Goal: Information Seeking & Learning: Compare options

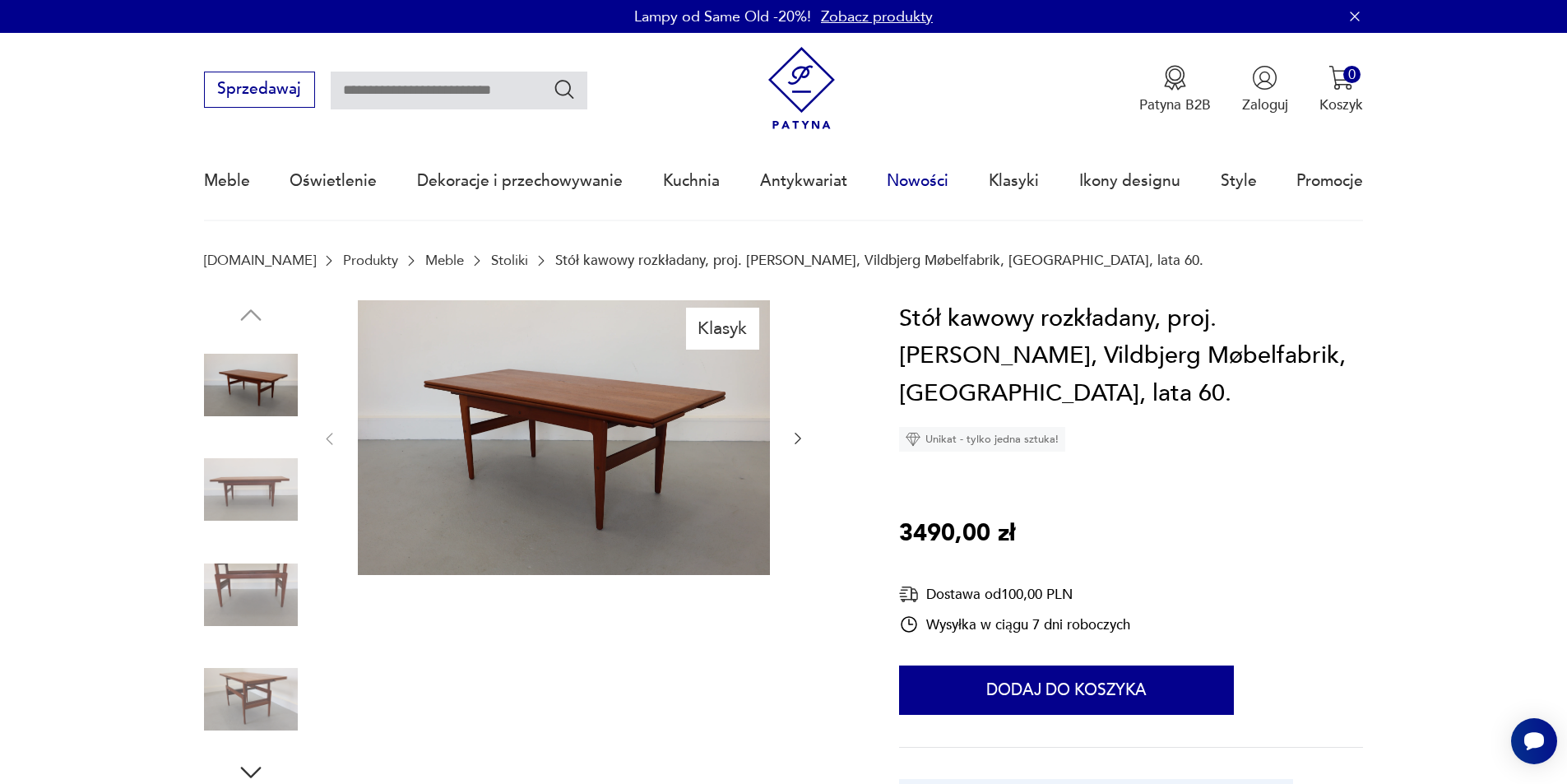
click at [931, 179] on link "Nowości" at bounding box center [917, 181] width 62 height 76
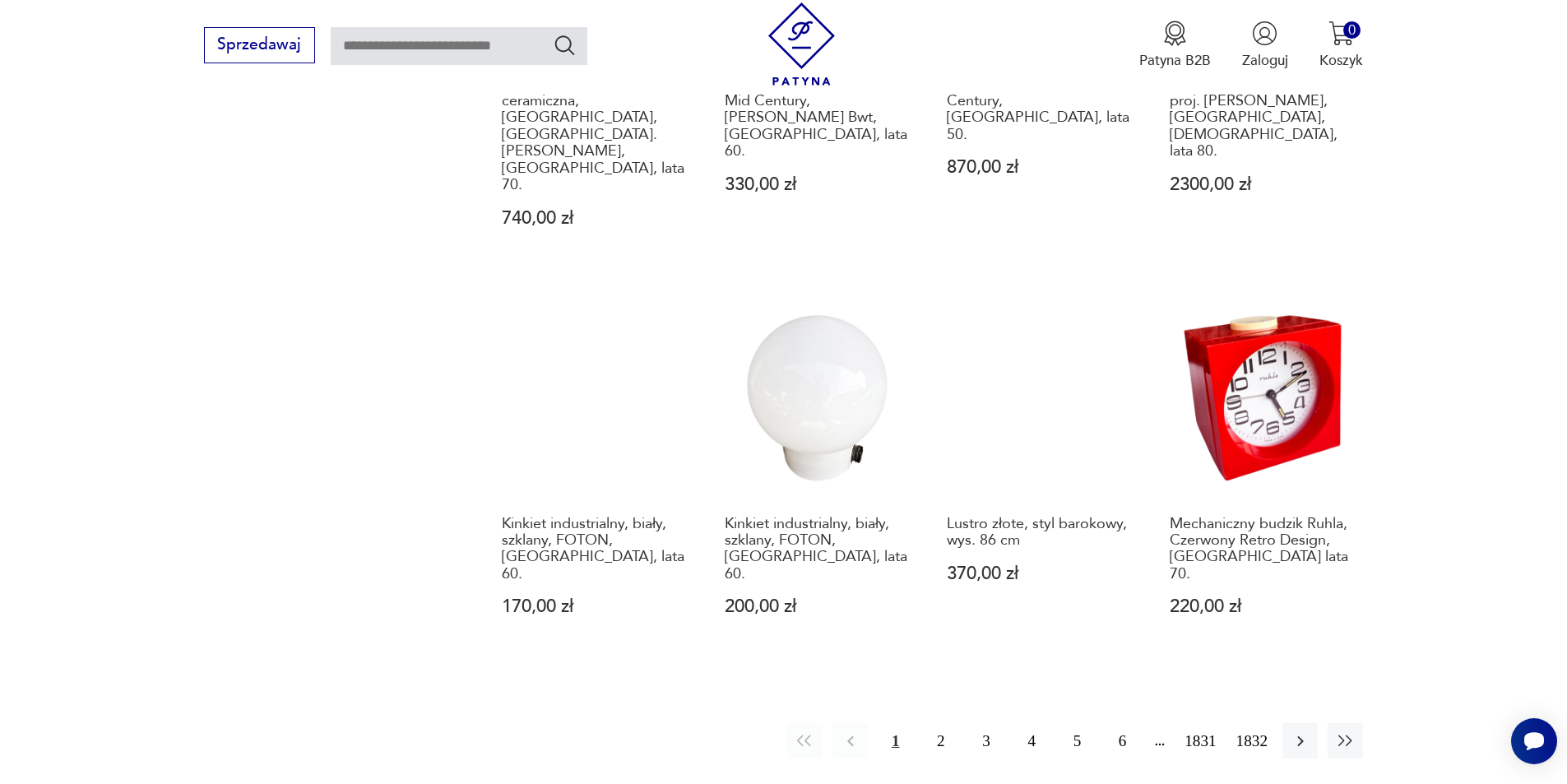
scroll to position [1645, 0]
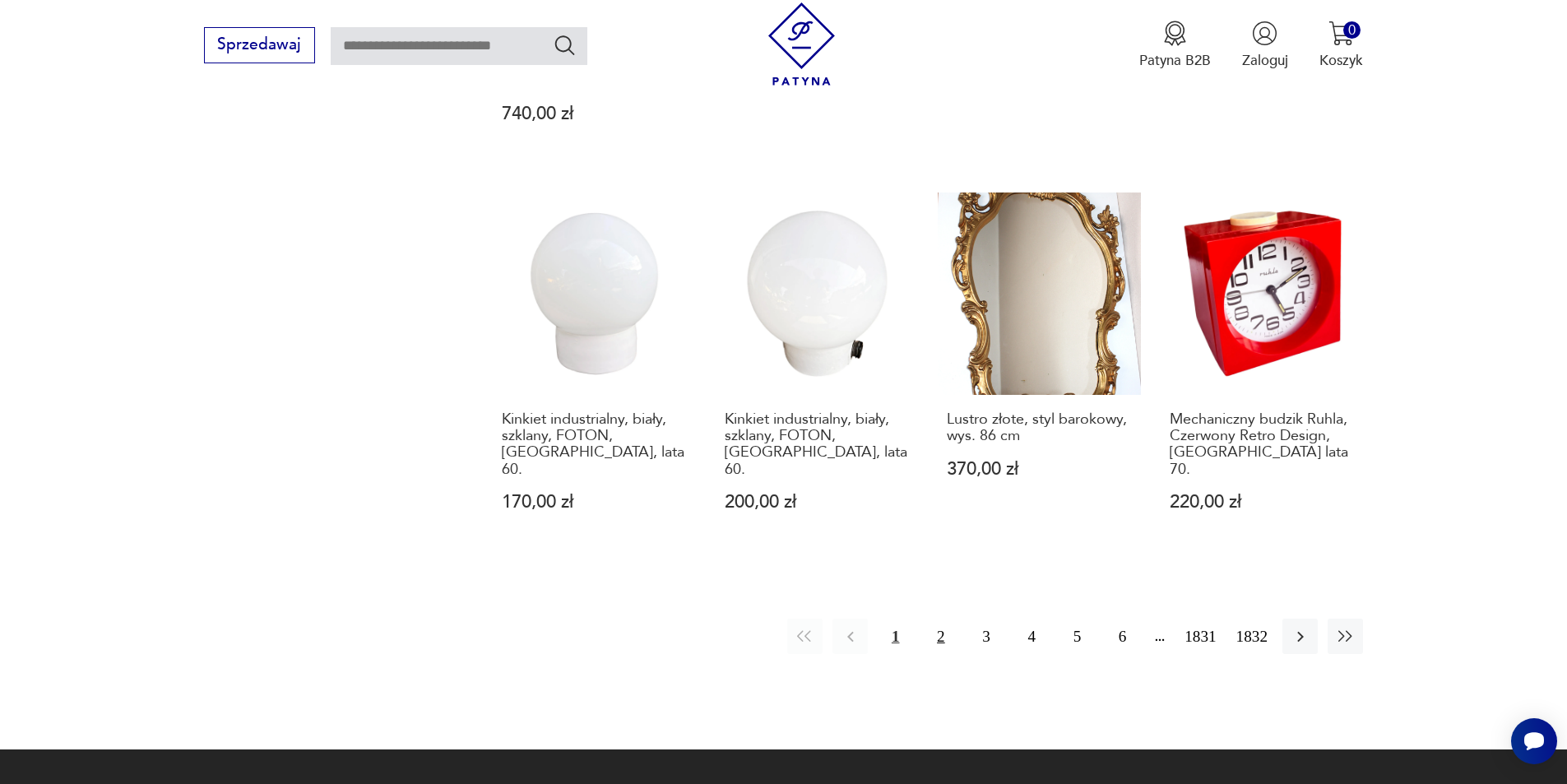
click at [942, 618] on button "2" at bounding box center [941, 636] width 35 height 35
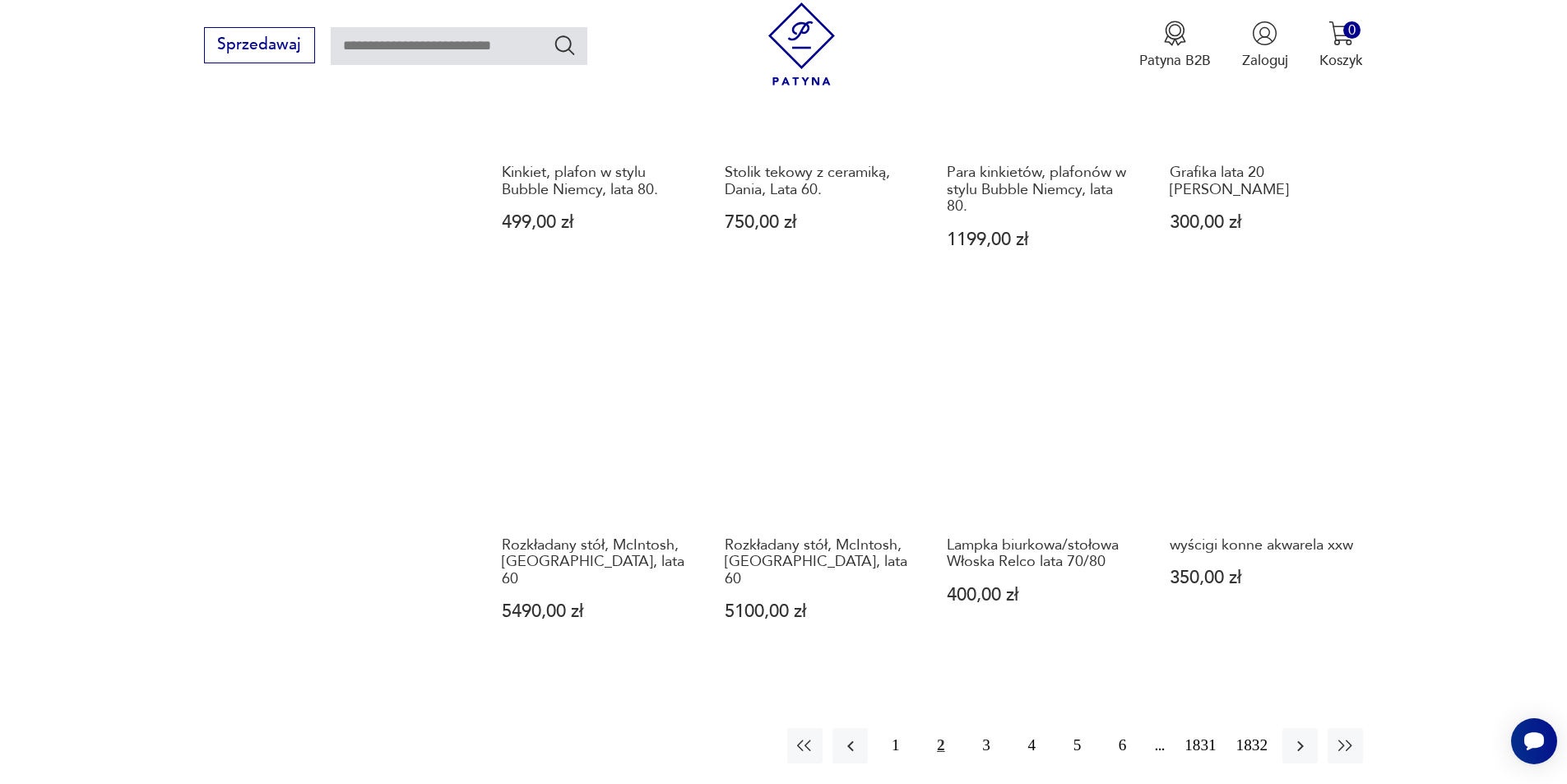
scroll to position [1430, 0]
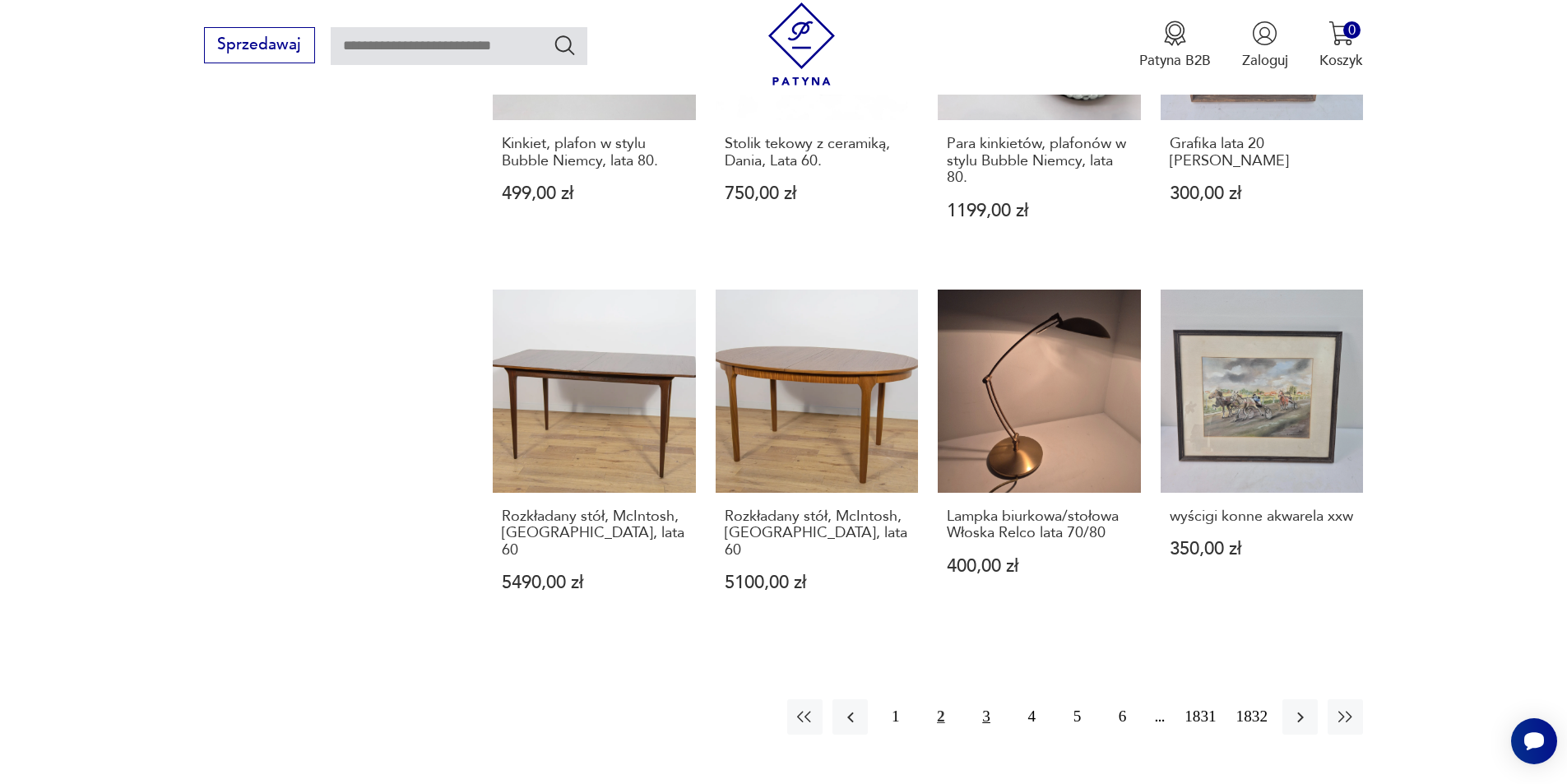
click at [990, 699] on button "3" at bounding box center [985, 717] width 35 height 35
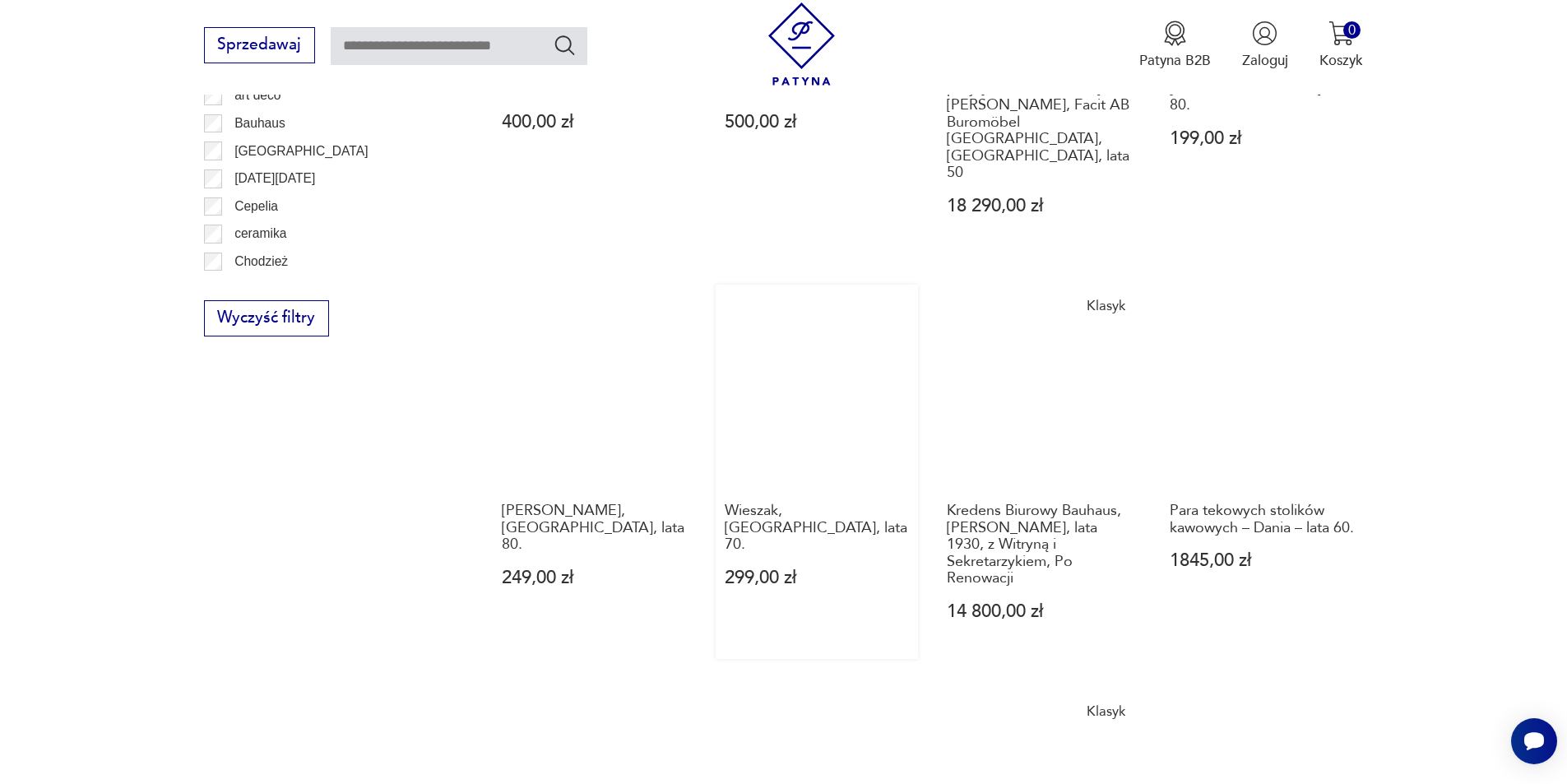
scroll to position [1183, 0]
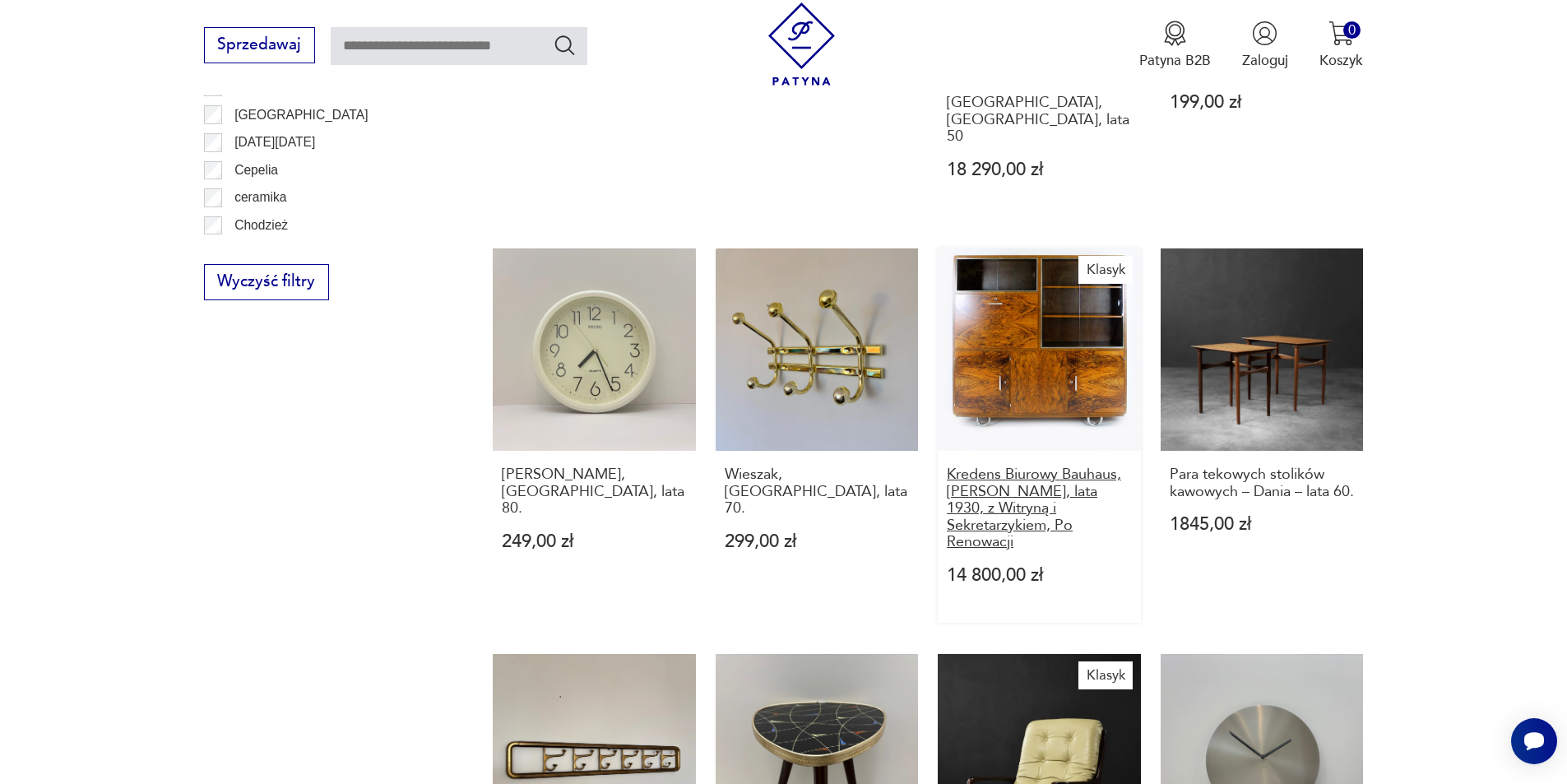
drag, startPoint x: 1003, startPoint y: 437, endPoint x: 998, endPoint y: 427, distance: 11.2
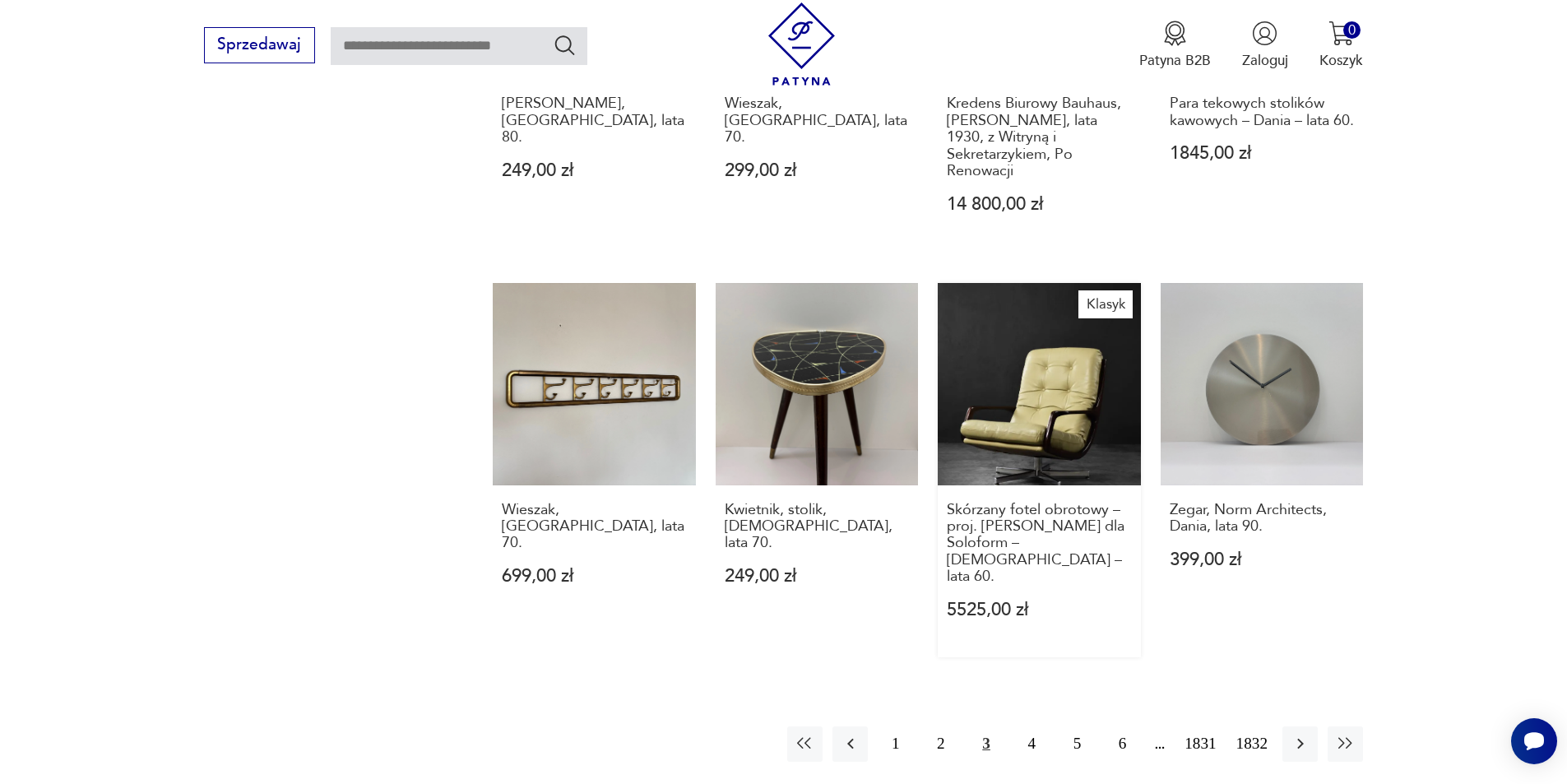
scroll to position [1594, 0]
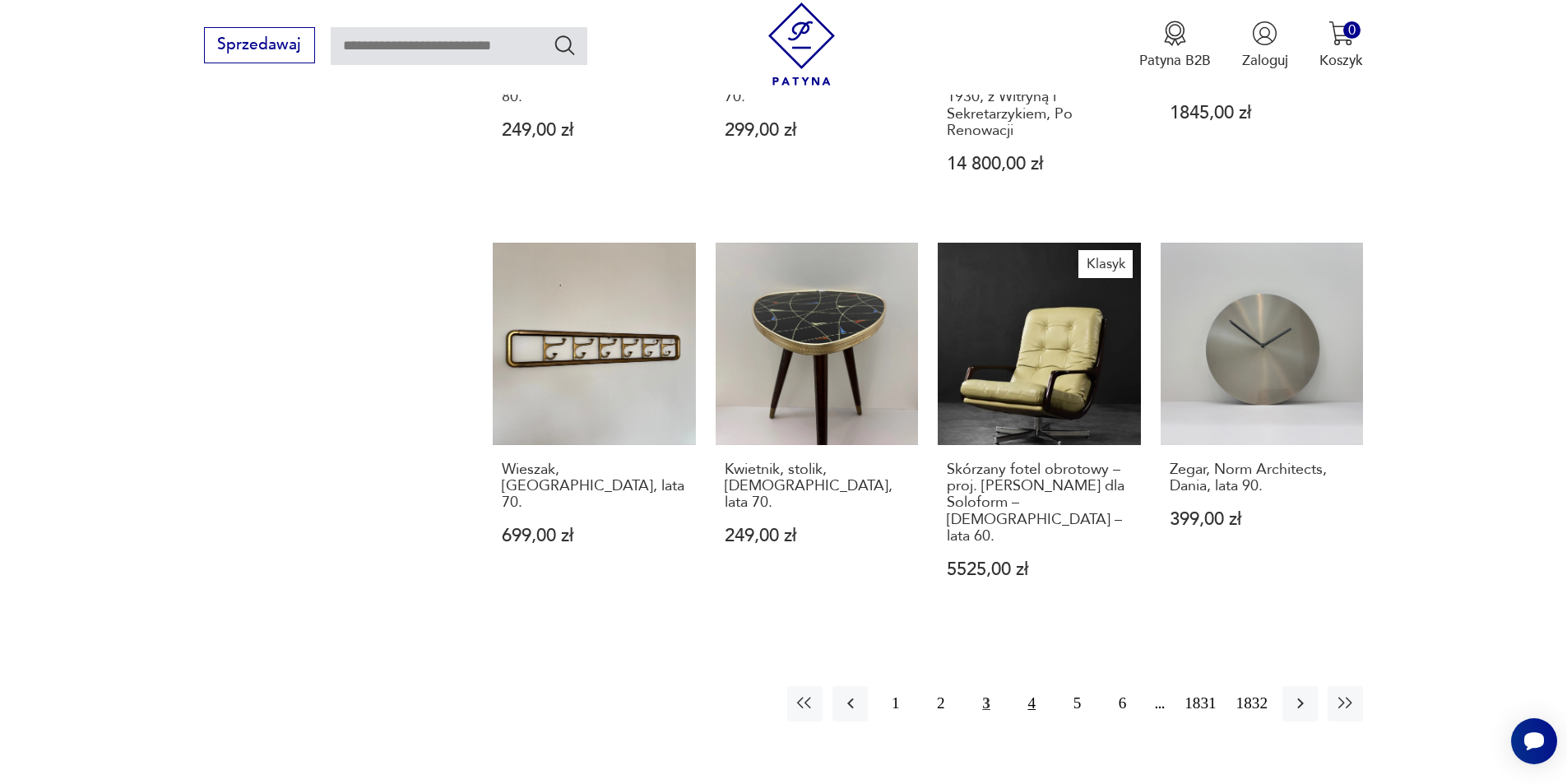
click at [1039, 685] on button "4" at bounding box center [1032, 703] width 35 height 35
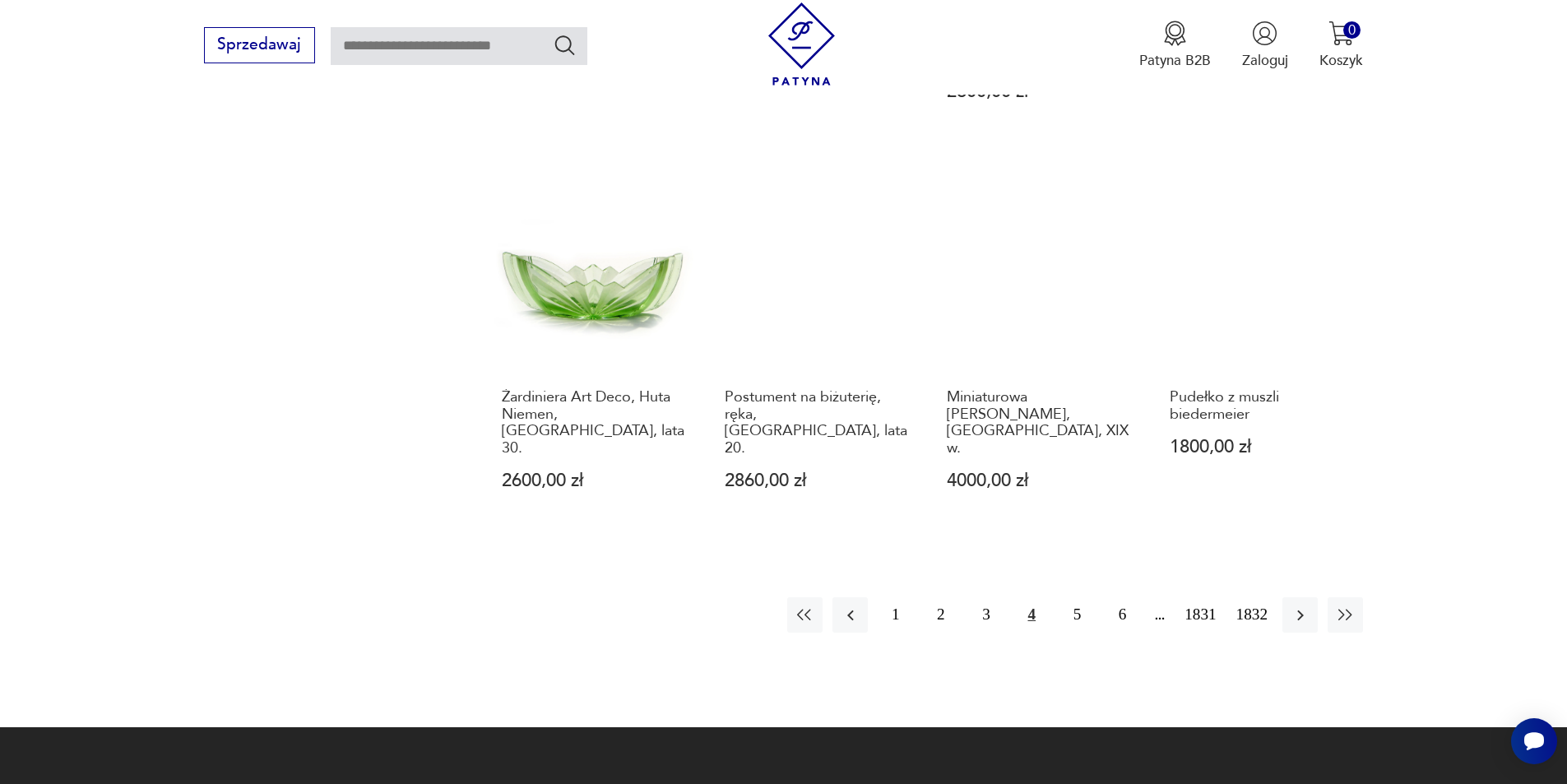
scroll to position [1676, 0]
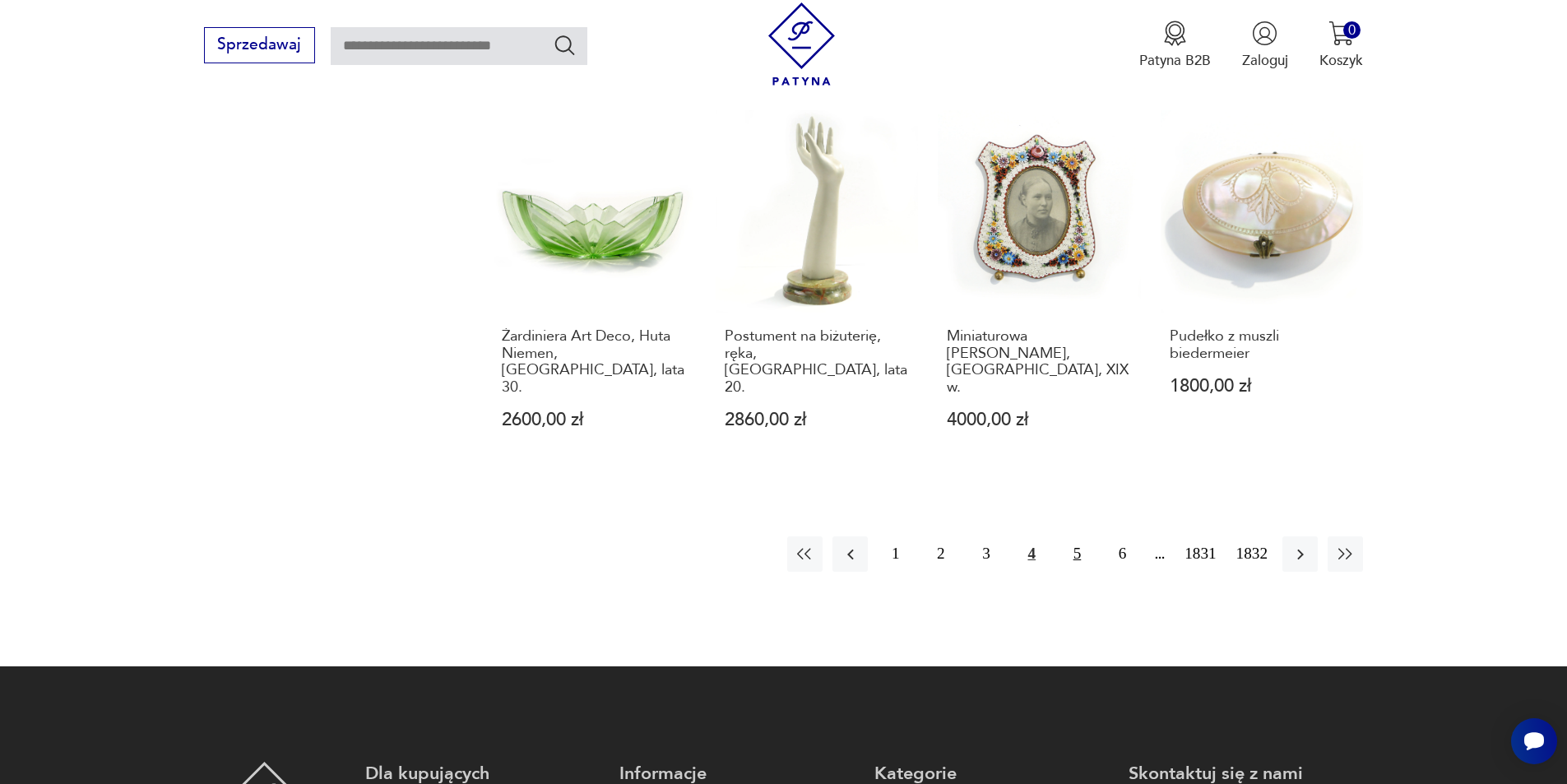
click at [1060, 536] on button "5" at bounding box center [1077, 554] width 35 height 35
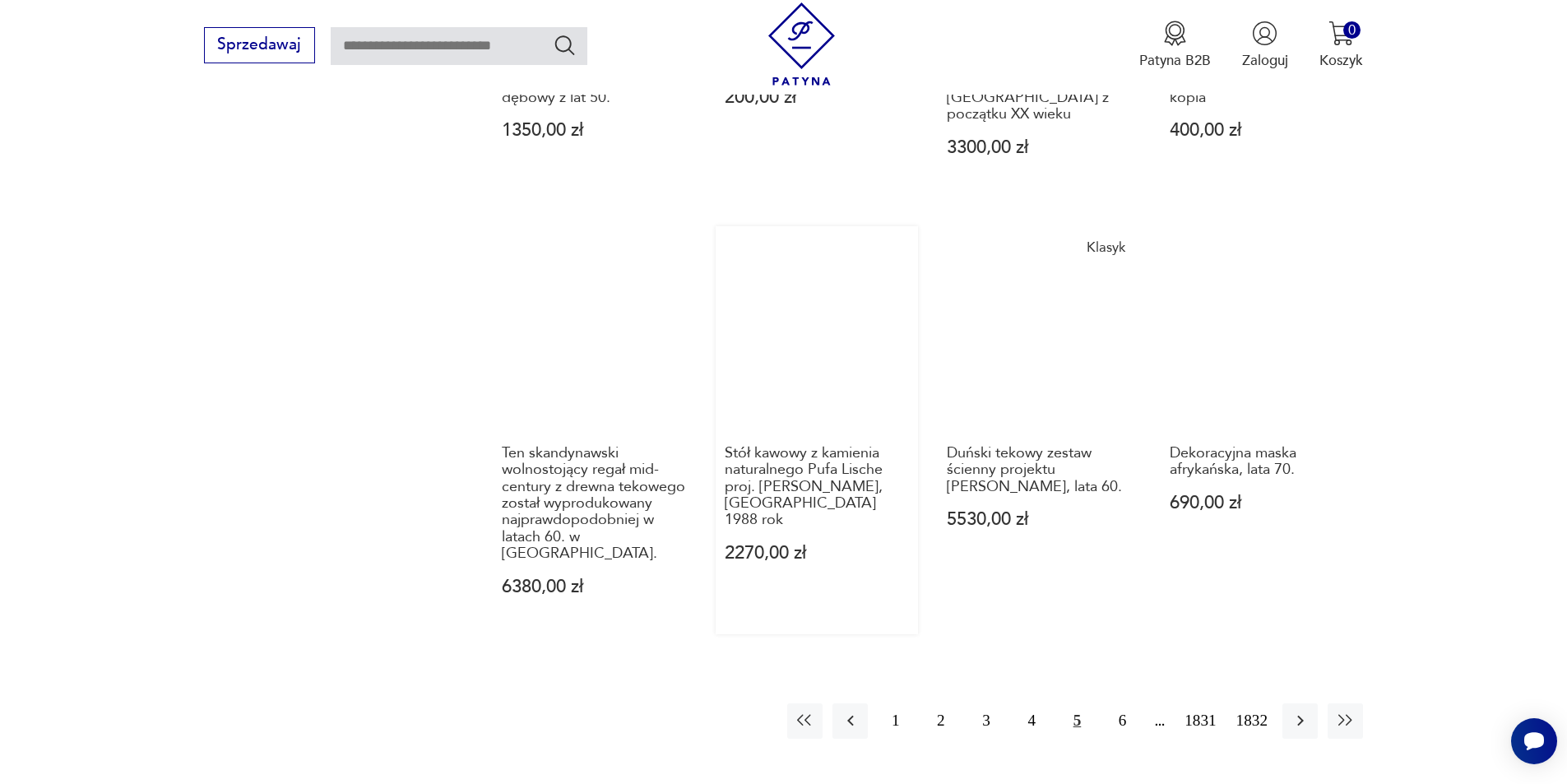
scroll to position [1512, 0]
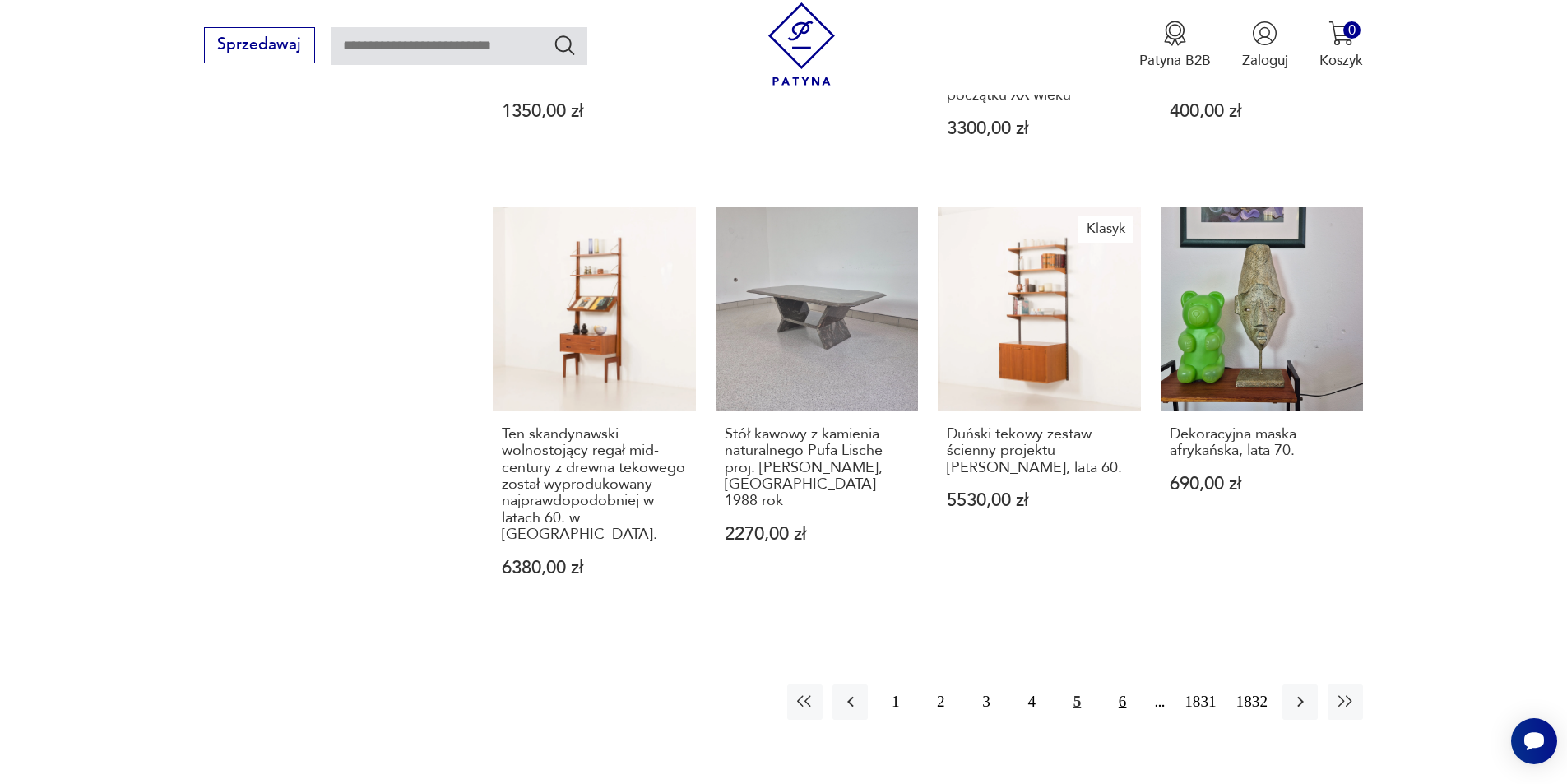
drag, startPoint x: 1116, startPoint y: 630, endPoint x: 1106, endPoint y: 634, distance: 10.8
click at [1109, 684] on button "6" at bounding box center [1122, 702] width 35 height 35
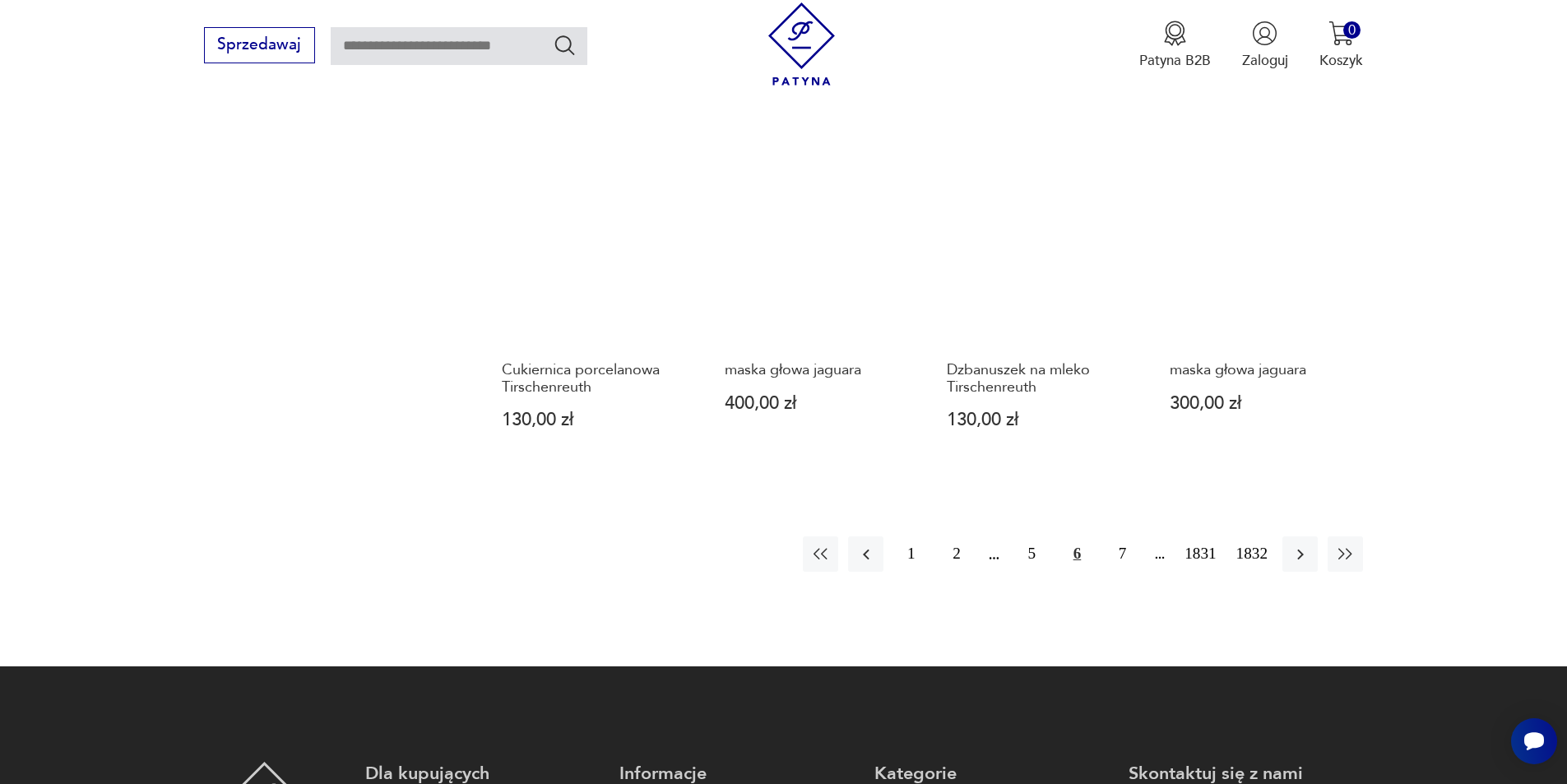
scroll to position [1594, 0]
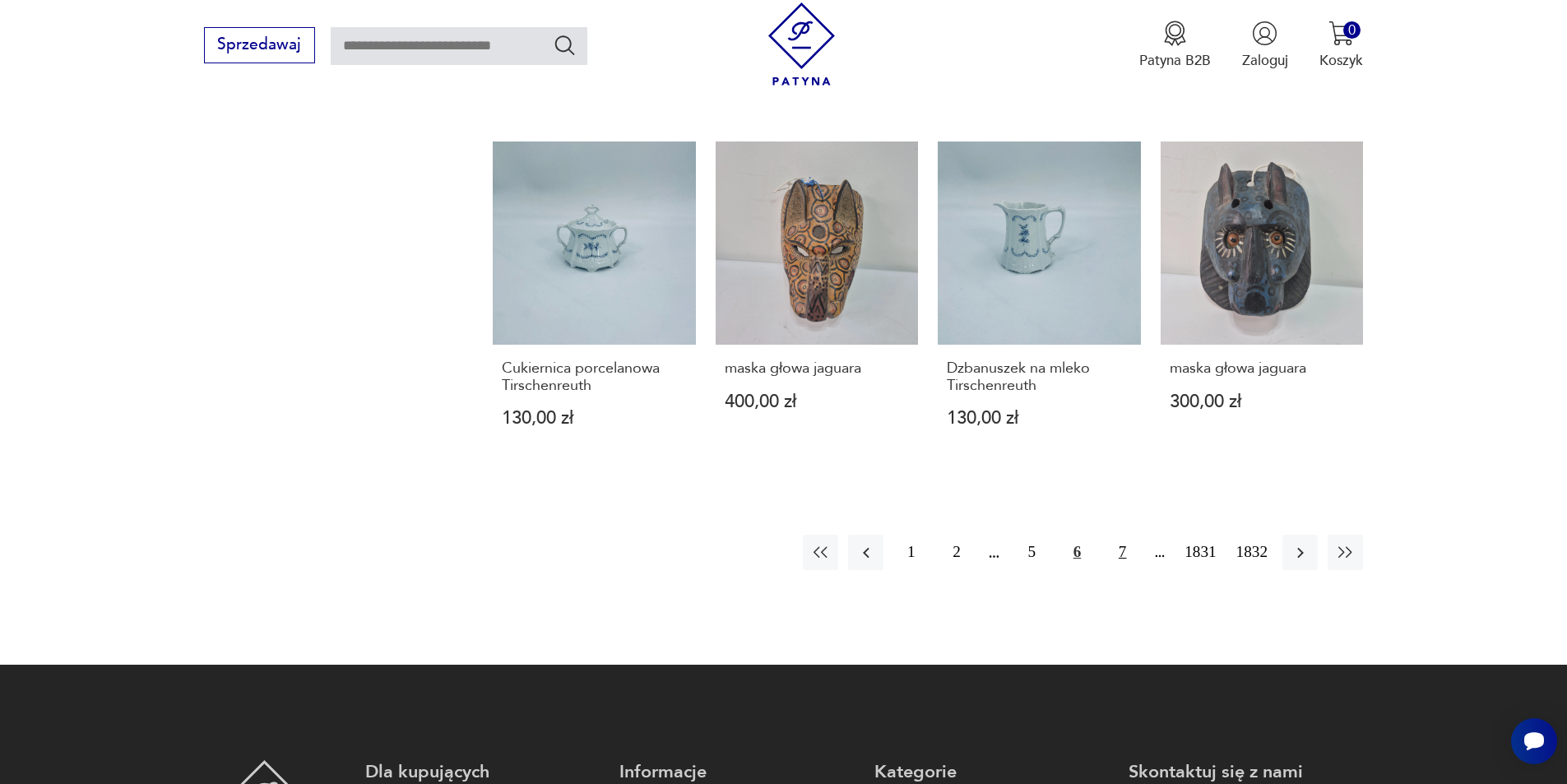
click at [1138, 556] on button "7" at bounding box center [1122, 552] width 35 height 35
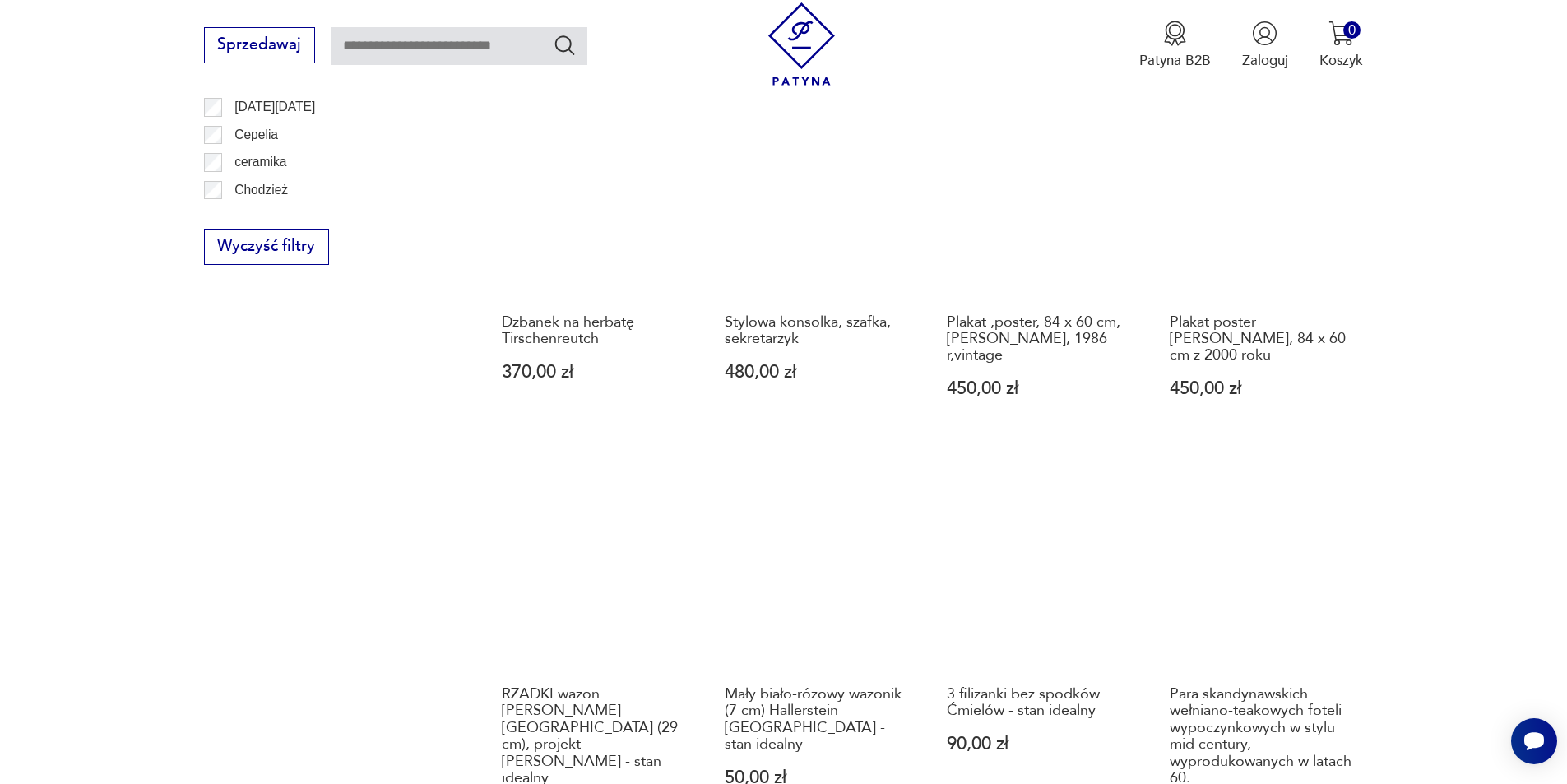
scroll to position [1430, 0]
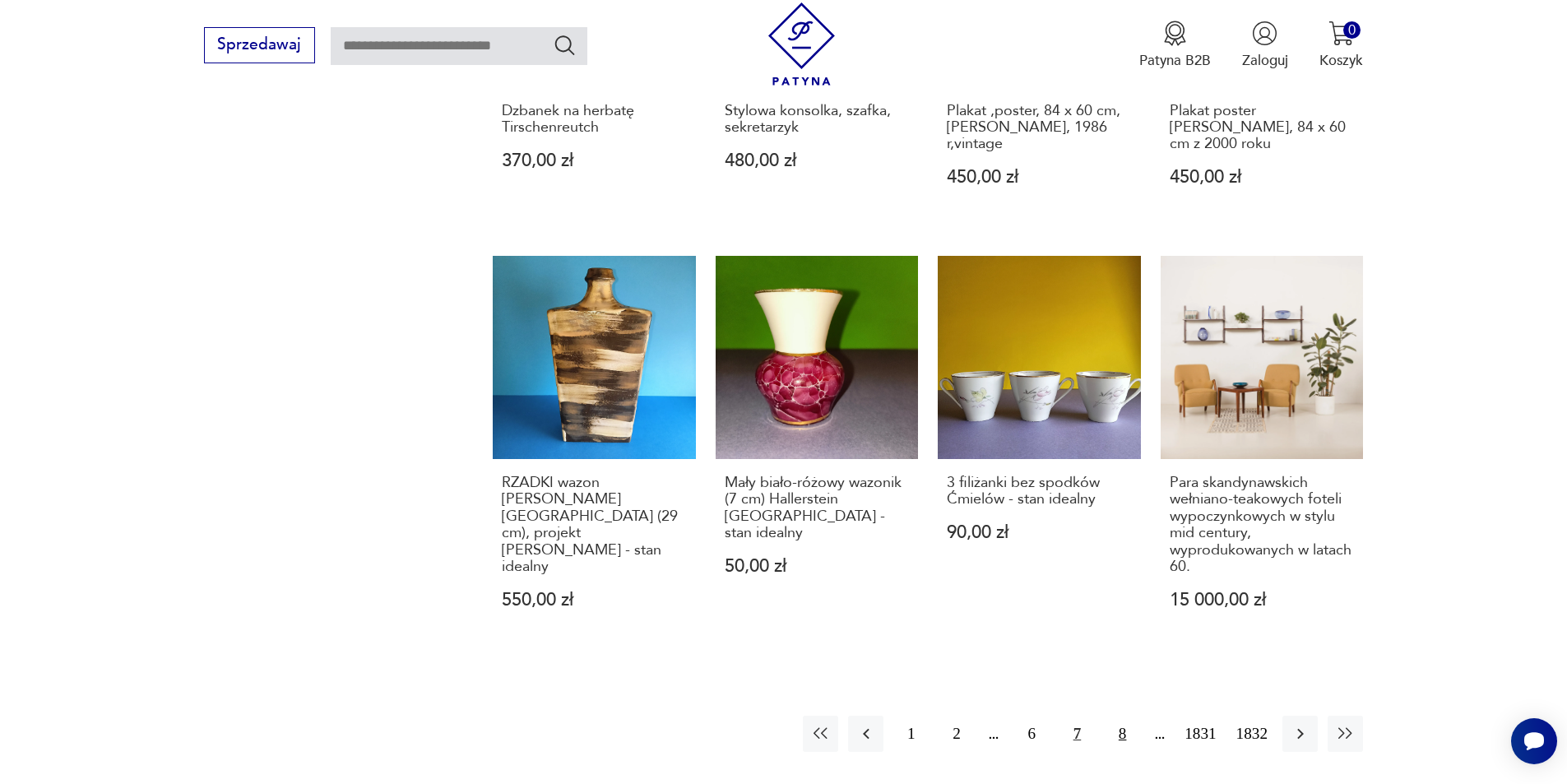
click at [1115, 728] on button "8" at bounding box center [1122, 732] width 35 height 35
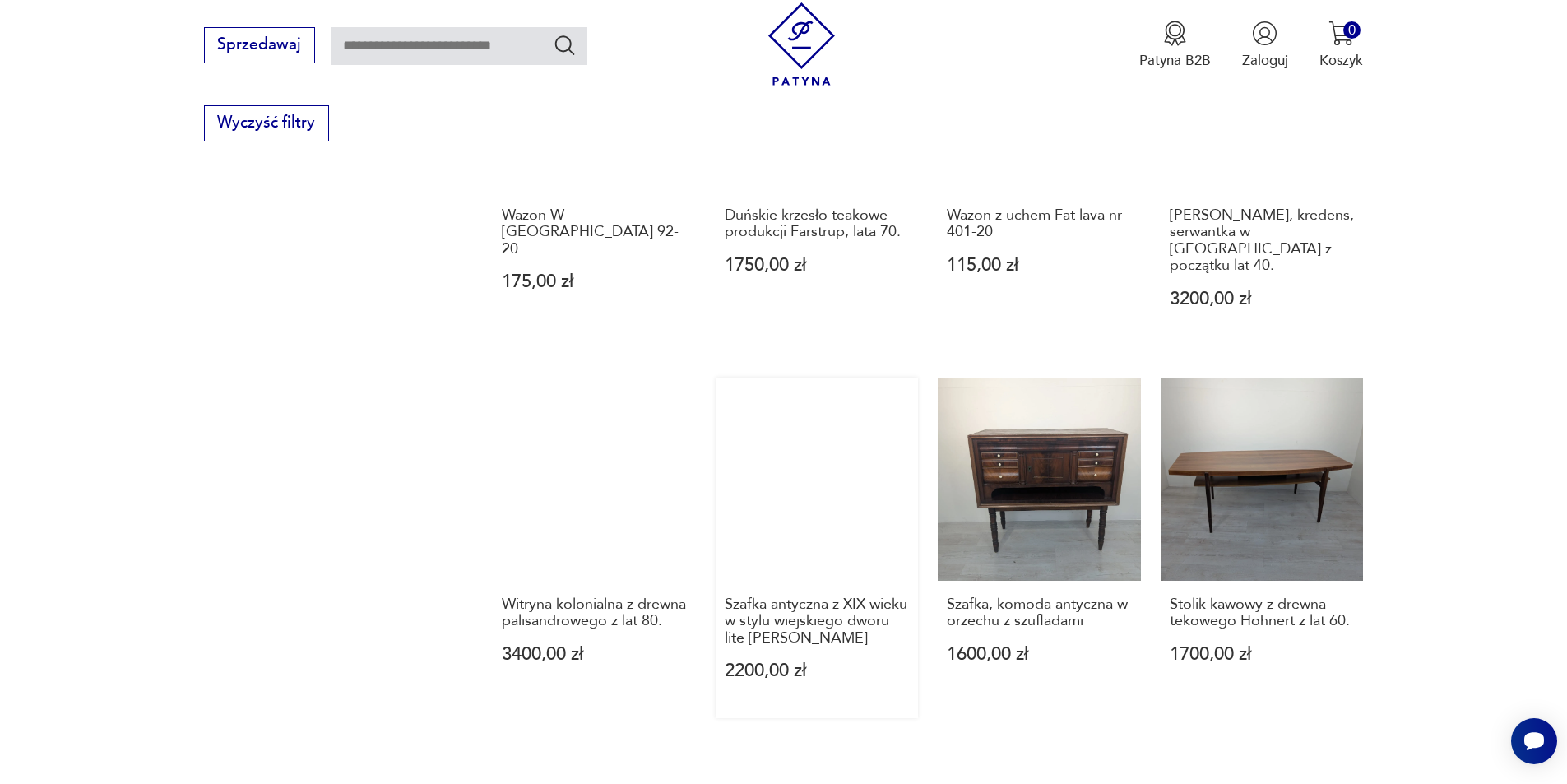
scroll to position [1594, 0]
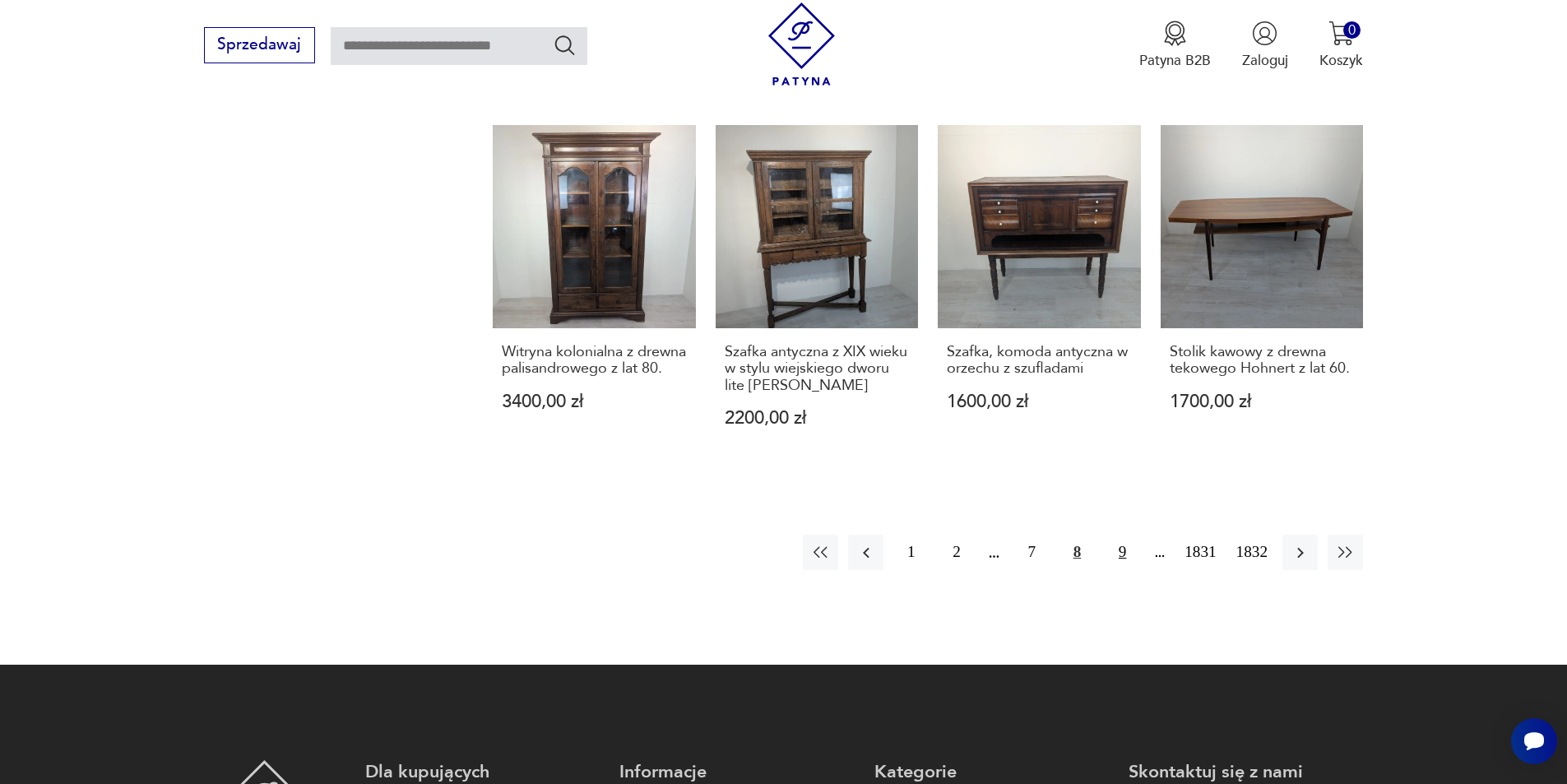
click at [1123, 534] on button "9" at bounding box center [1122, 552] width 35 height 35
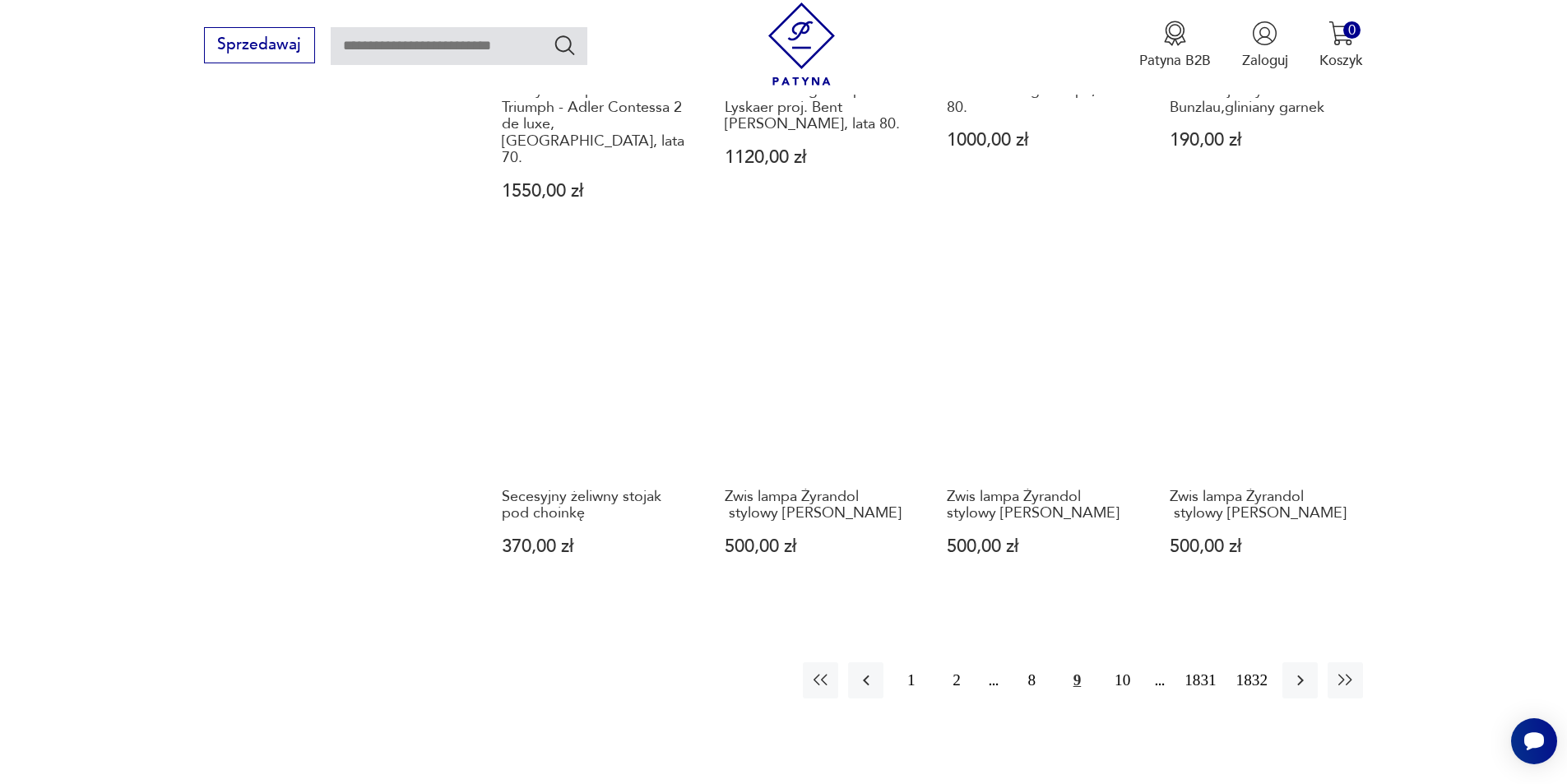
scroll to position [1512, 0]
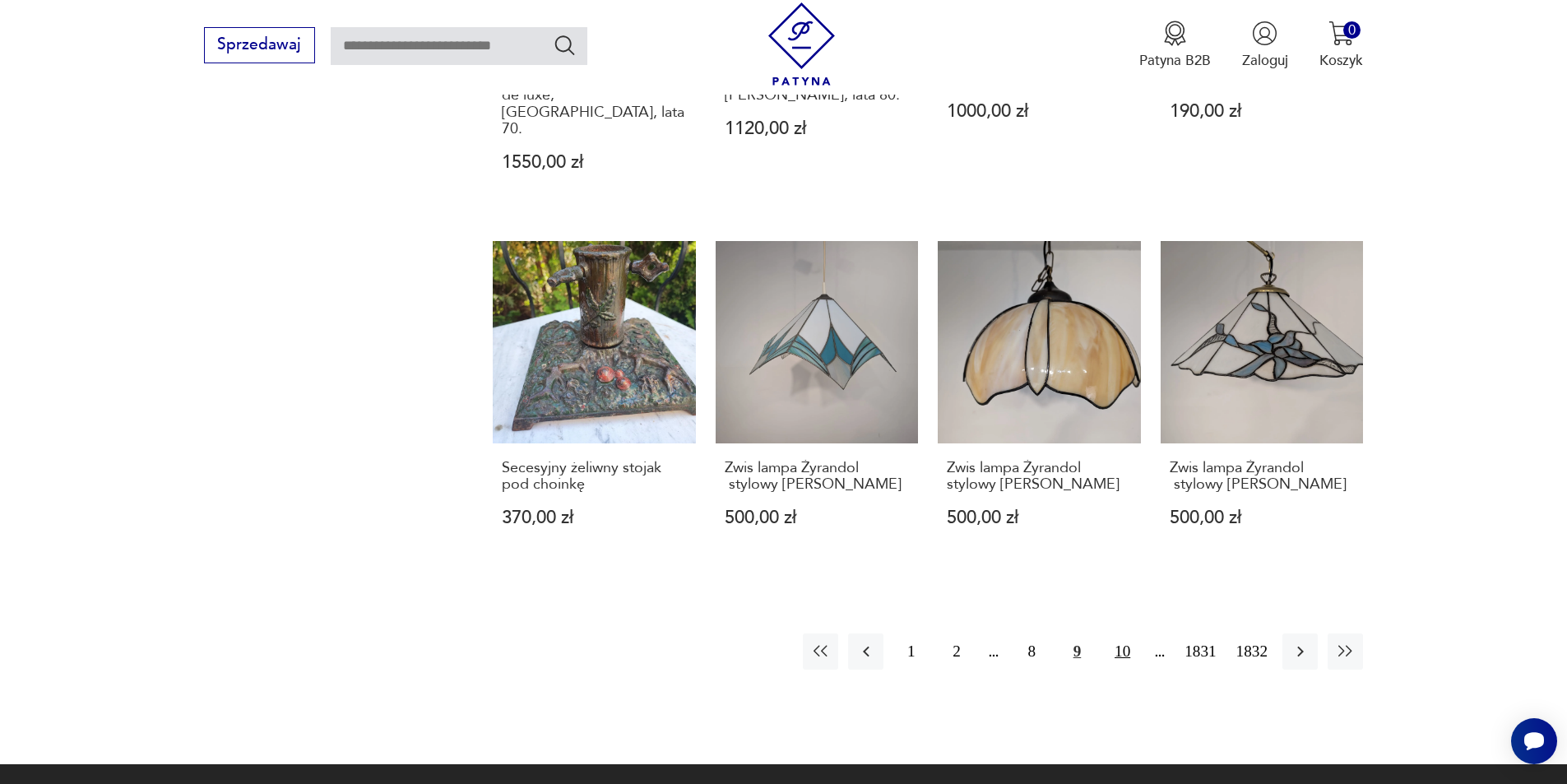
click at [1117, 633] on button "10" at bounding box center [1122, 650] width 35 height 35
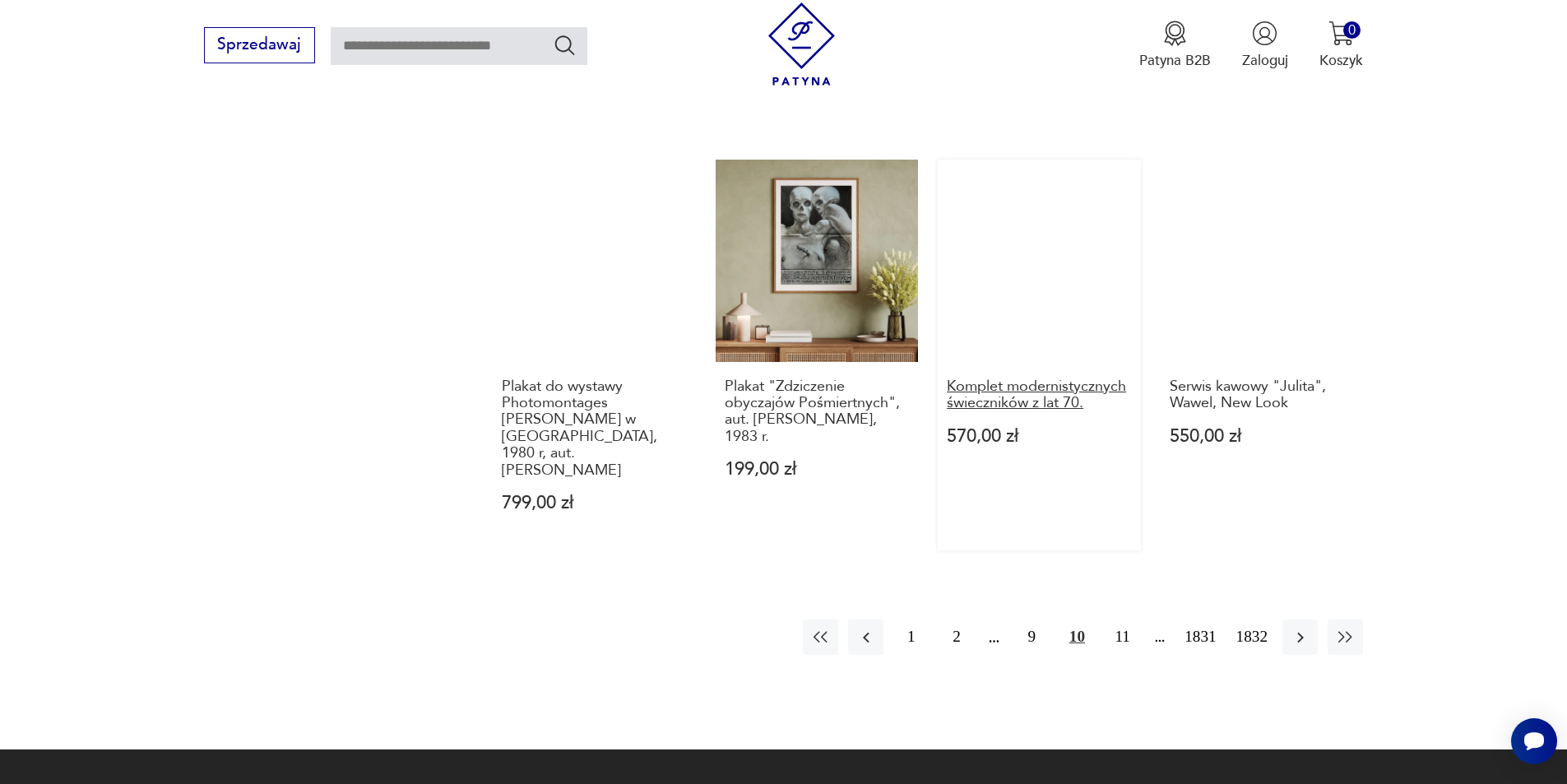
scroll to position [1594, 0]
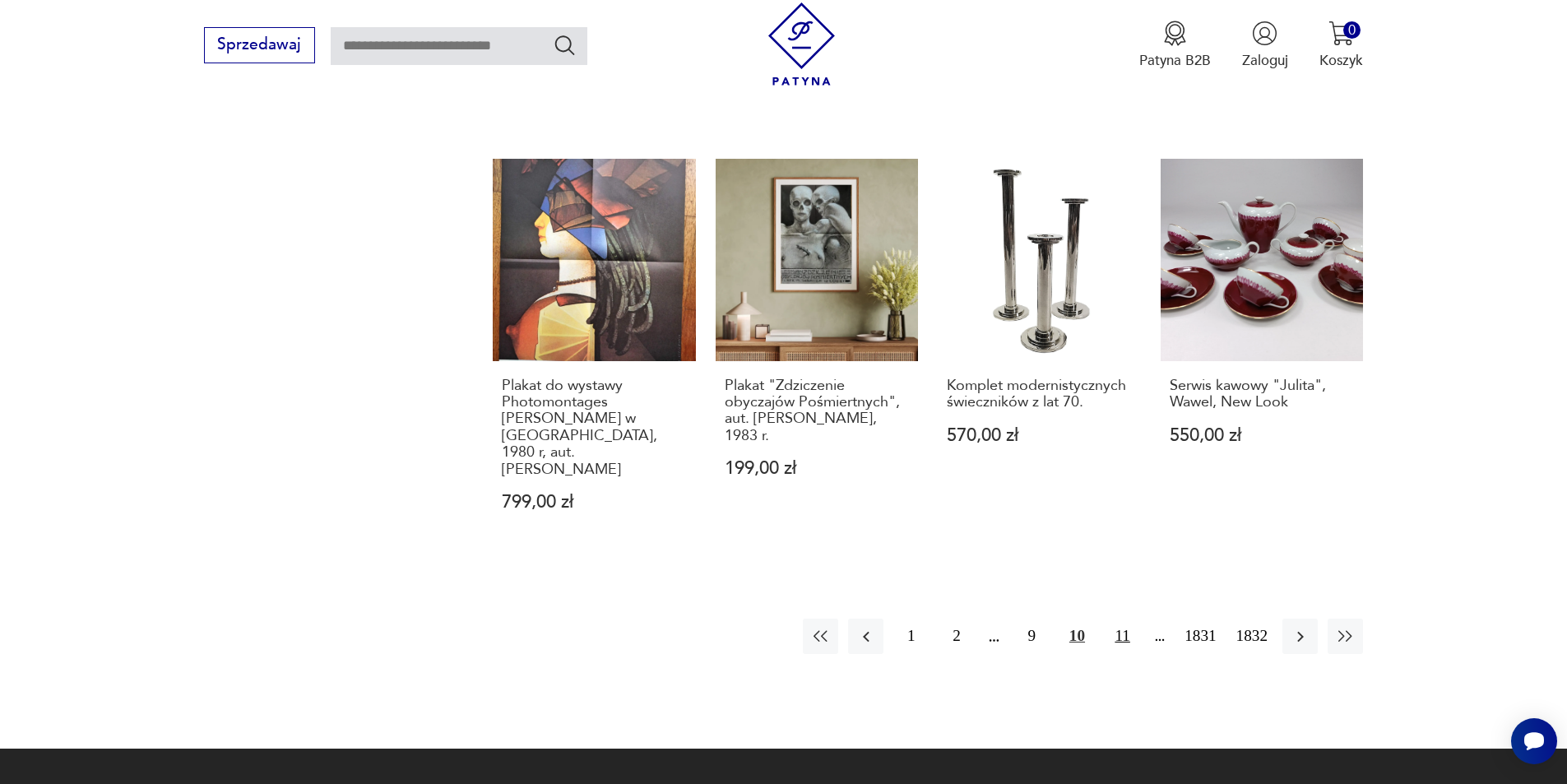
click at [1122, 618] on button "11" at bounding box center [1122, 636] width 35 height 35
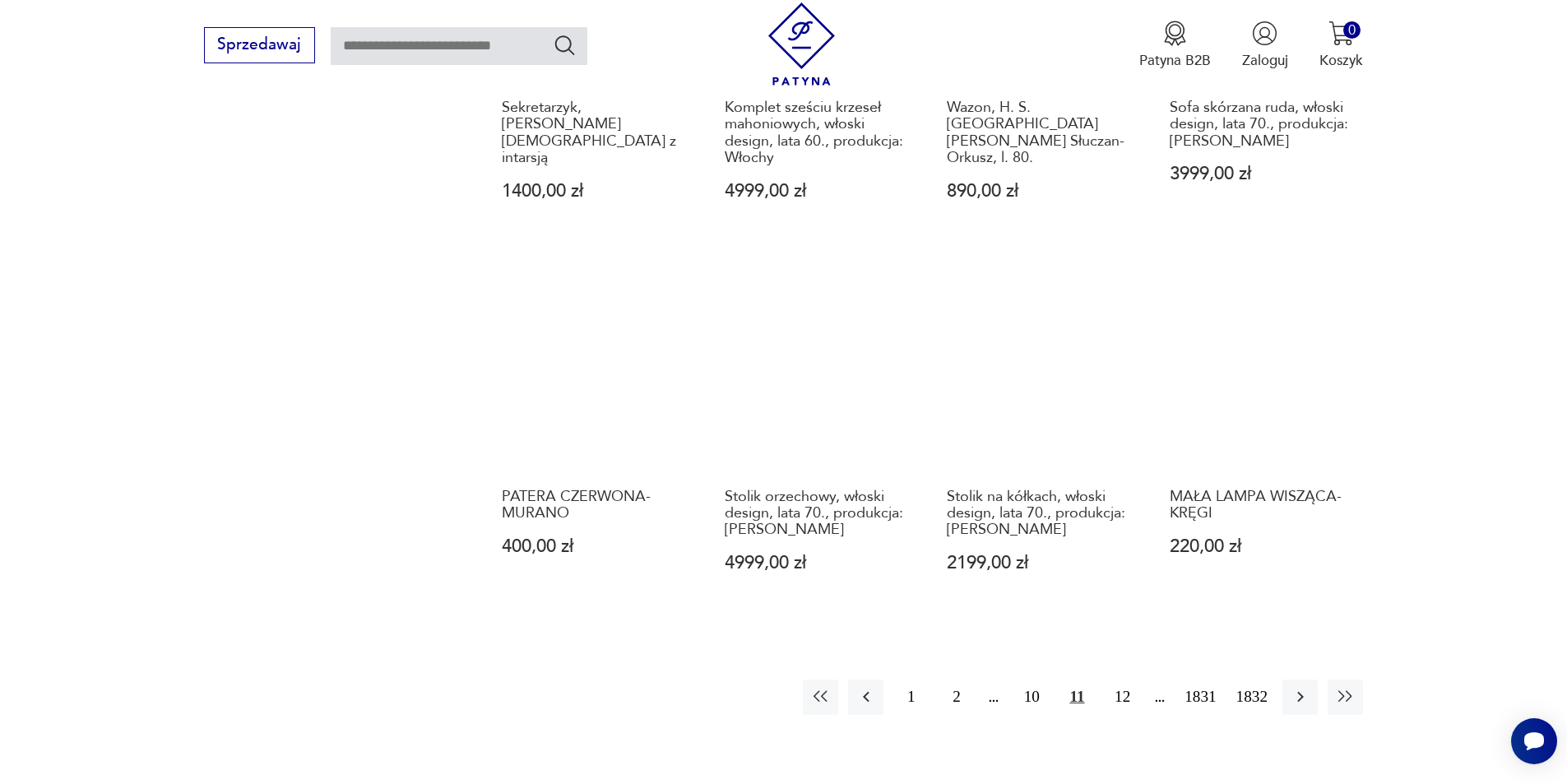
scroll to position [1512, 0]
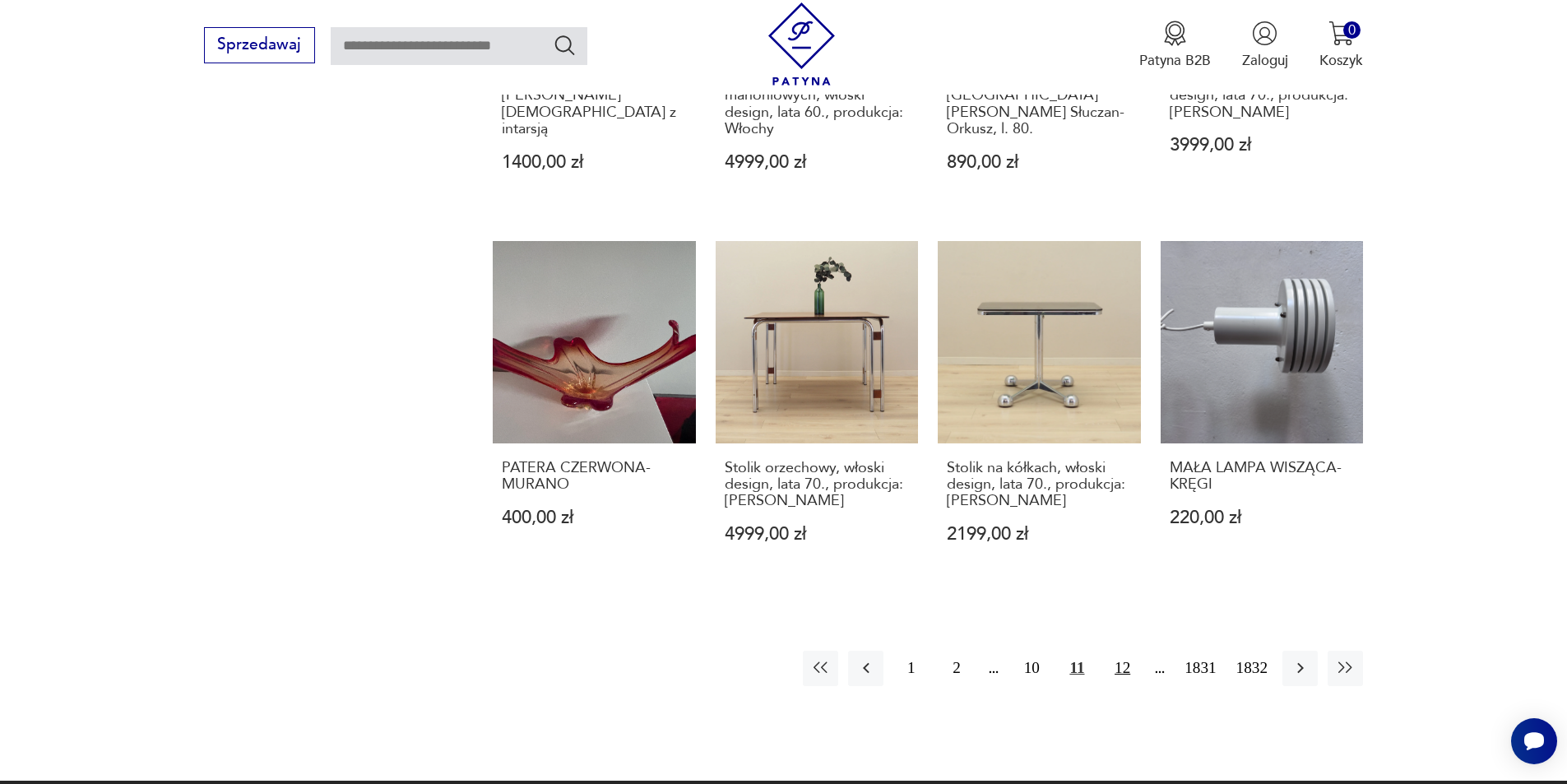
click at [1120, 650] on button "12" at bounding box center [1122, 668] width 35 height 35
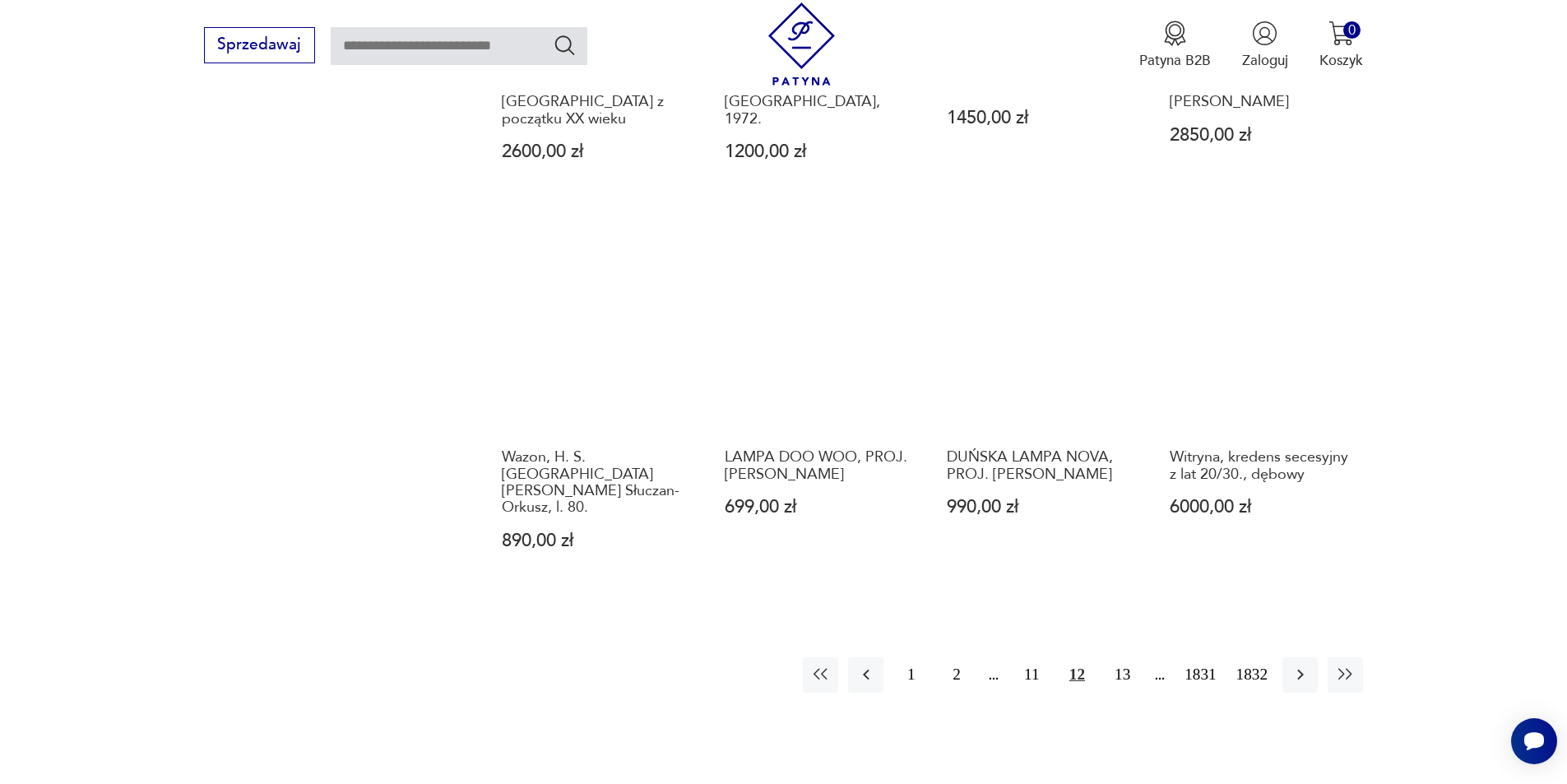
scroll to position [1512, 0]
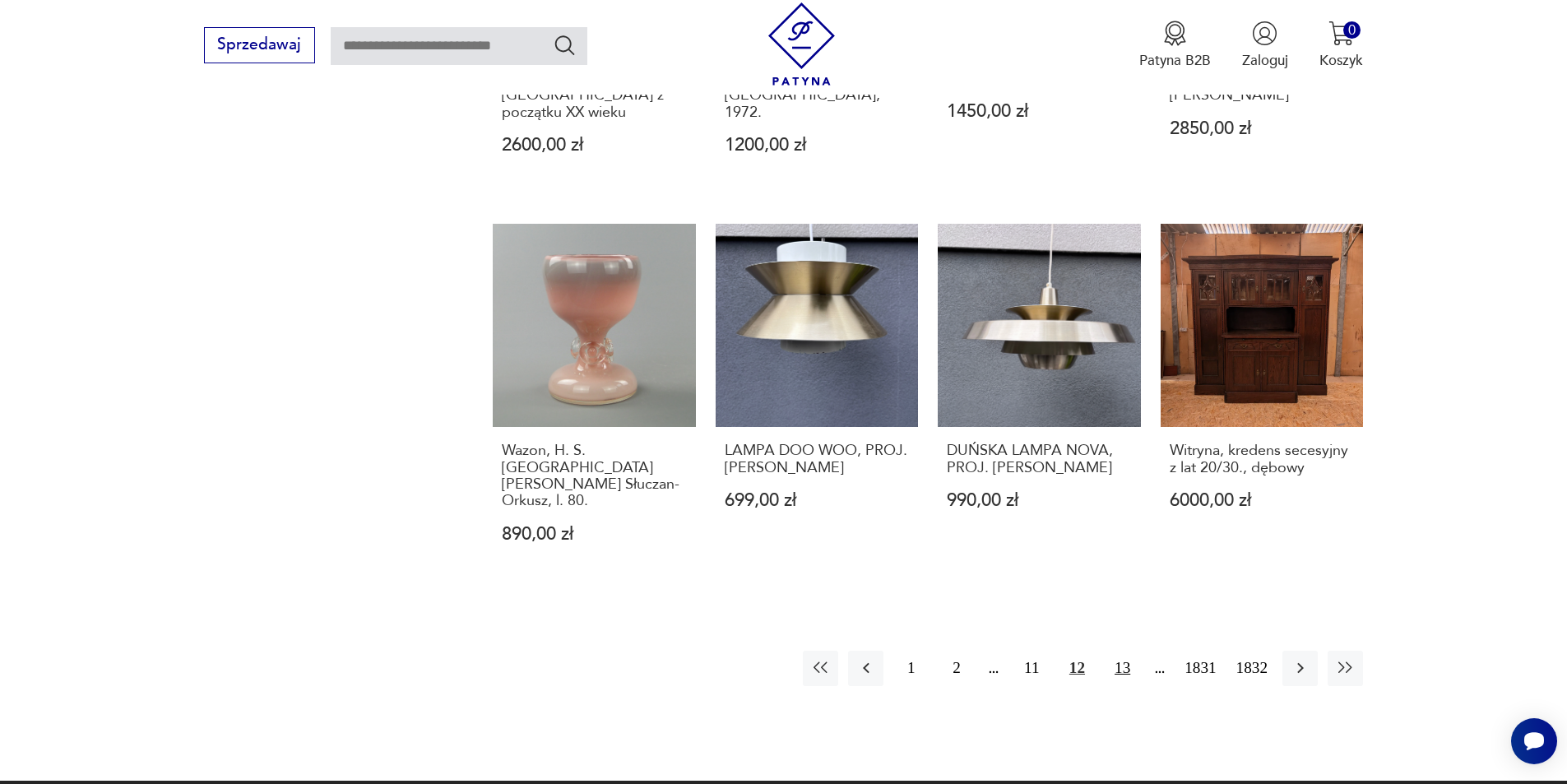
click at [1121, 650] on button "13" at bounding box center [1122, 668] width 35 height 35
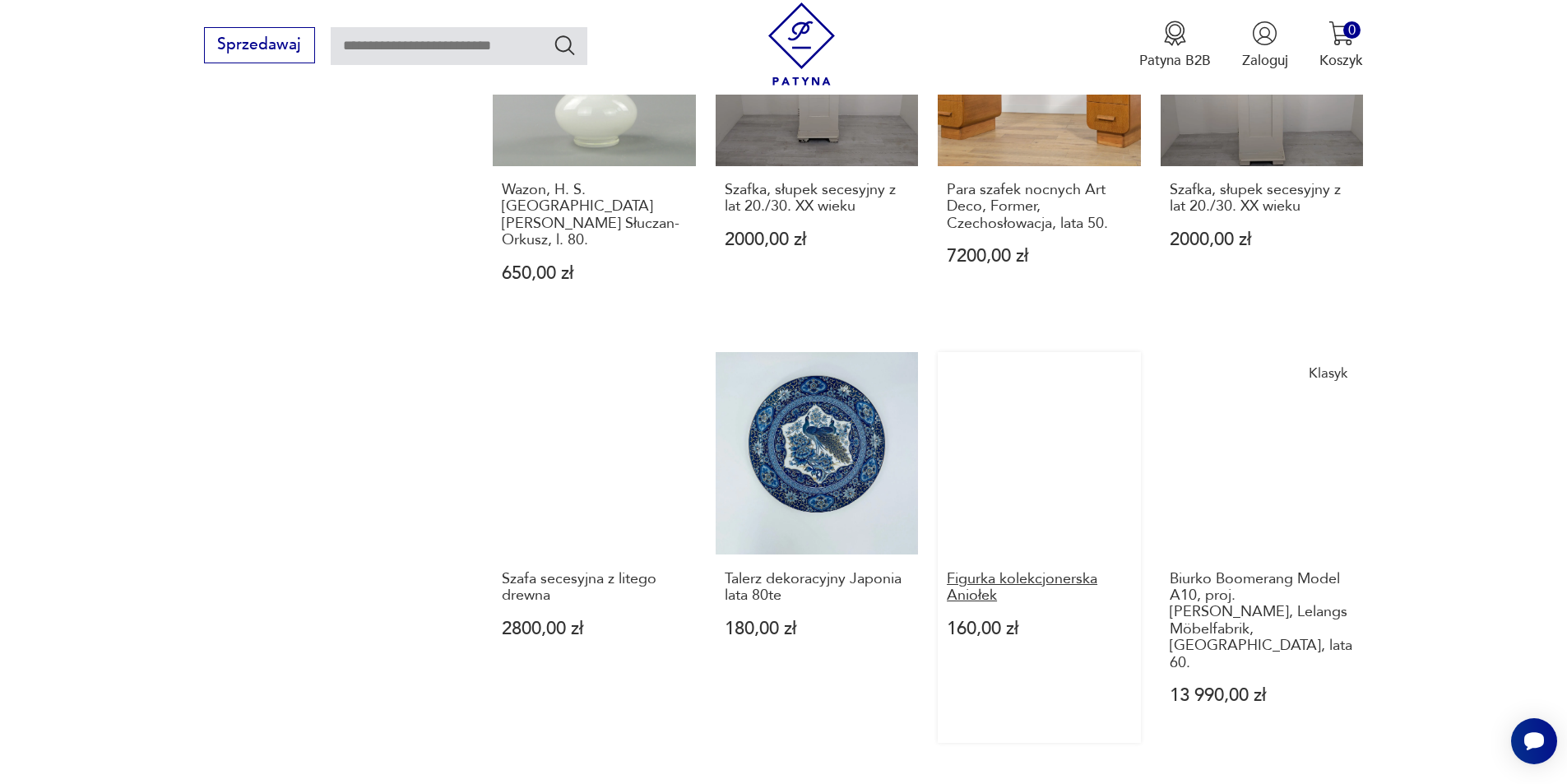
scroll to position [1430, 0]
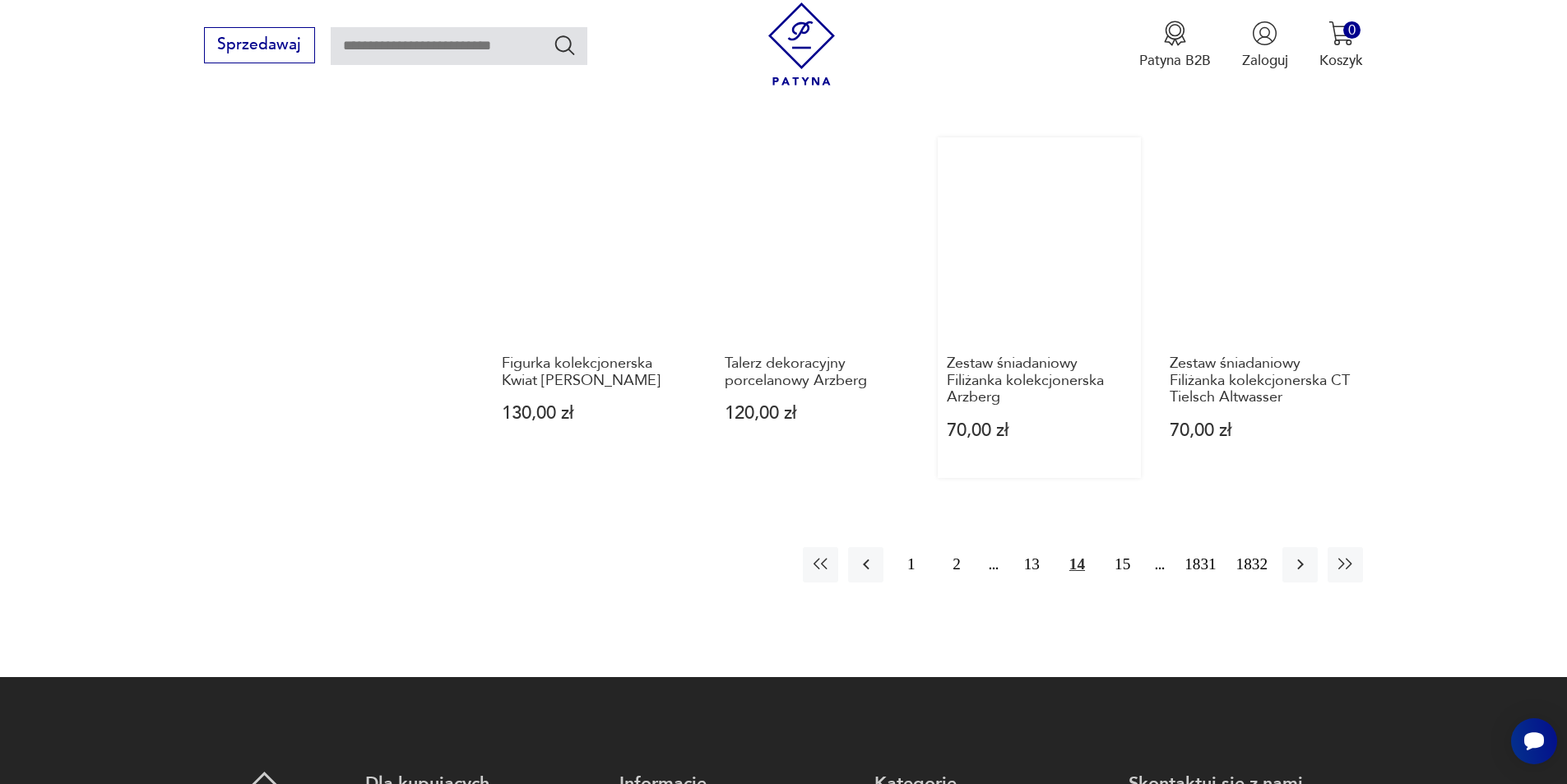
scroll to position [1594, 0]
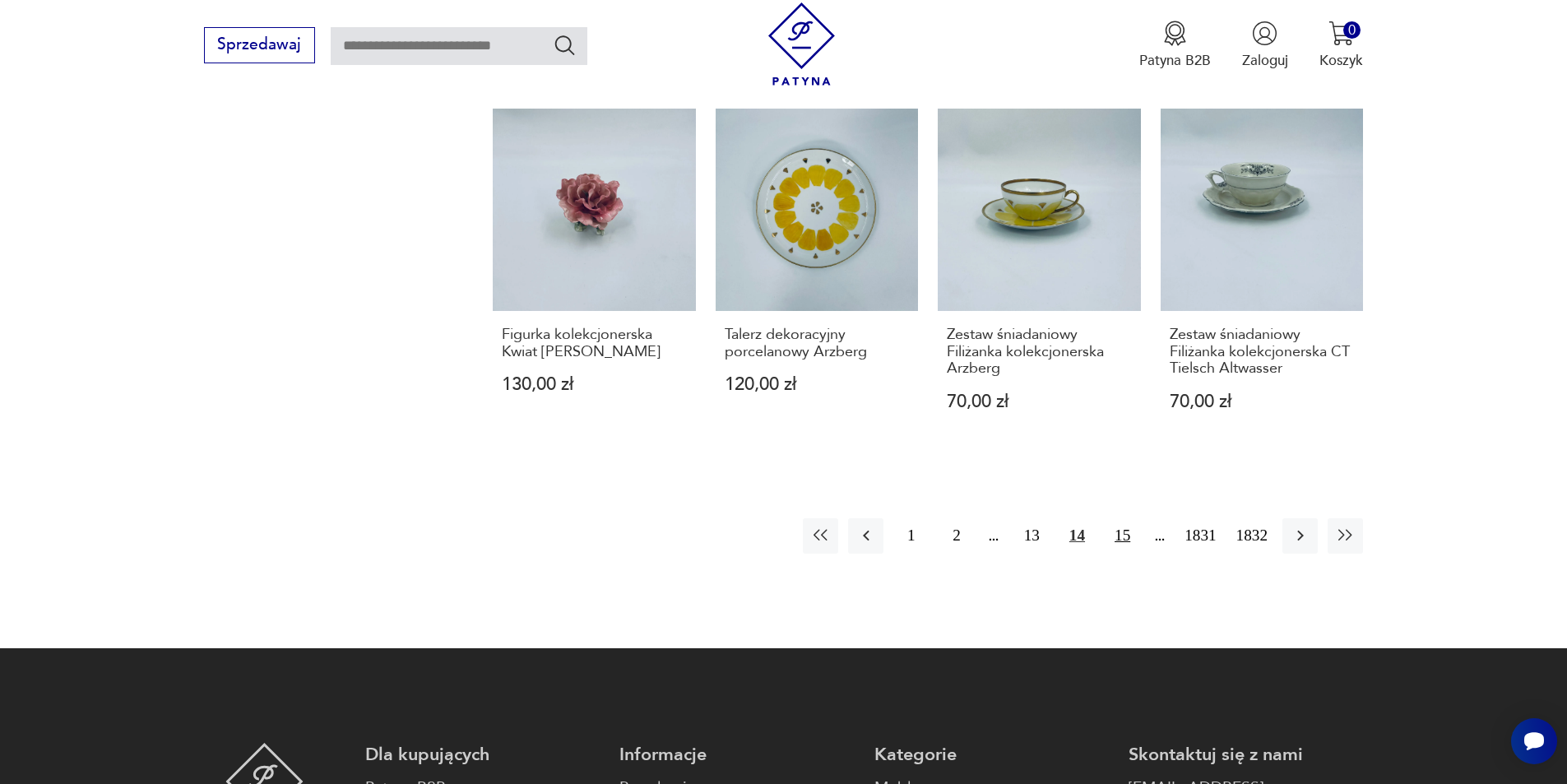
click at [1122, 524] on button "15" at bounding box center [1122, 535] width 35 height 35
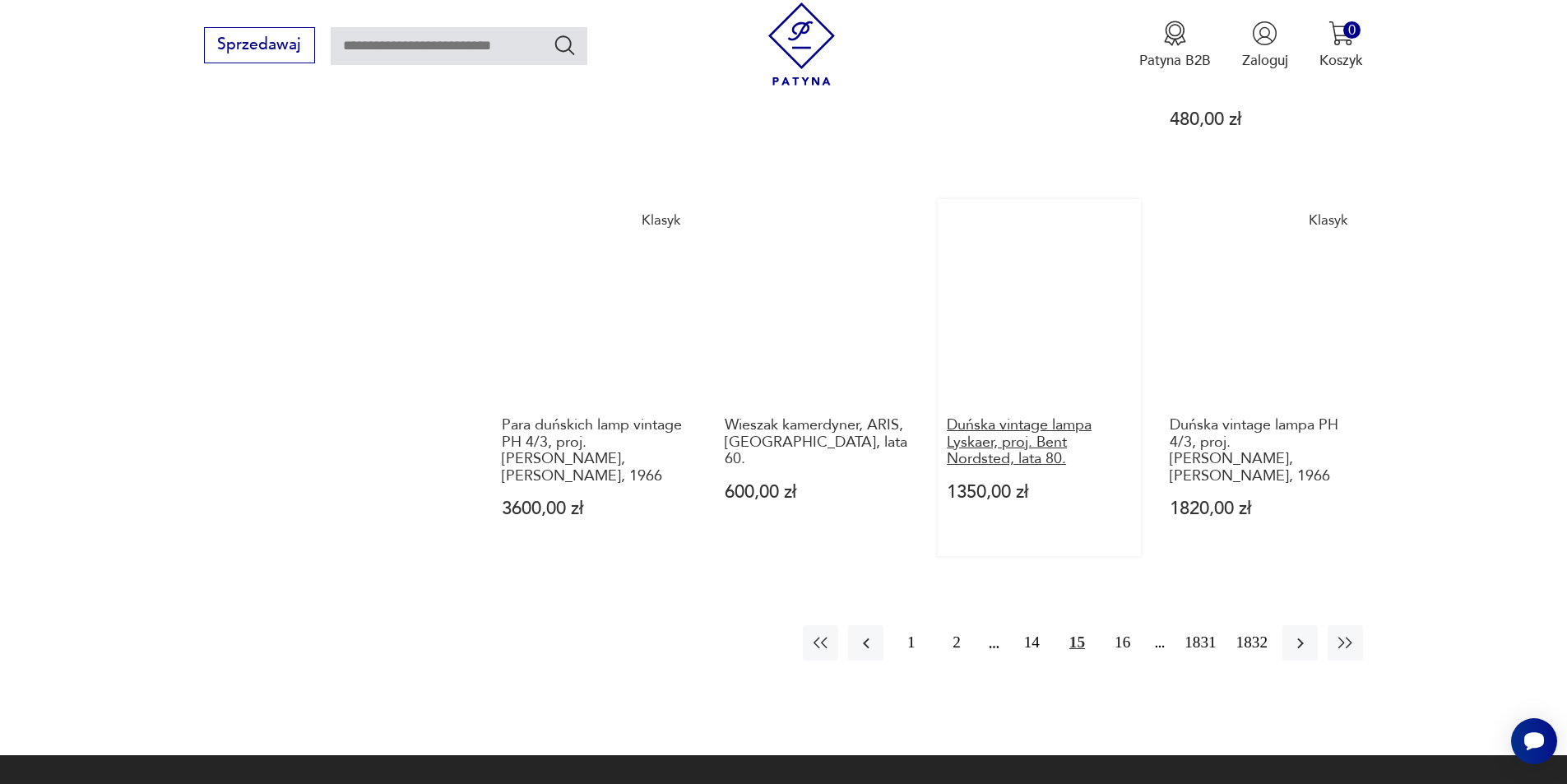
scroll to position [1512, 0]
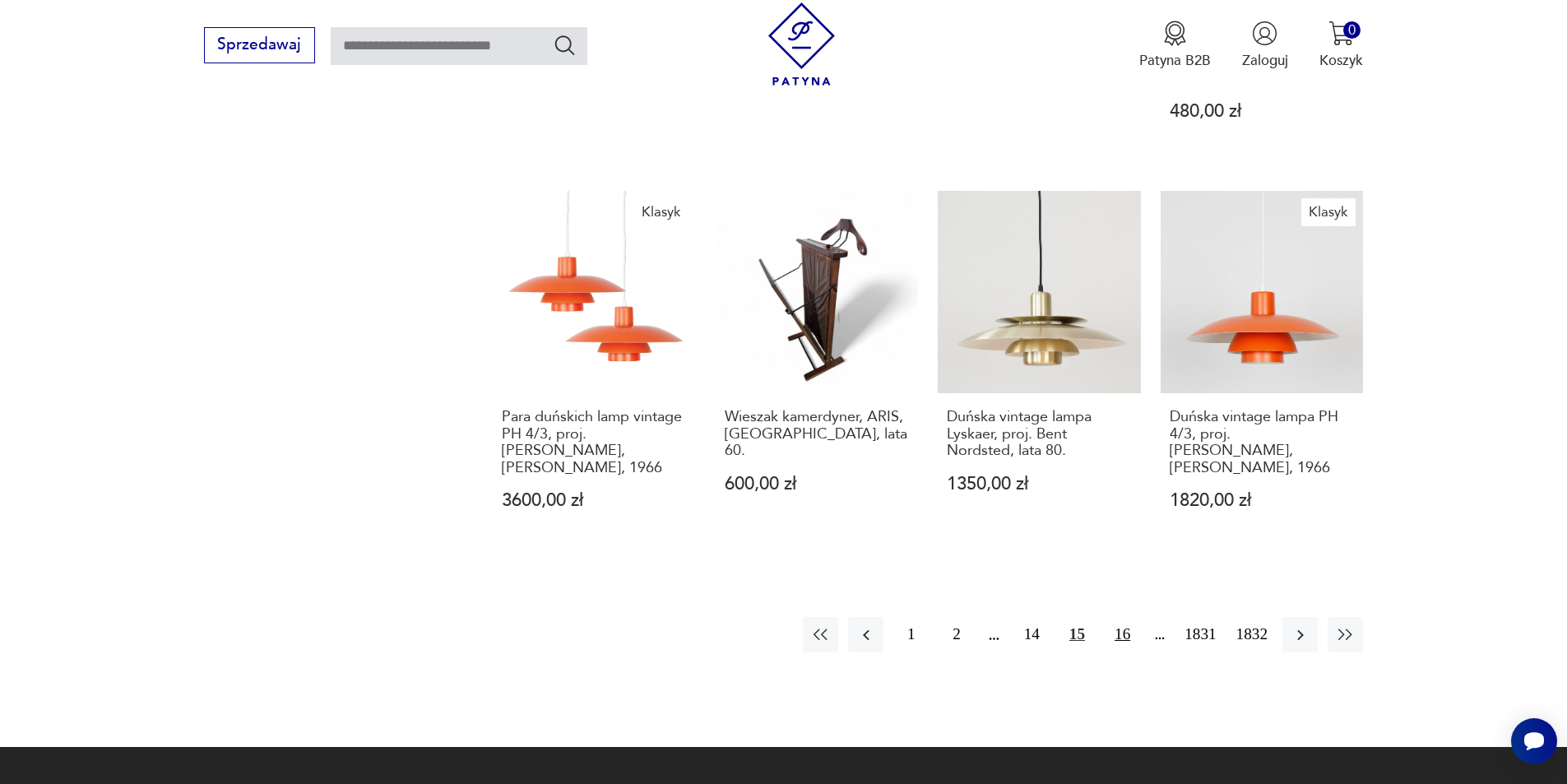
click at [1112, 616] on button "16" at bounding box center [1122, 634] width 35 height 35
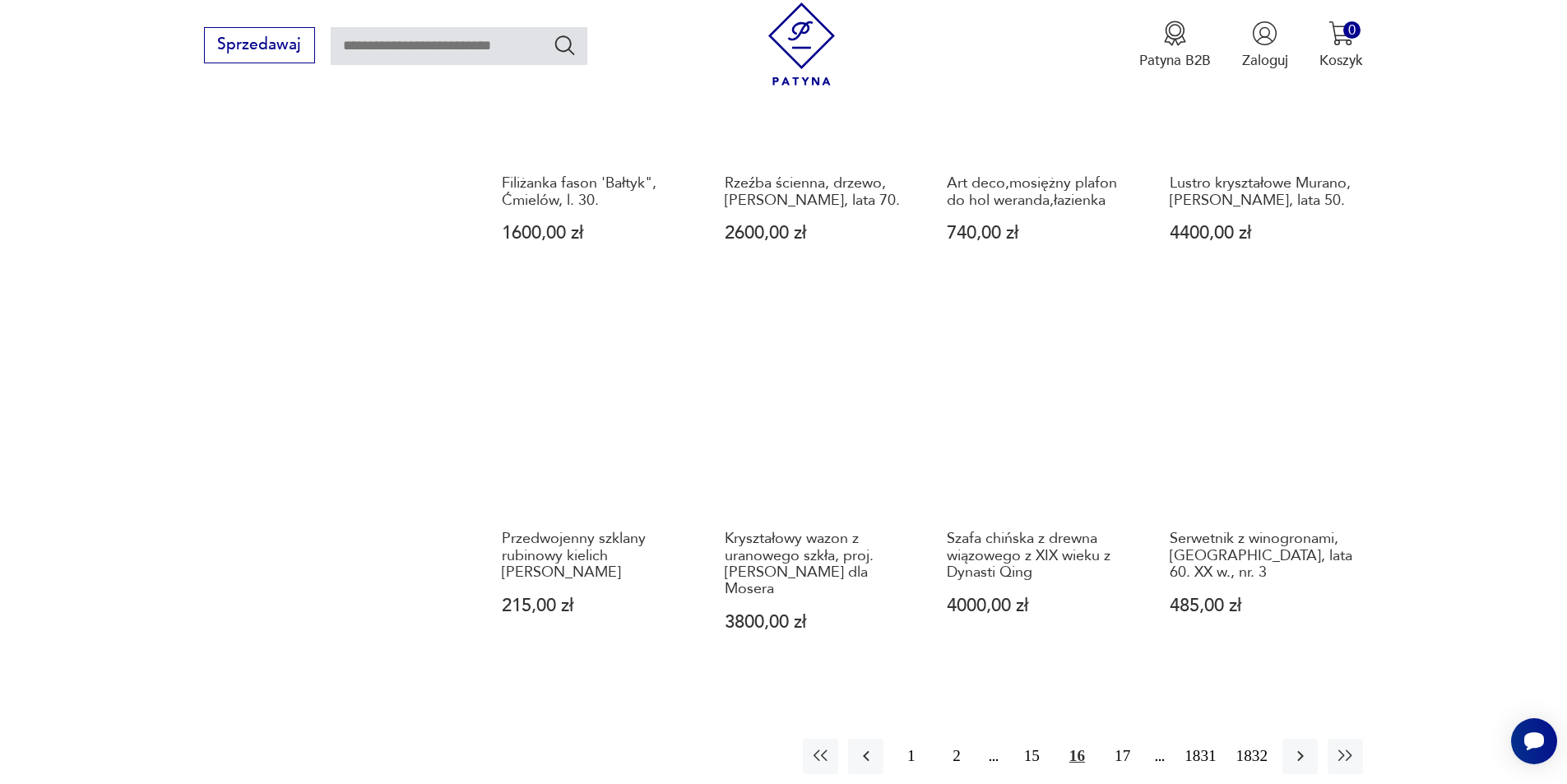
scroll to position [1512, 0]
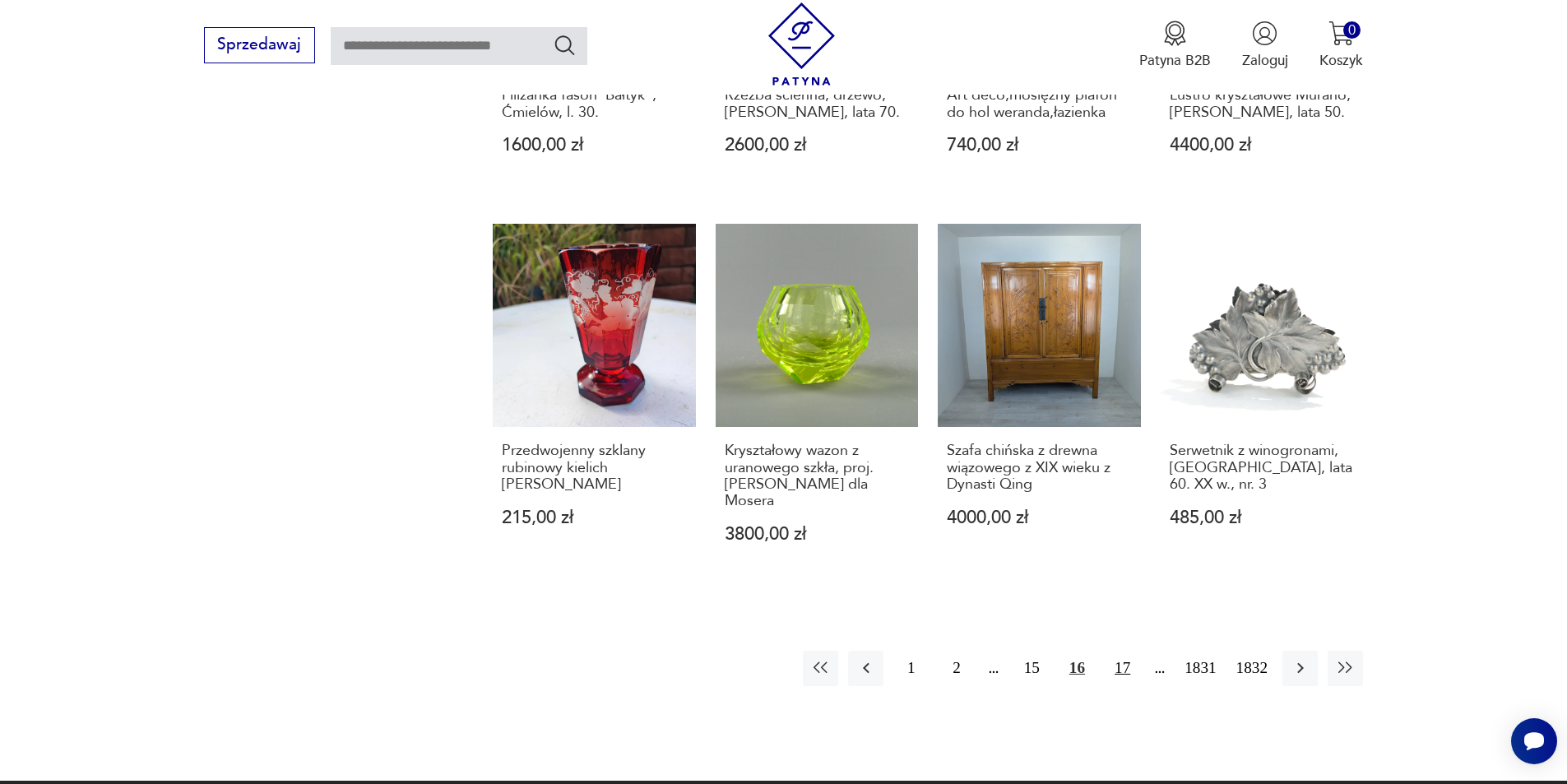
click at [1117, 650] on button "17" at bounding box center [1122, 668] width 35 height 35
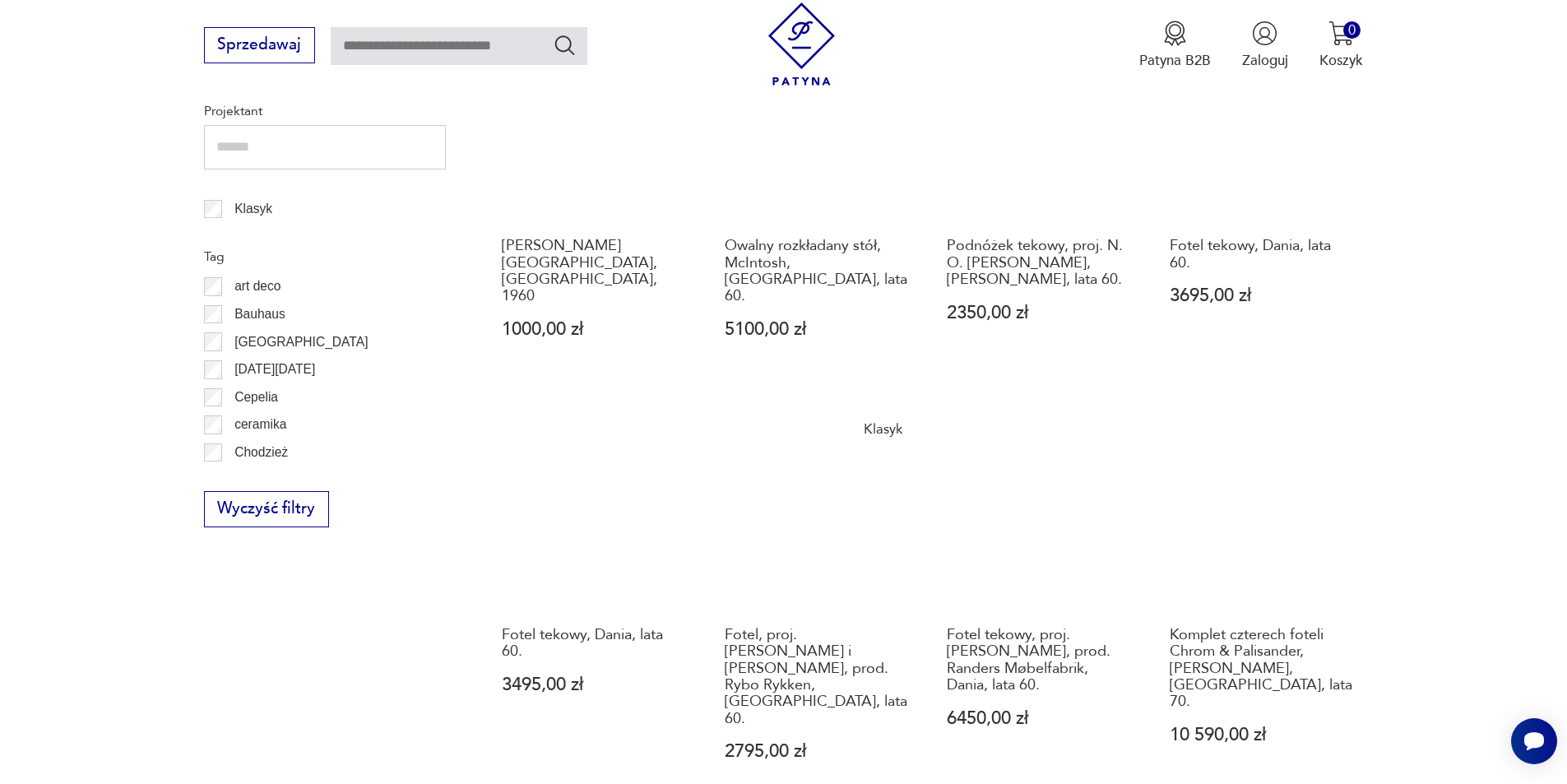
scroll to position [1183, 0]
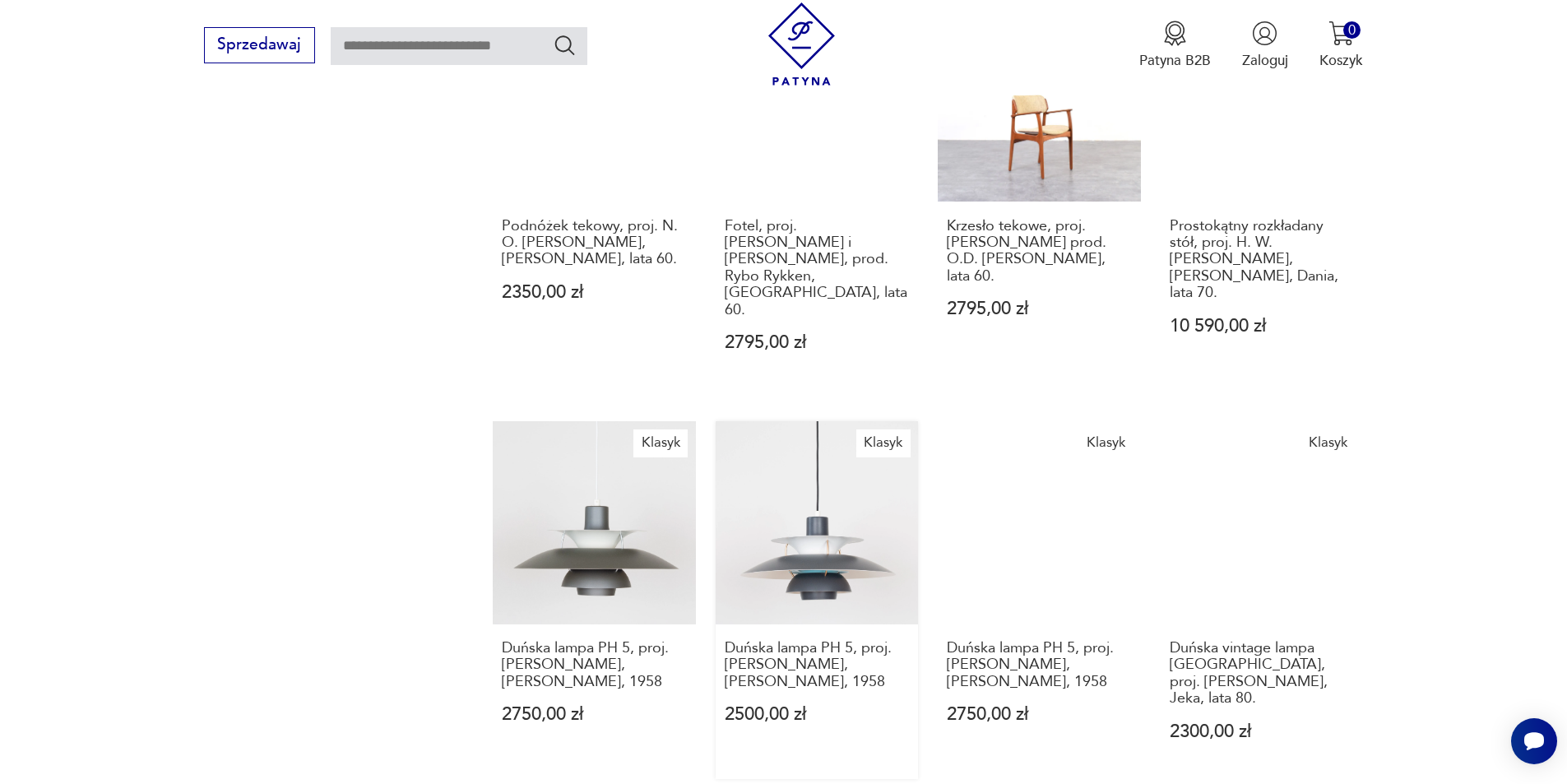
scroll to position [1346, 0]
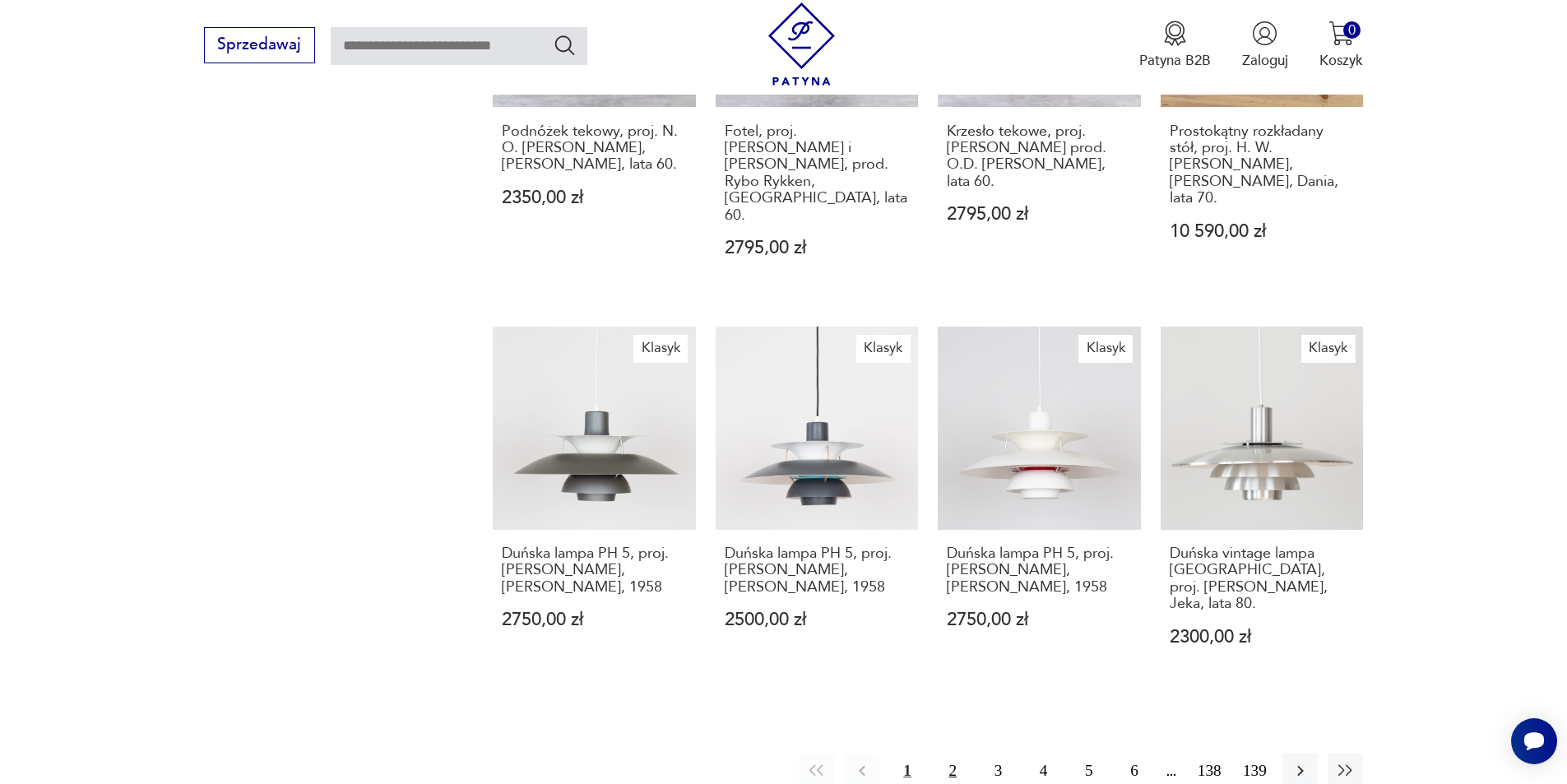
click at [943, 753] on button "2" at bounding box center [953, 771] width 35 height 35
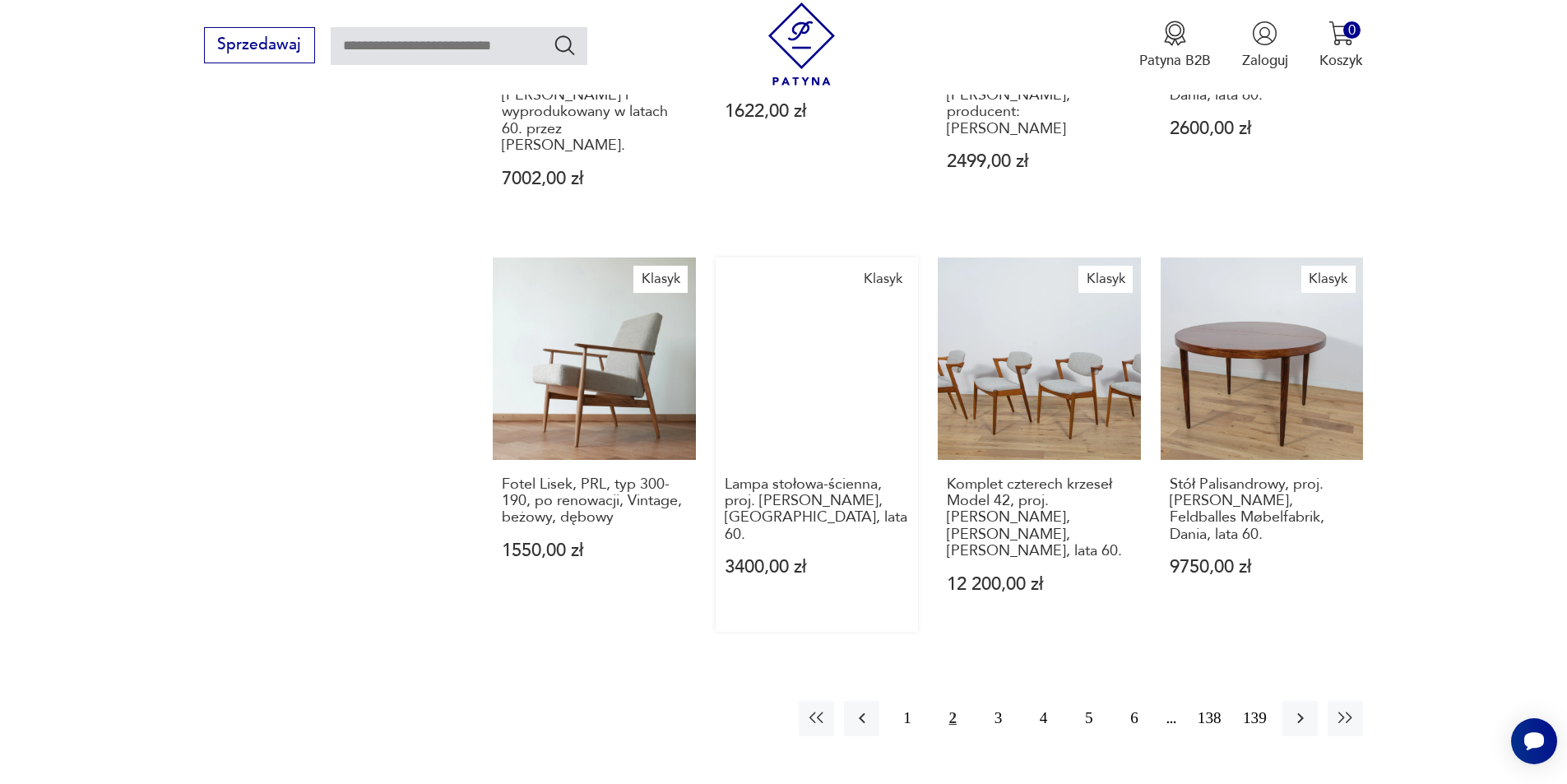
scroll to position [1496, 0]
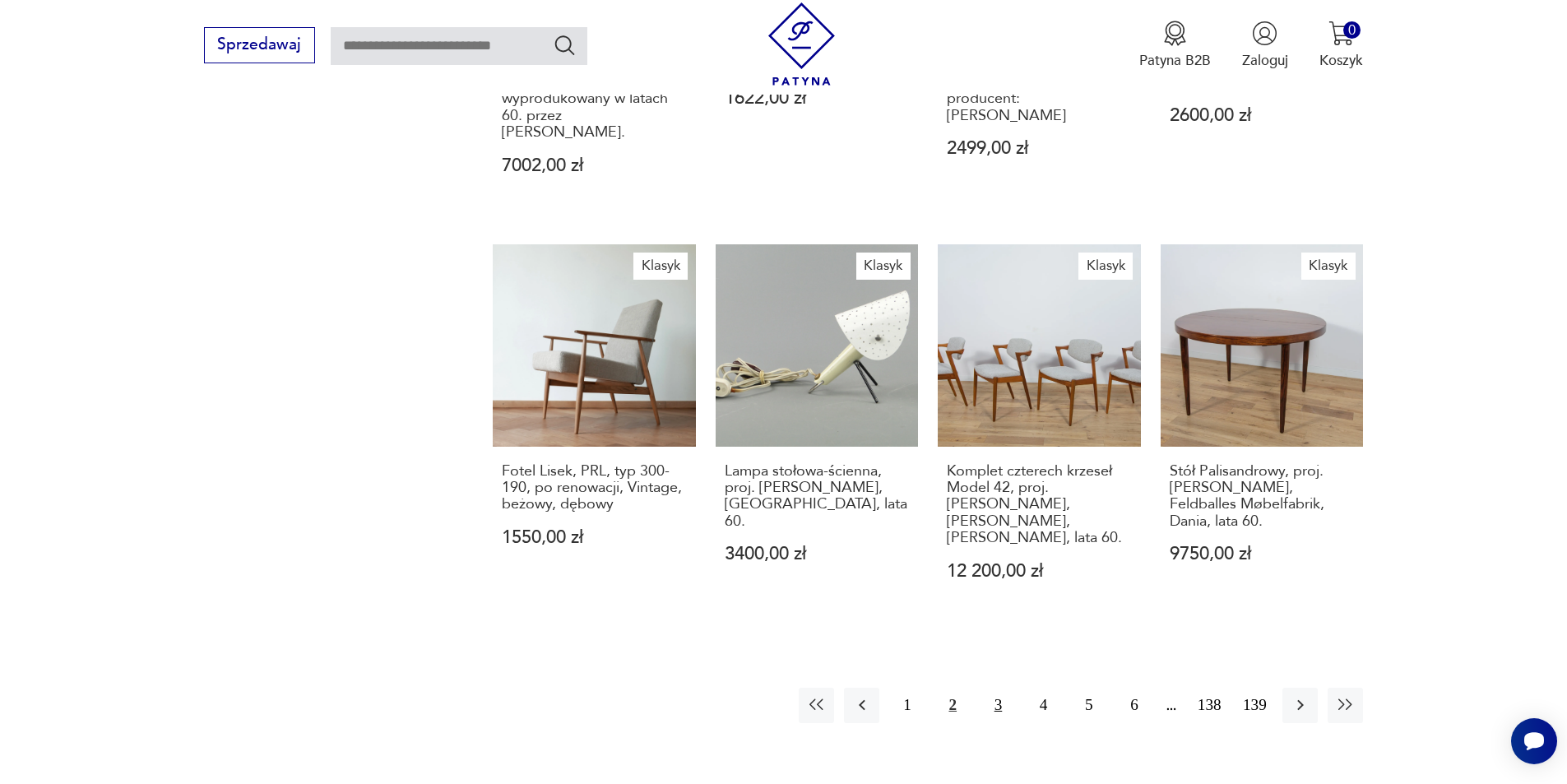
click at [1001, 687] on button "3" at bounding box center [998, 705] width 35 height 35
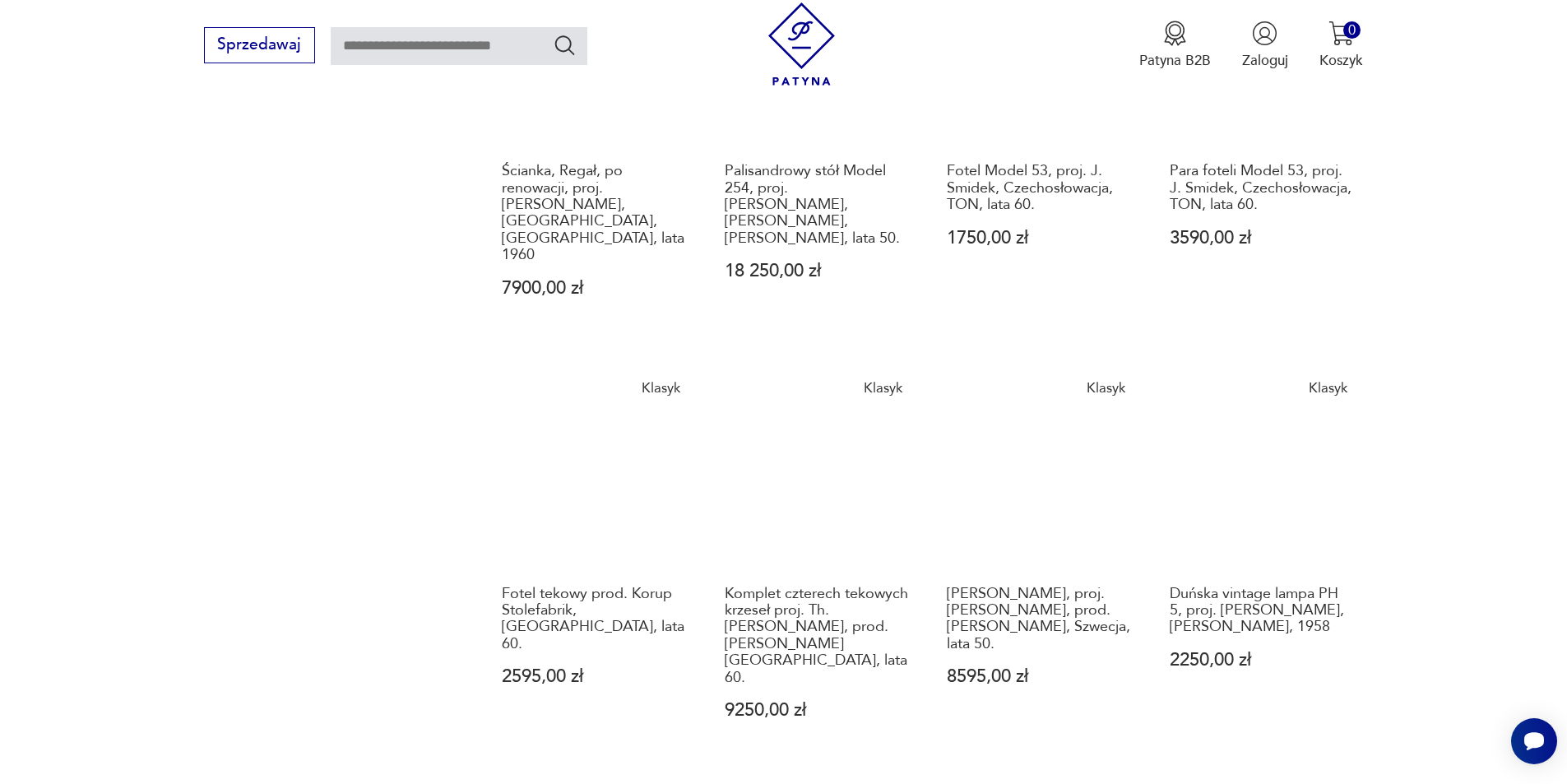
scroll to position [1496, 0]
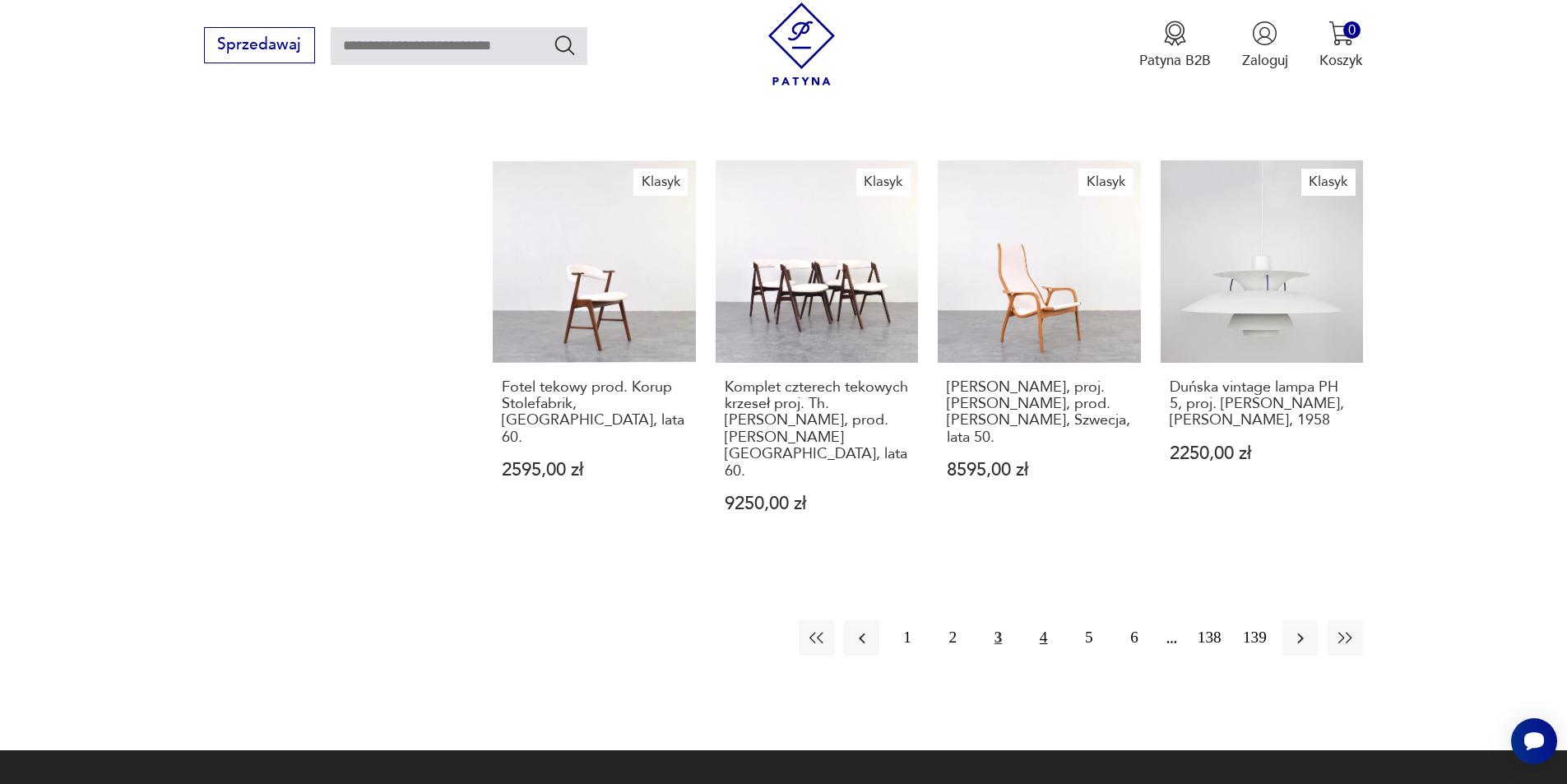
click at [1028, 620] on button "4" at bounding box center [1043, 637] width 35 height 35
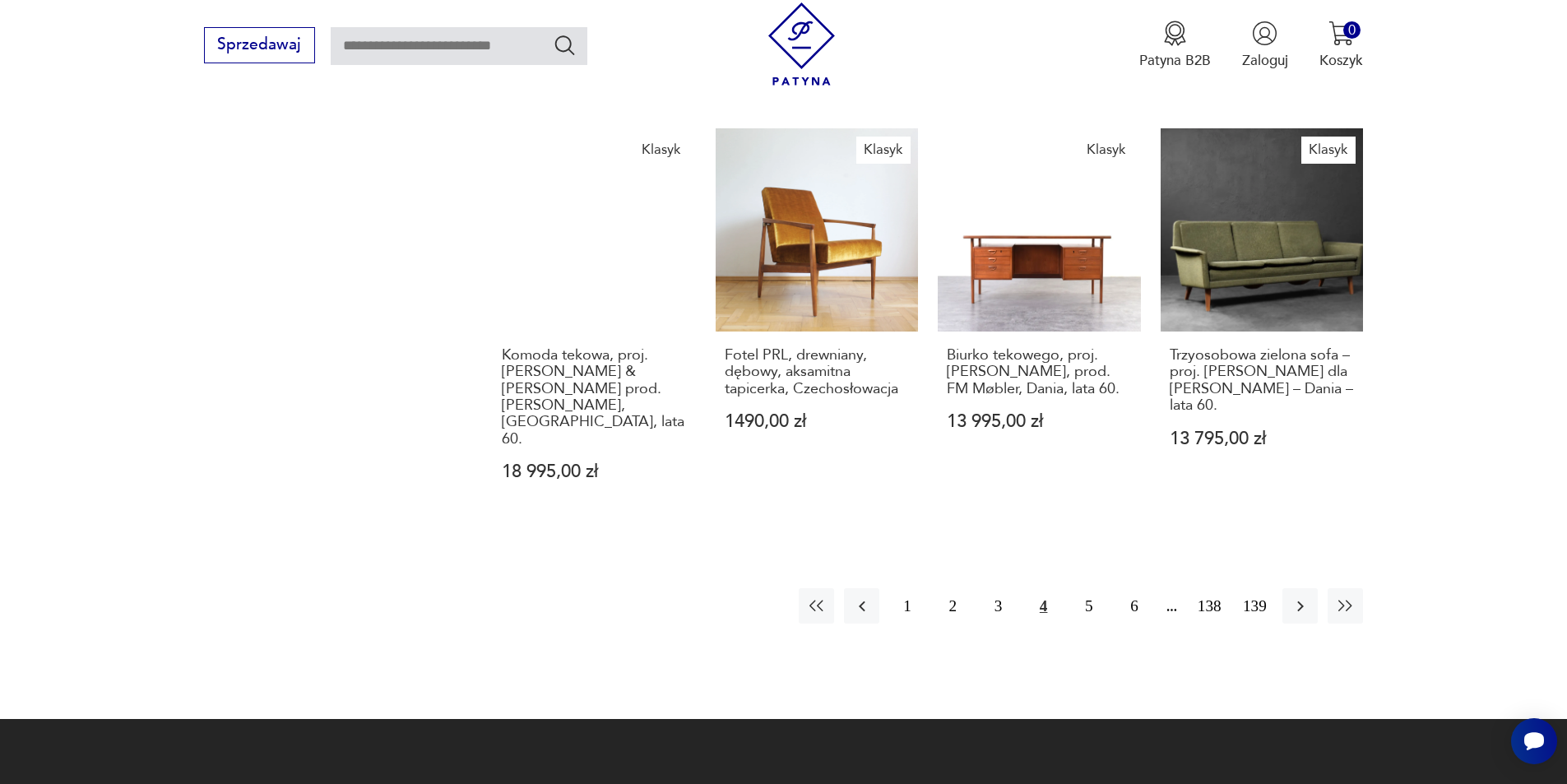
scroll to position [1496, 0]
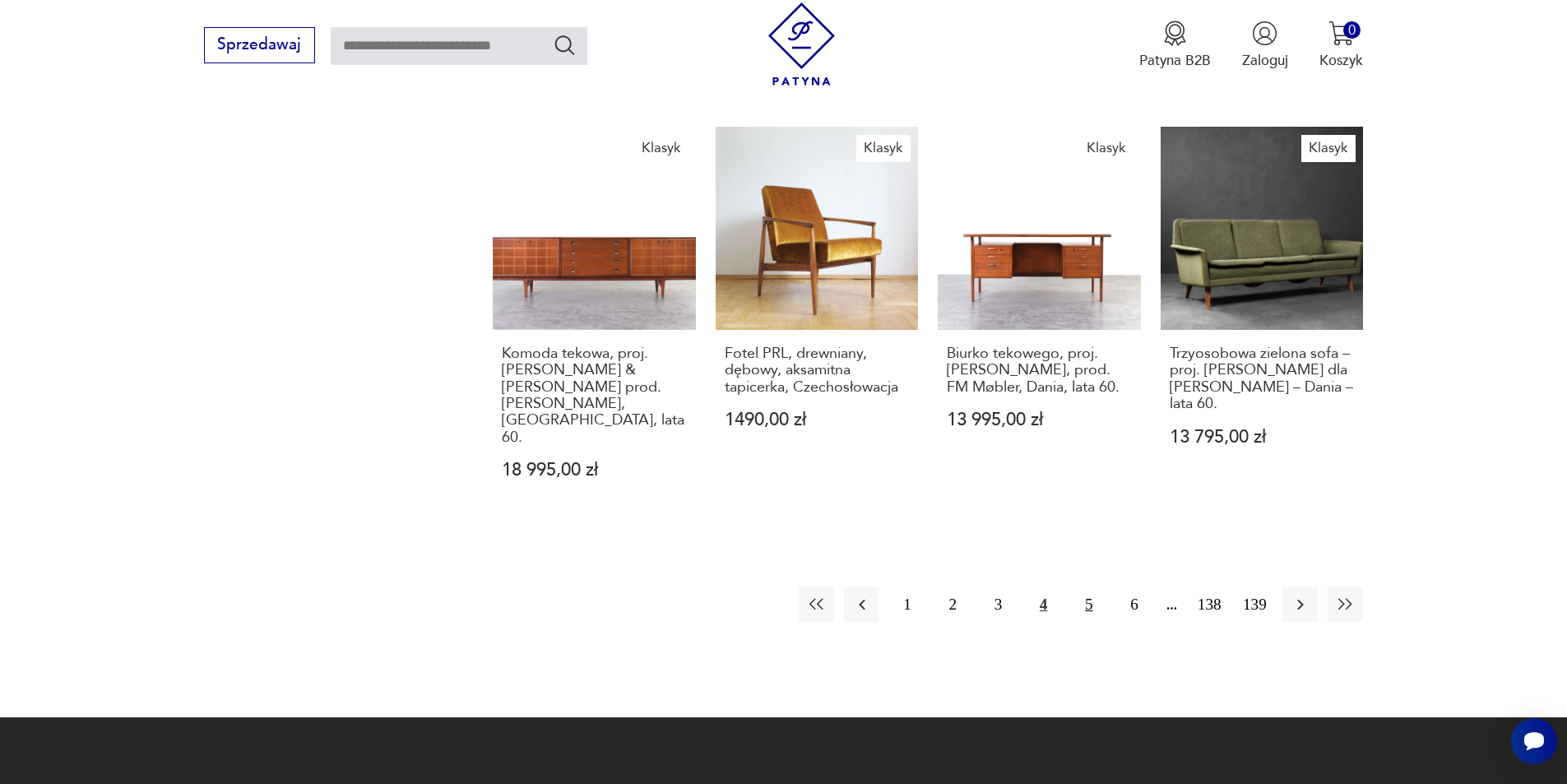
click at [1091, 587] on button "5" at bounding box center [1088, 604] width 35 height 35
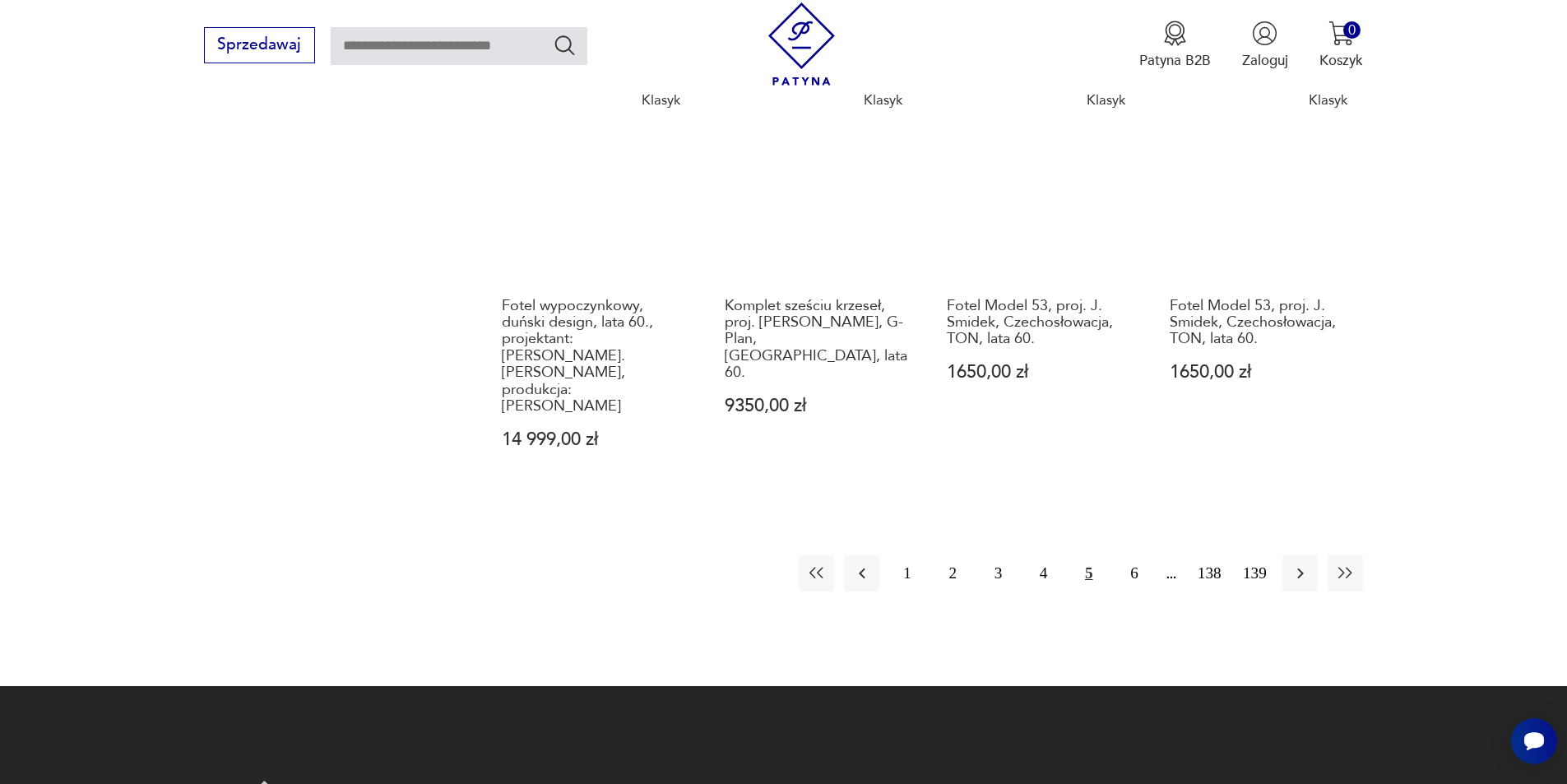
scroll to position [1578, 0]
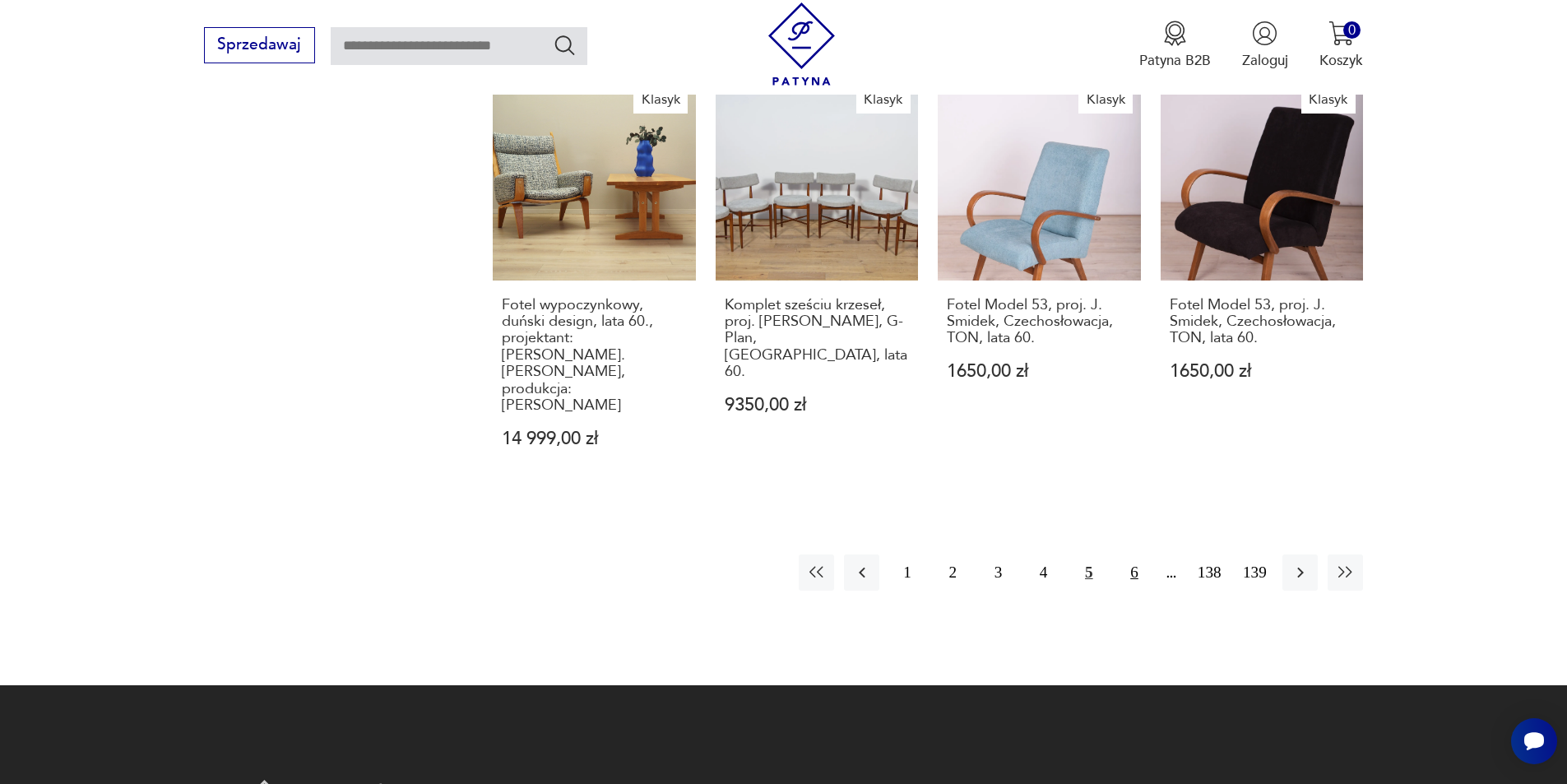
click at [1129, 554] on button "6" at bounding box center [1134, 572] width 35 height 35
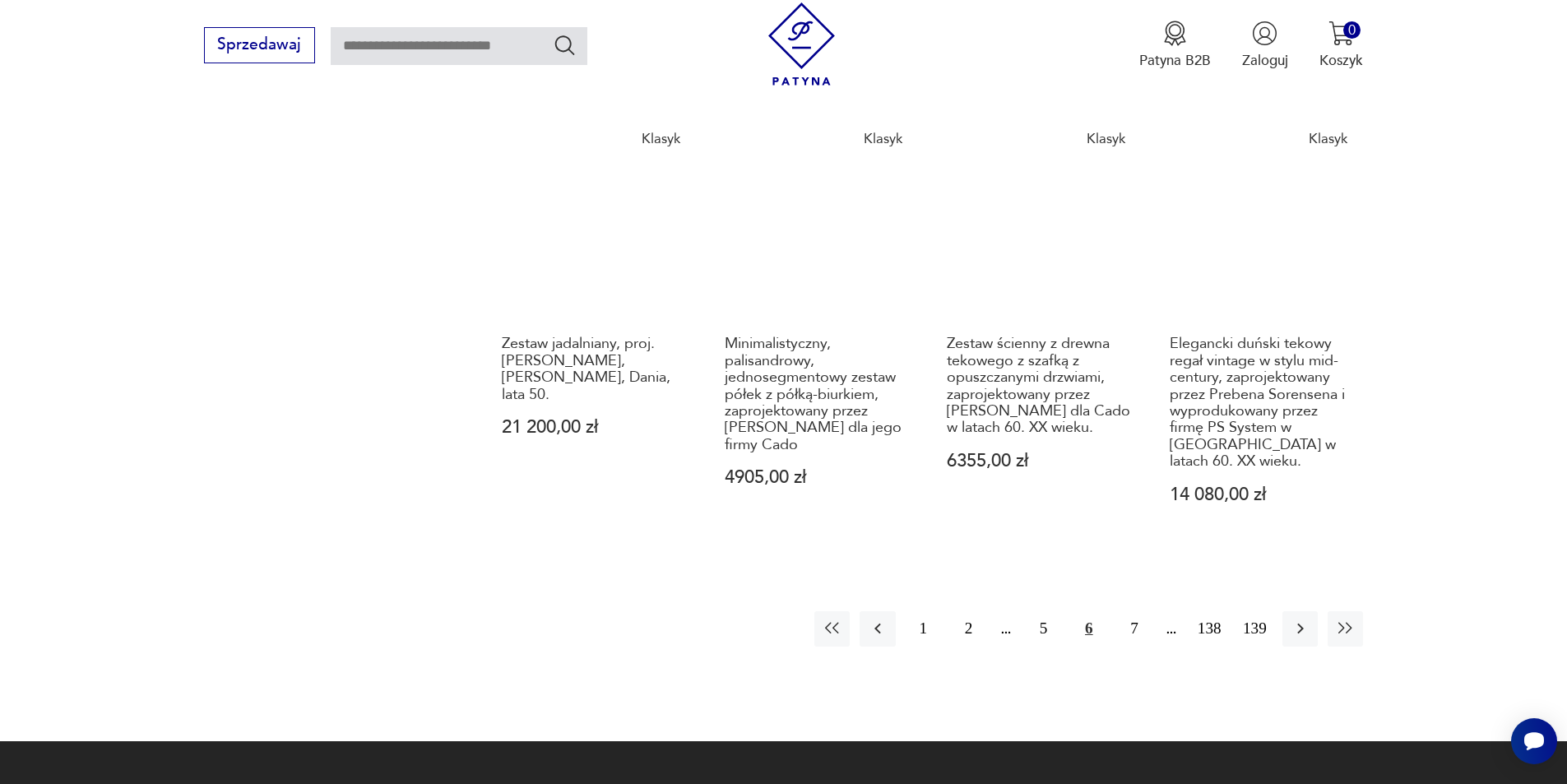
scroll to position [1660, 0]
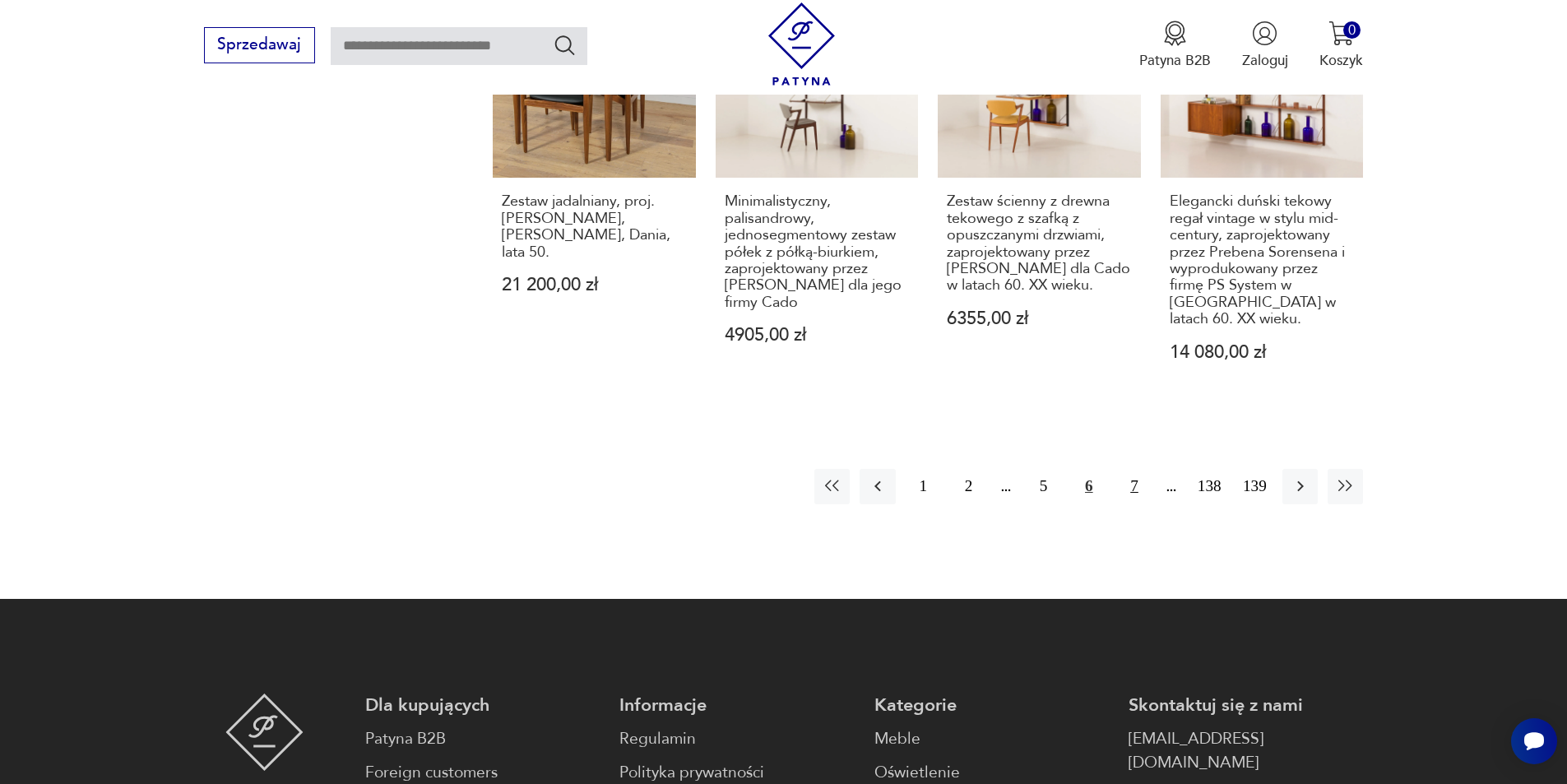
click at [1119, 475] on button "7" at bounding box center [1134, 486] width 35 height 35
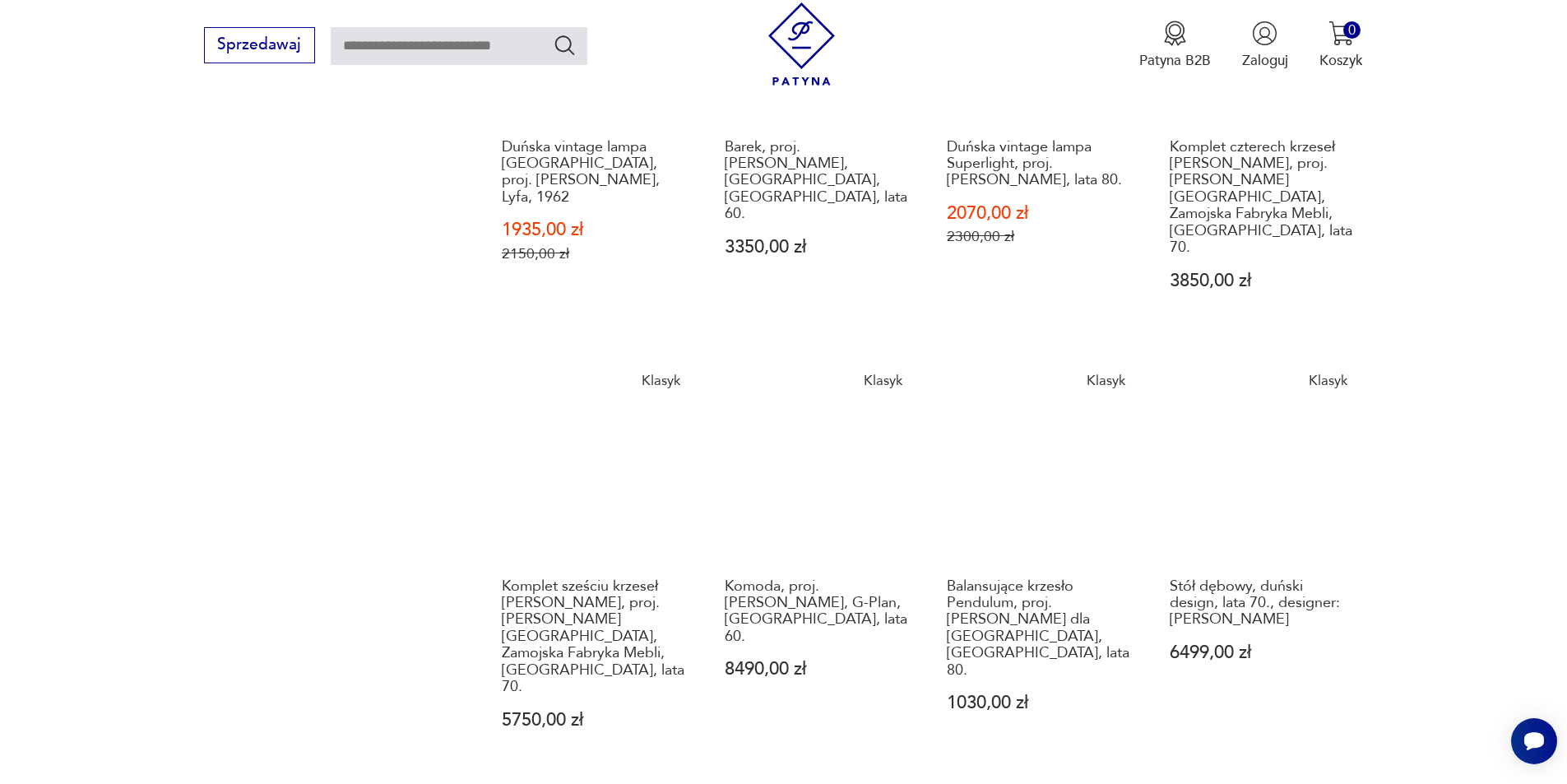
scroll to position [1413, 0]
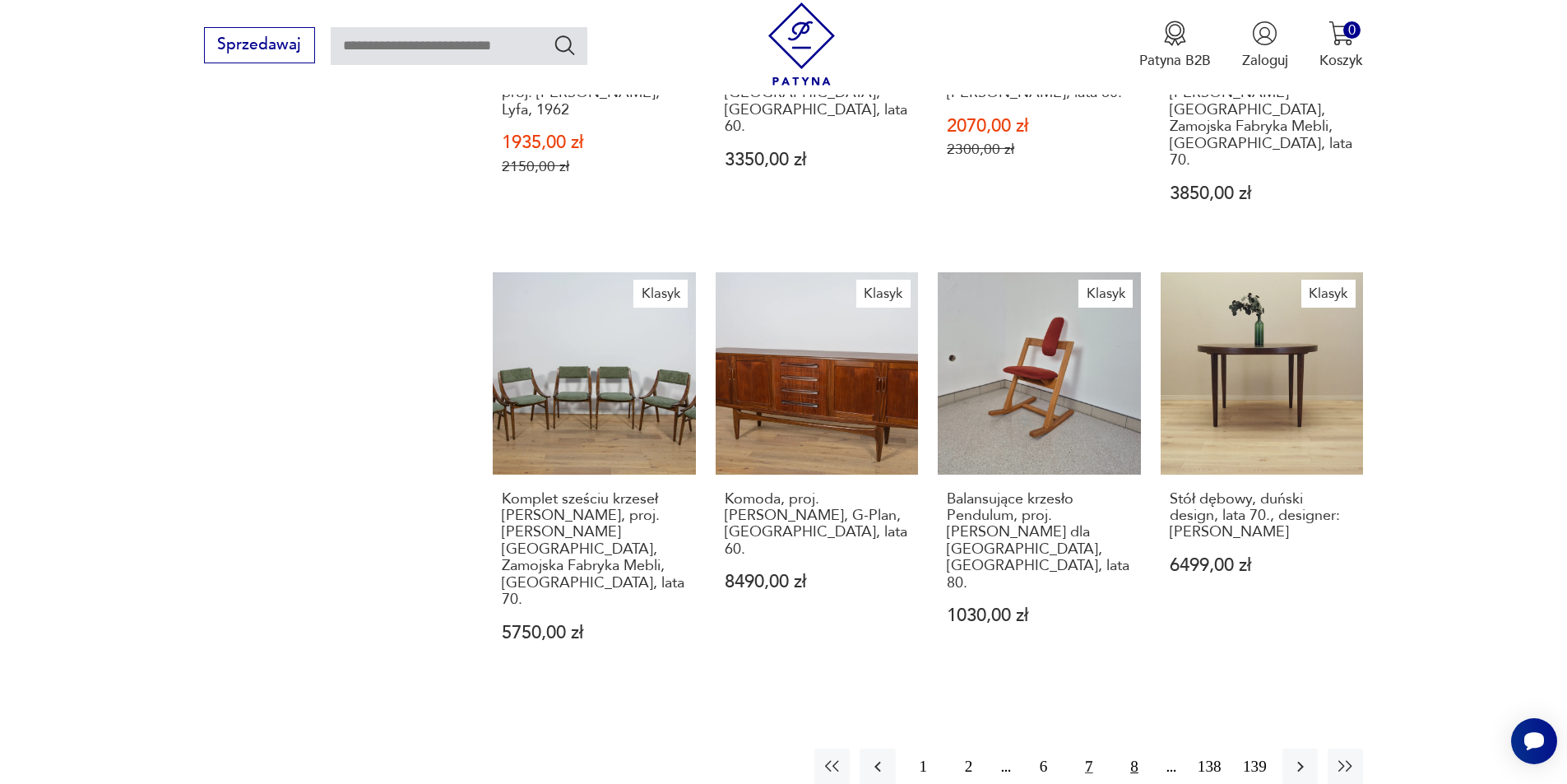
click at [1140, 748] on button "8" at bounding box center [1134, 766] width 35 height 35
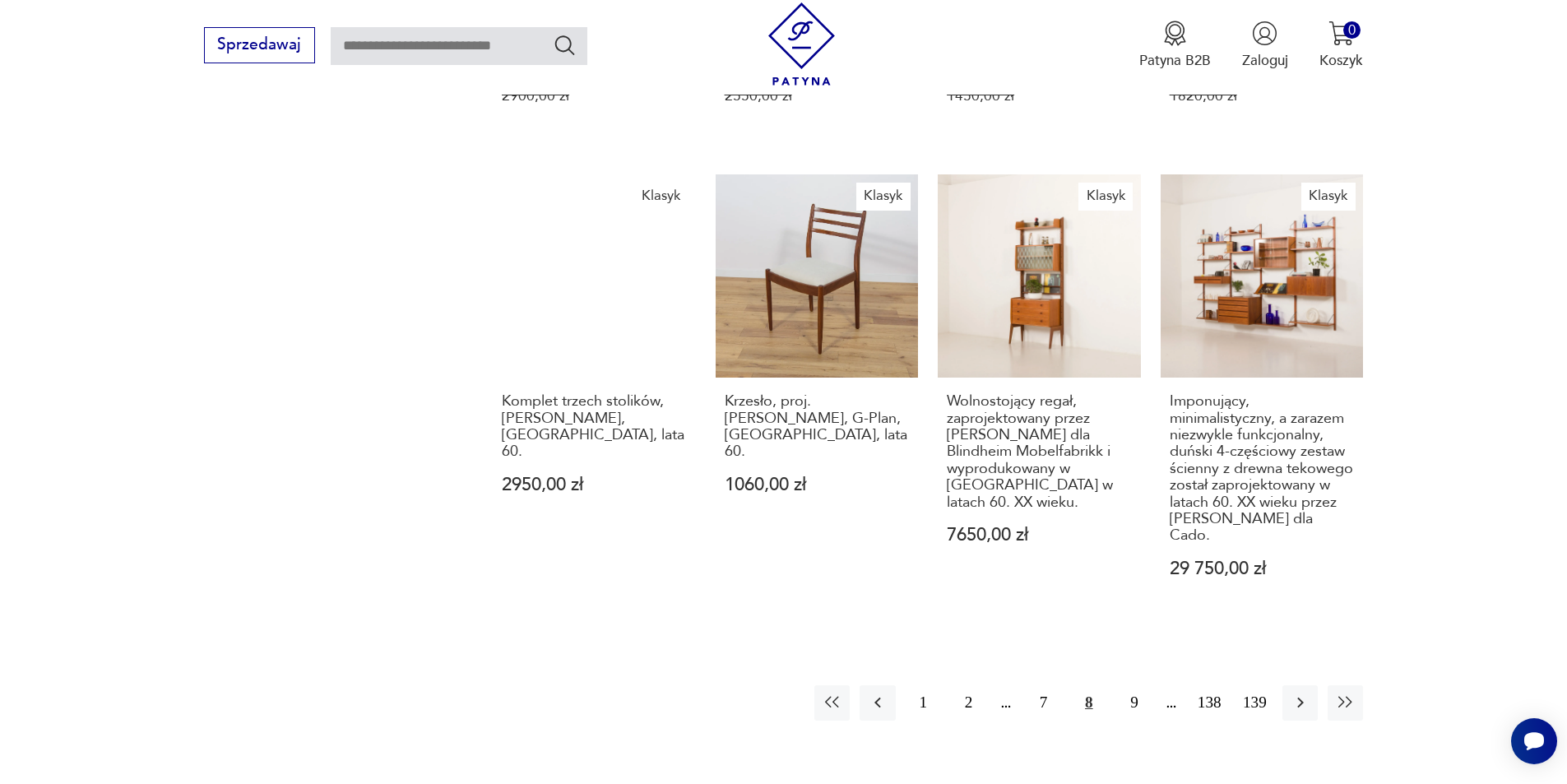
scroll to position [1496, 0]
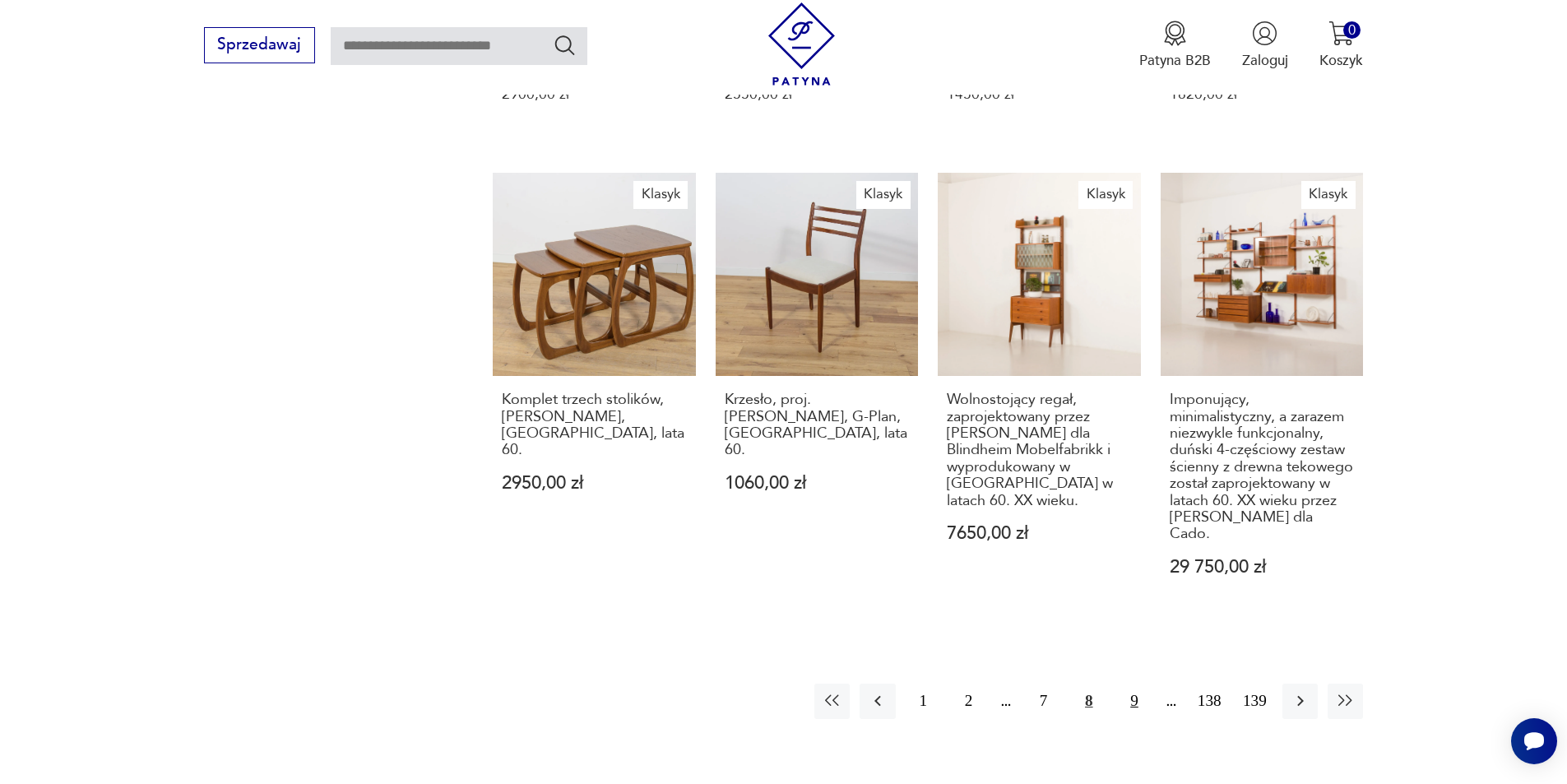
click at [1131, 684] on button "9" at bounding box center [1134, 701] width 35 height 35
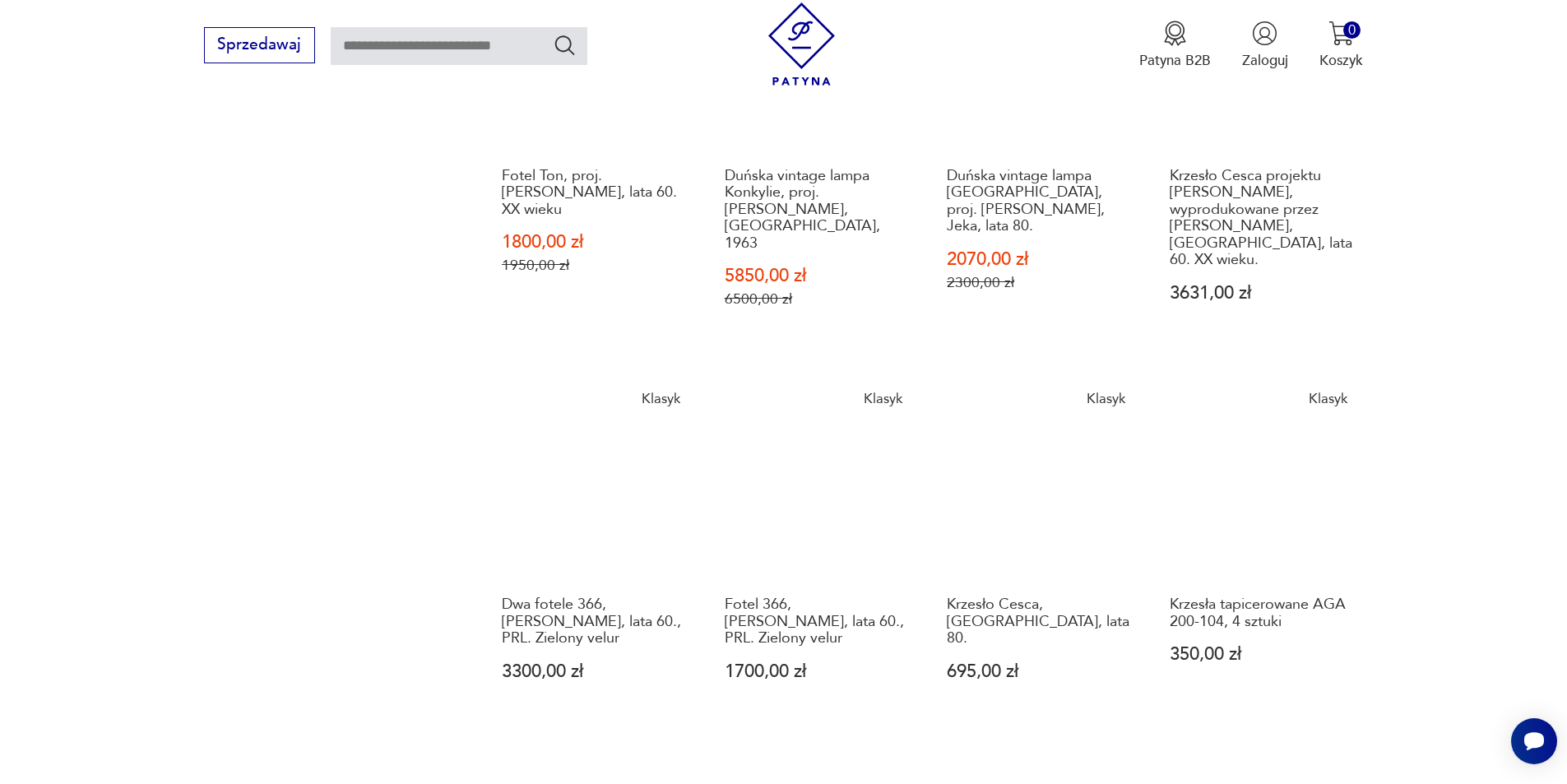
scroll to position [1331, 0]
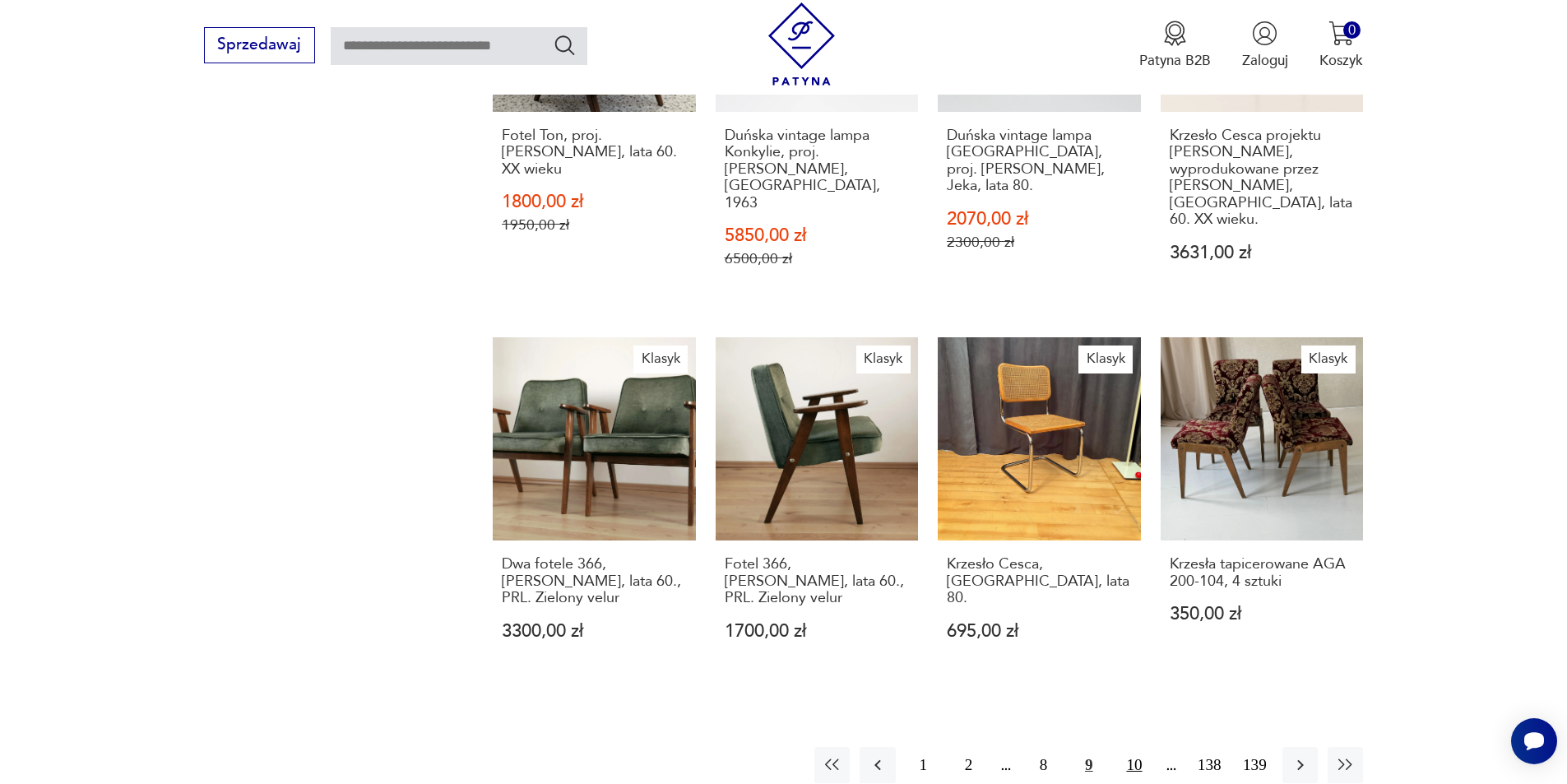
click at [1127, 746] on button "10" at bounding box center [1134, 764] width 35 height 35
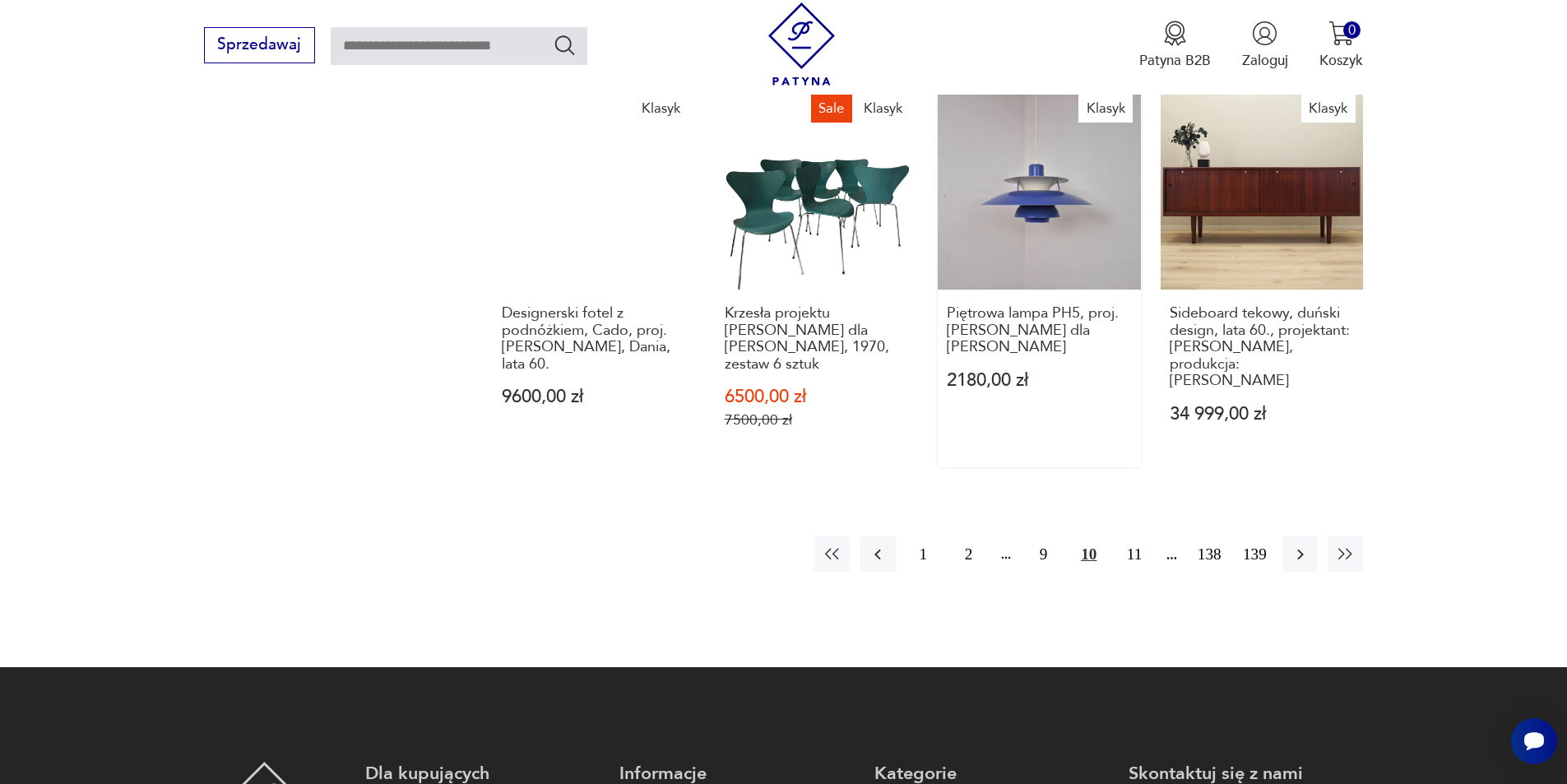
scroll to position [1496, 0]
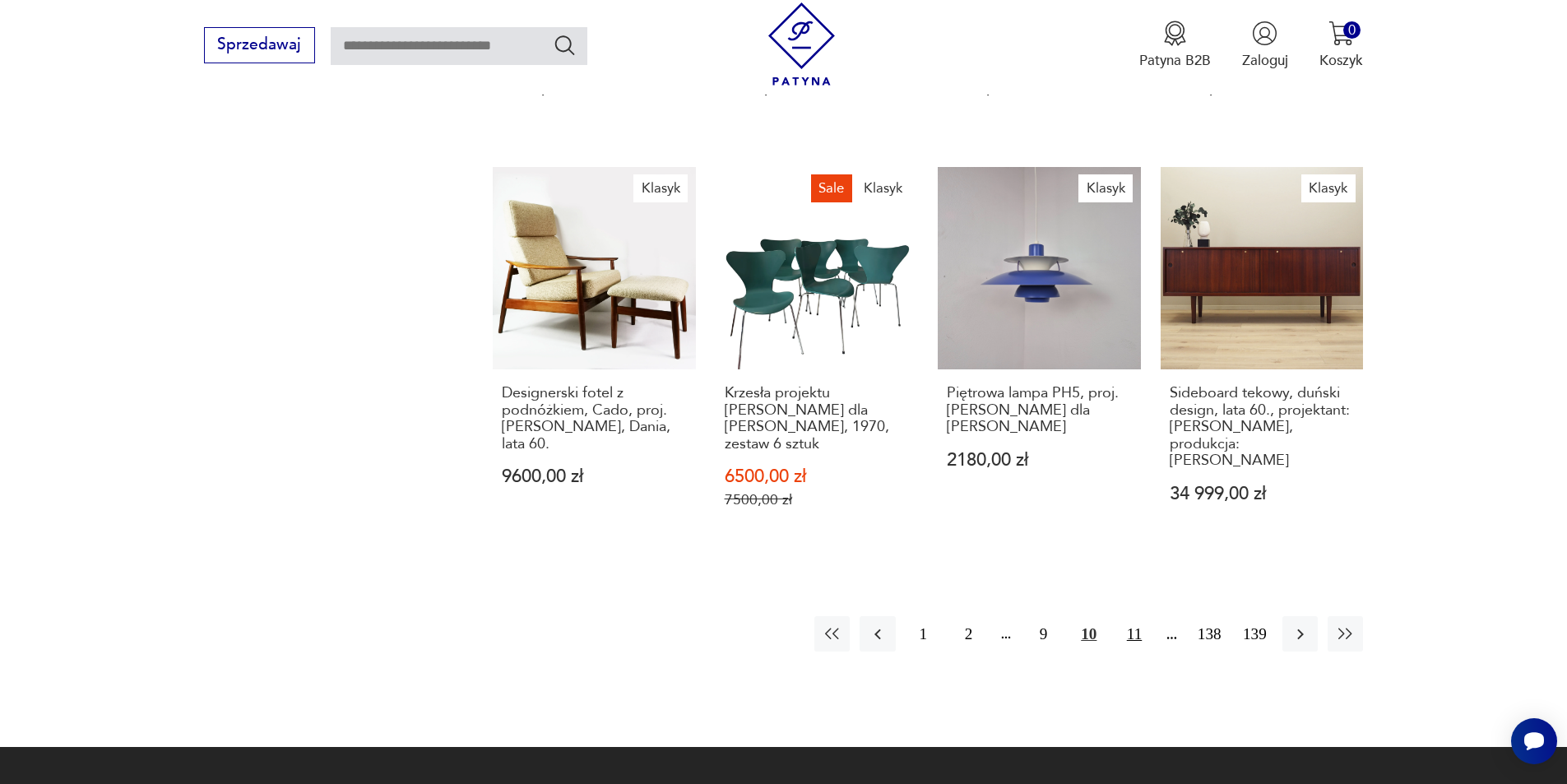
click at [1135, 620] on button "11" at bounding box center [1134, 633] width 35 height 35
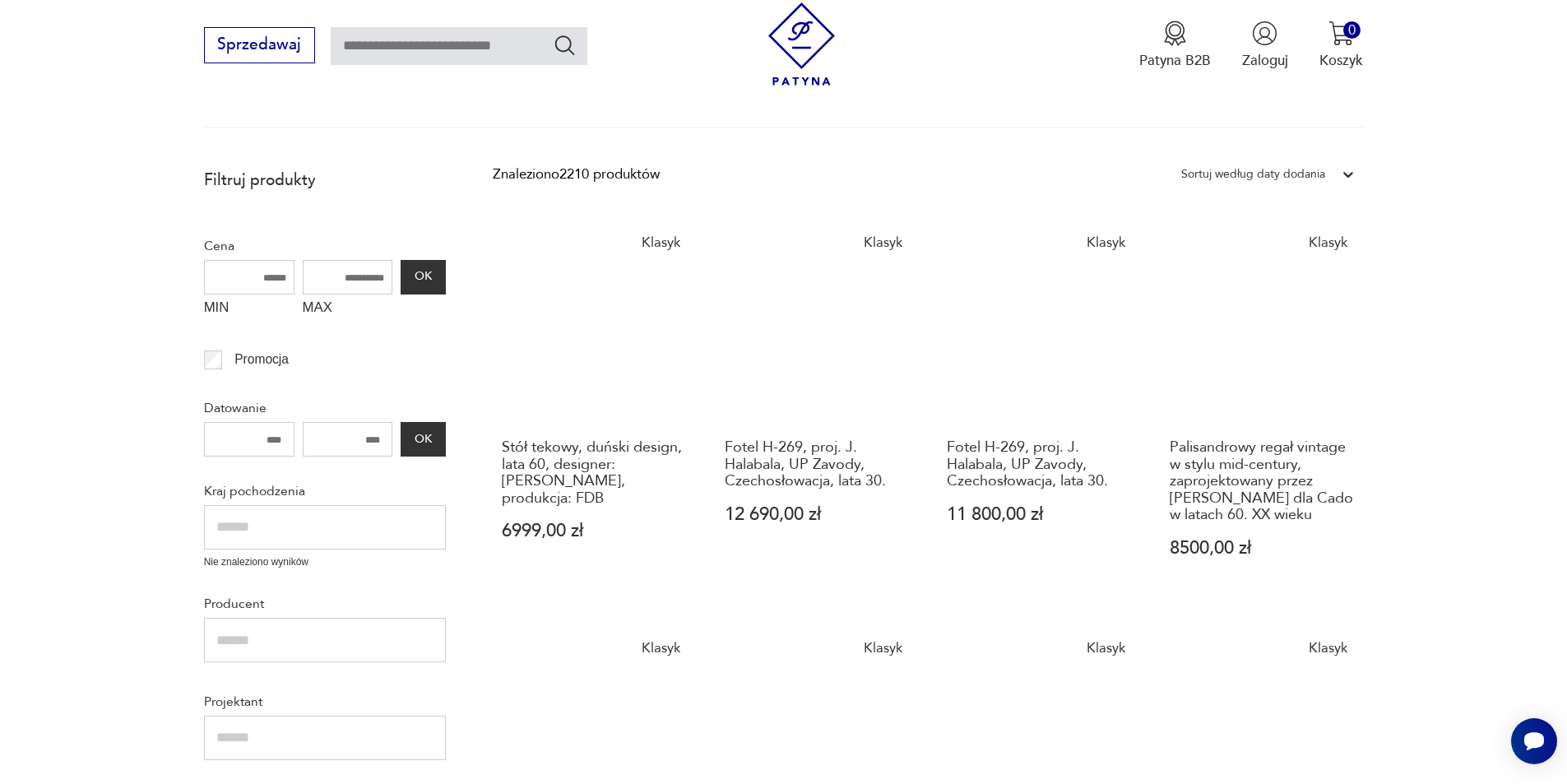
scroll to position [180, 0]
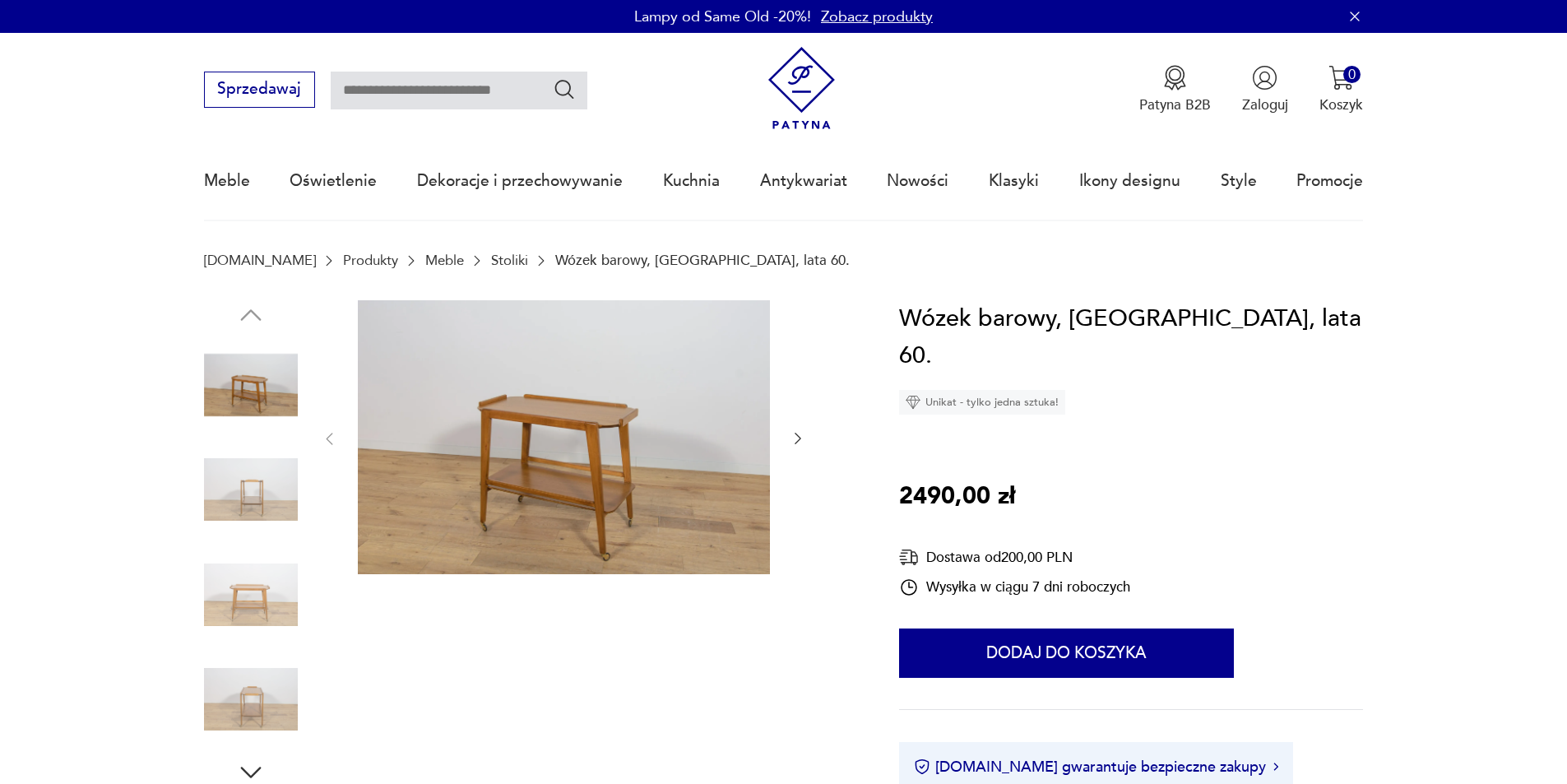
click at [791, 437] on icon "button" at bounding box center [797, 438] width 17 height 17
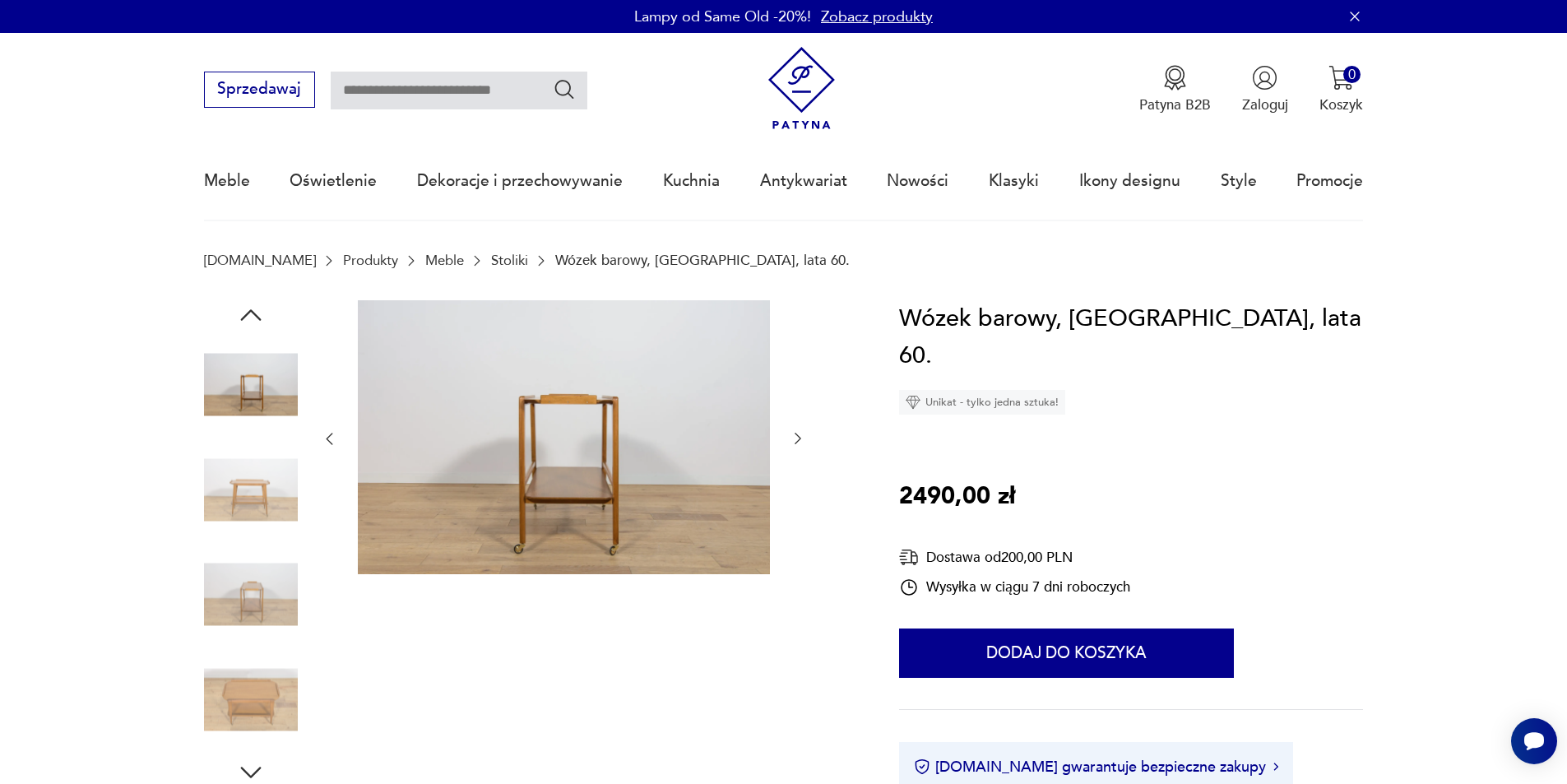
click at [791, 437] on icon "button" at bounding box center [797, 438] width 17 height 17
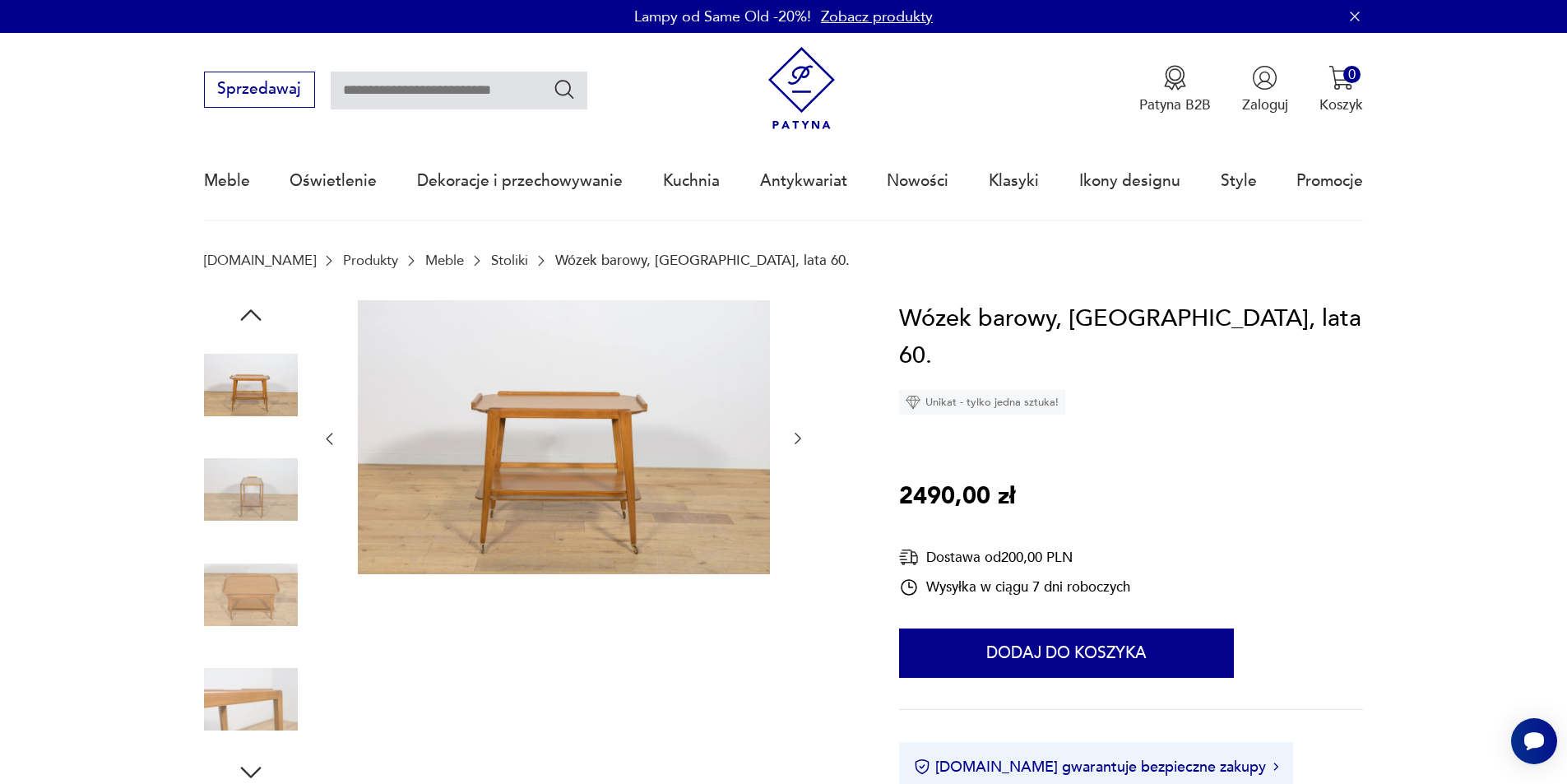
click at [792, 437] on icon "button" at bounding box center [797, 438] width 17 height 17
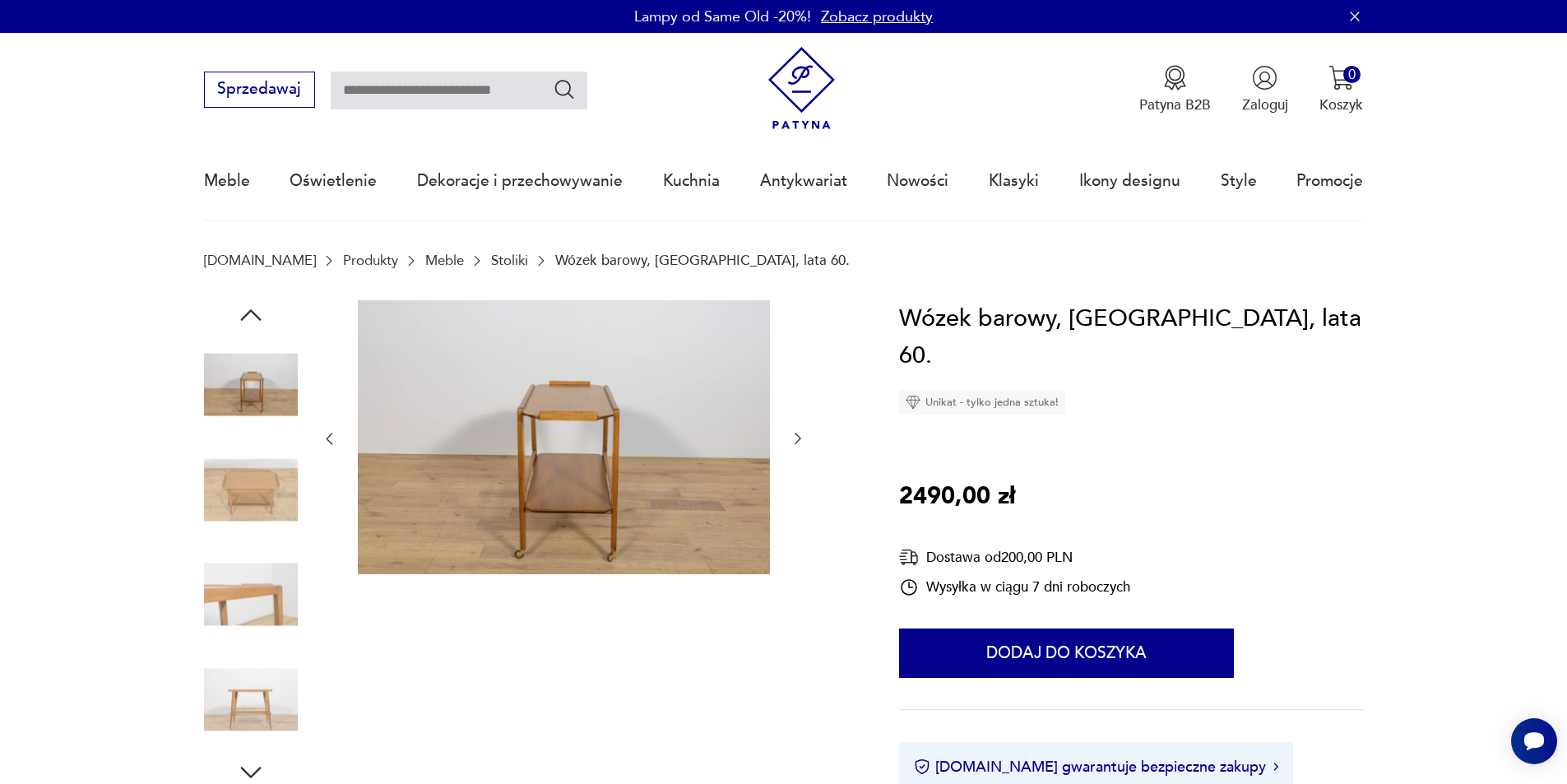
click at [792, 438] on icon "button" at bounding box center [797, 438] width 17 height 17
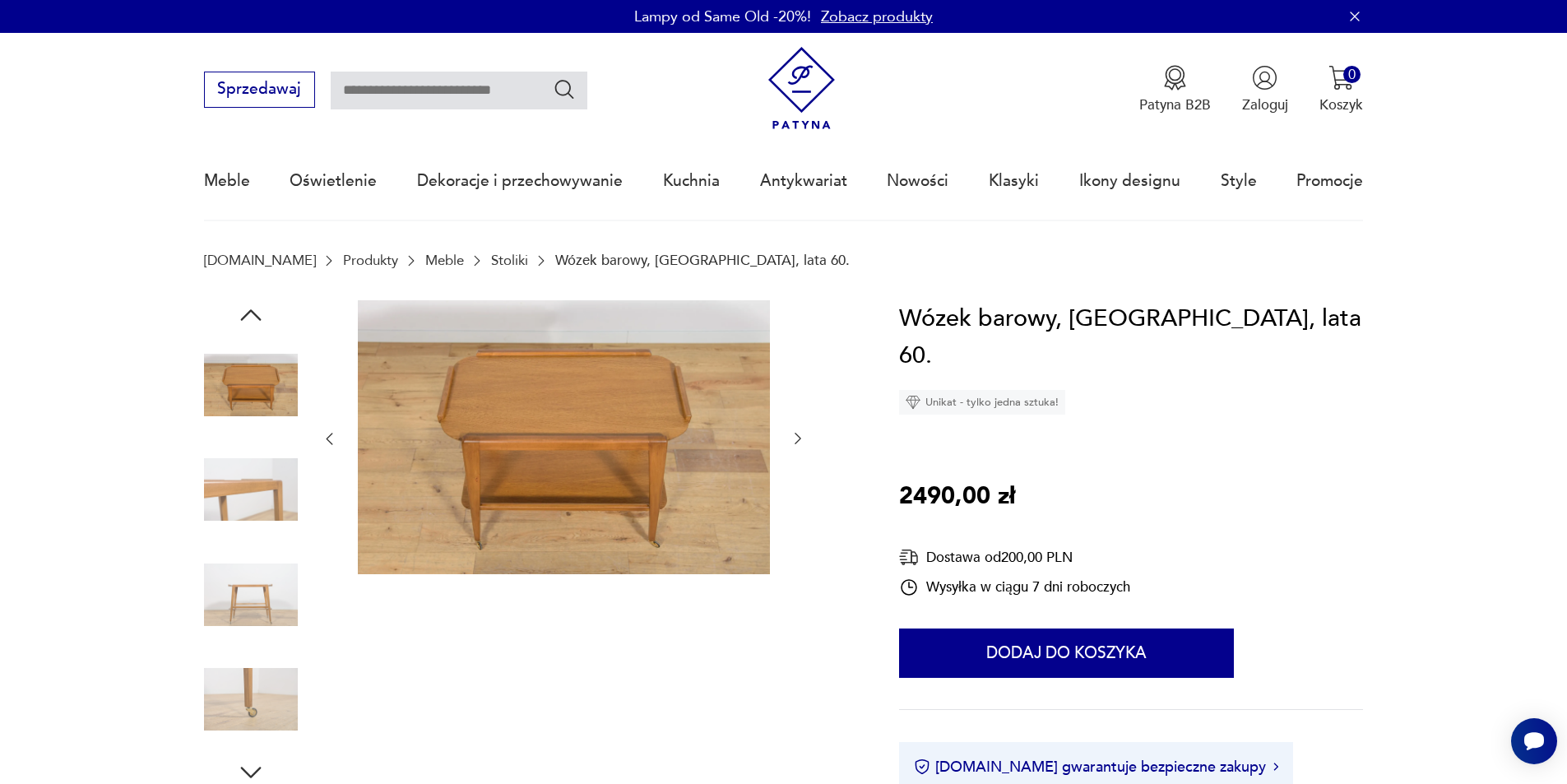
click at [792, 438] on icon "button" at bounding box center [797, 438] width 17 height 17
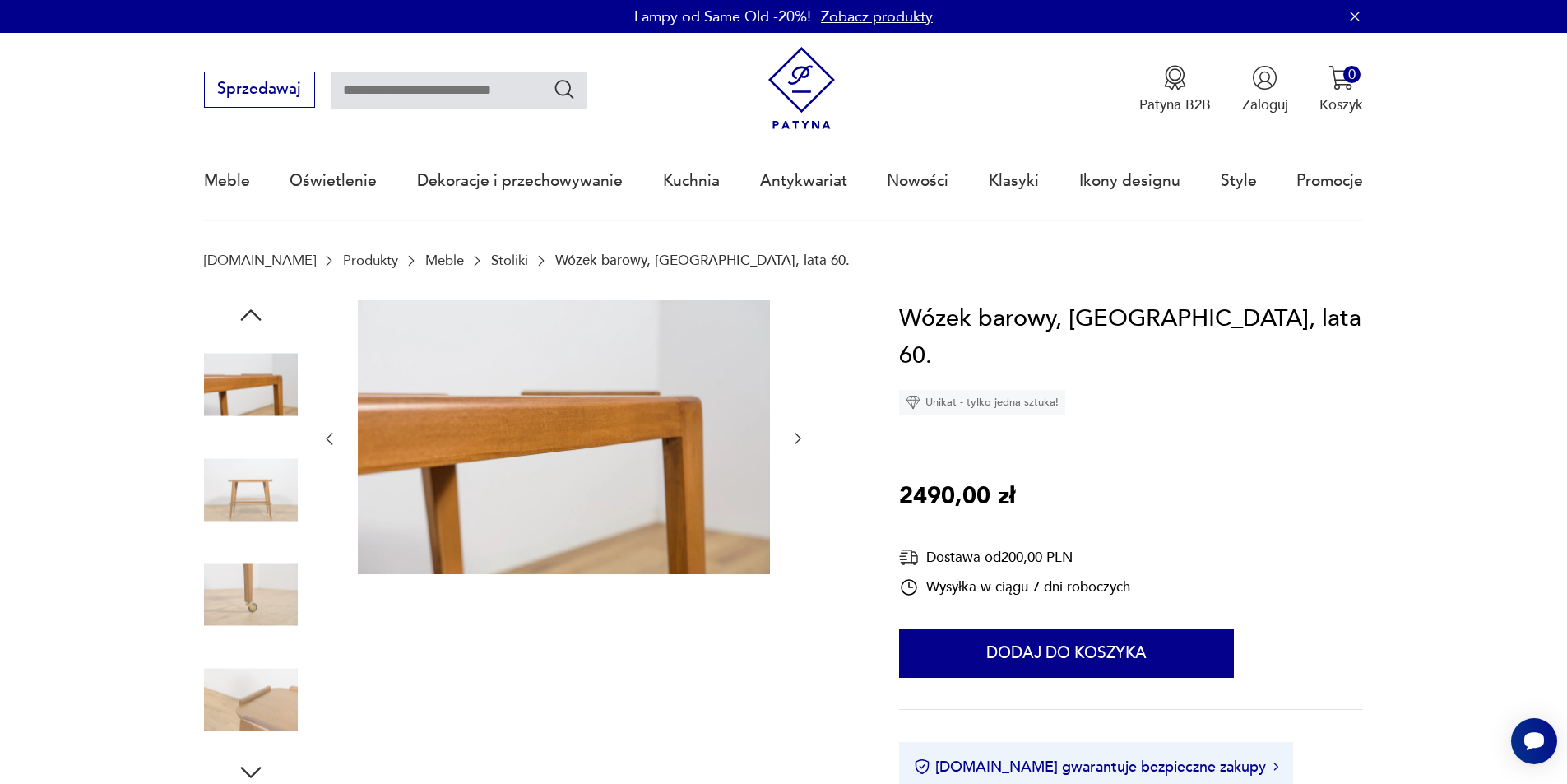
click at [792, 438] on icon "button" at bounding box center [797, 438] width 17 height 17
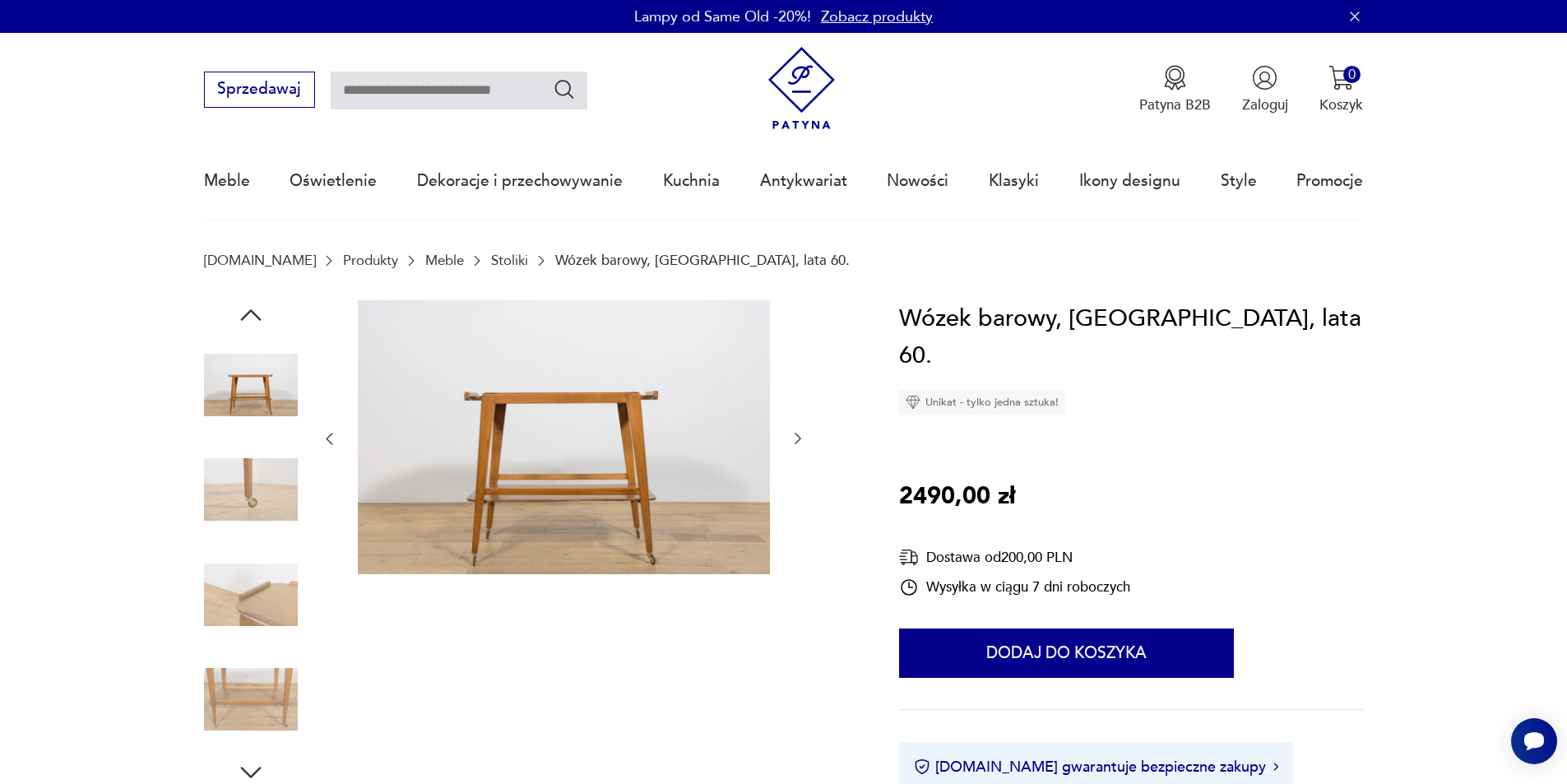
click at [792, 438] on icon "button" at bounding box center [797, 438] width 17 height 17
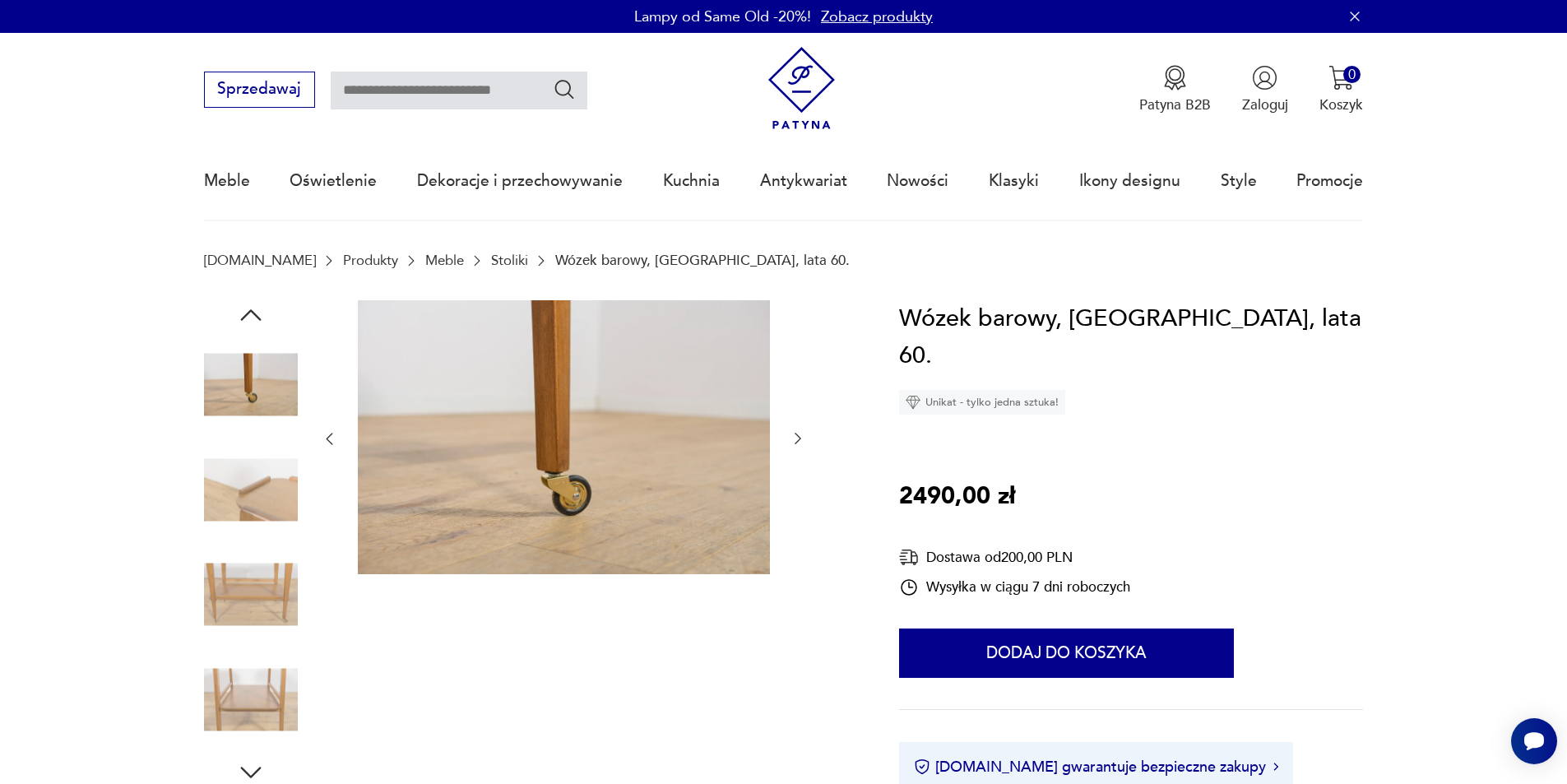
click at [792, 438] on icon "button" at bounding box center [797, 438] width 17 height 17
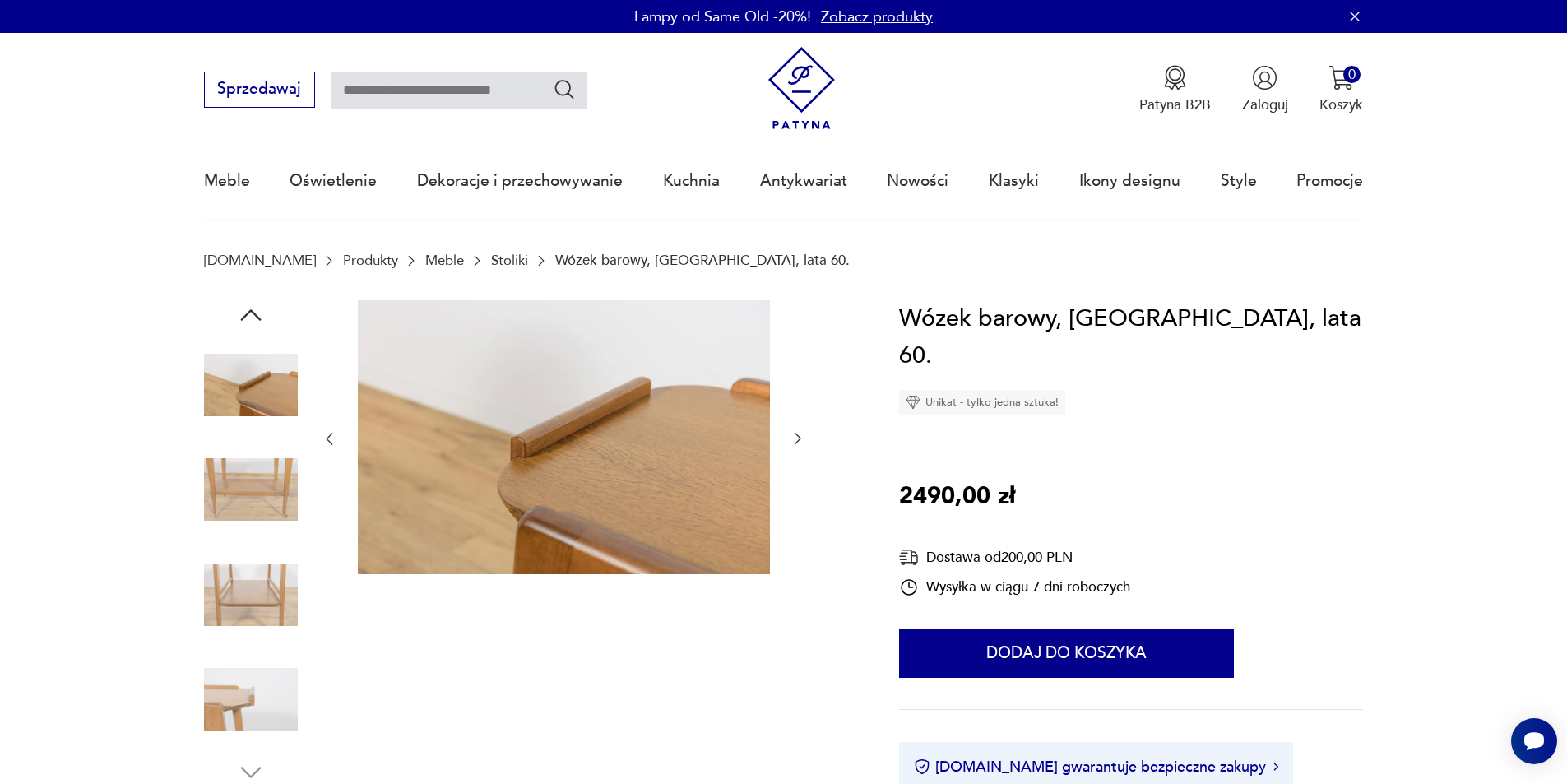
click at [792, 438] on icon "button" at bounding box center [797, 438] width 17 height 17
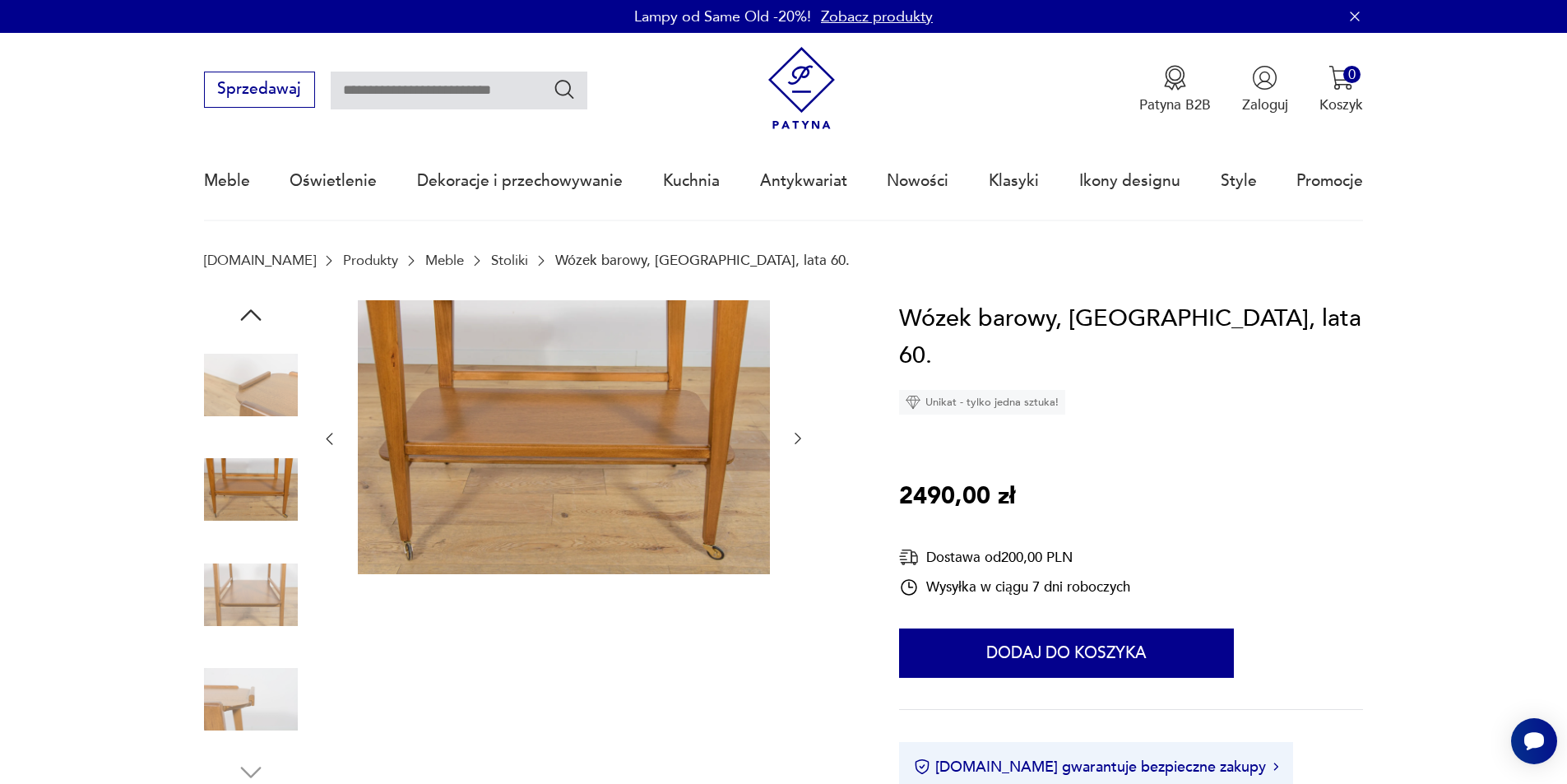
click at [790, 439] on icon "button" at bounding box center [797, 438] width 17 height 17
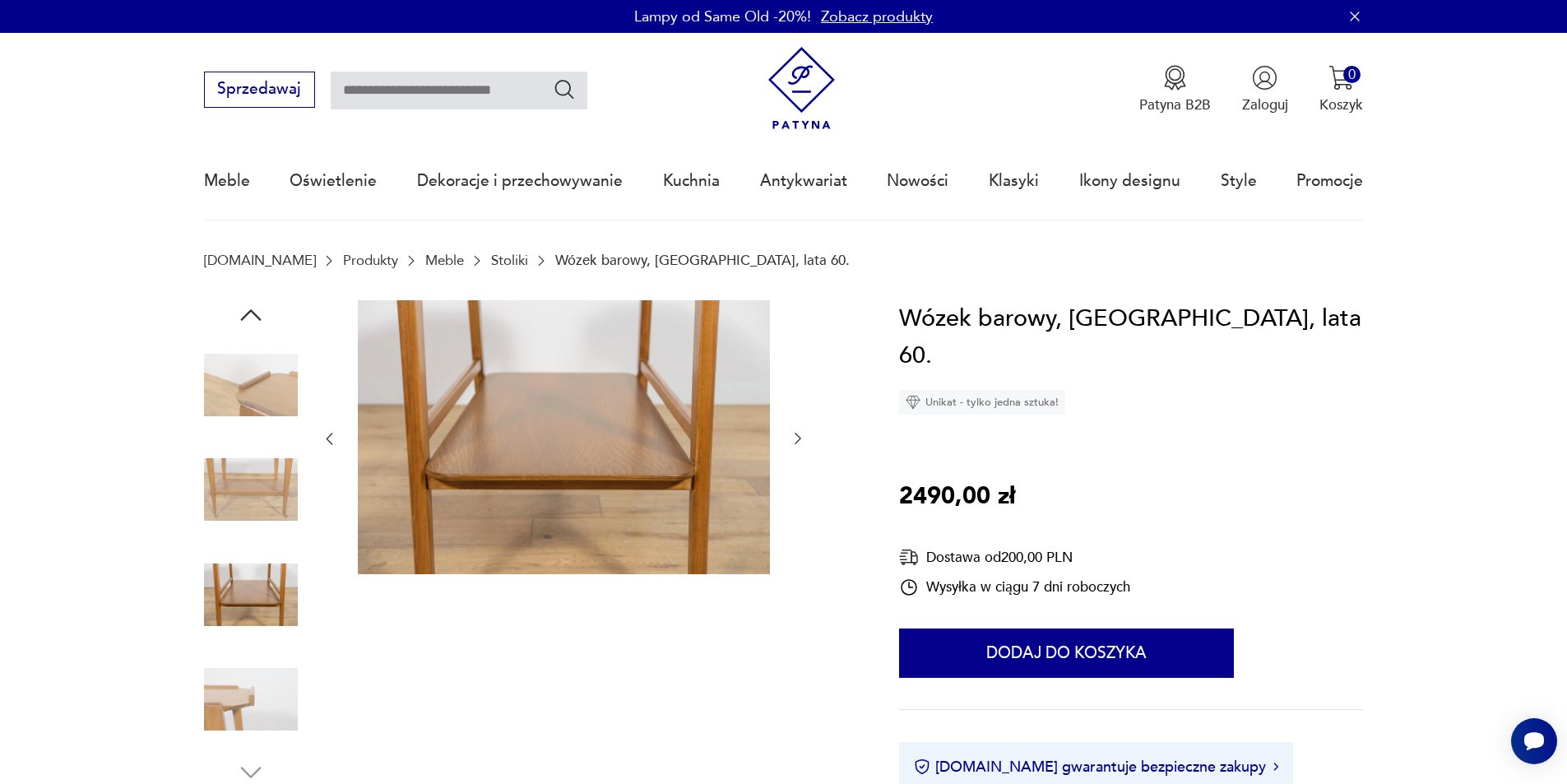
click at [793, 442] on icon "button" at bounding box center [797, 438] width 17 height 17
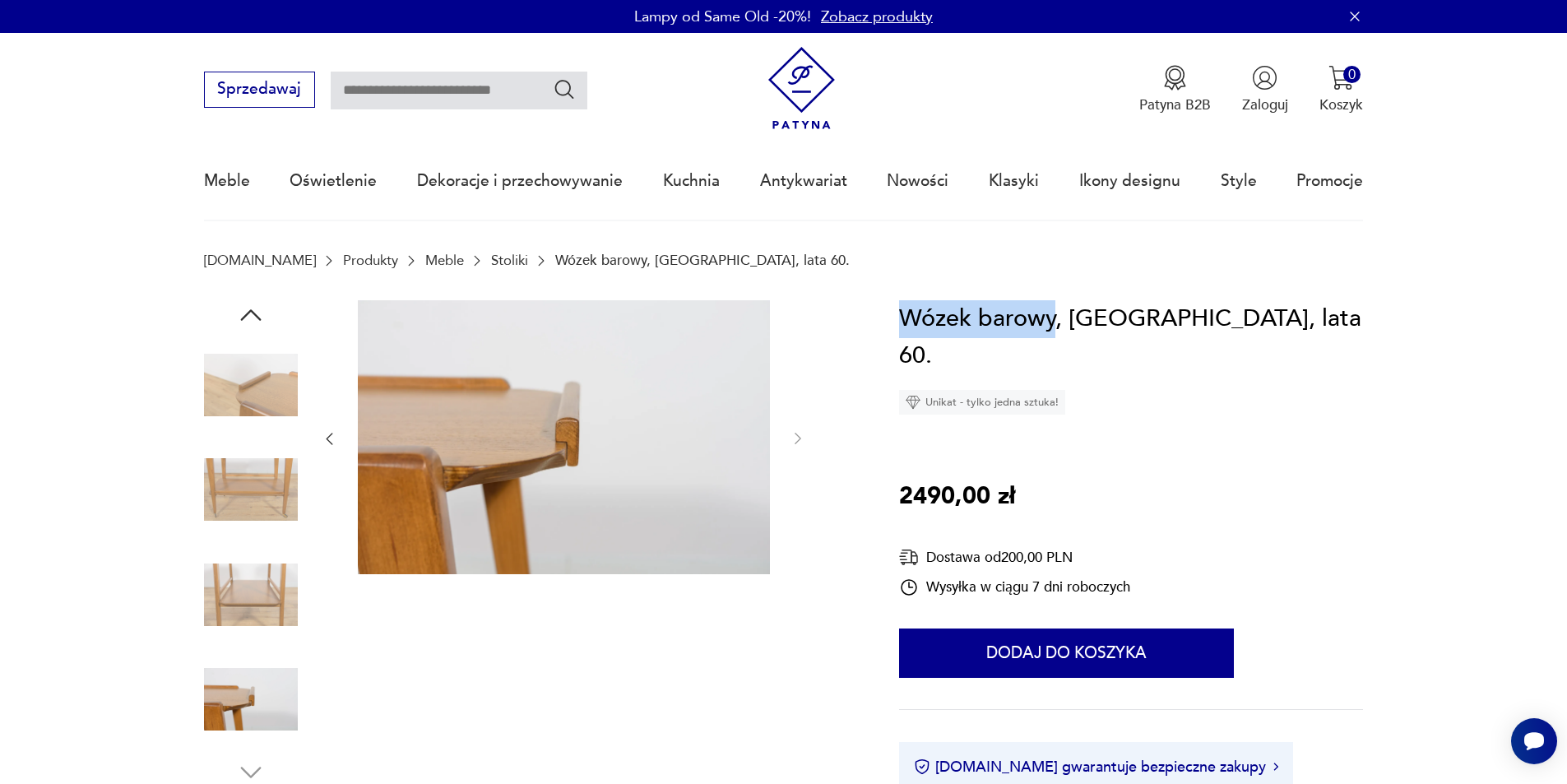
drag, startPoint x: 898, startPoint y: 318, endPoint x: 1055, endPoint y: 321, distance: 157.0
drag, startPoint x: 1053, startPoint y: 322, endPoint x: 1026, endPoint y: 328, distance: 27.7
click at [1084, 336] on h1 "Wózek barowy, Wielka Brytania, lata 60." at bounding box center [1130, 338] width 464 height 75
drag, startPoint x: 1059, startPoint y: 327, endPoint x: 986, endPoint y: 323, distance: 73.1
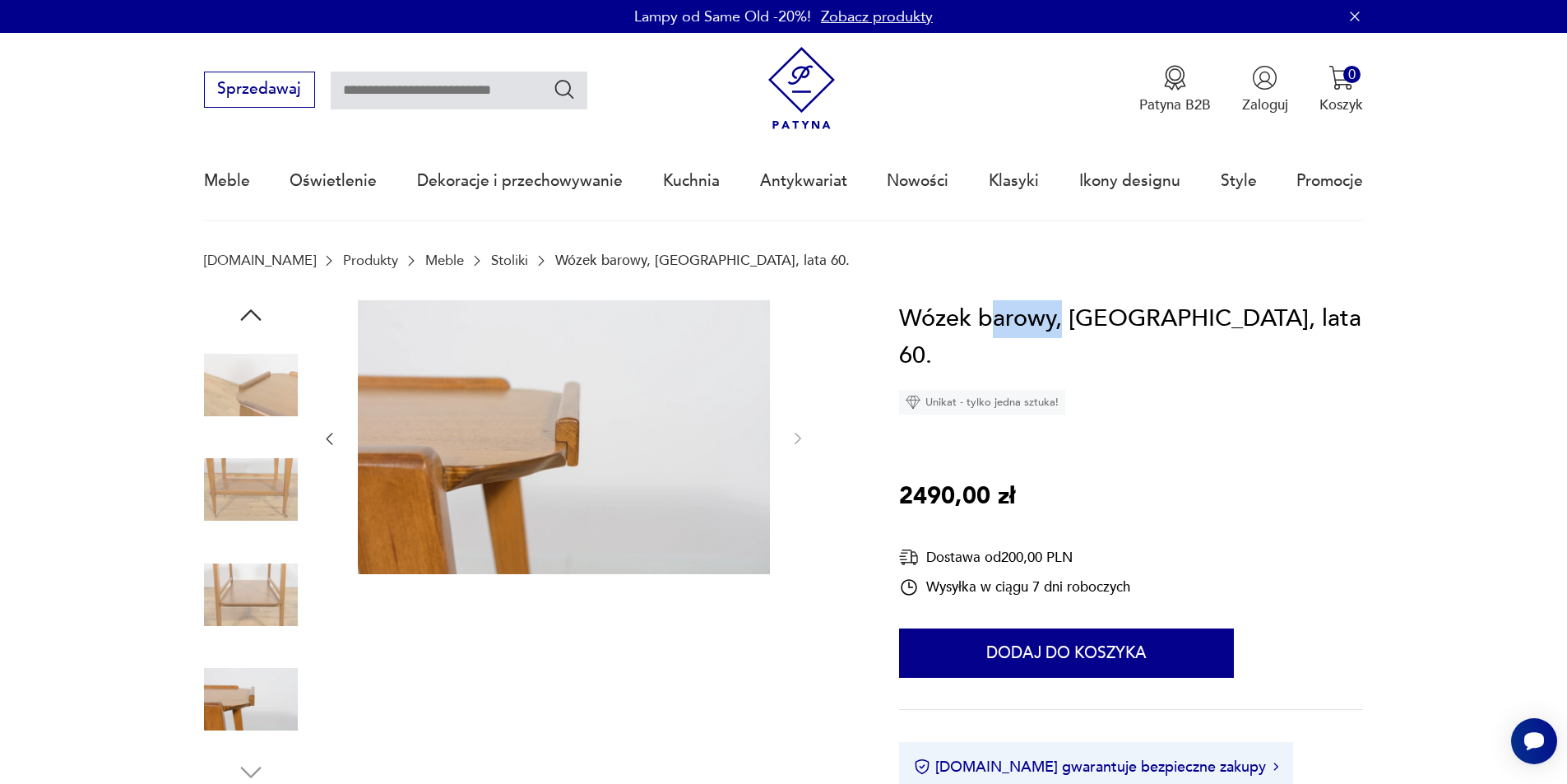
click at [986, 323] on h1 "Wózek barowy, Wielka Brytania, lata 60." at bounding box center [1130, 338] width 464 height 75
click at [985, 322] on h1 "Wózek barowy, Wielka Brytania, lata 60." at bounding box center [1130, 338] width 464 height 75
drag, startPoint x: 971, startPoint y: 331, endPoint x: 1056, endPoint y: 325, distance: 85.2
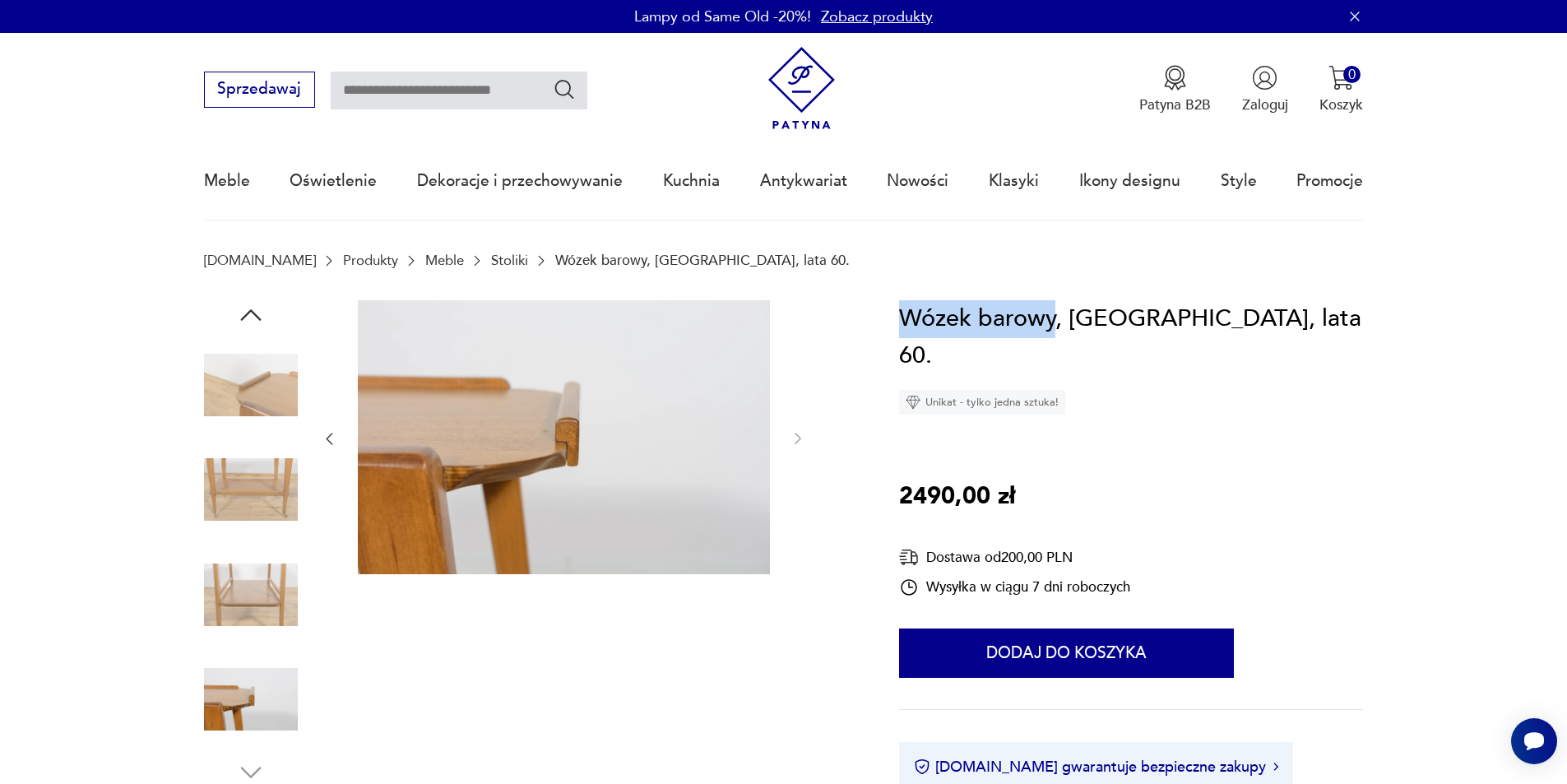
copy h1 "Wózek barowy"
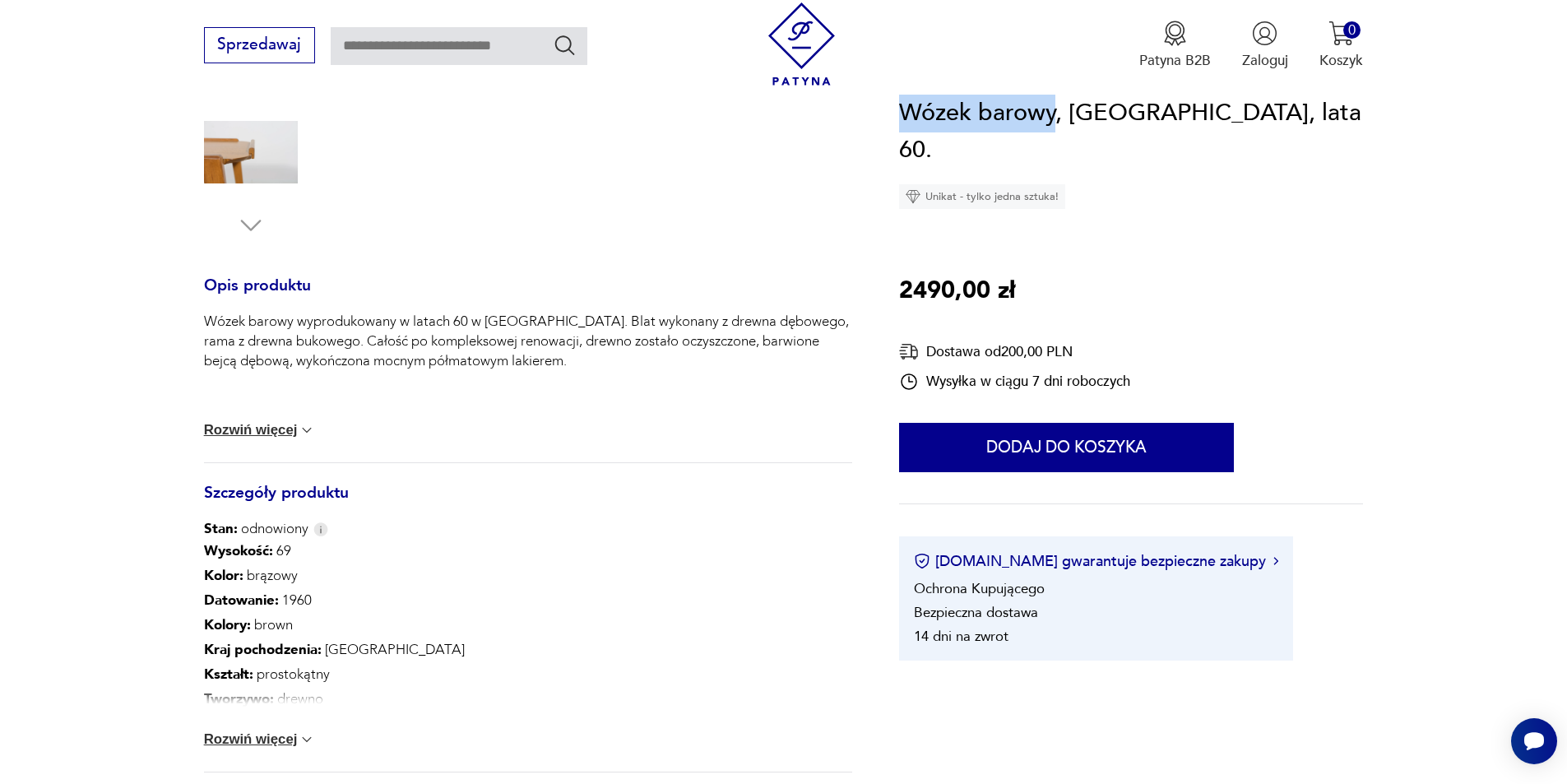
scroll to position [575, 0]
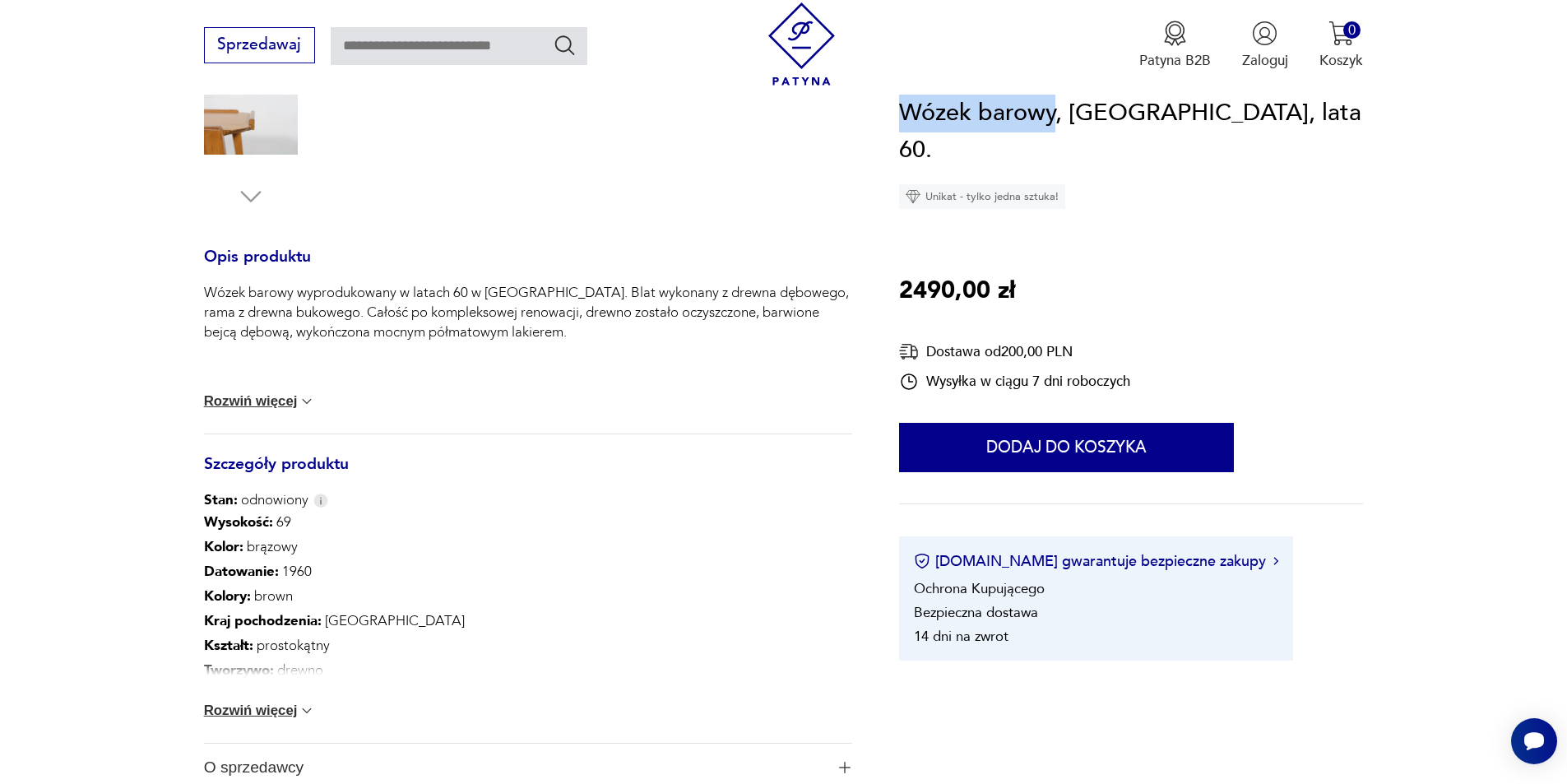
click at [288, 719] on button "Rozwiń więcej" at bounding box center [260, 710] width 112 height 17
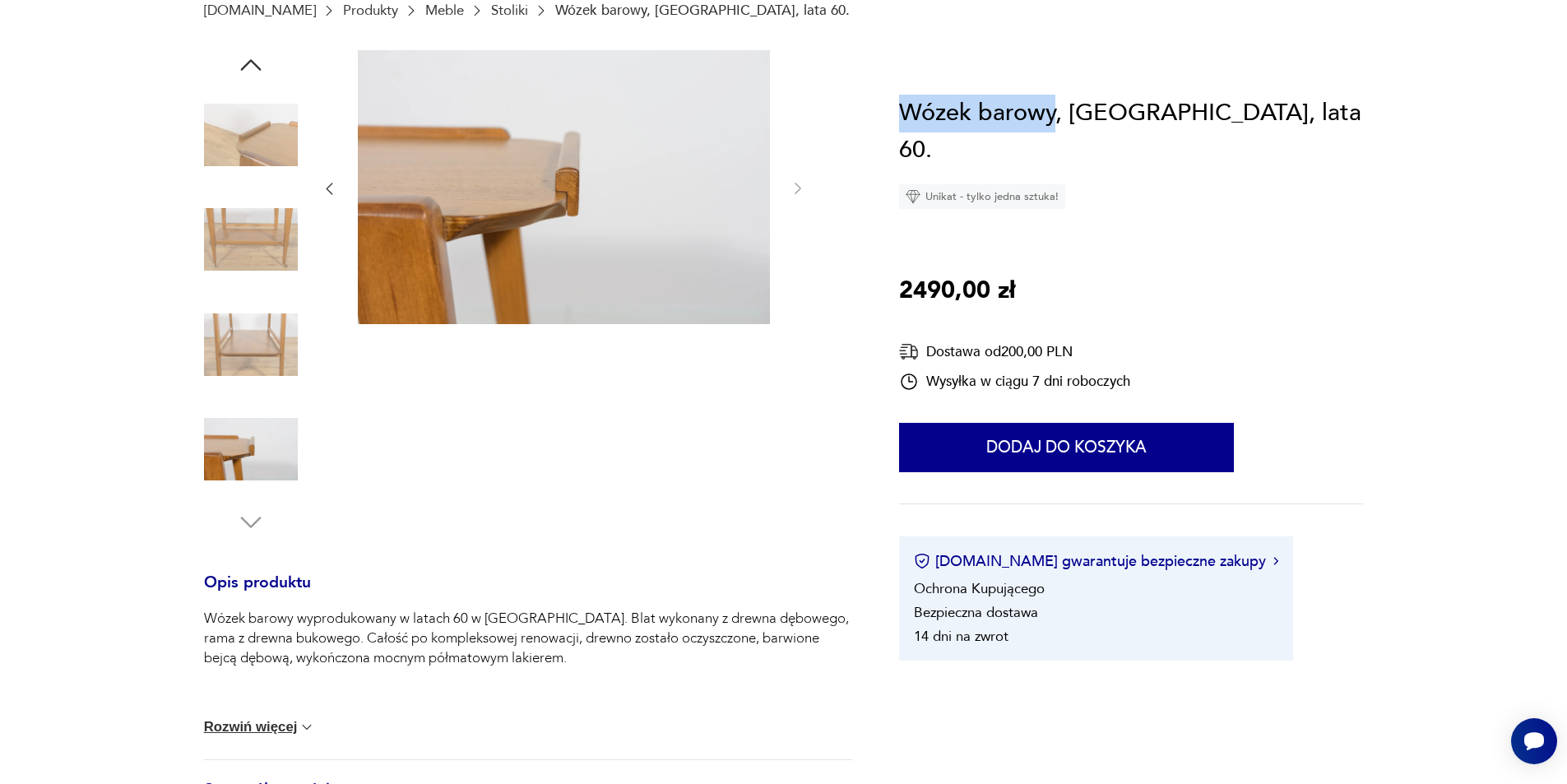
scroll to position [0, 0]
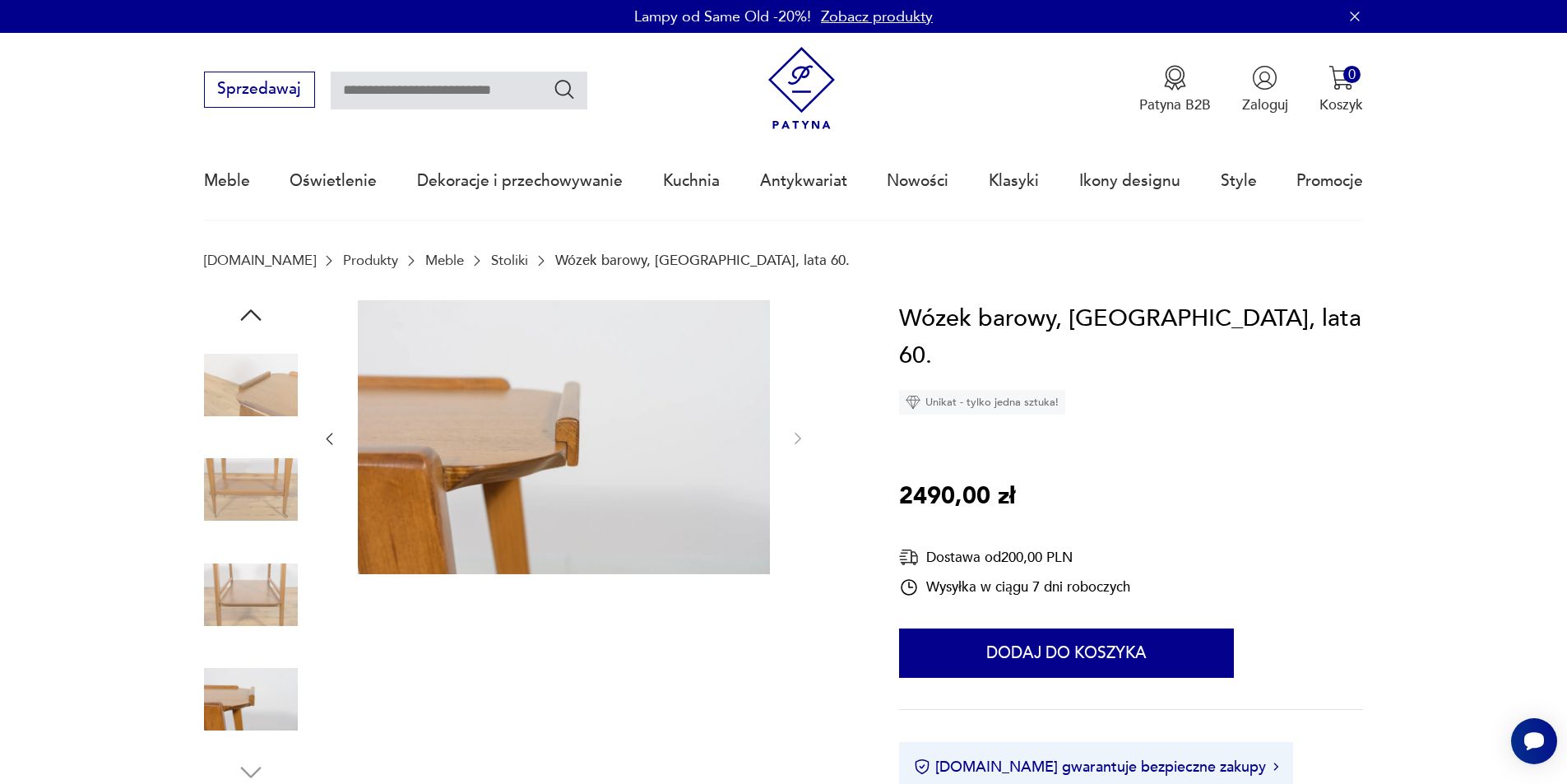
click at [378, 93] on input "text" at bounding box center [459, 90] width 257 height 38
paste input "**********"
type input "**********"
click at [570, 99] on icon "Szukaj" at bounding box center [564, 89] width 24 height 24
type input "**********"
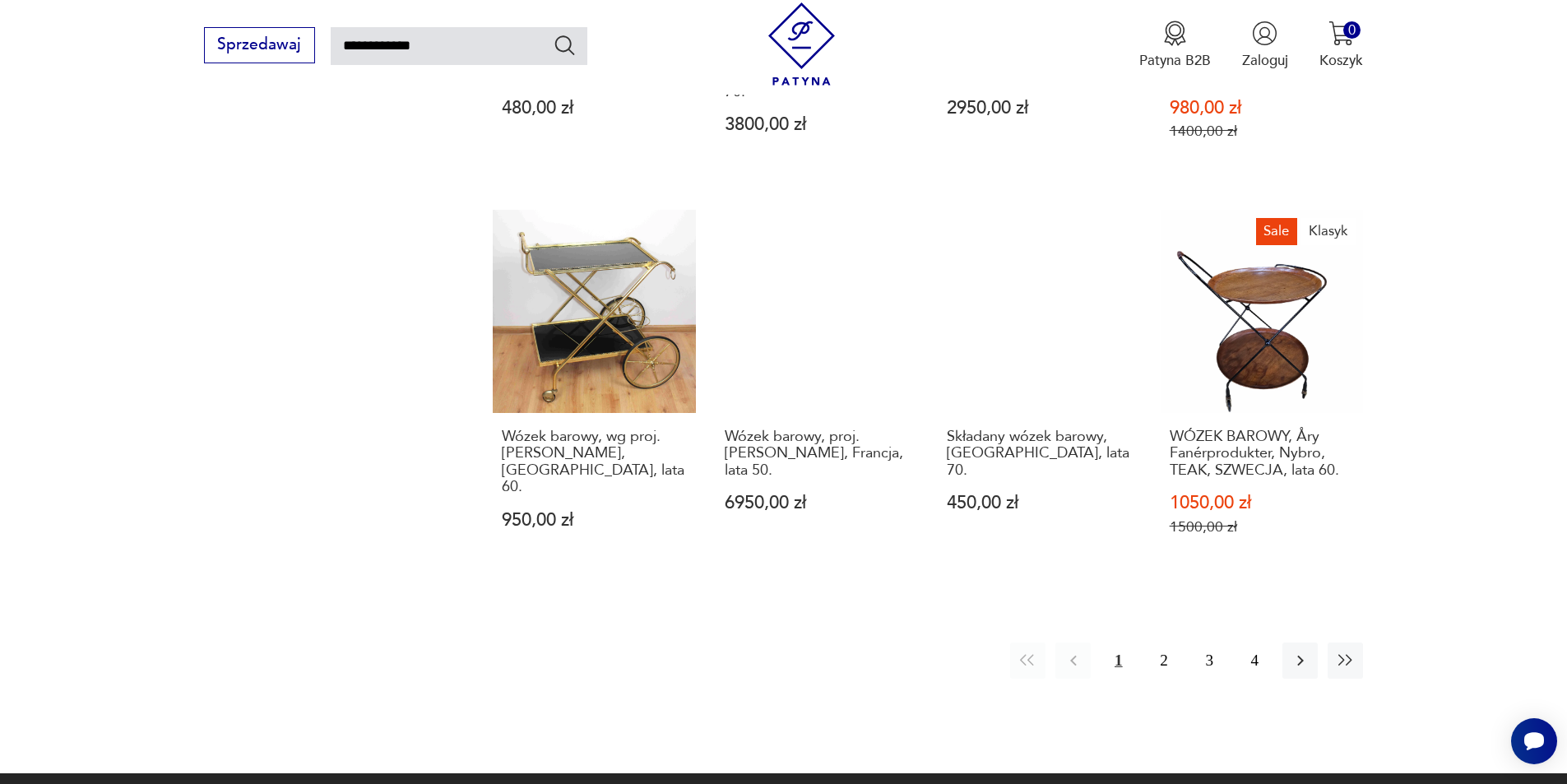
scroll to position [1420, 0]
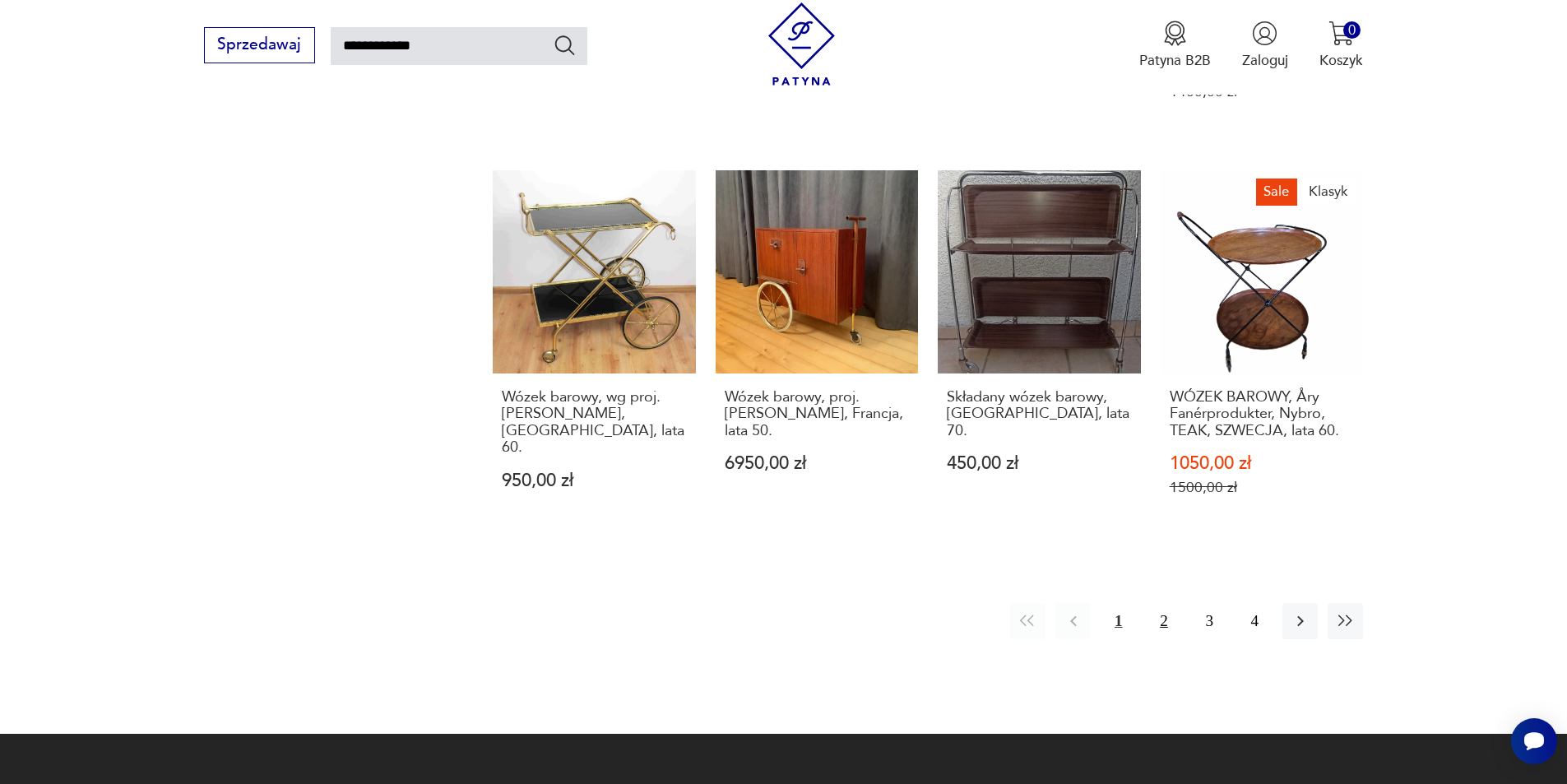
click at [1155, 602] on button "2" at bounding box center [1163, 620] width 35 height 35
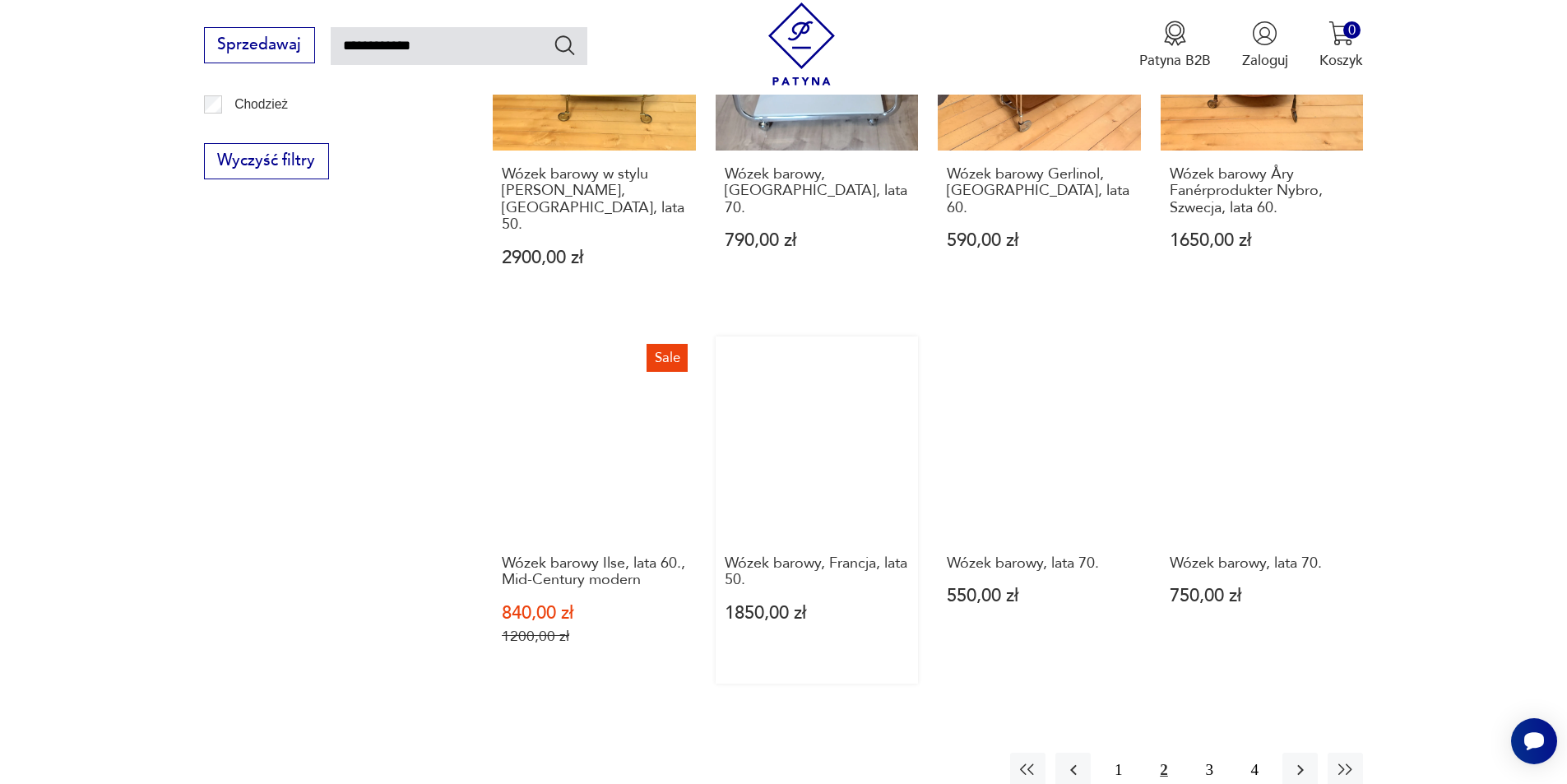
scroll to position [1246, 0]
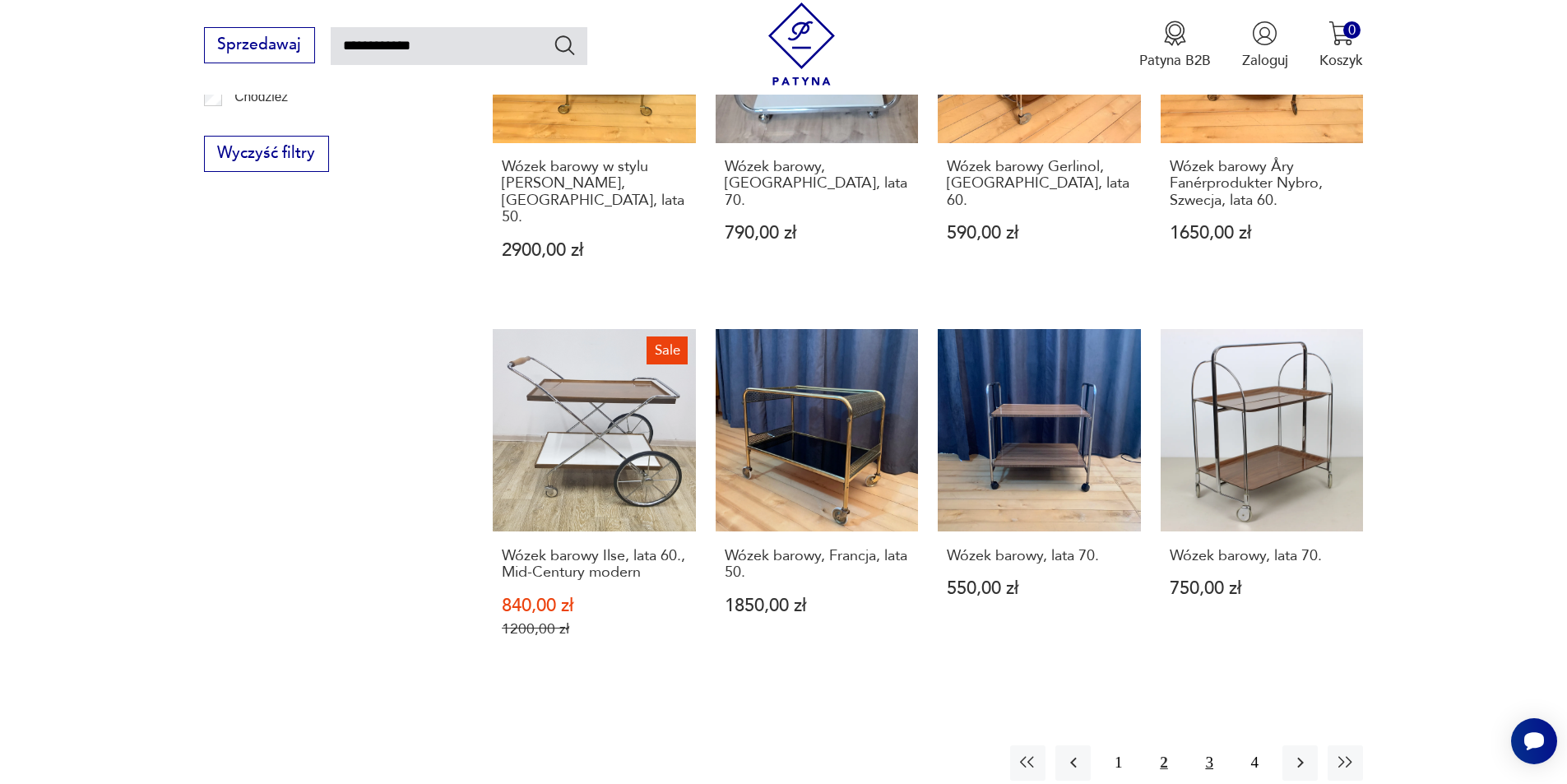
click at [1211, 745] on button "3" at bounding box center [1210, 762] width 35 height 35
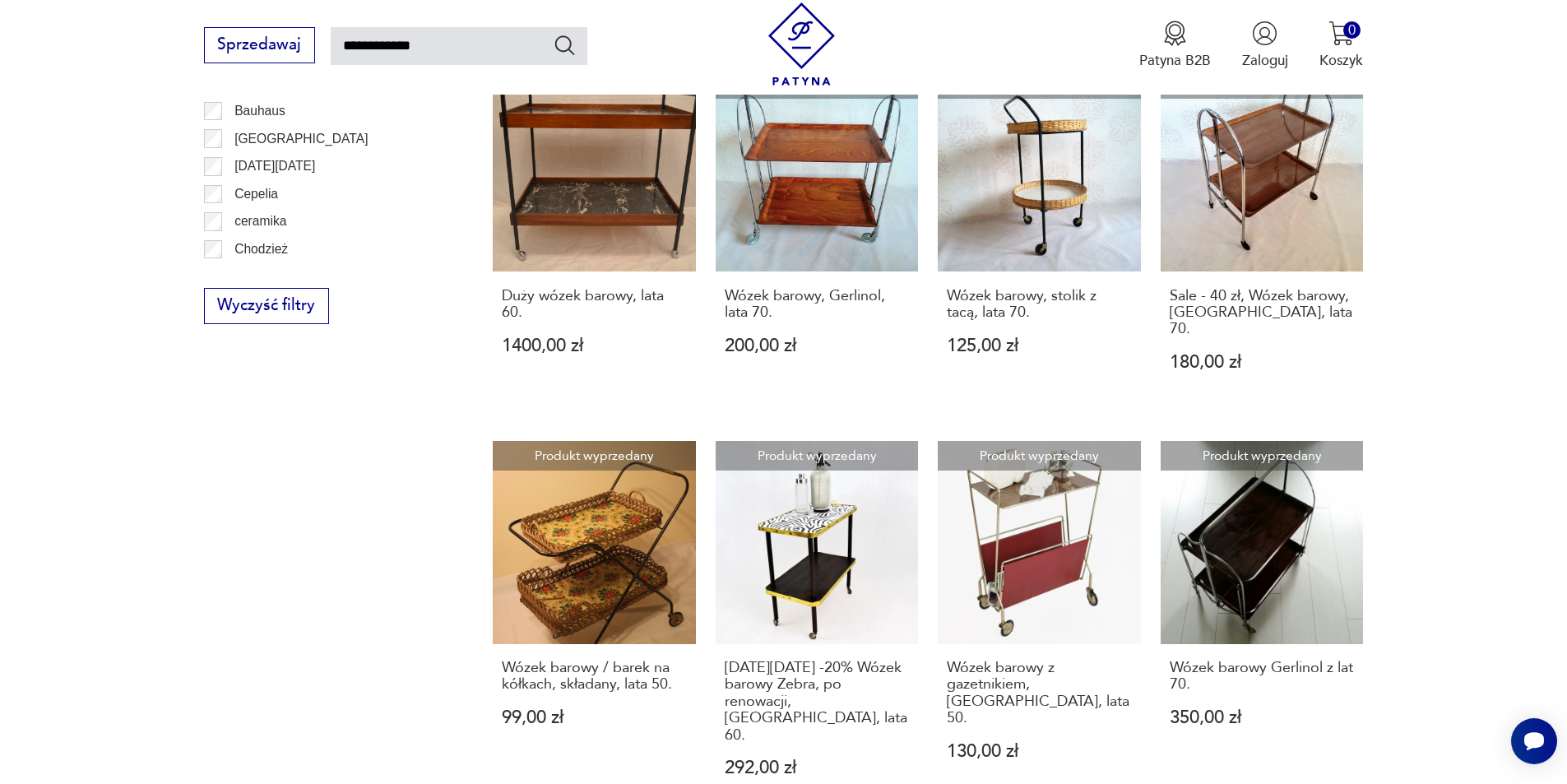
scroll to position [1246, 0]
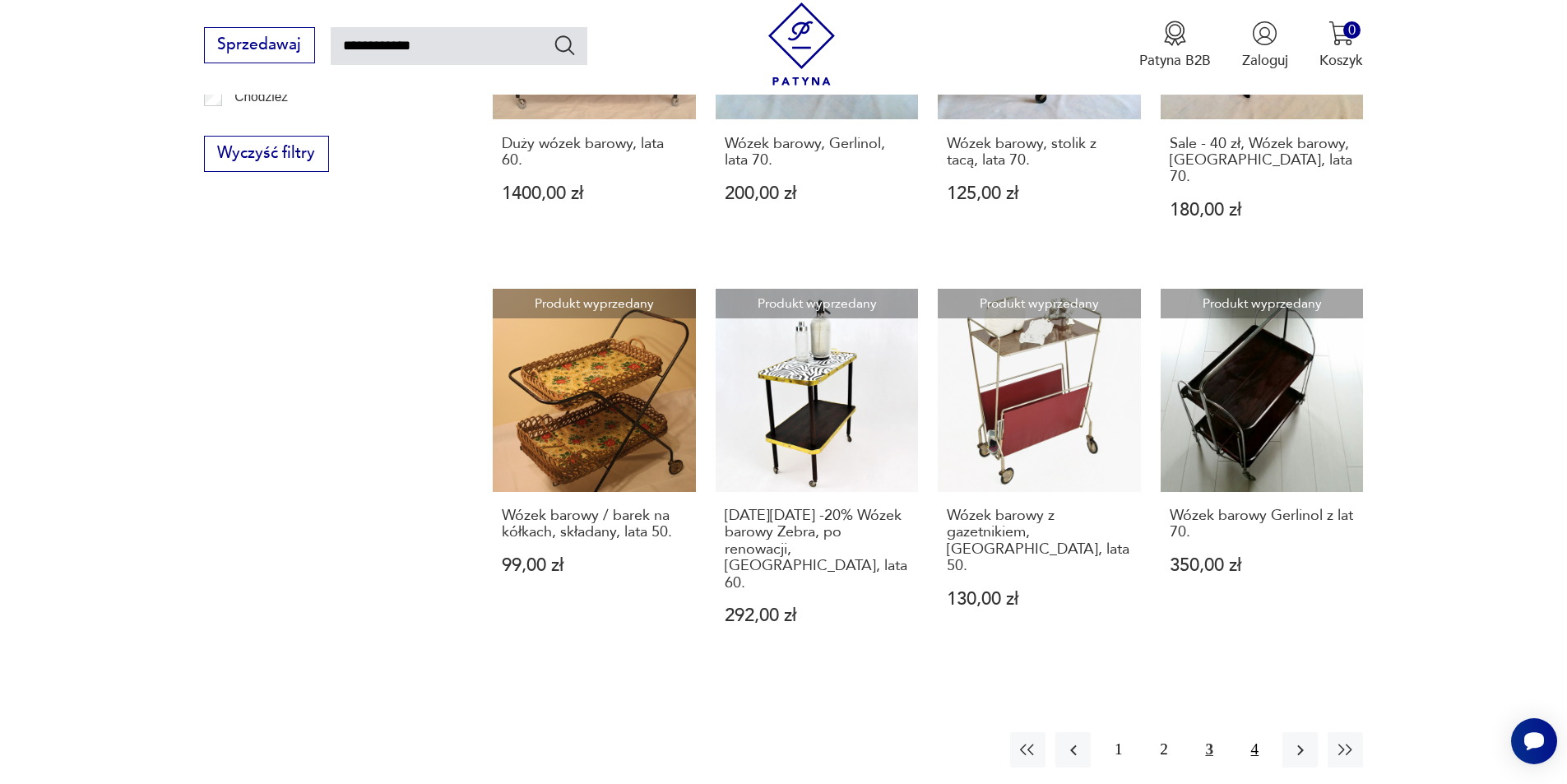
click at [1246, 732] on button "4" at bounding box center [1254, 749] width 35 height 35
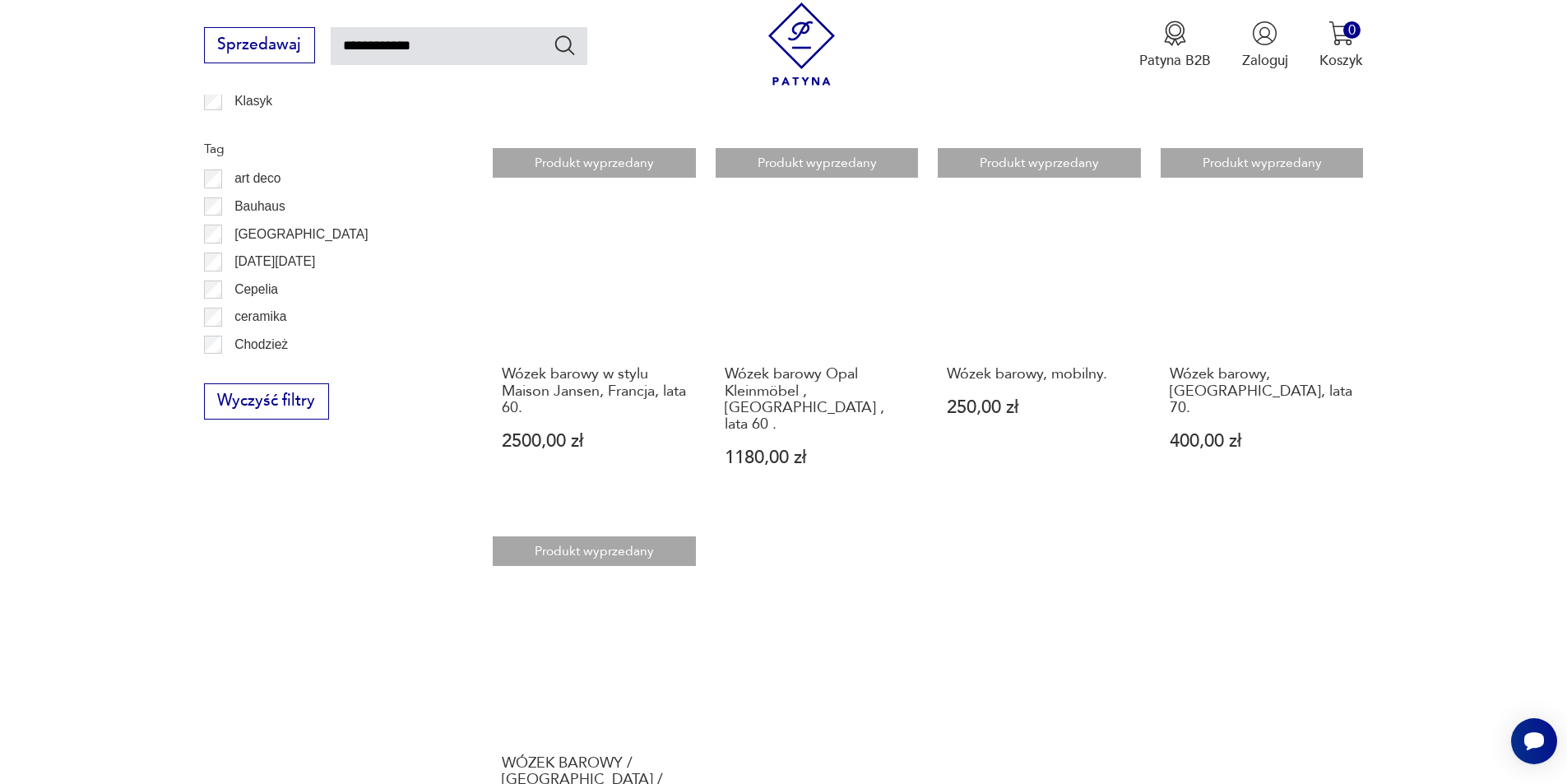
scroll to position [999, 0]
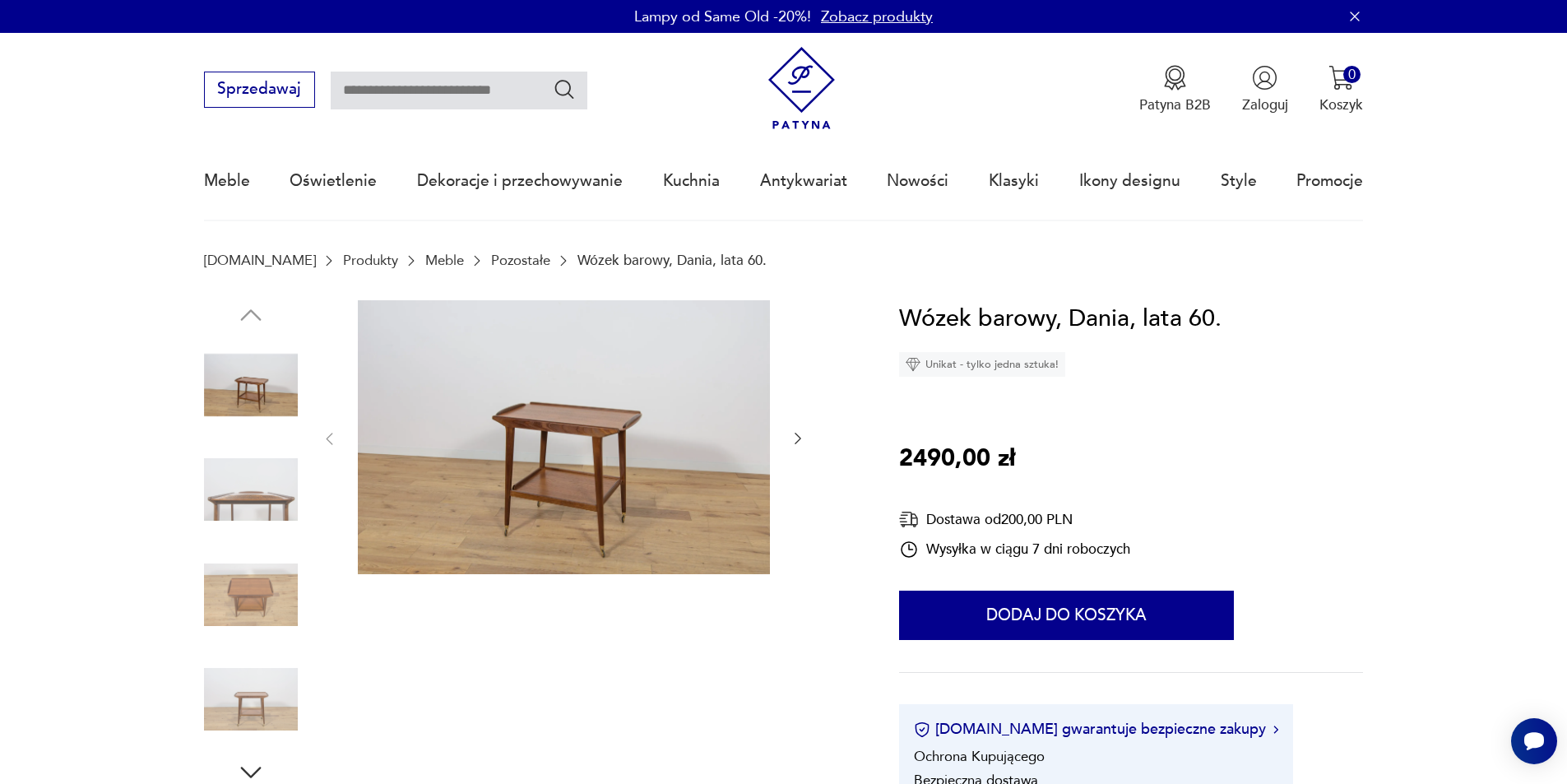
click at [800, 440] on icon "button" at bounding box center [797, 438] width 17 height 17
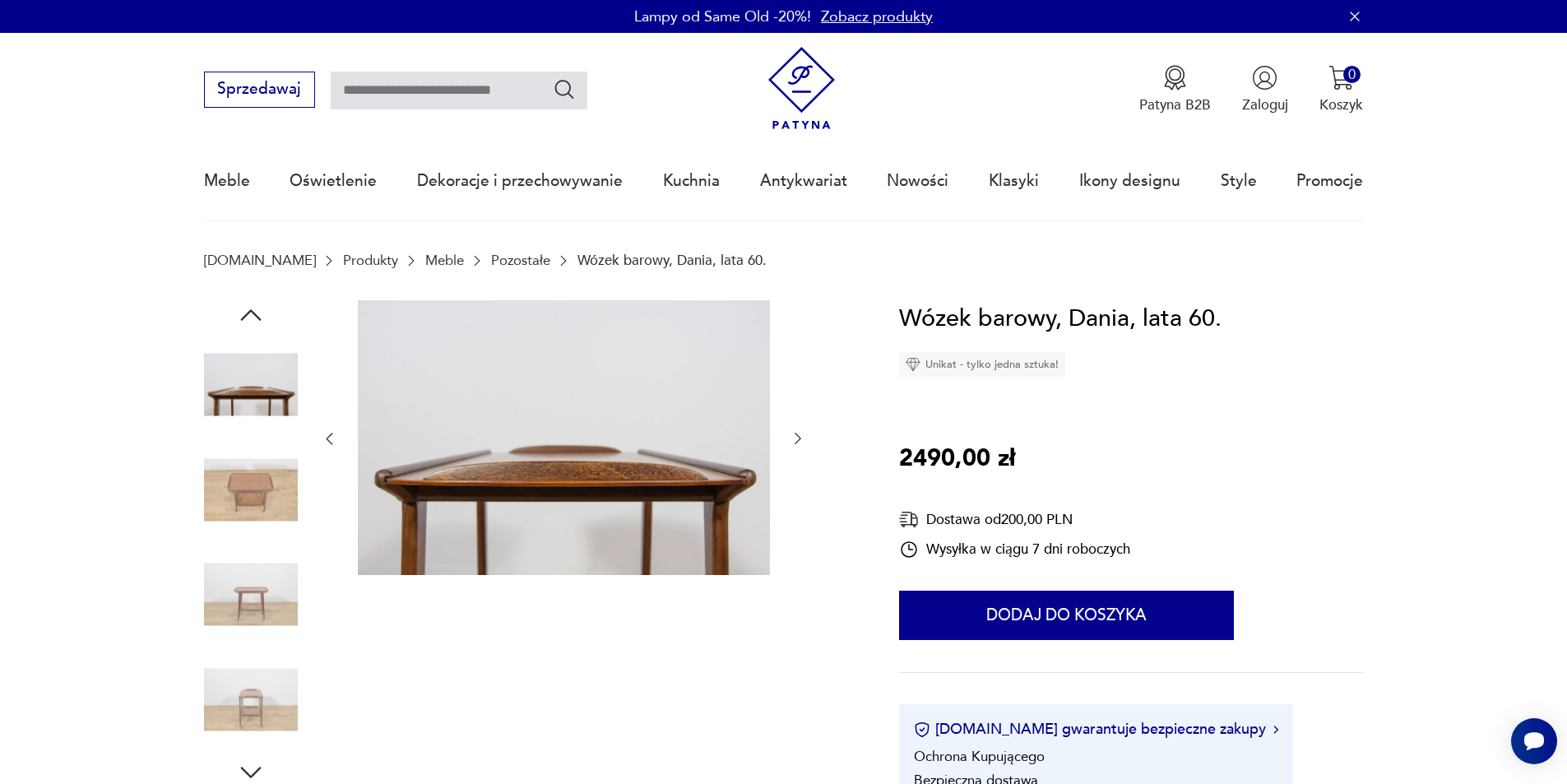
click at [800, 439] on icon "button" at bounding box center [798, 438] width 7 height 11
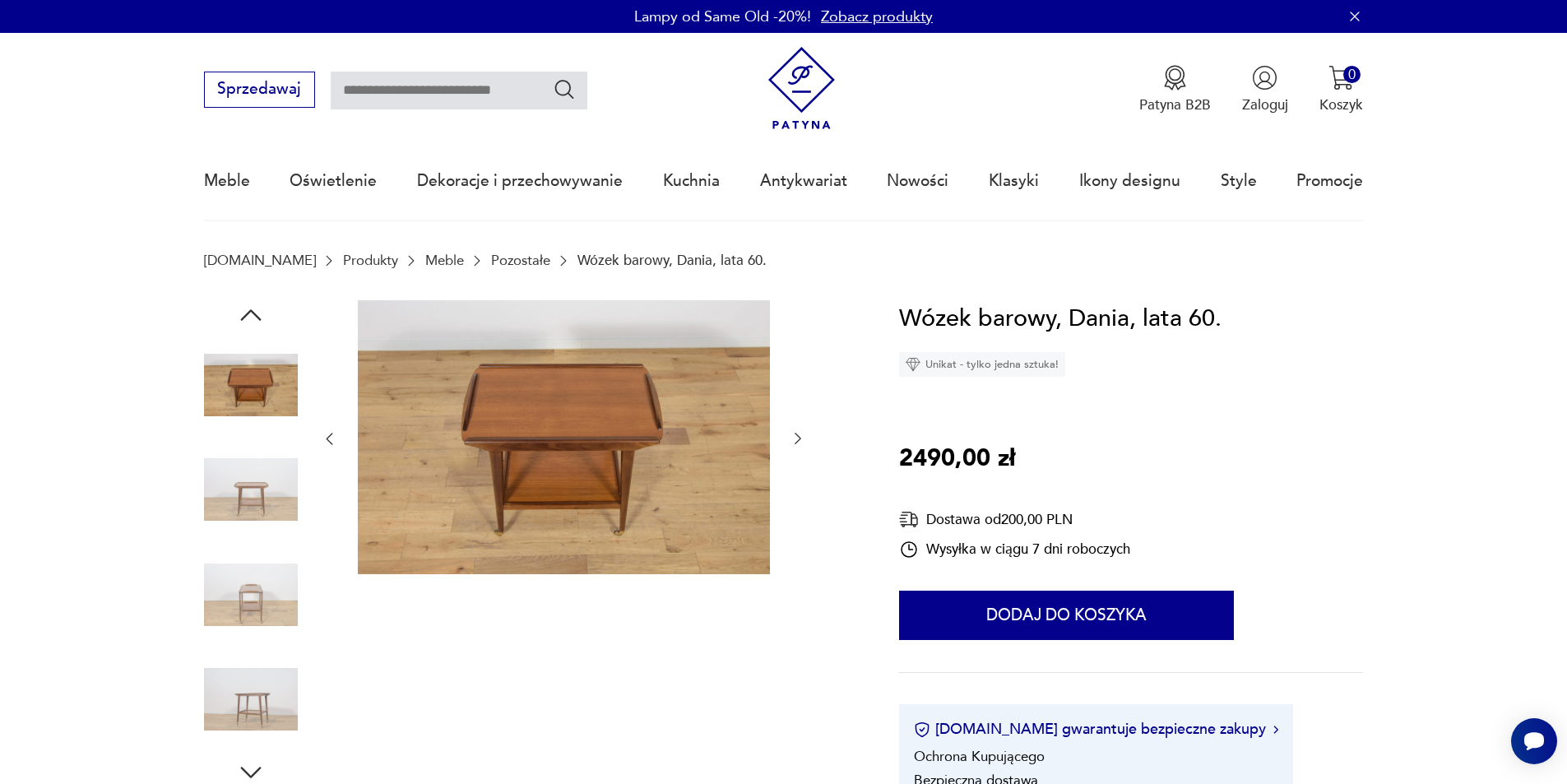
click at [800, 439] on icon "button" at bounding box center [798, 438] width 7 height 11
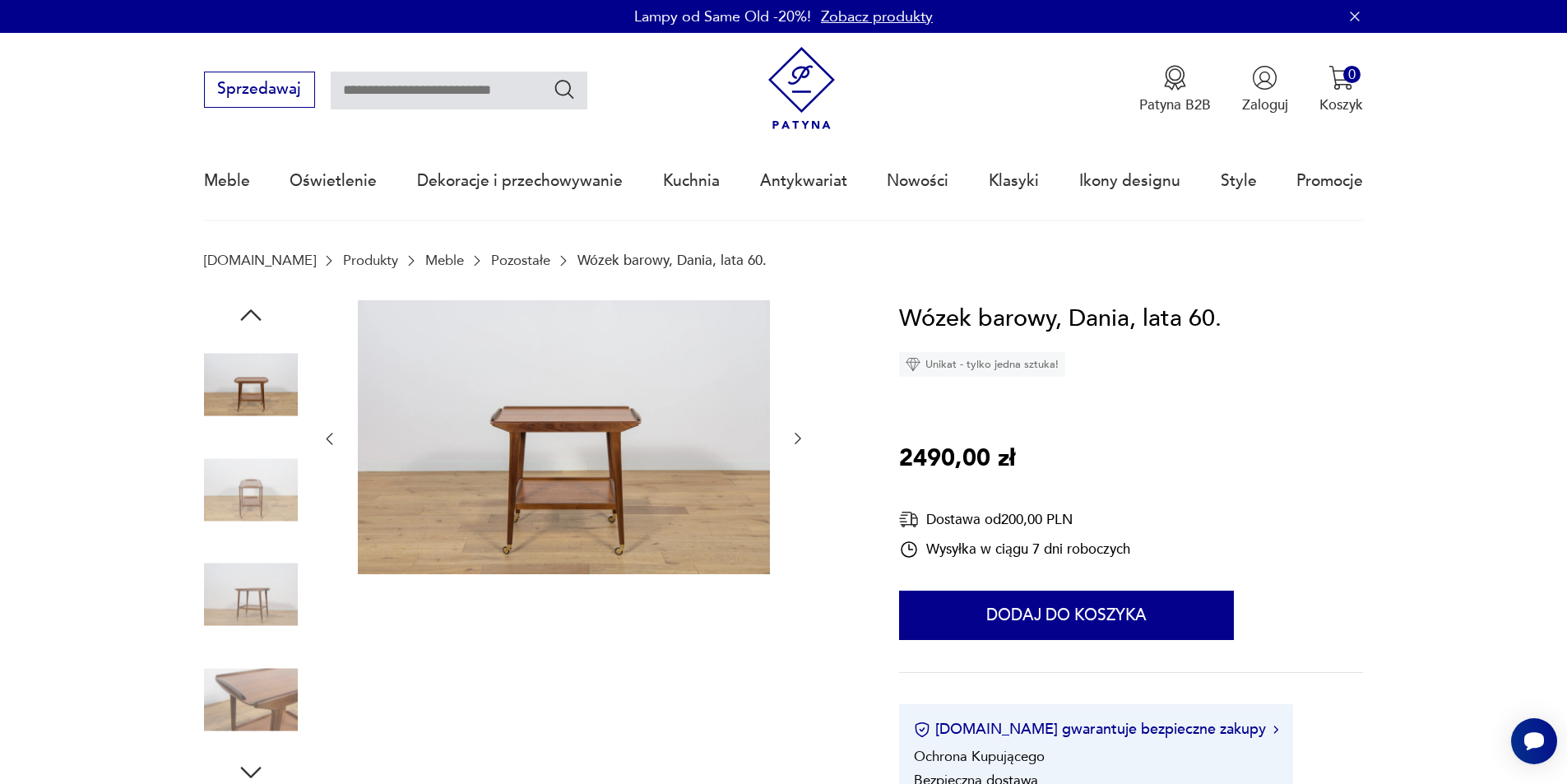
click at [800, 439] on icon "button" at bounding box center [798, 438] width 7 height 11
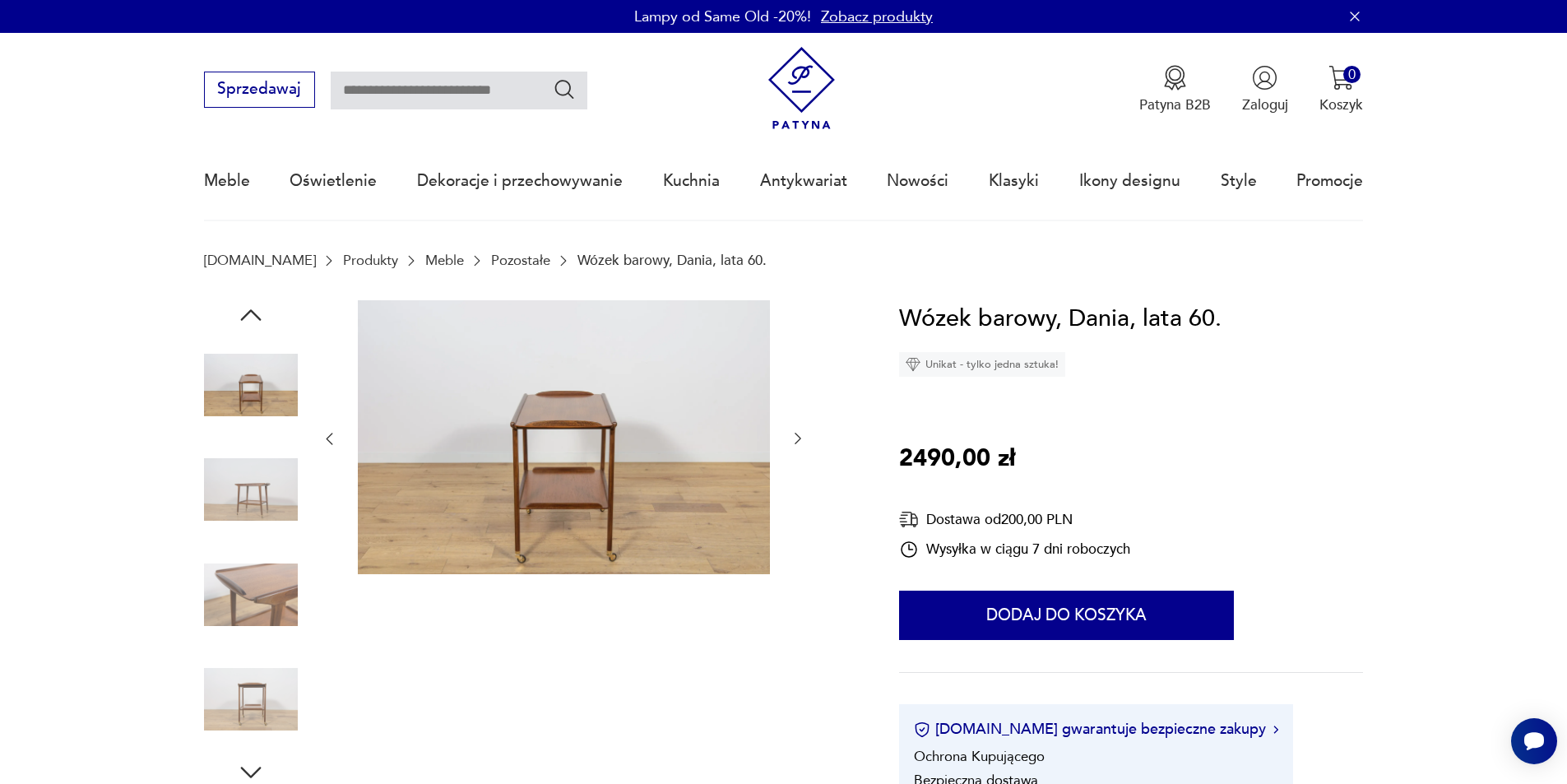
click at [800, 439] on icon "button" at bounding box center [798, 438] width 7 height 11
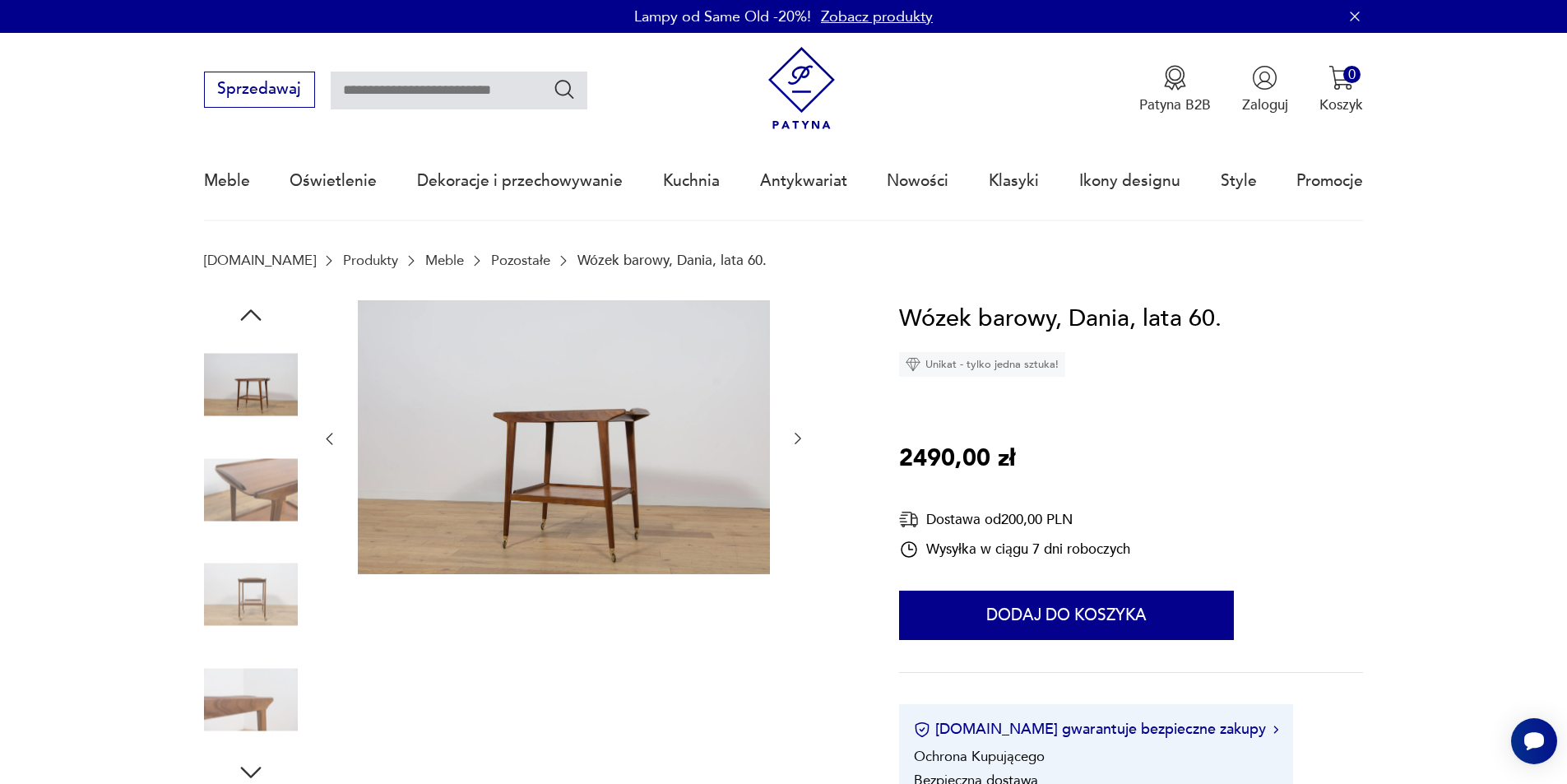
click at [801, 439] on icon "button" at bounding box center [797, 438] width 17 height 17
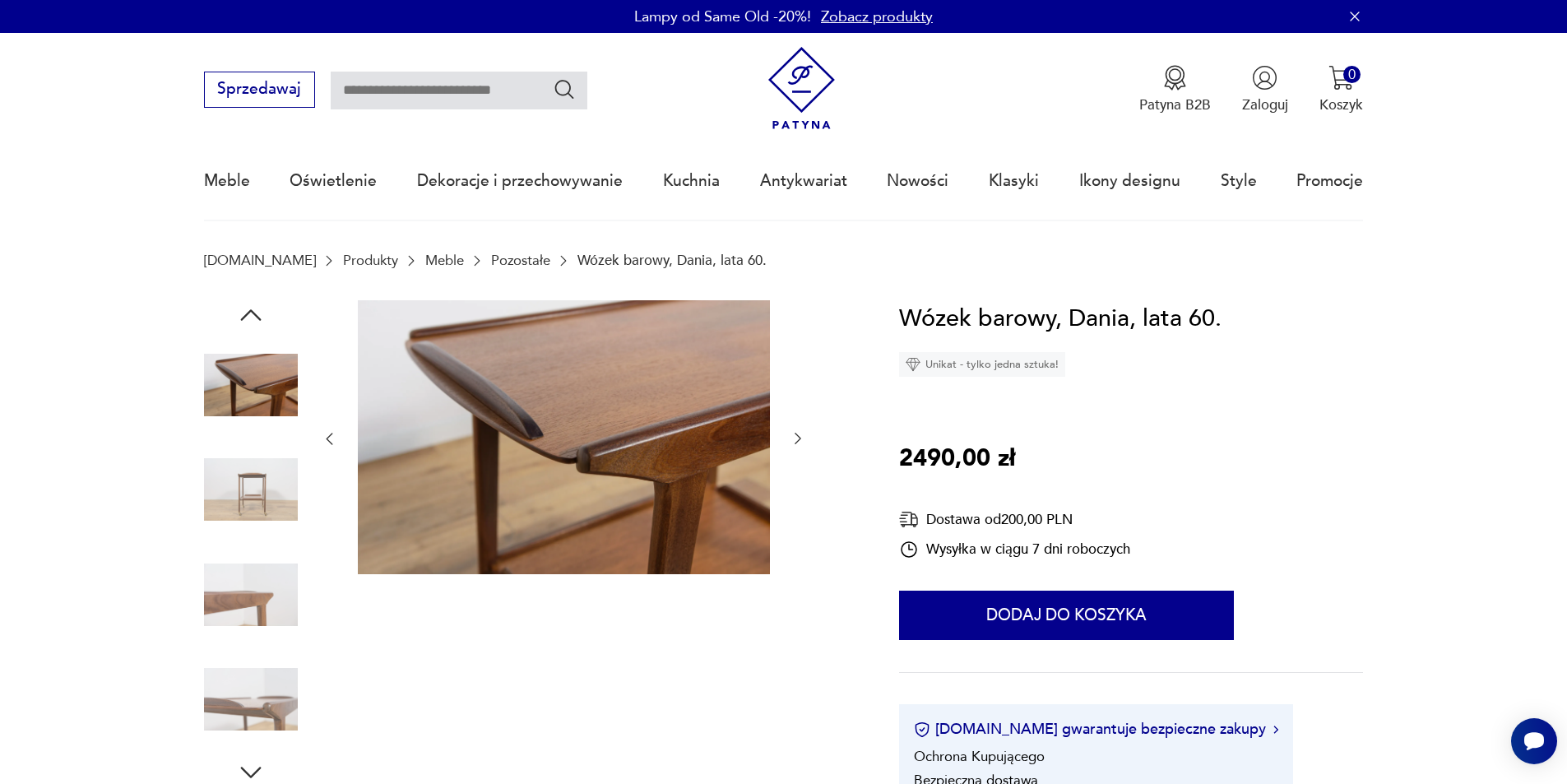
click at [801, 437] on icon "button" at bounding box center [797, 438] width 17 height 17
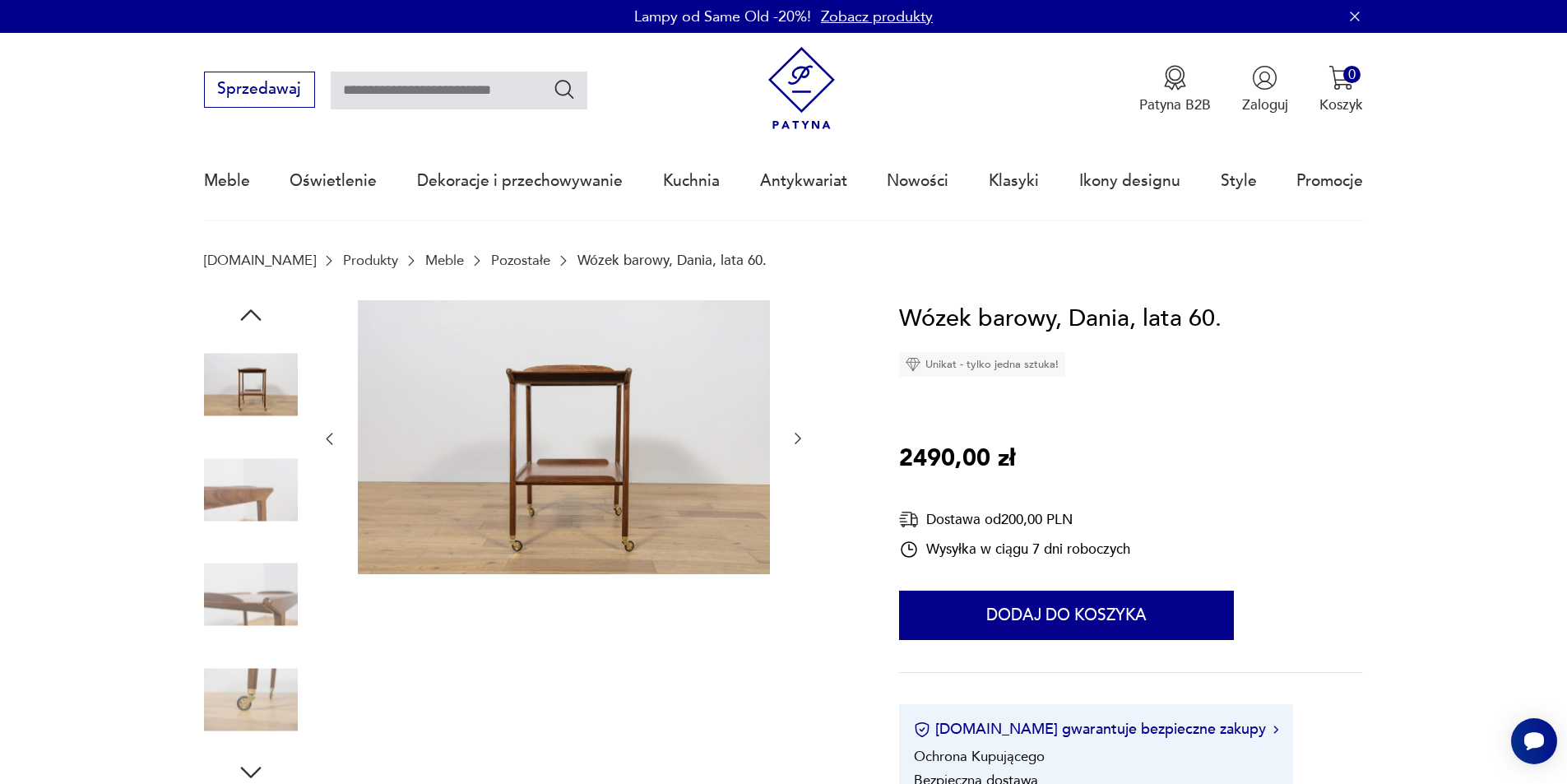
click at [803, 437] on icon "button" at bounding box center [797, 438] width 17 height 17
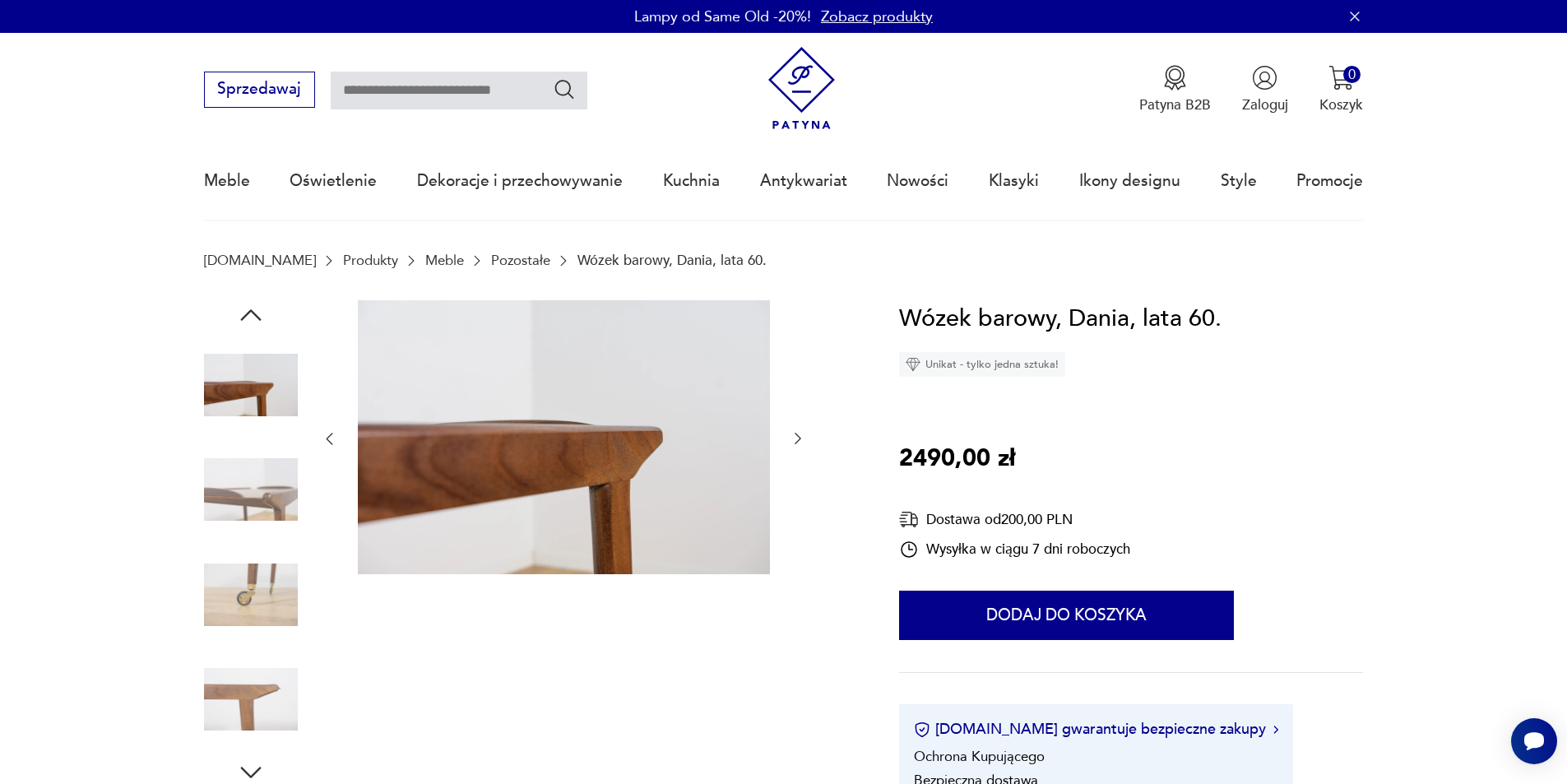
click at [801, 435] on icon "button" at bounding box center [797, 438] width 17 height 17
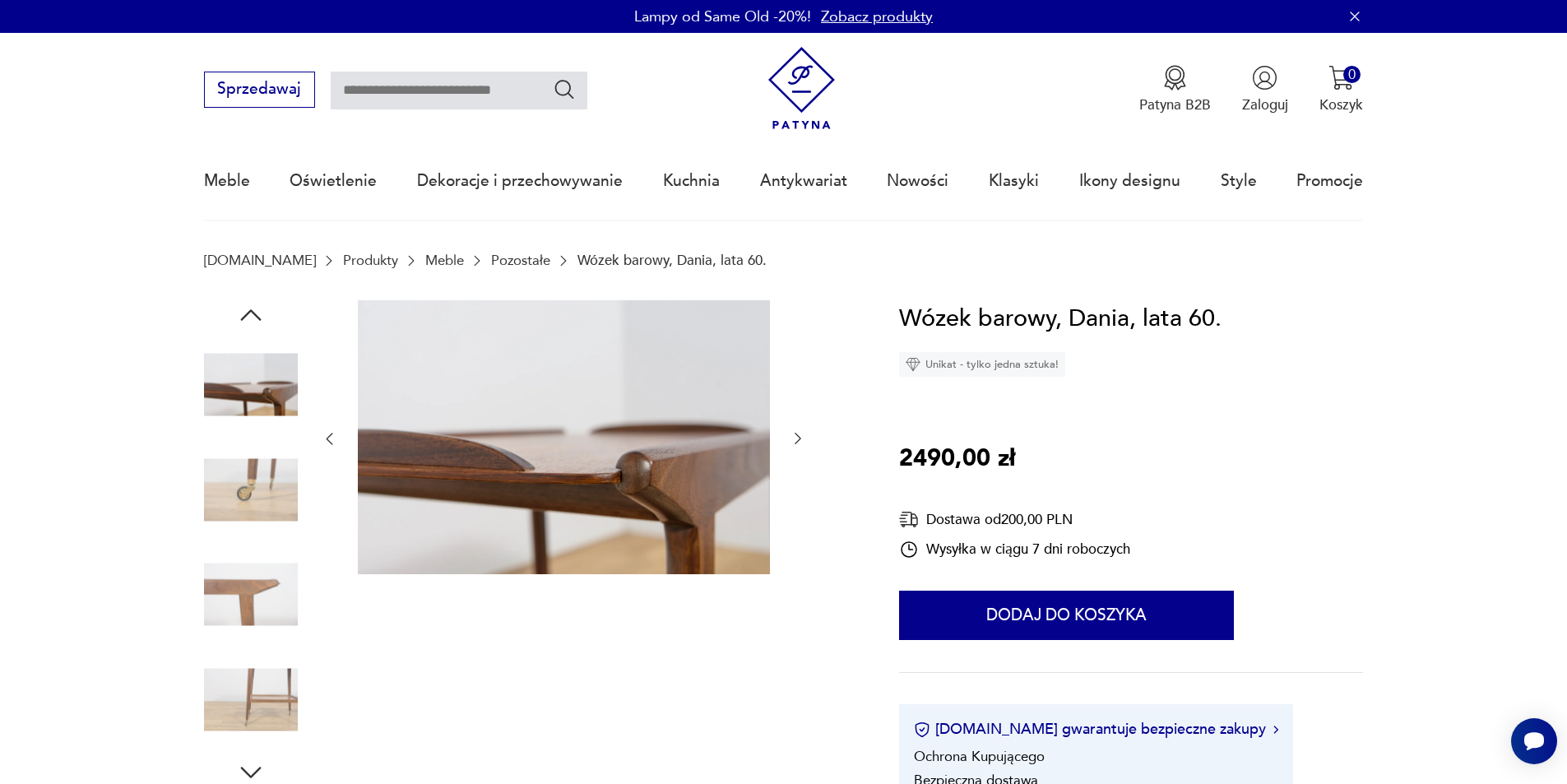
click at [798, 433] on icon "button" at bounding box center [797, 438] width 17 height 17
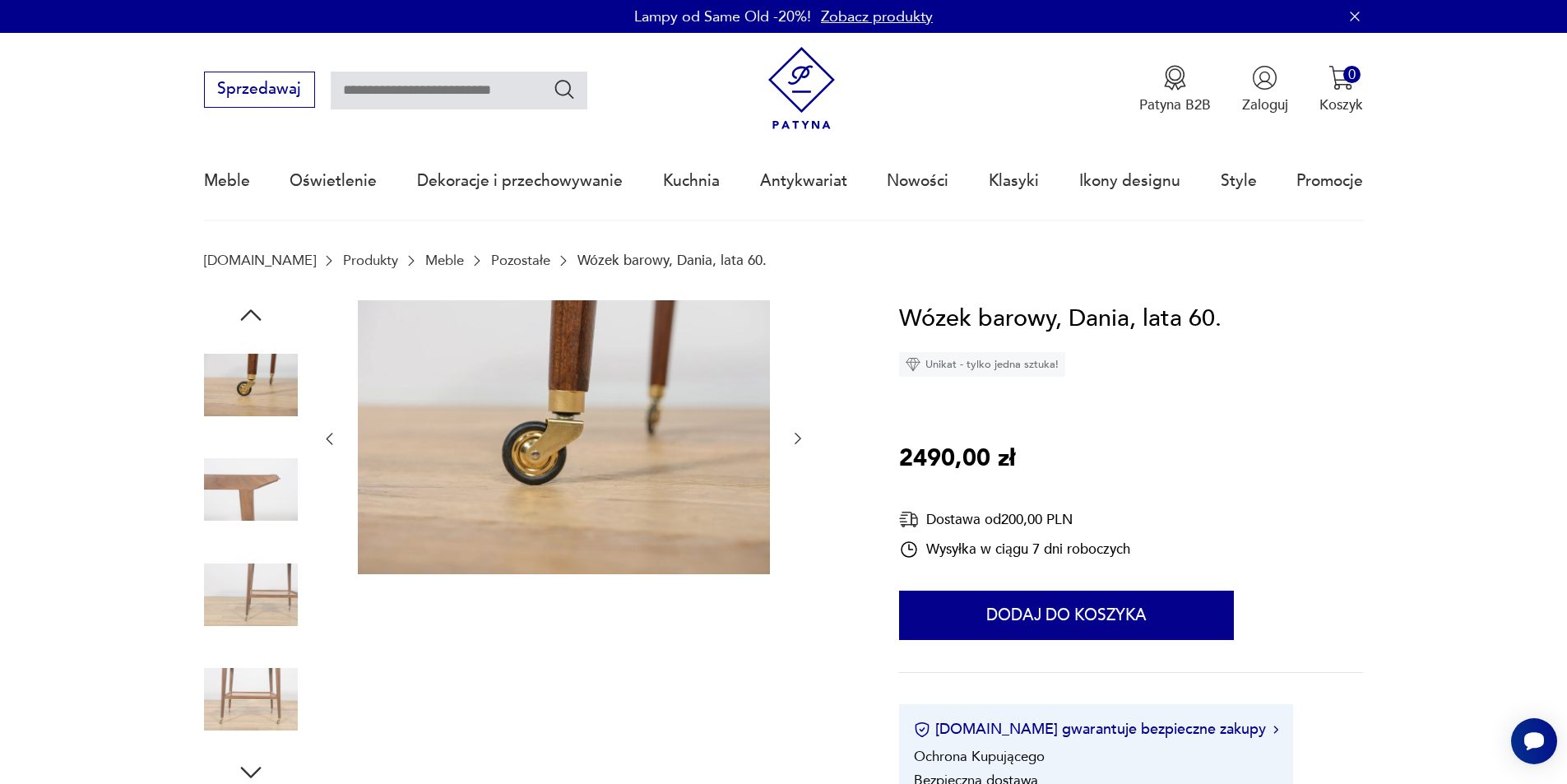
click at [798, 431] on icon "button" at bounding box center [797, 438] width 17 height 17
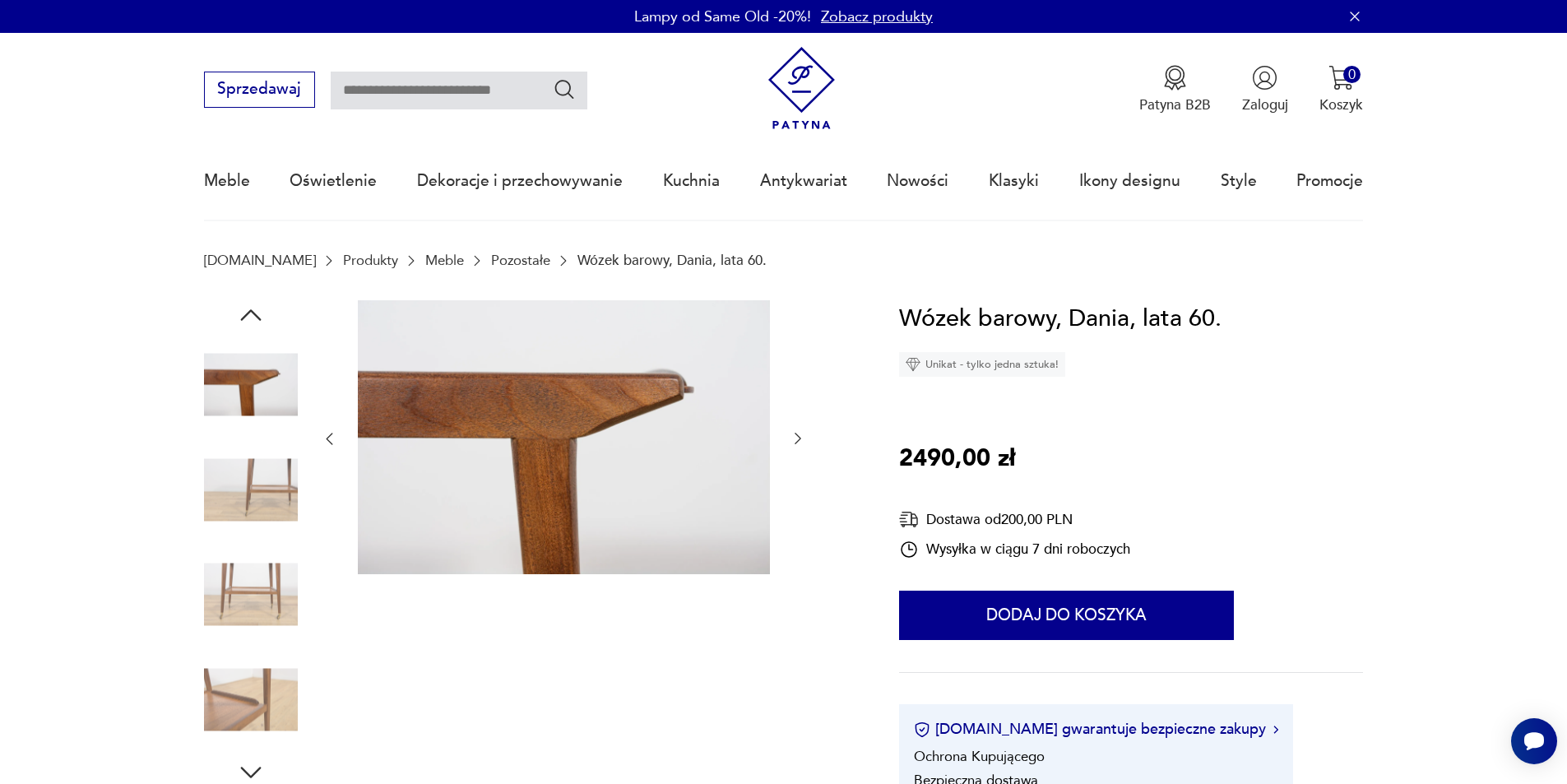
click at [798, 431] on icon "button" at bounding box center [797, 438] width 17 height 17
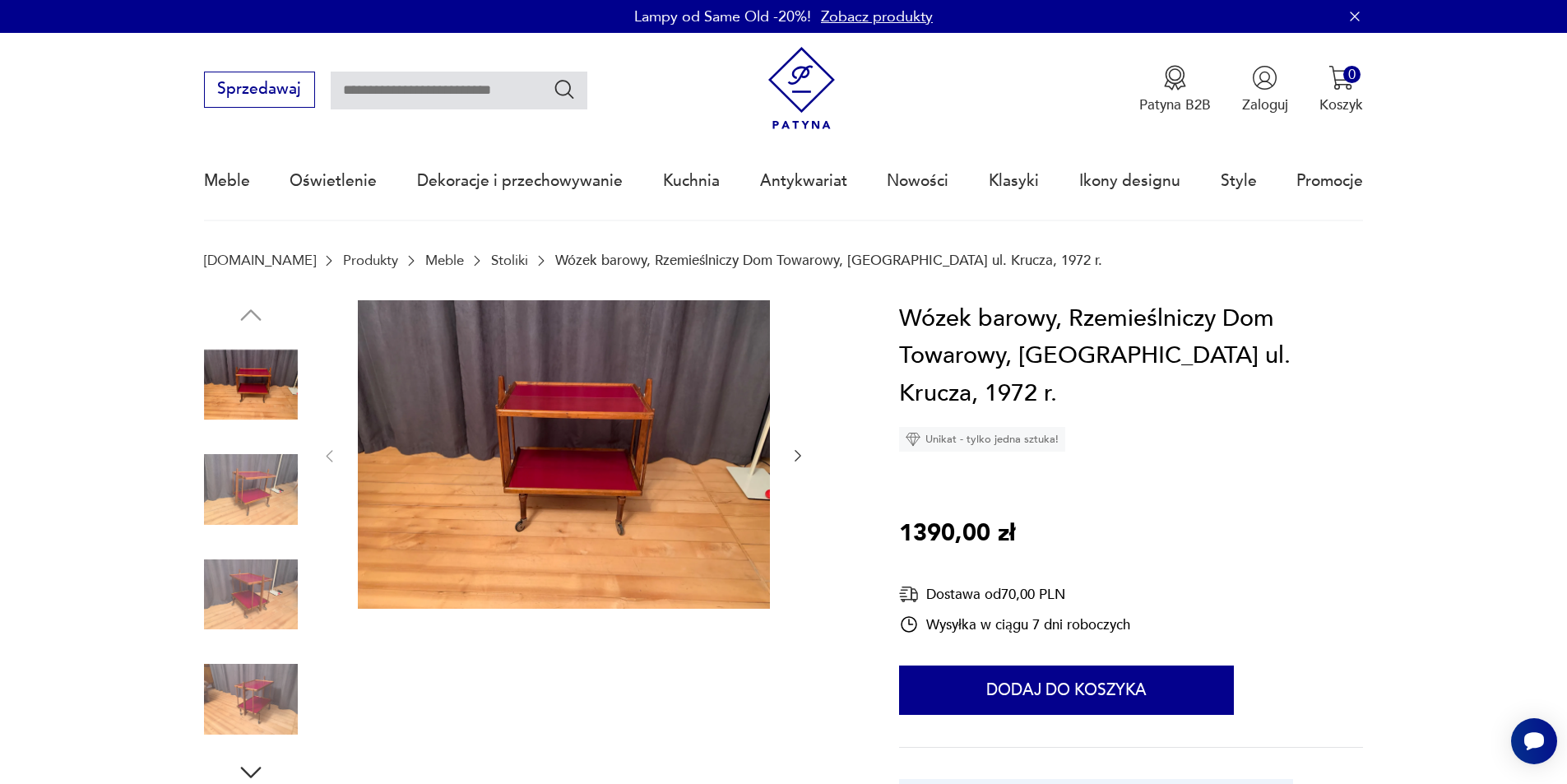
click at [798, 437] on div at bounding box center [563, 457] width 486 height 313
click at [795, 444] on div at bounding box center [563, 457] width 486 height 313
click at [790, 447] on icon "button" at bounding box center [797, 455] width 17 height 17
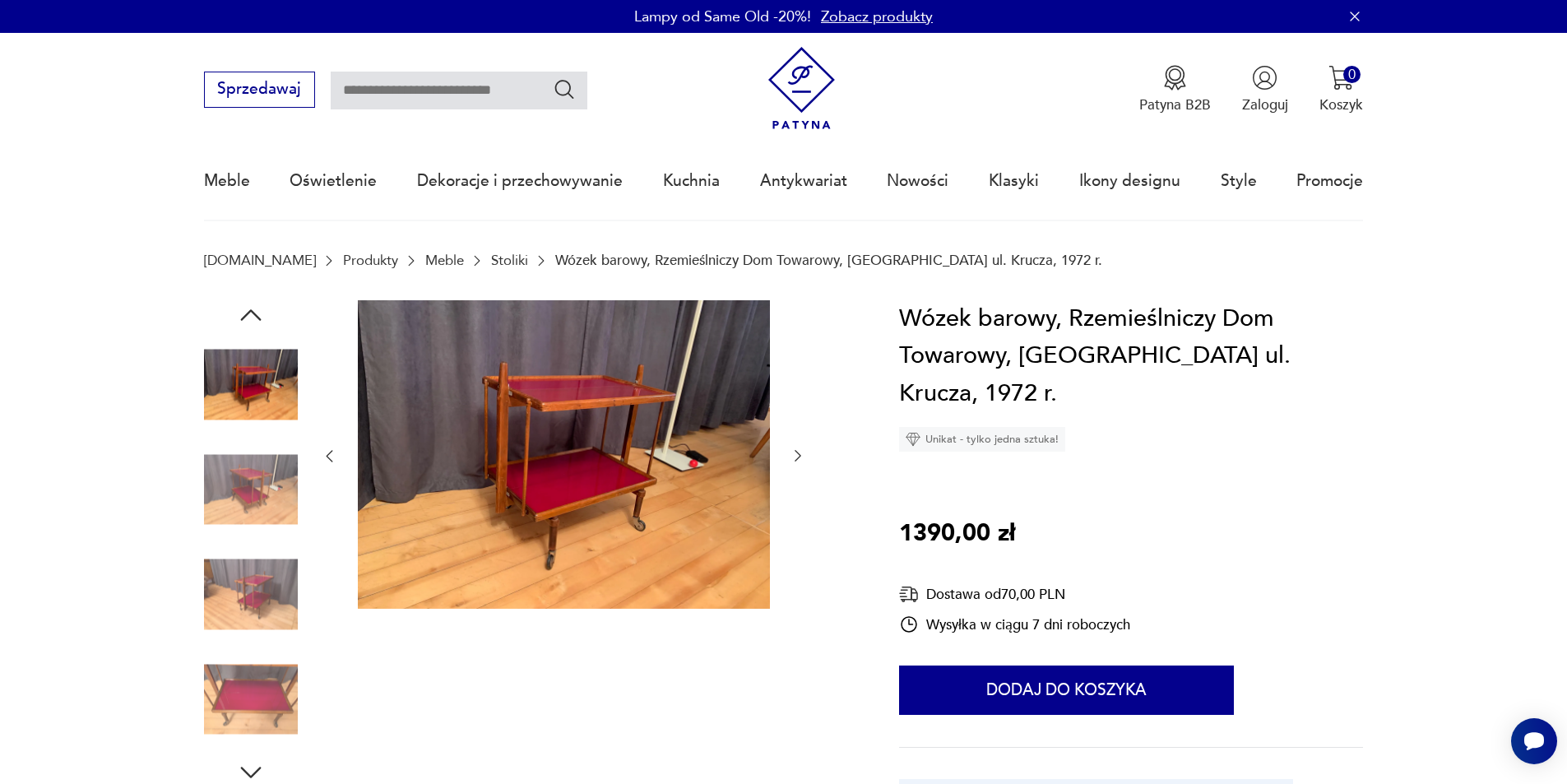
click at [795, 450] on icon "button" at bounding box center [797, 455] width 17 height 17
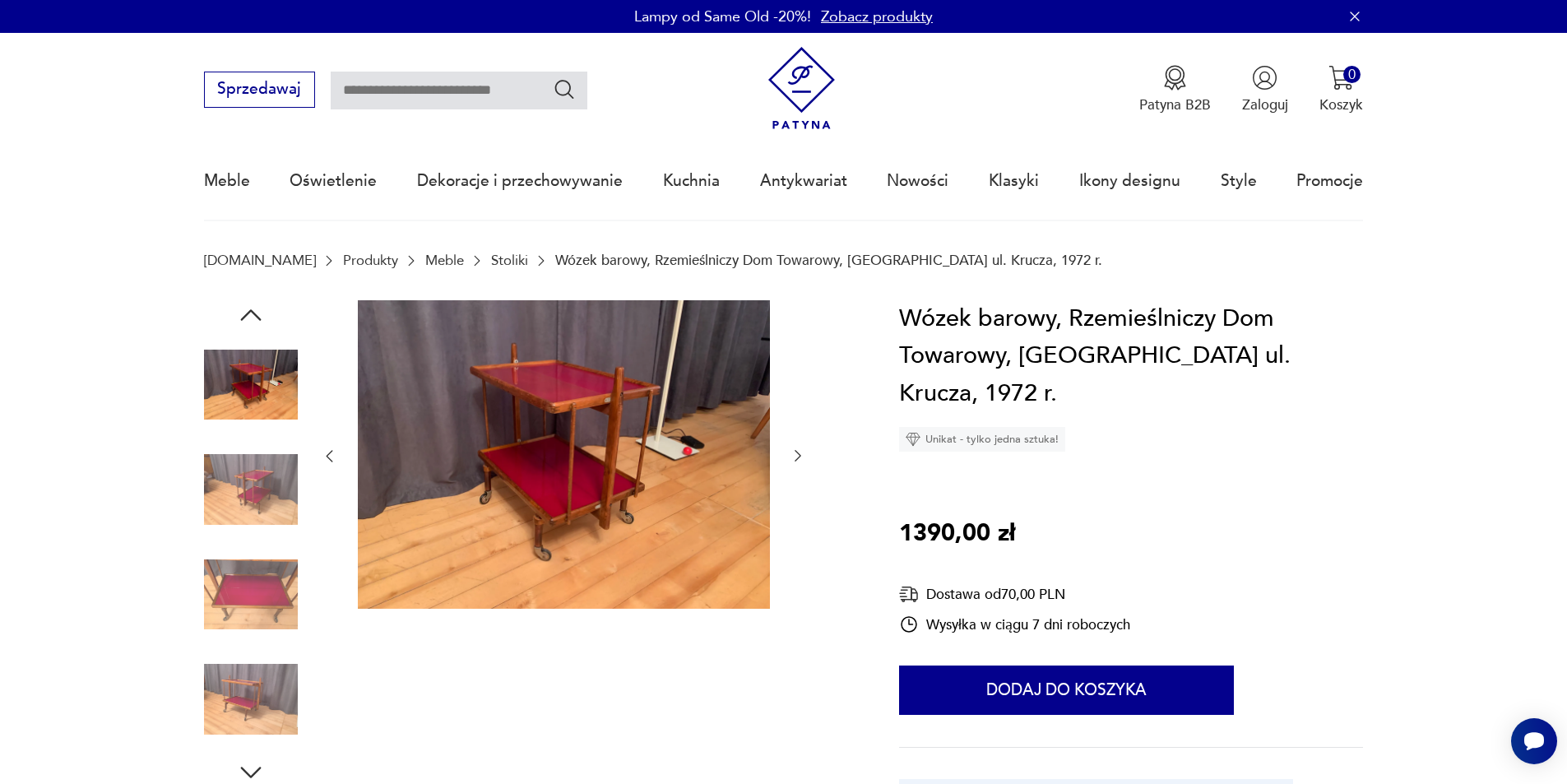
click at [795, 450] on icon "button" at bounding box center [797, 455] width 17 height 17
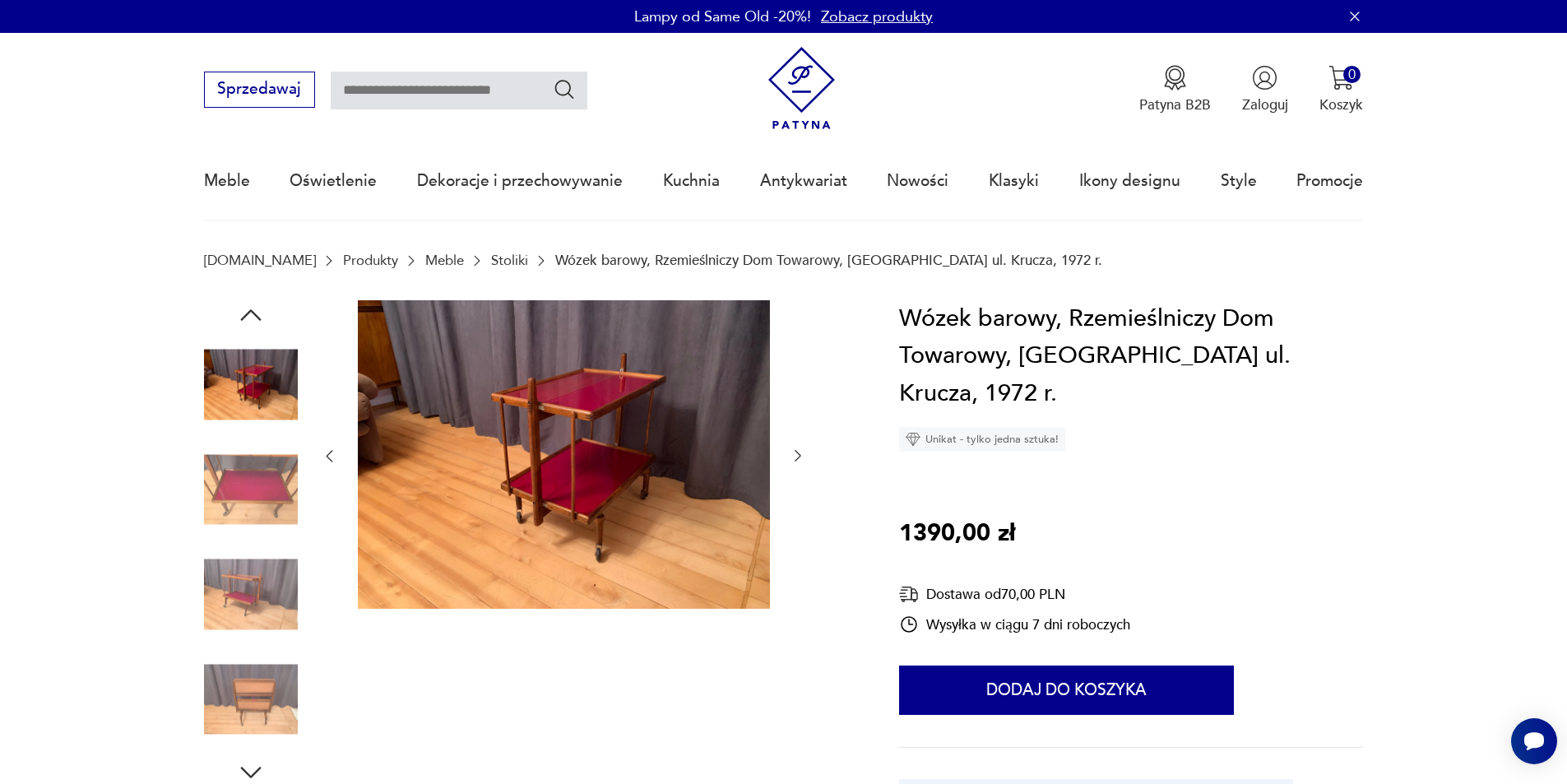
click at [795, 450] on icon "button" at bounding box center [797, 455] width 17 height 17
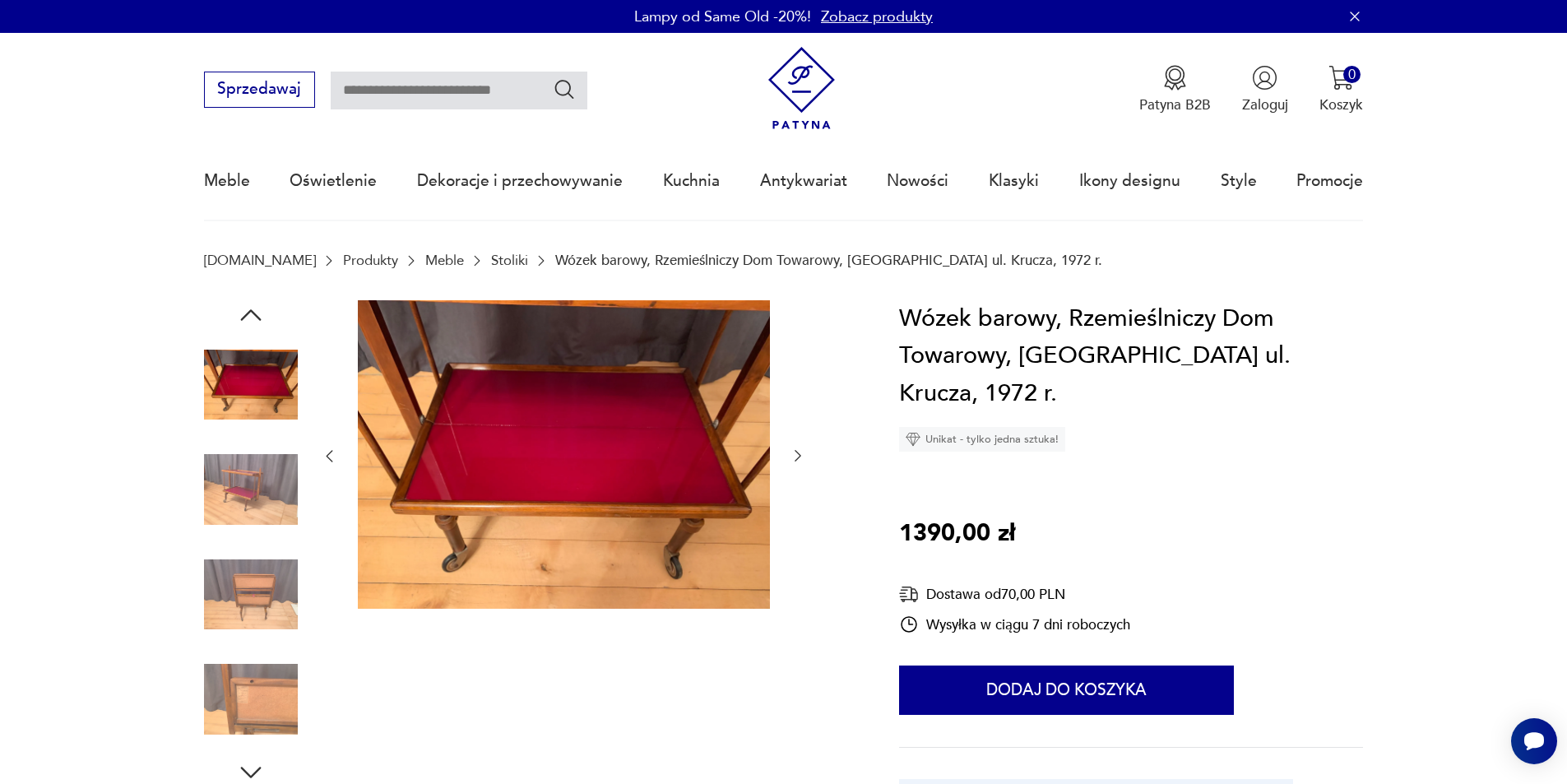
click at [795, 450] on icon "button" at bounding box center [797, 455] width 17 height 17
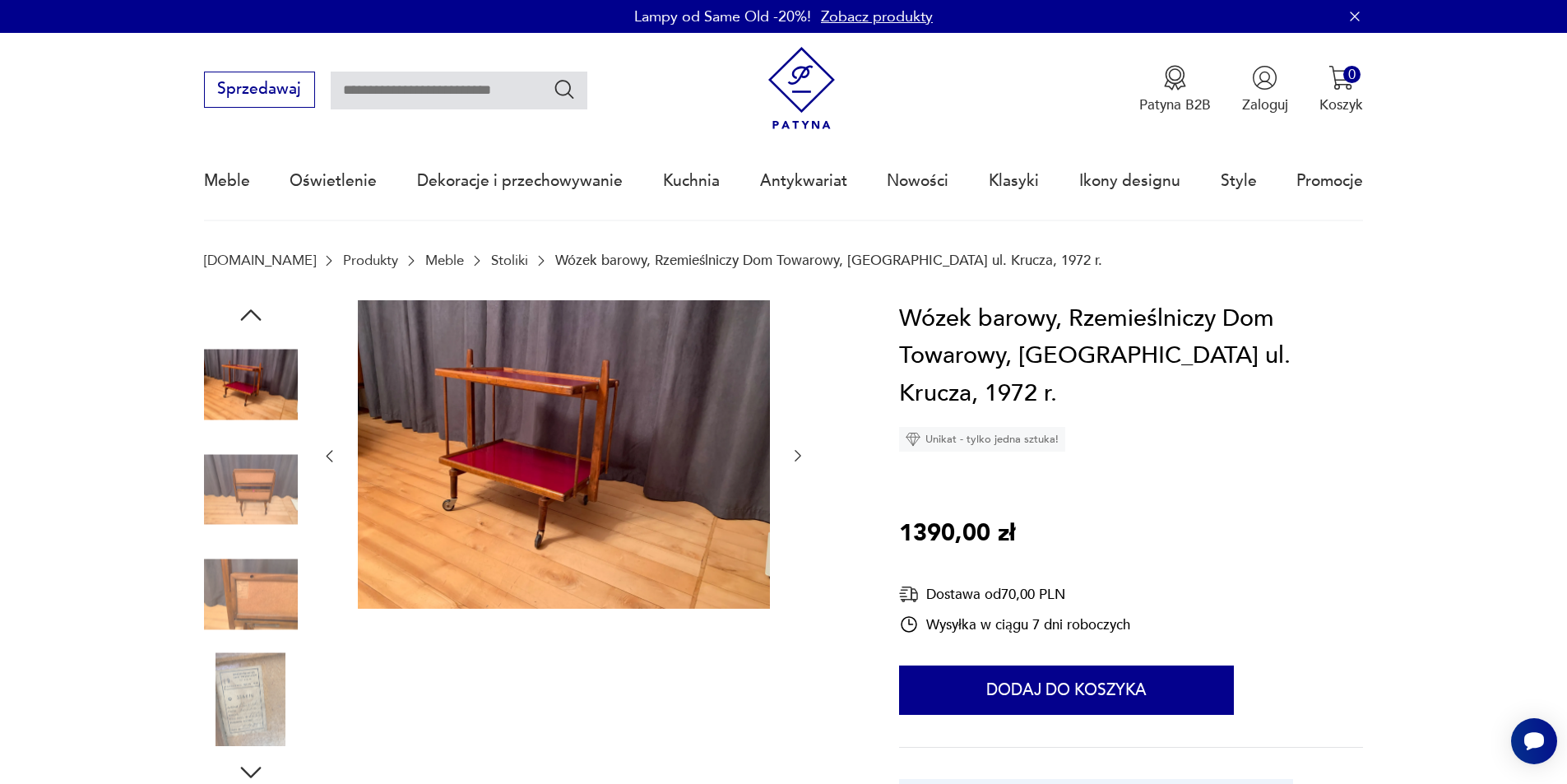
click at [795, 450] on icon "button" at bounding box center [797, 455] width 17 height 17
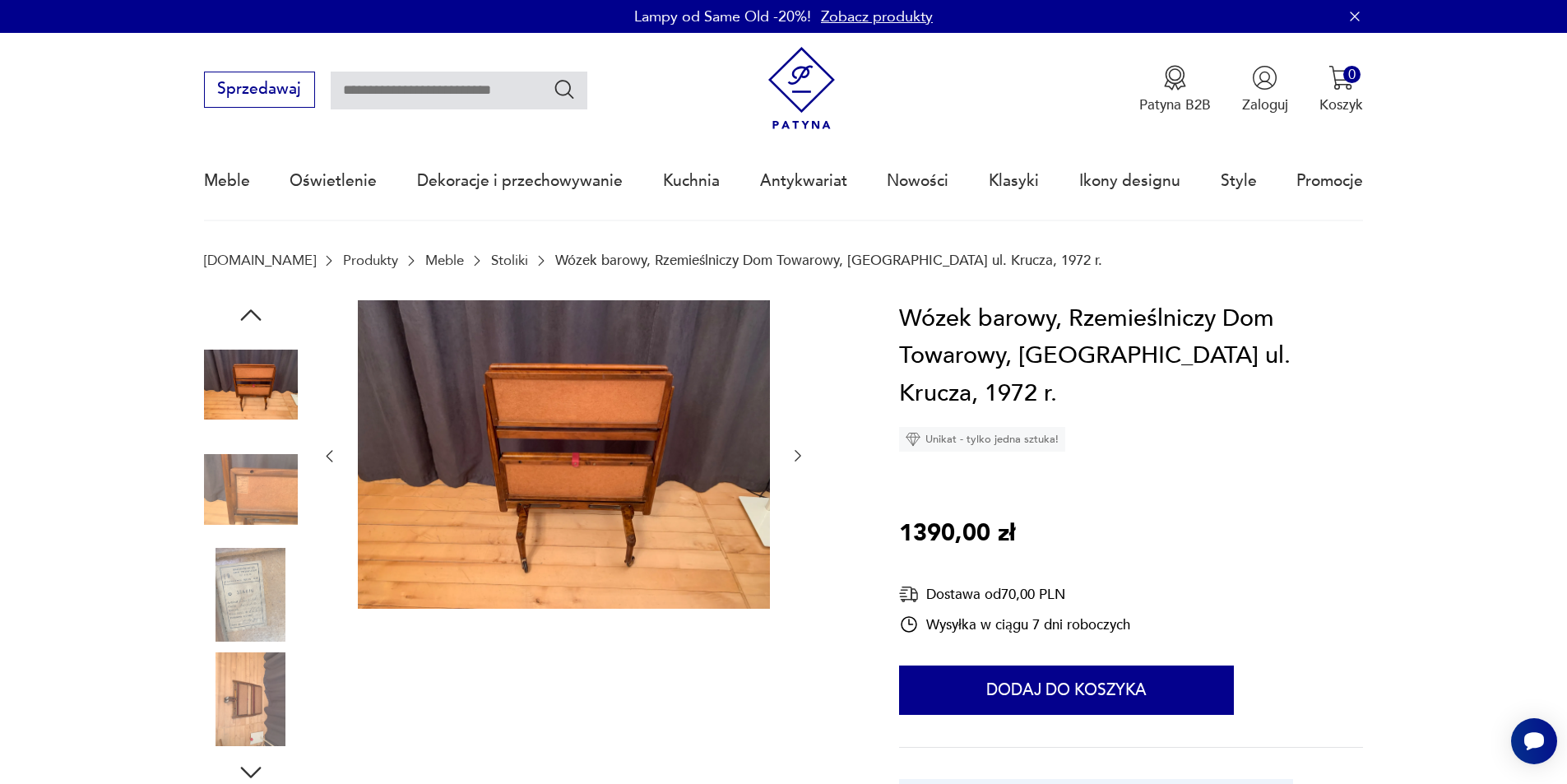
click at [795, 450] on icon "button" at bounding box center [797, 455] width 17 height 17
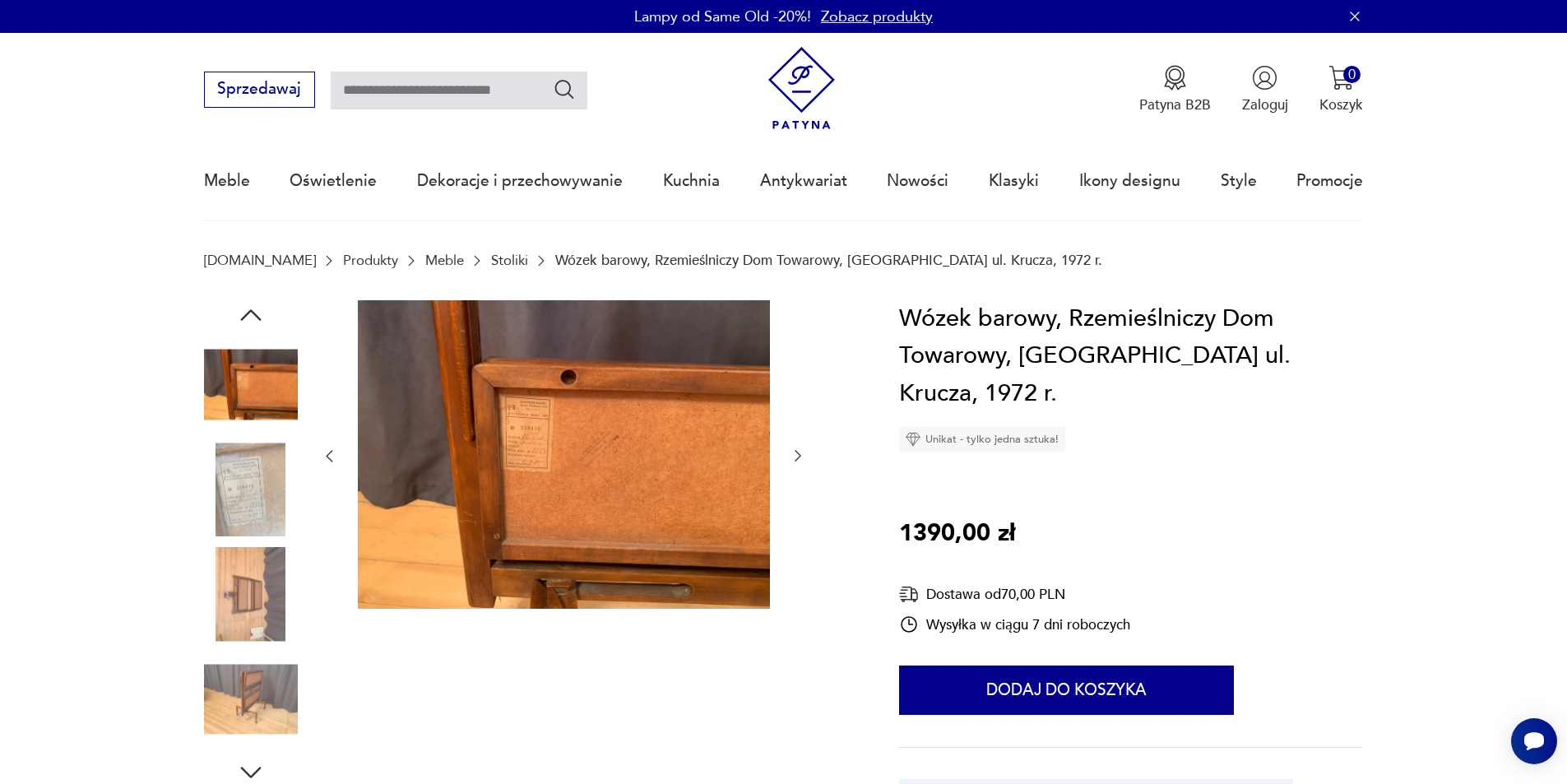
click at [795, 450] on icon "button" at bounding box center [797, 455] width 17 height 17
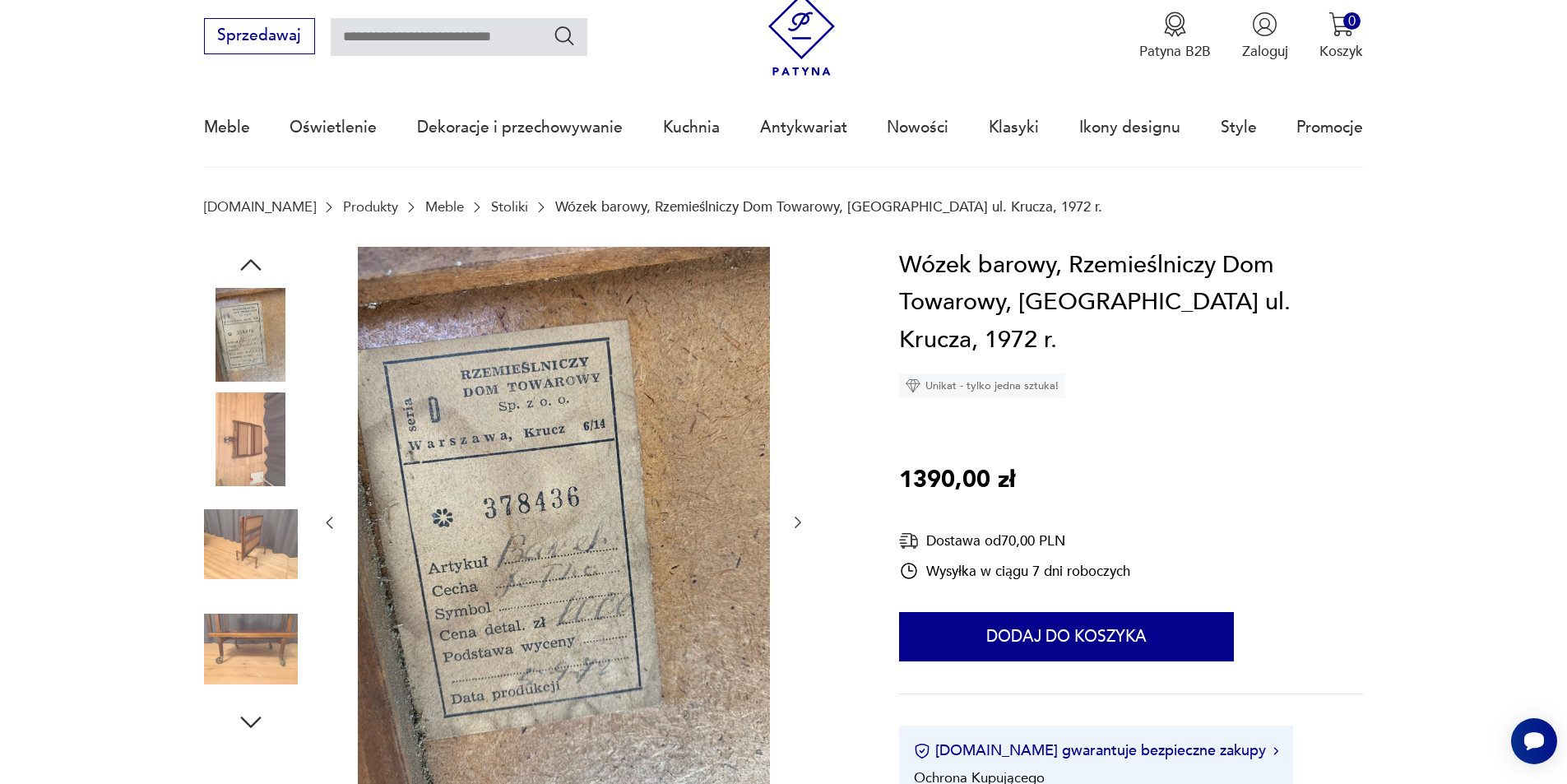
scroll to position [82, 0]
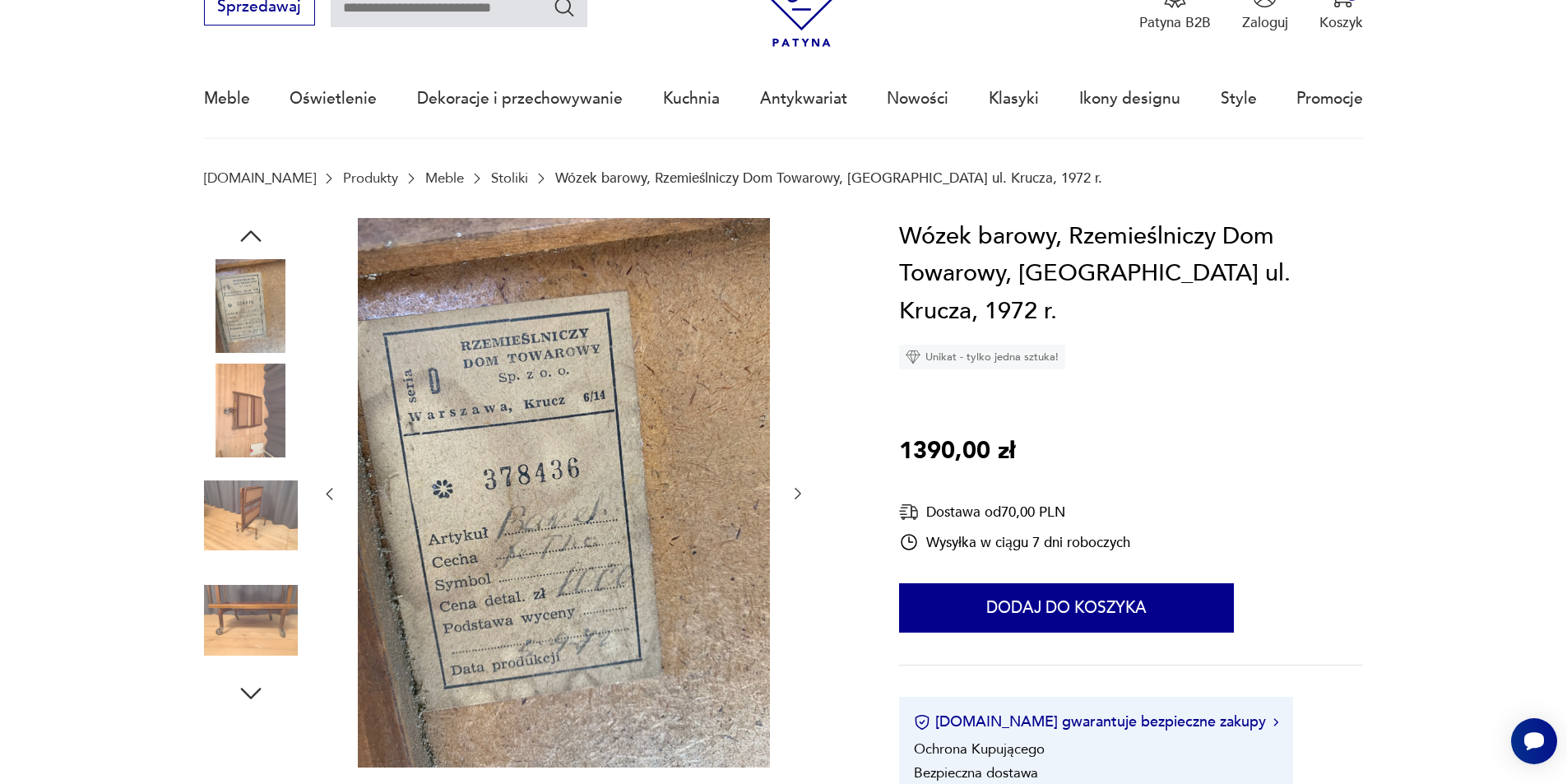
click at [784, 487] on div at bounding box center [563, 494] width 486 height 553
click at [798, 490] on icon "button" at bounding box center [797, 493] width 17 height 17
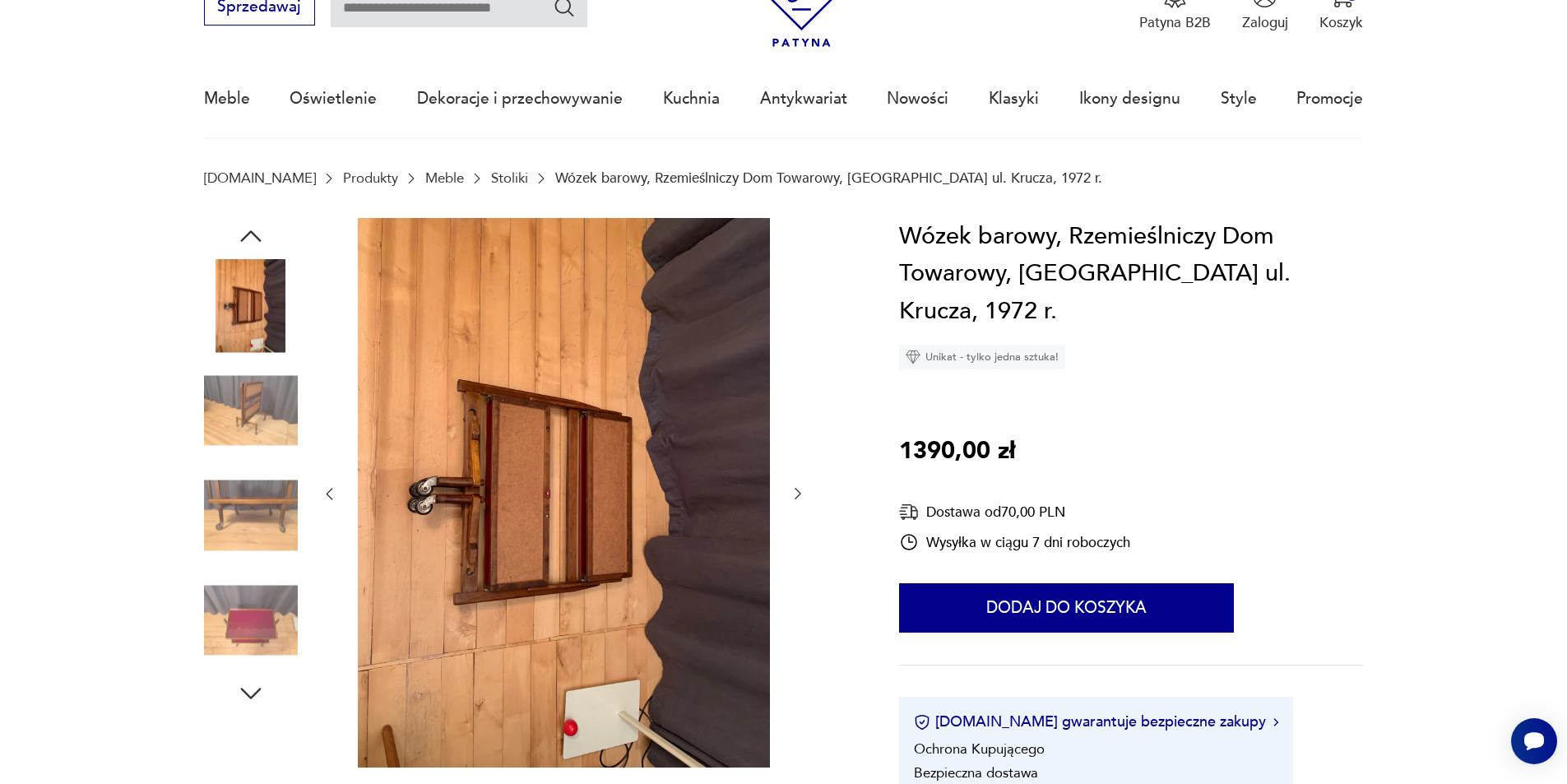
click at [798, 489] on icon "button" at bounding box center [797, 493] width 17 height 17
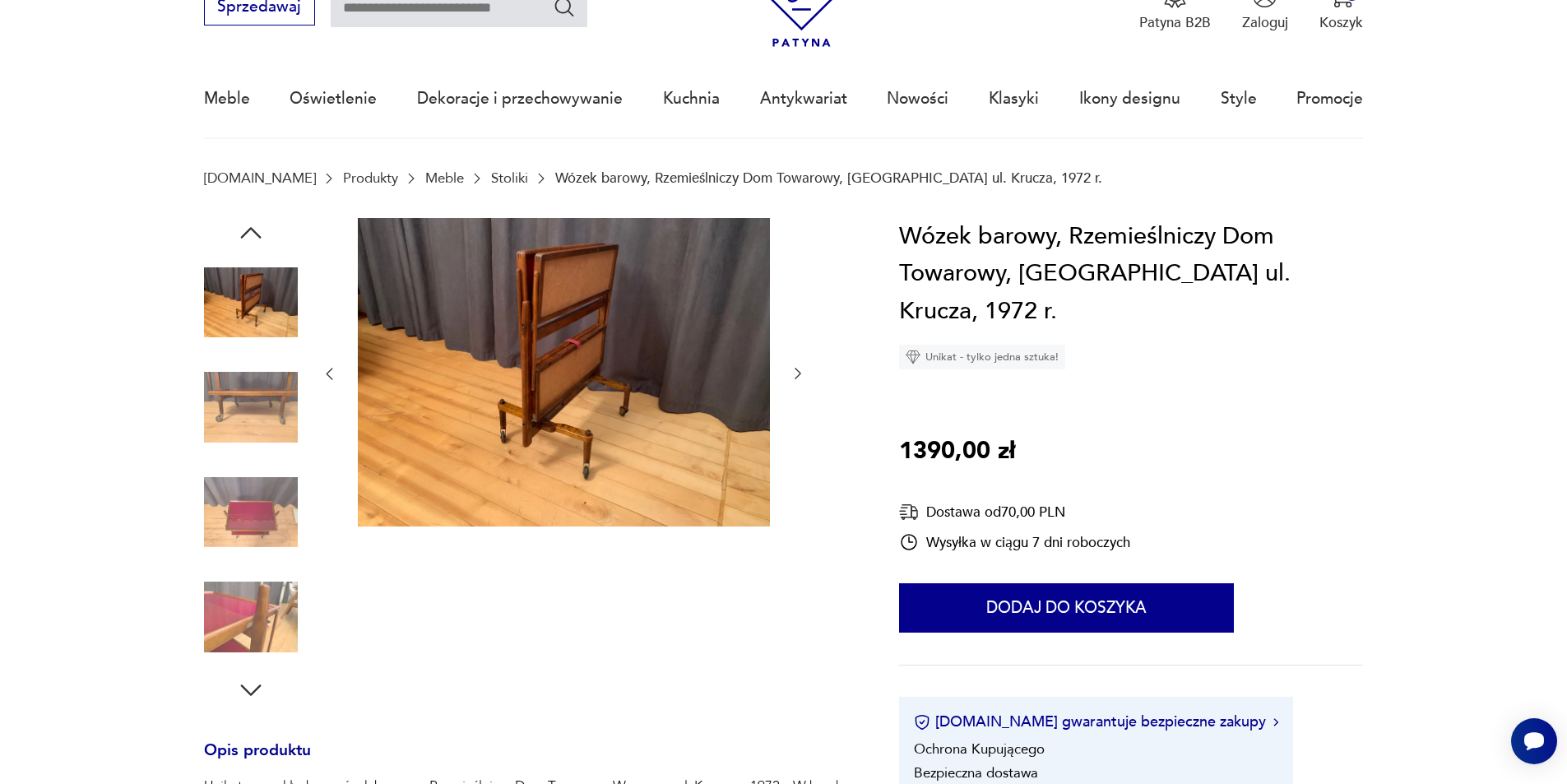
click at [797, 489] on div at bounding box center [563, 375] width 486 height 313
click at [450, 10] on input "text" at bounding box center [459, 8] width 257 height 38
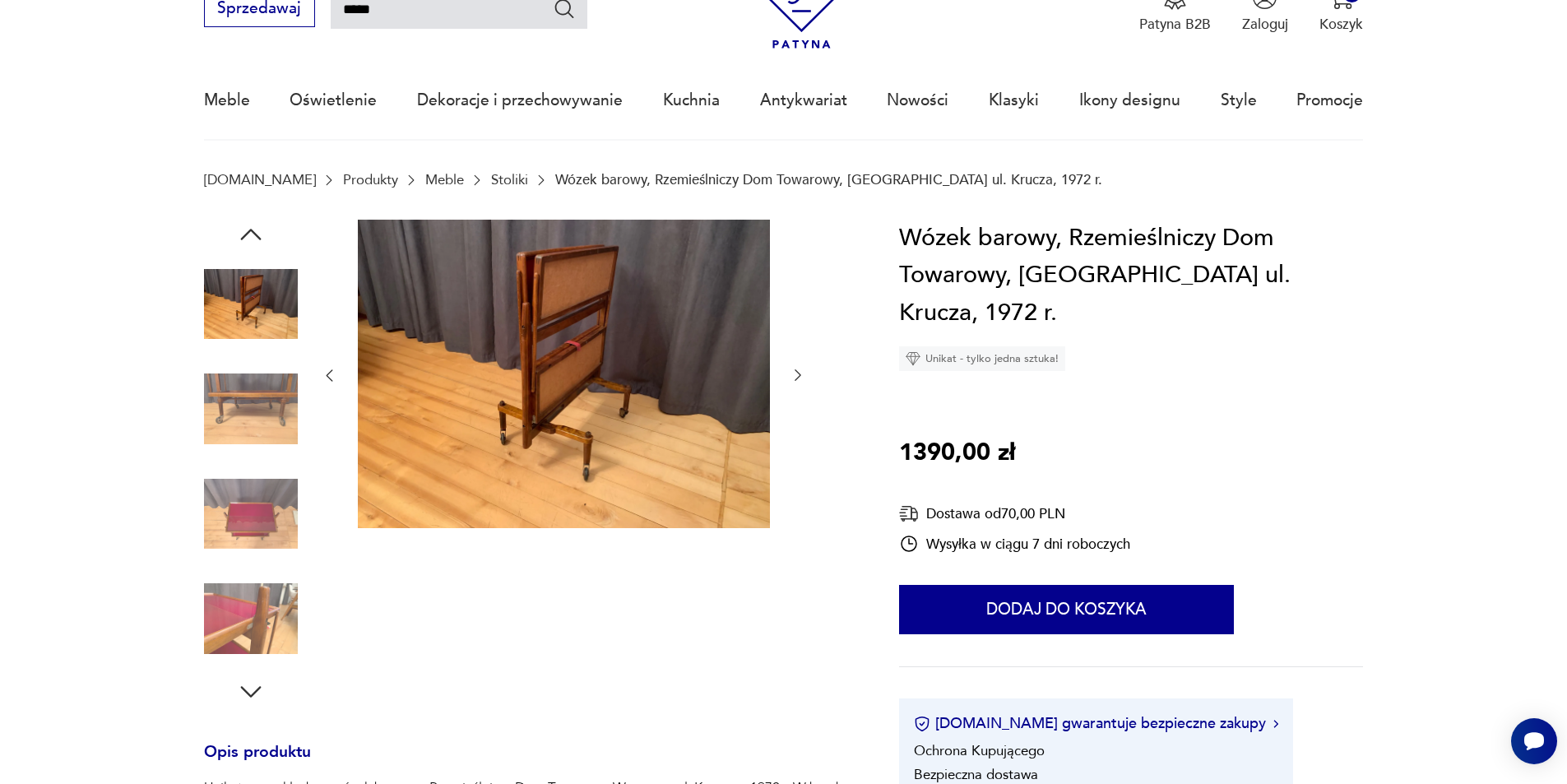
type input "*****"
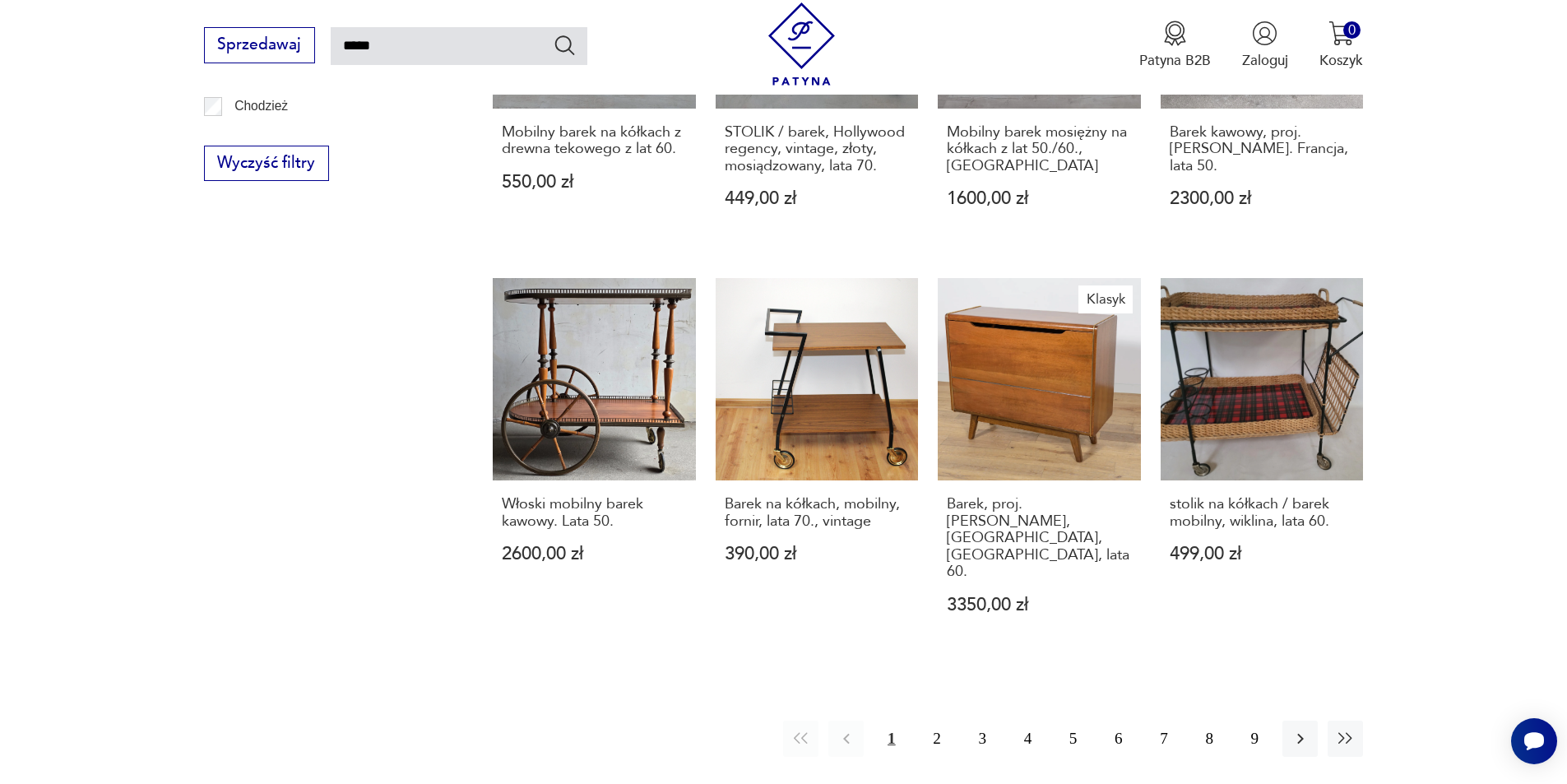
scroll to position [1410, 0]
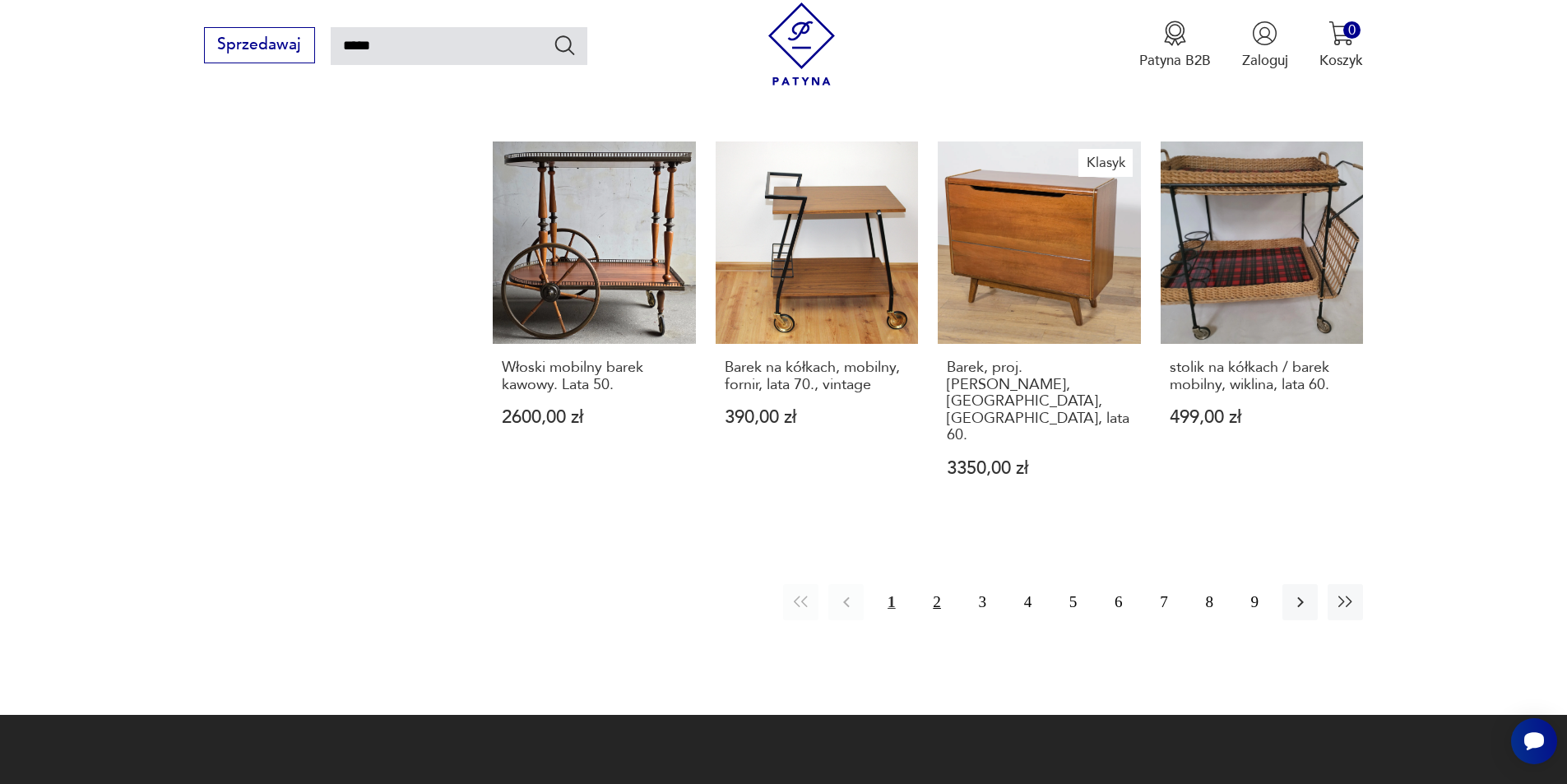
click at [926, 584] on button "2" at bounding box center [936, 602] width 35 height 35
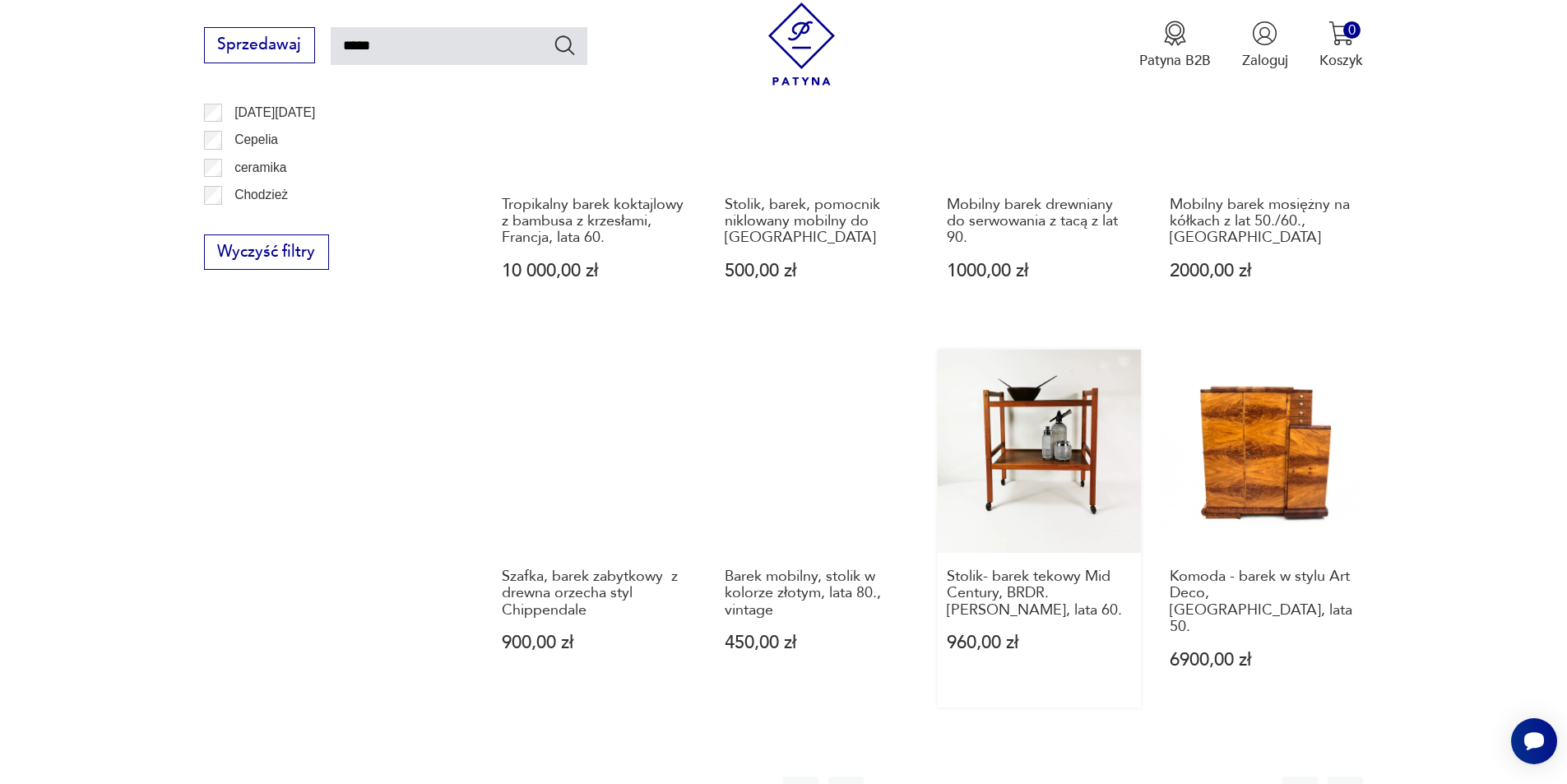
scroll to position [1328, 0]
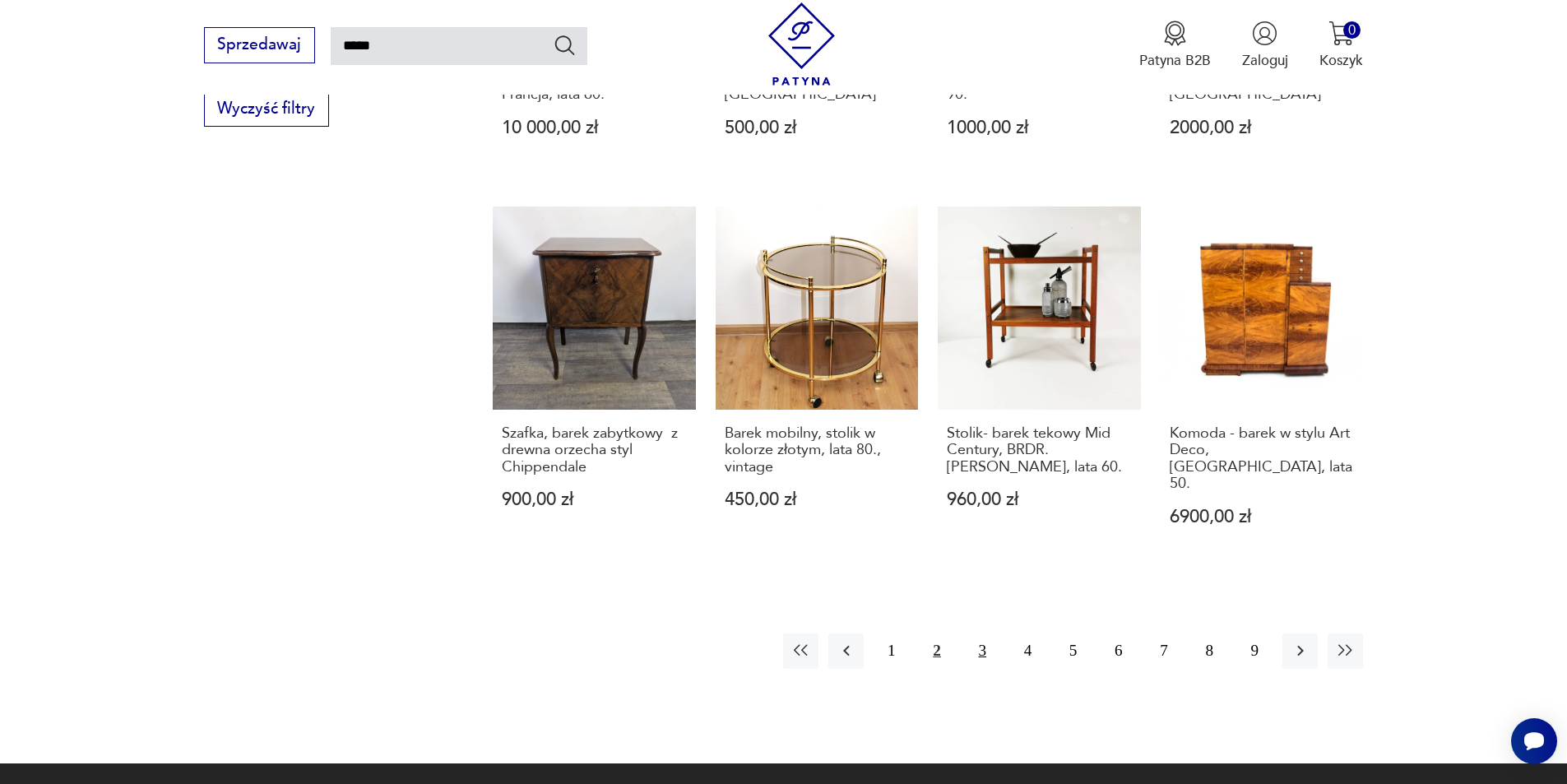
click at [991, 638] on button "3" at bounding box center [983, 650] width 35 height 35
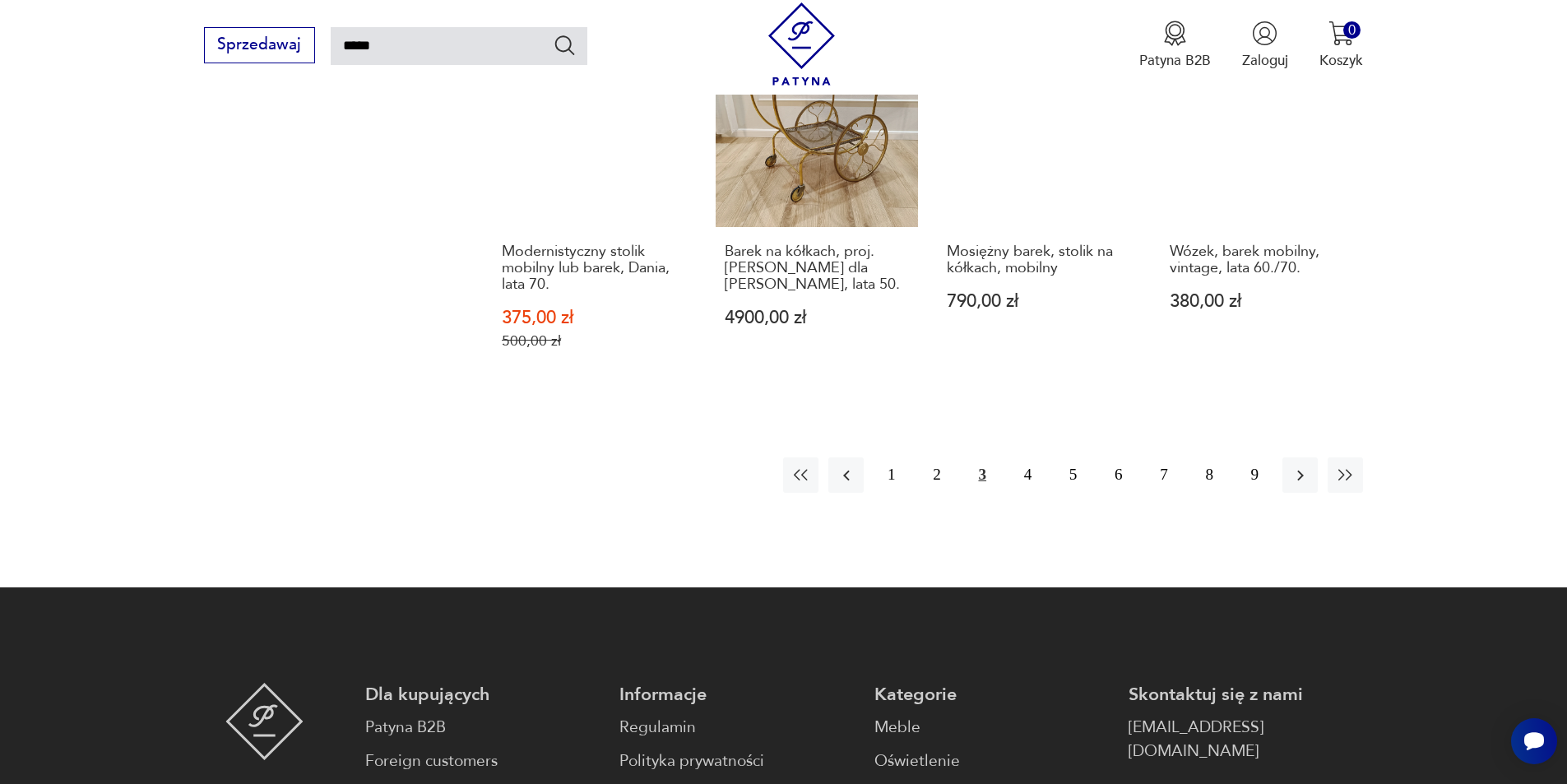
scroll to position [1575, 0]
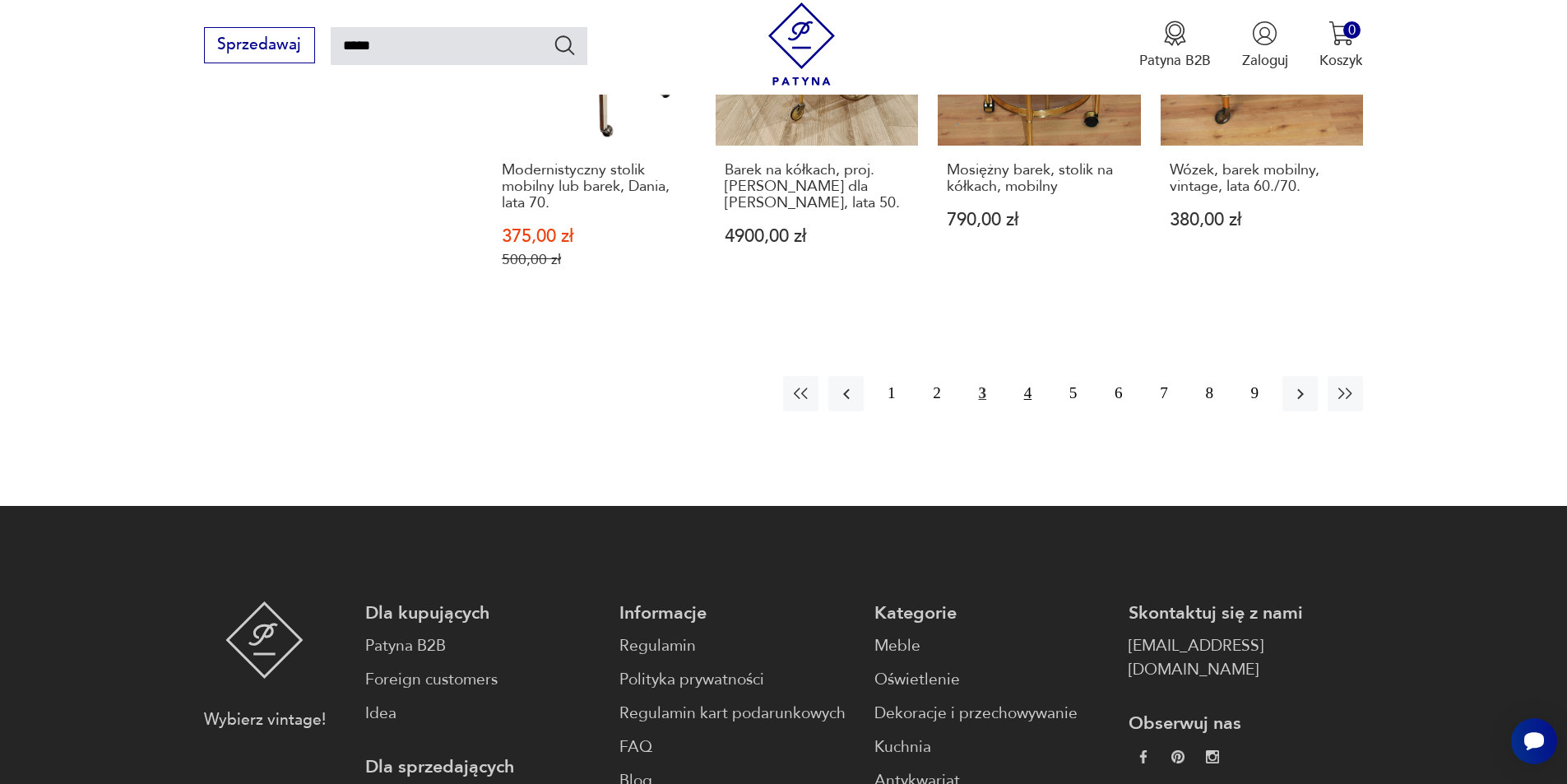
click at [1027, 380] on button "4" at bounding box center [1028, 393] width 35 height 35
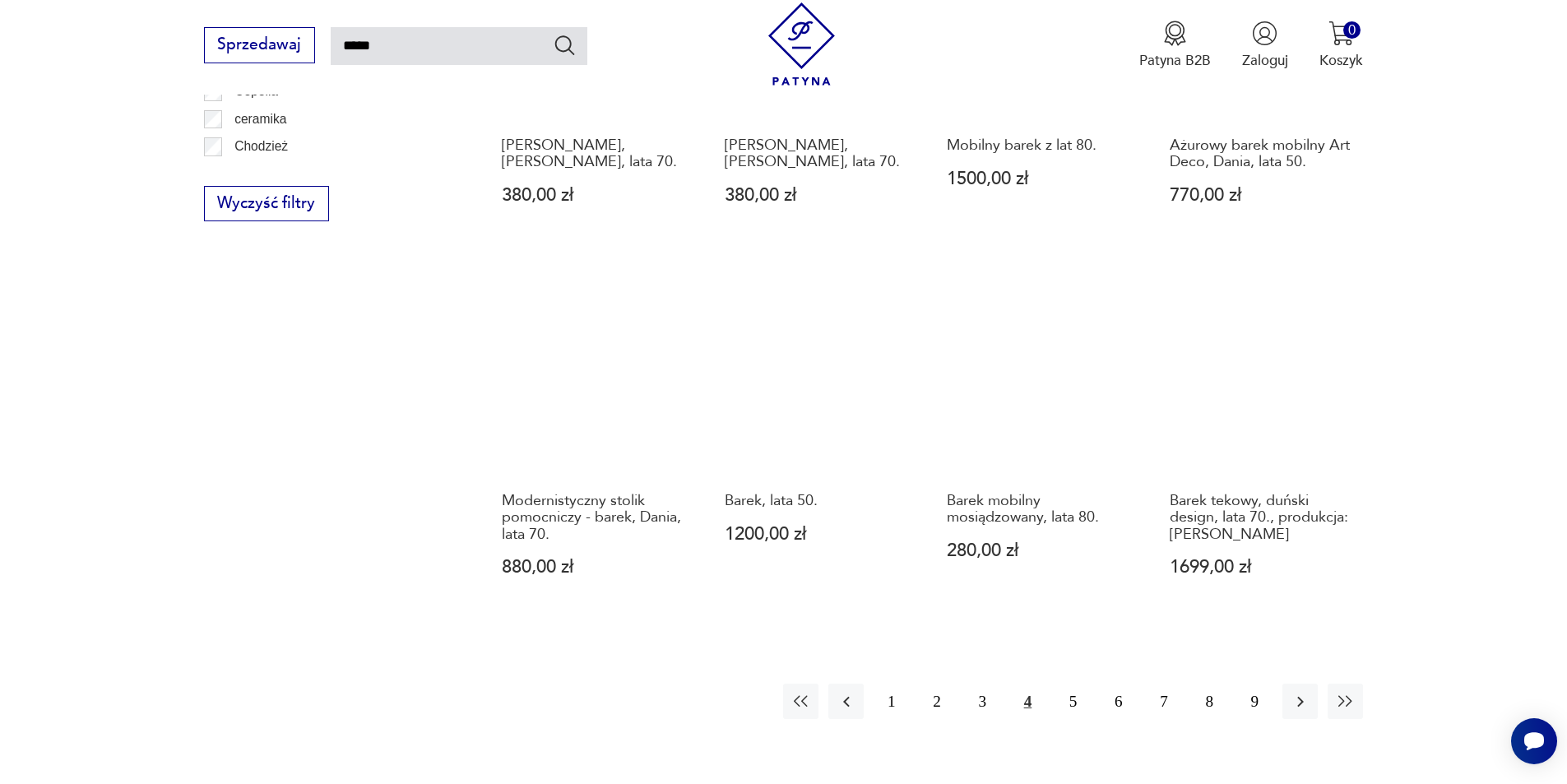
scroll to position [1328, 0]
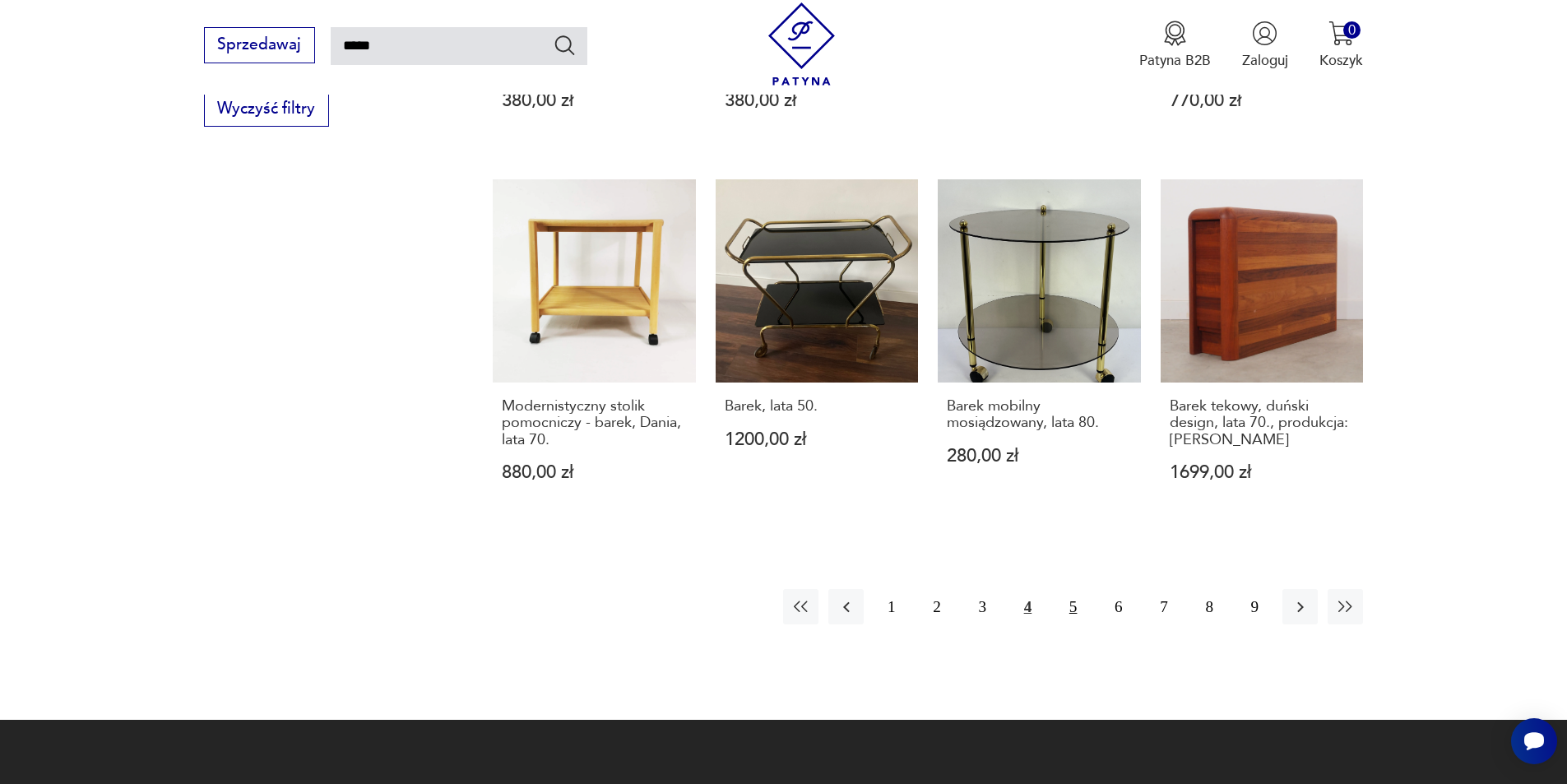
click at [1069, 602] on button "5" at bounding box center [1073, 606] width 35 height 35
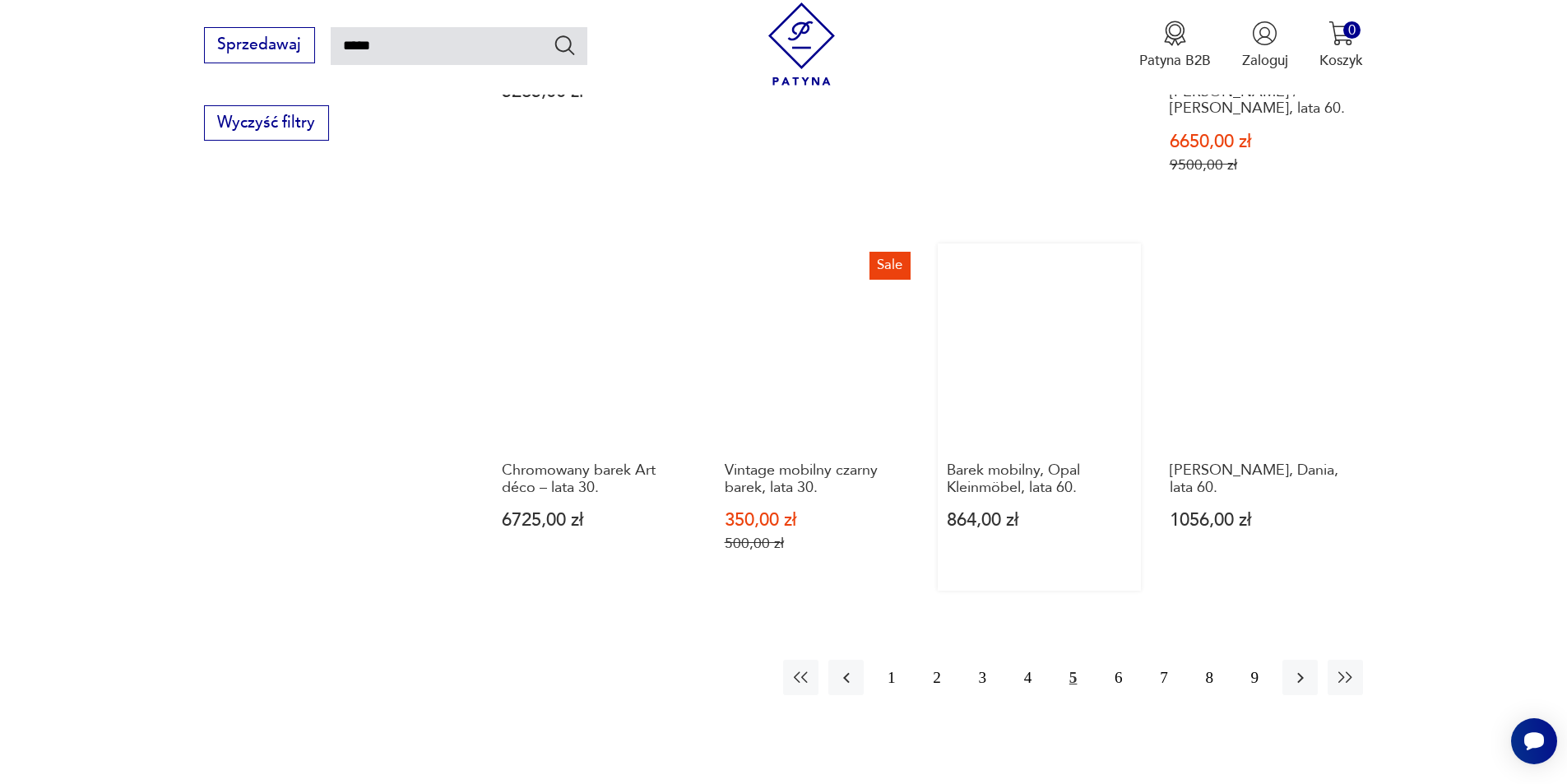
scroll to position [1328, 0]
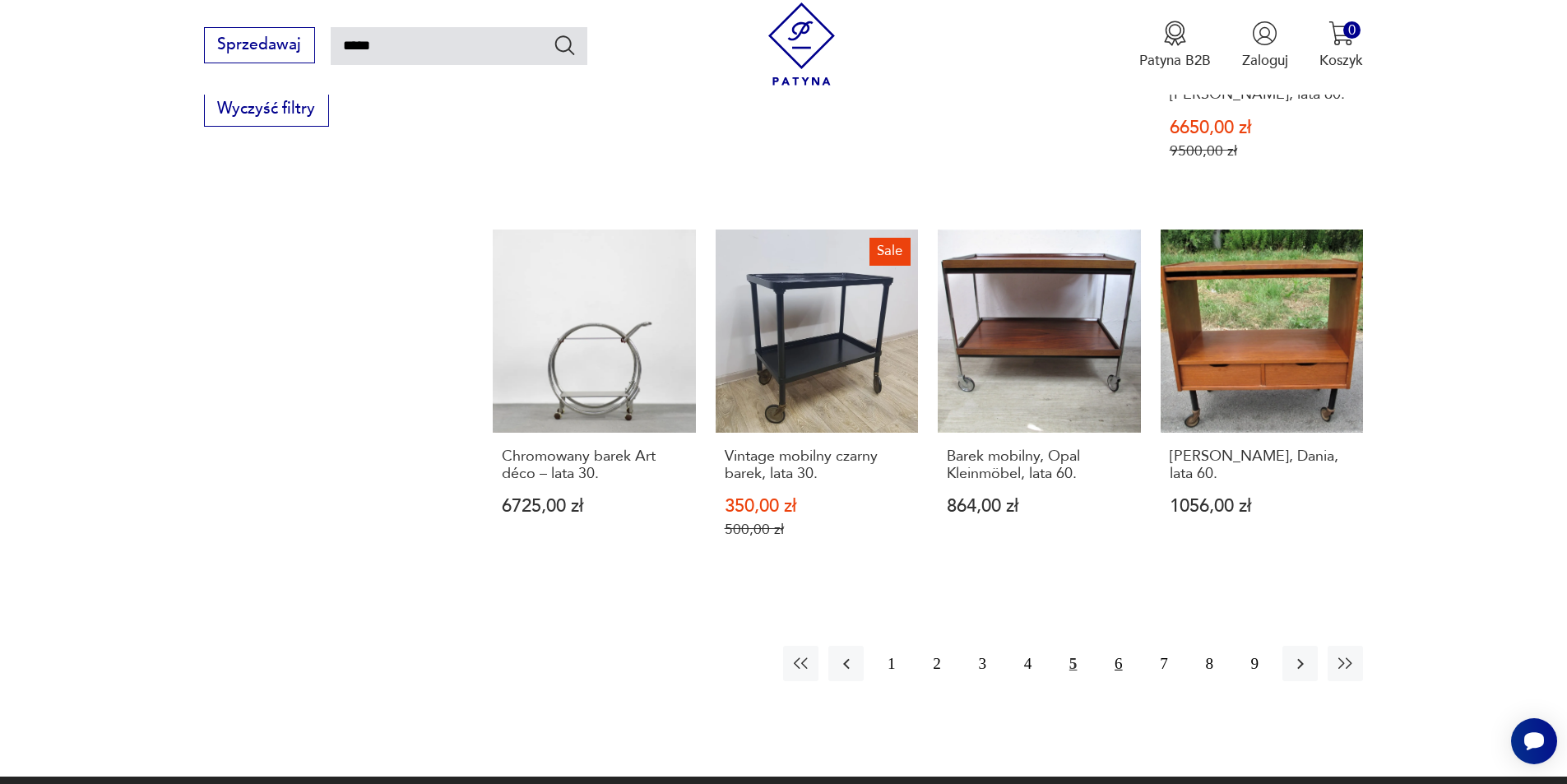
click at [1116, 645] on button "6" at bounding box center [1118, 663] width 35 height 35
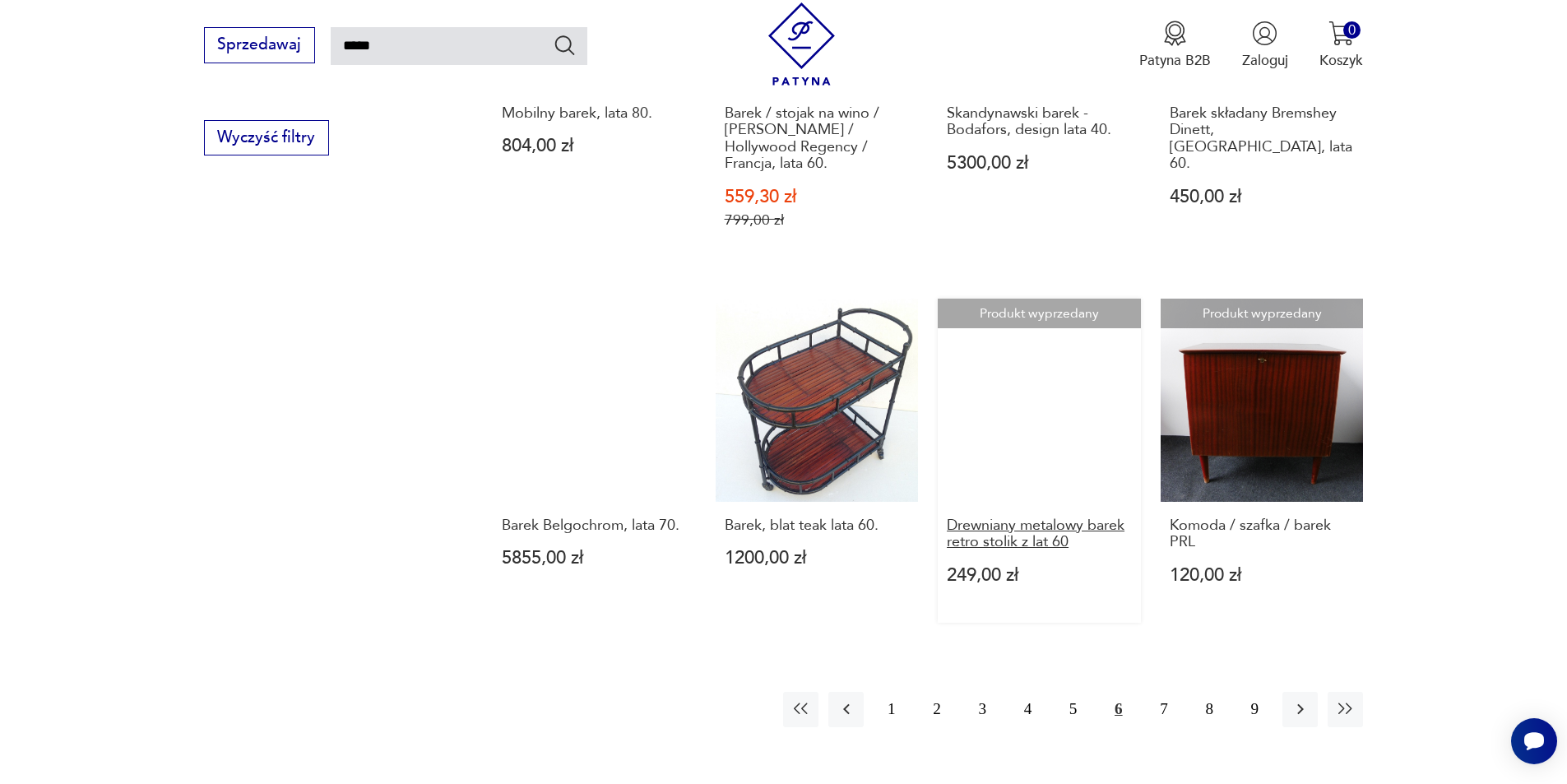
scroll to position [1328, 0]
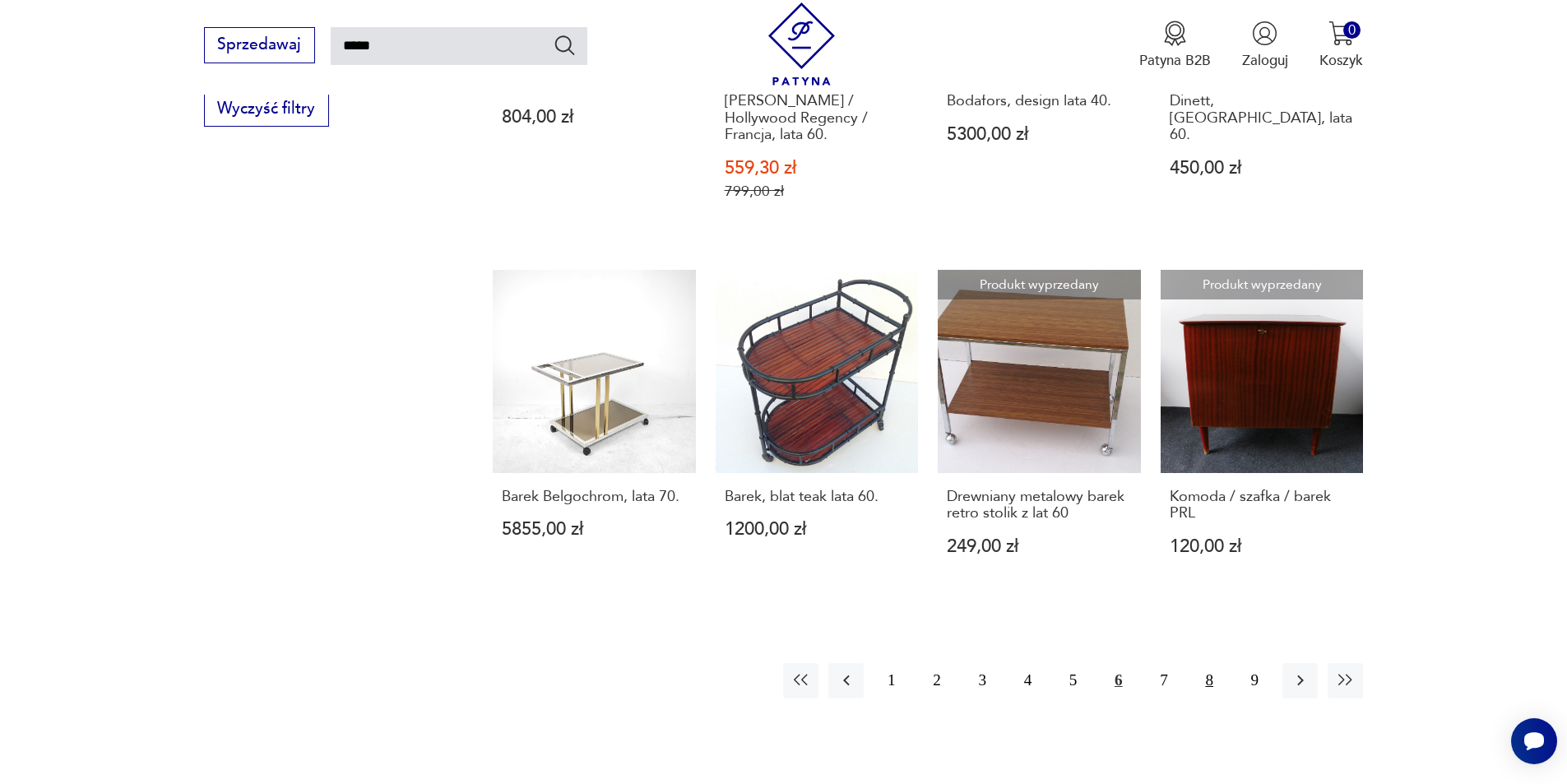
click at [1191, 663] on div "1 2 3 4 5 6 7 8 9" at bounding box center [1073, 680] width 580 height 35
click at [1170, 663] on button "7" at bounding box center [1163, 680] width 35 height 35
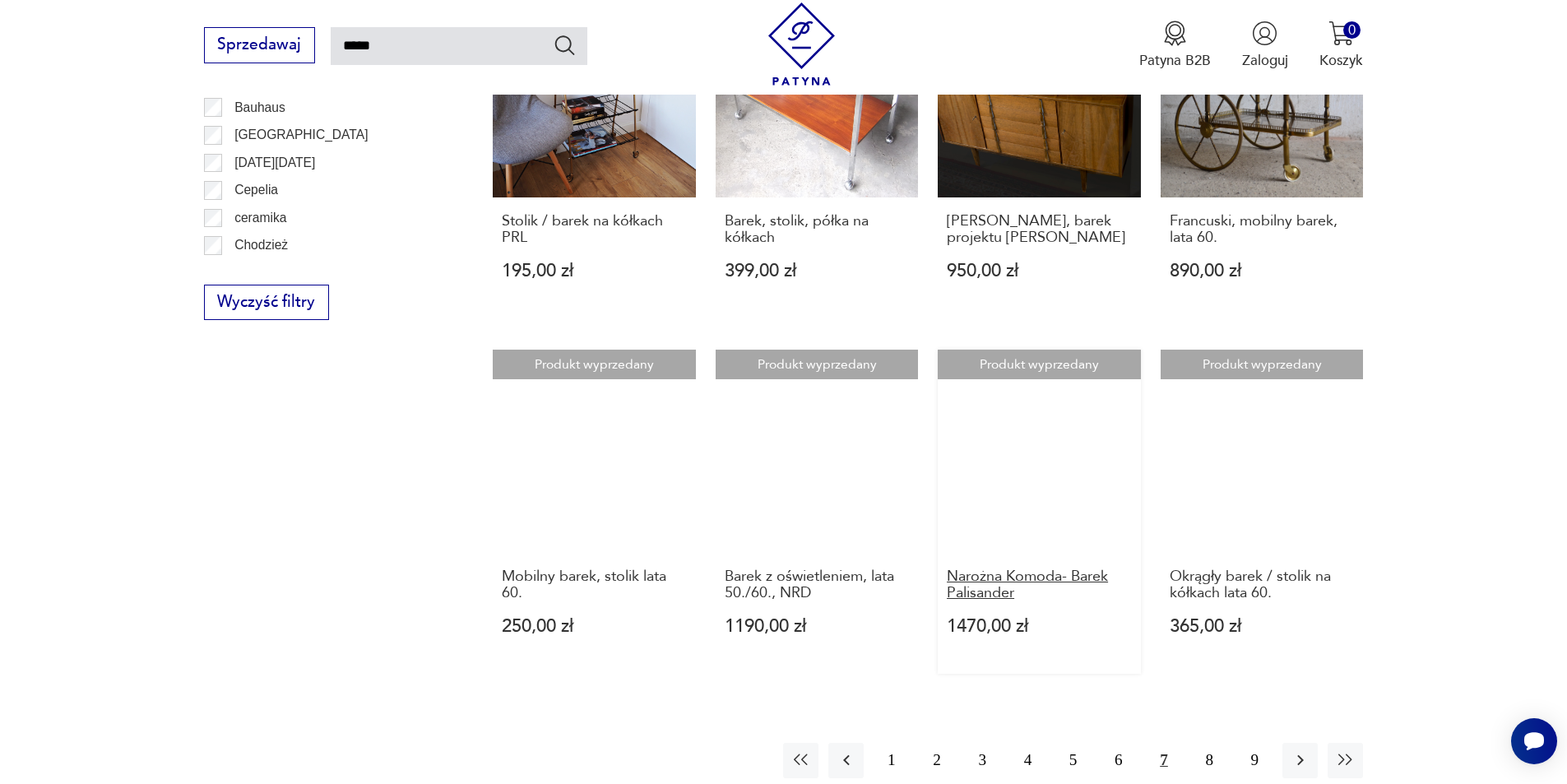
scroll to position [1164, 0]
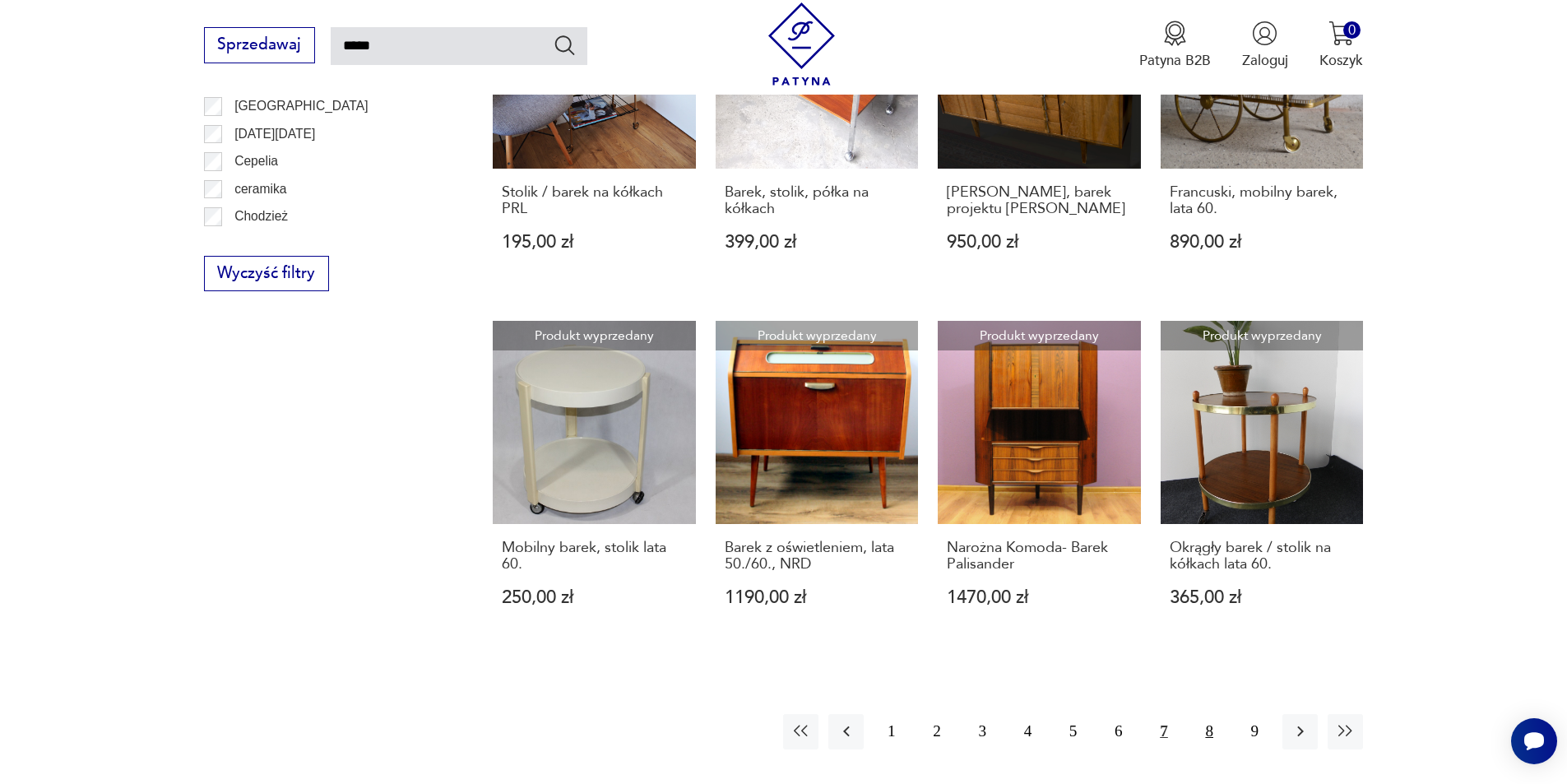
click at [1205, 730] on button "8" at bounding box center [1210, 731] width 35 height 35
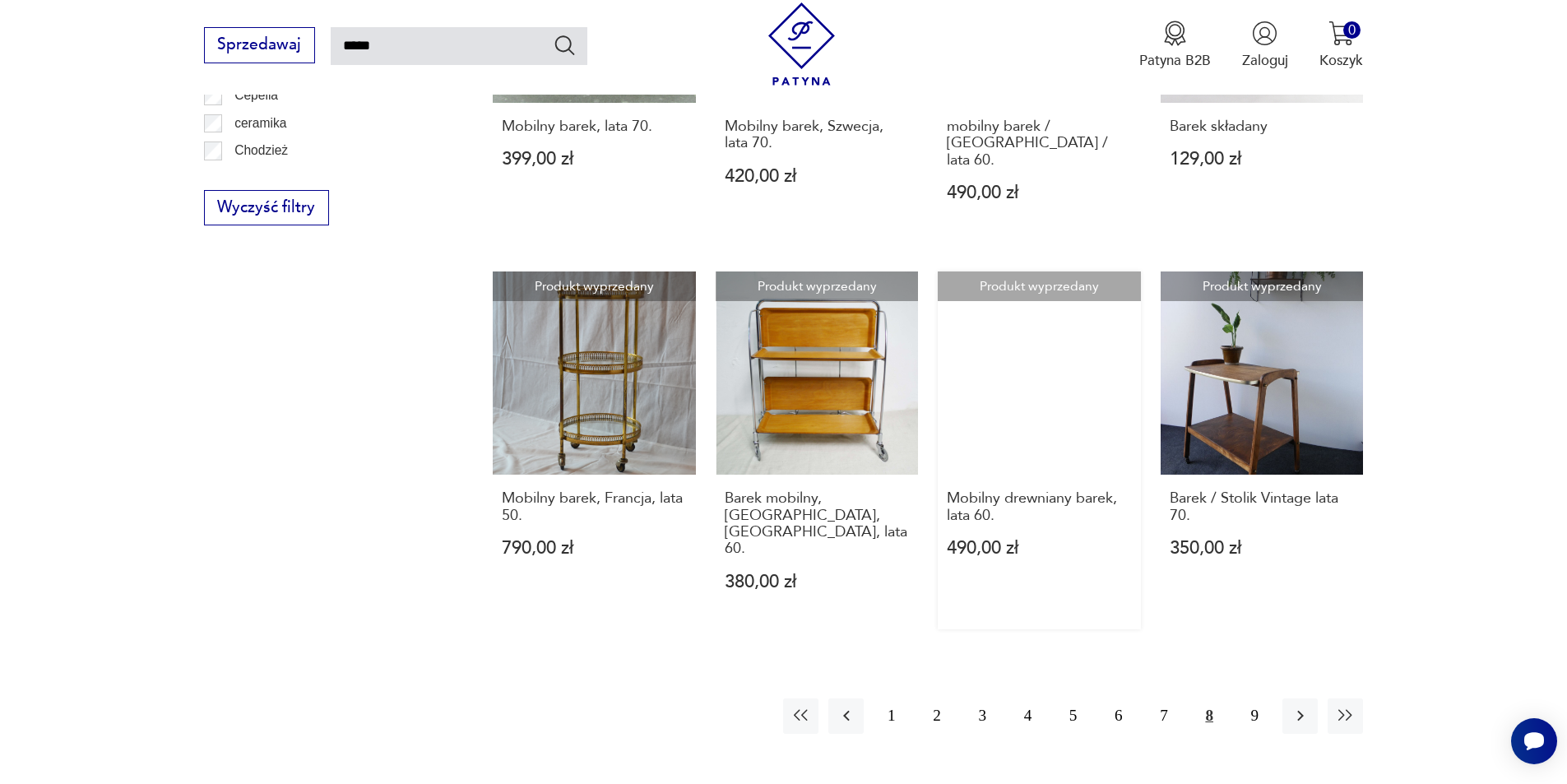
scroll to position [1234, 0]
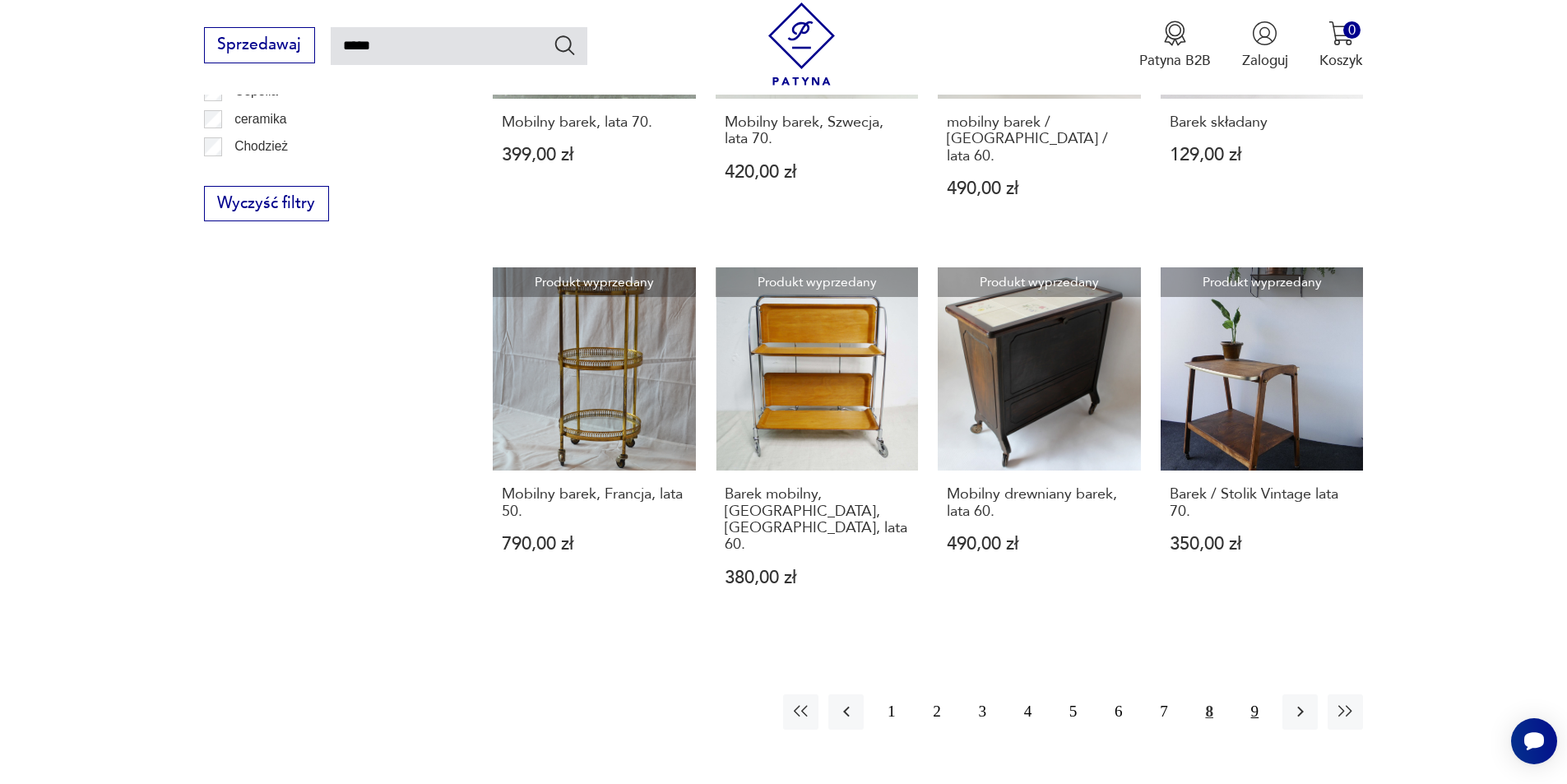
click at [1247, 694] on button "9" at bounding box center [1254, 712] width 35 height 35
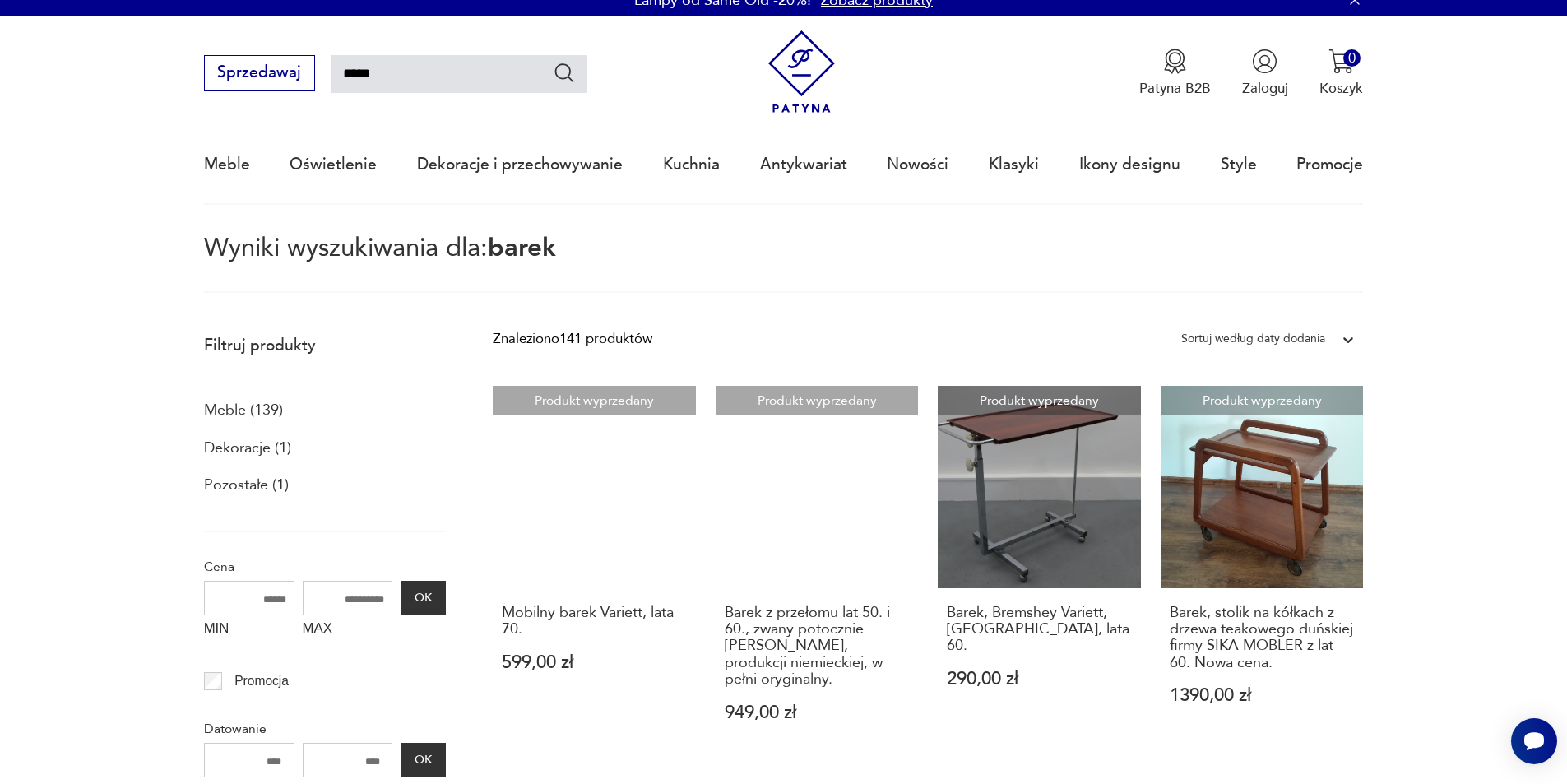
scroll to position [12, 0]
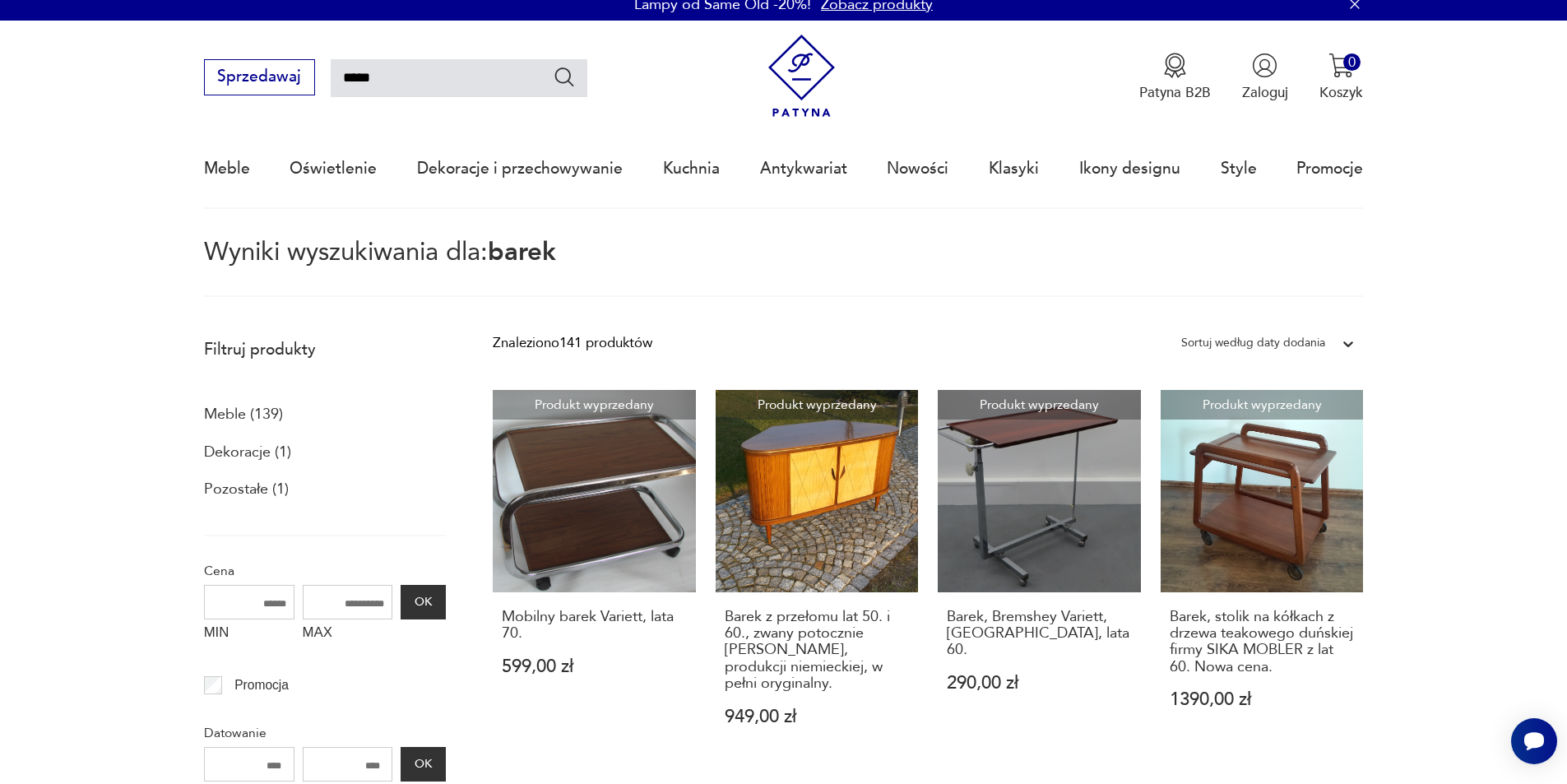
drag, startPoint x: 412, startPoint y: 72, endPoint x: 361, endPoint y: 77, distance: 51.2
click at [361, 77] on input "*****" at bounding box center [459, 78] width 257 height 38
type input "***"
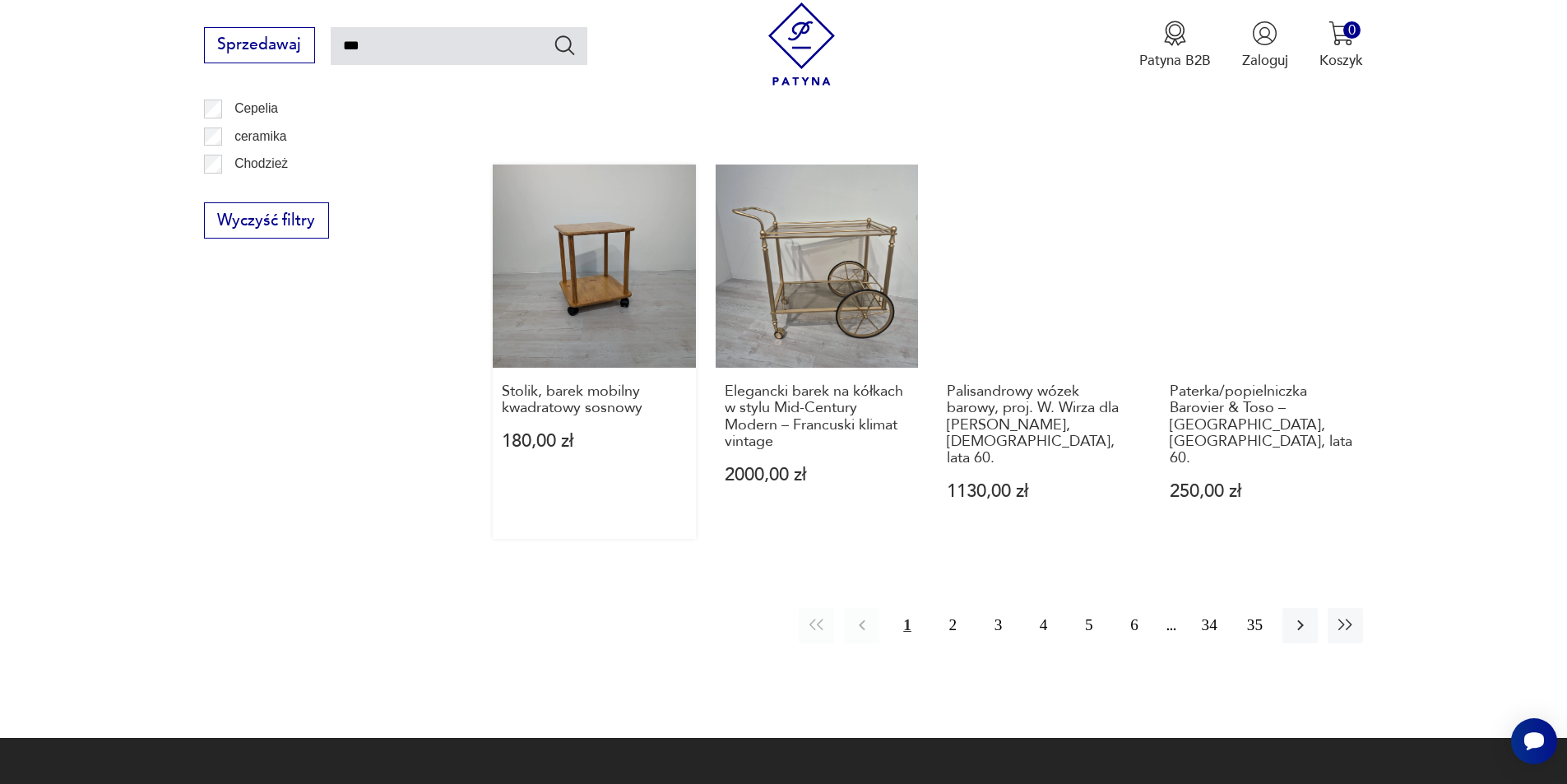
scroll to position [1410, 0]
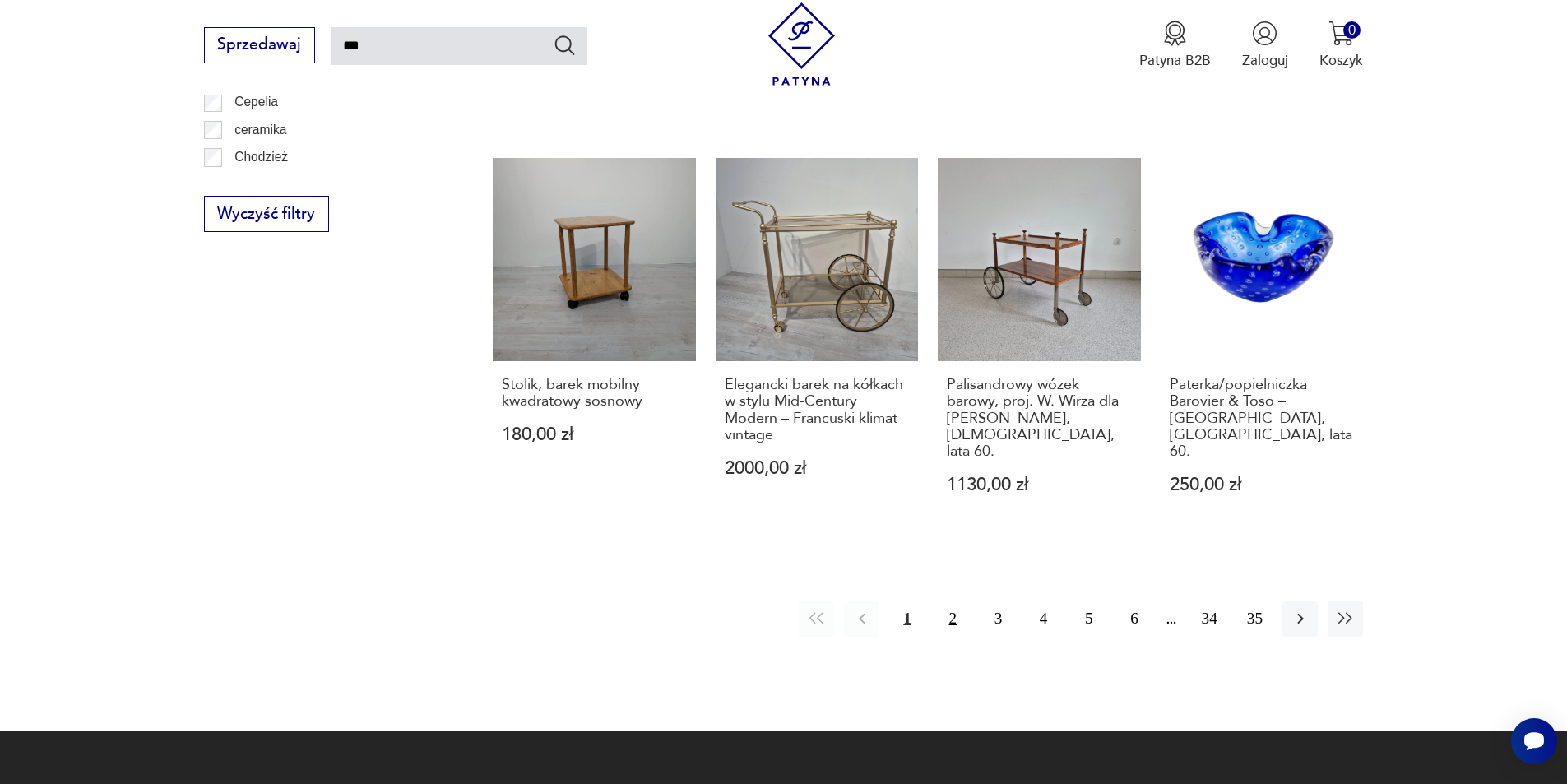
click at [957, 601] on button "2" at bounding box center [953, 618] width 35 height 35
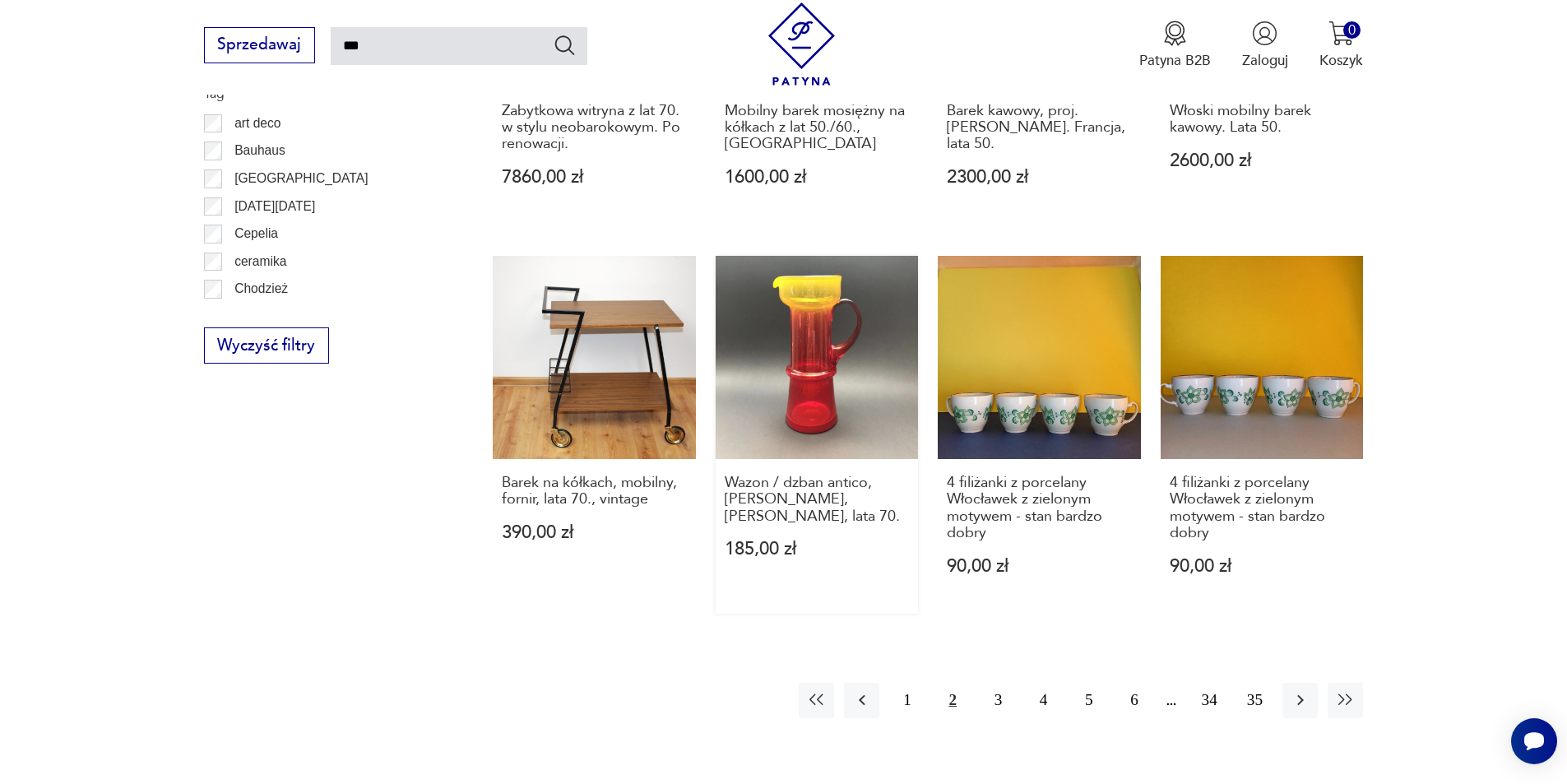
scroll to position [1328, 0]
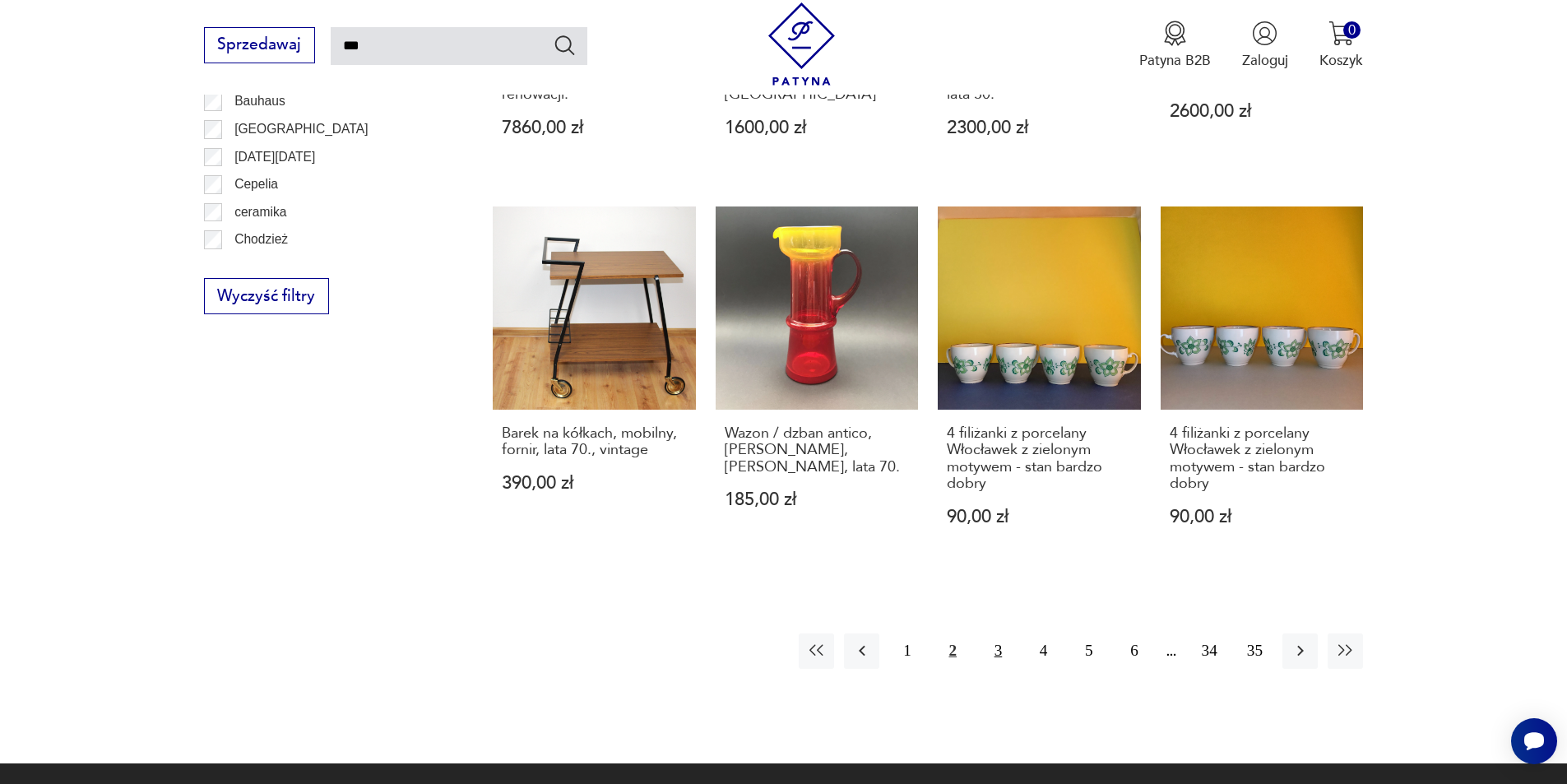
click at [996, 640] on button "3" at bounding box center [998, 650] width 35 height 35
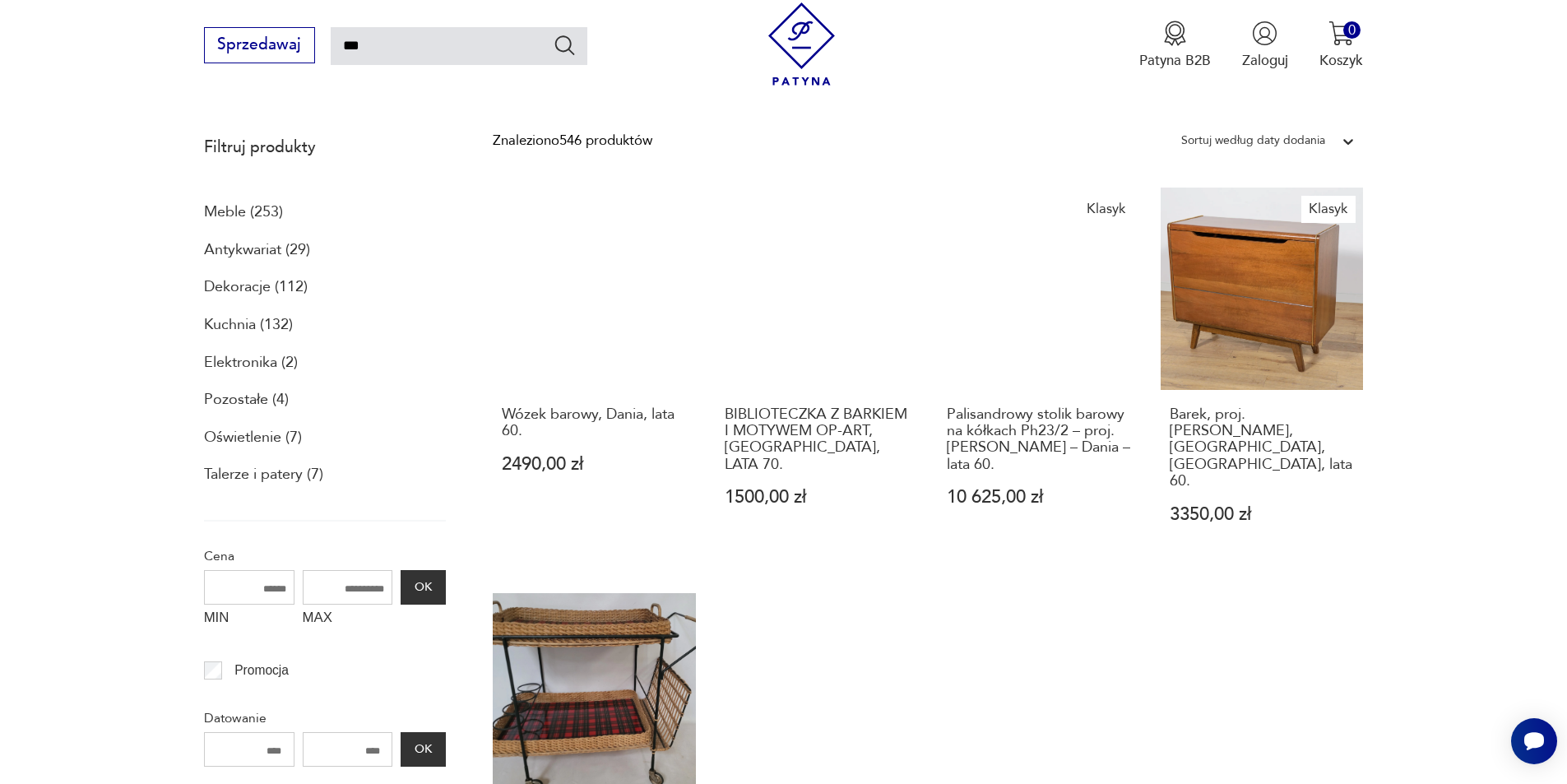
scroll to position [423, 0]
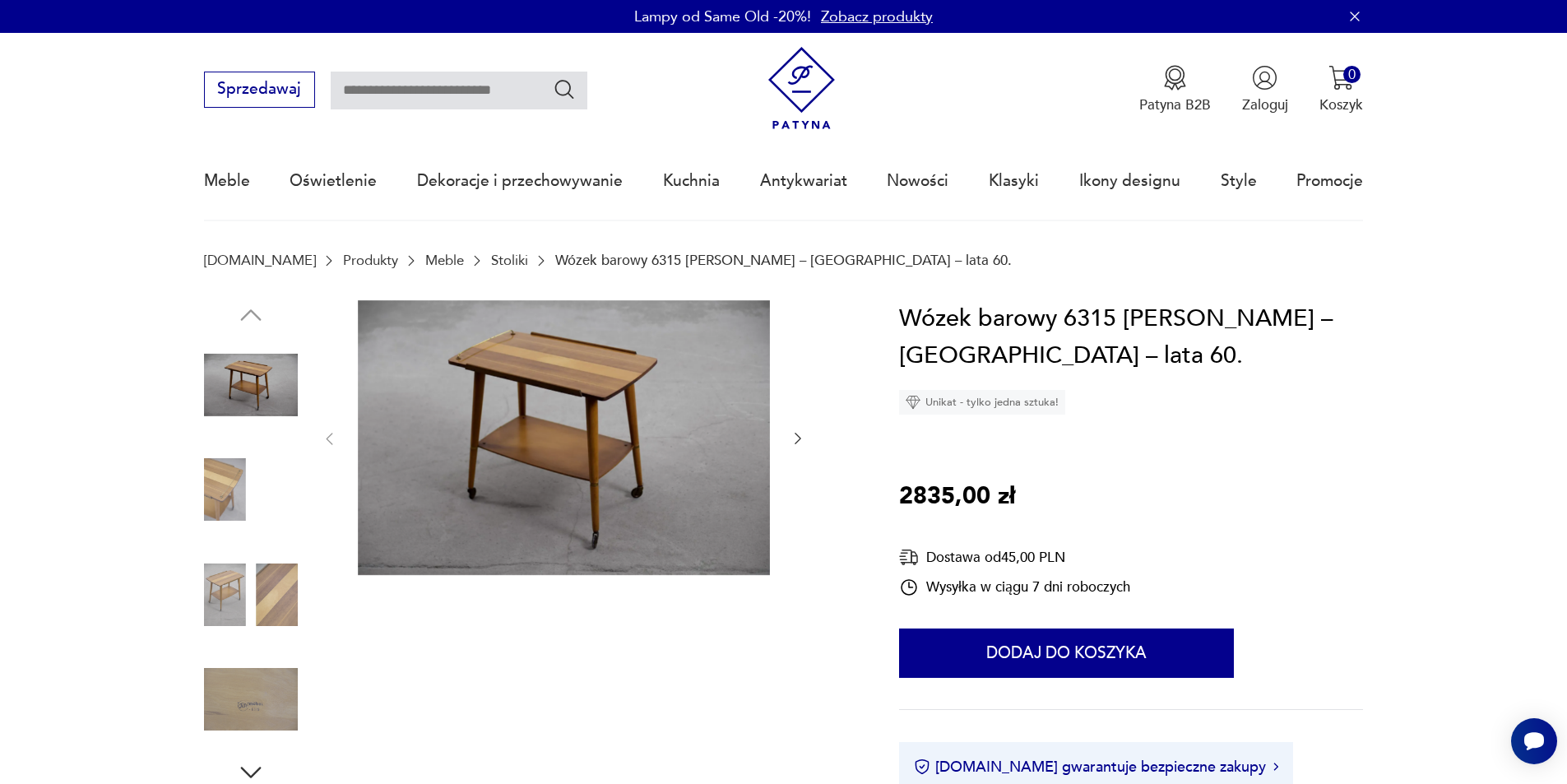
click at [521, 99] on input "text" at bounding box center [459, 90] width 257 height 38
click at [414, 90] on input "text" at bounding box center [459, 90] width 257 height 38
type input "*******"
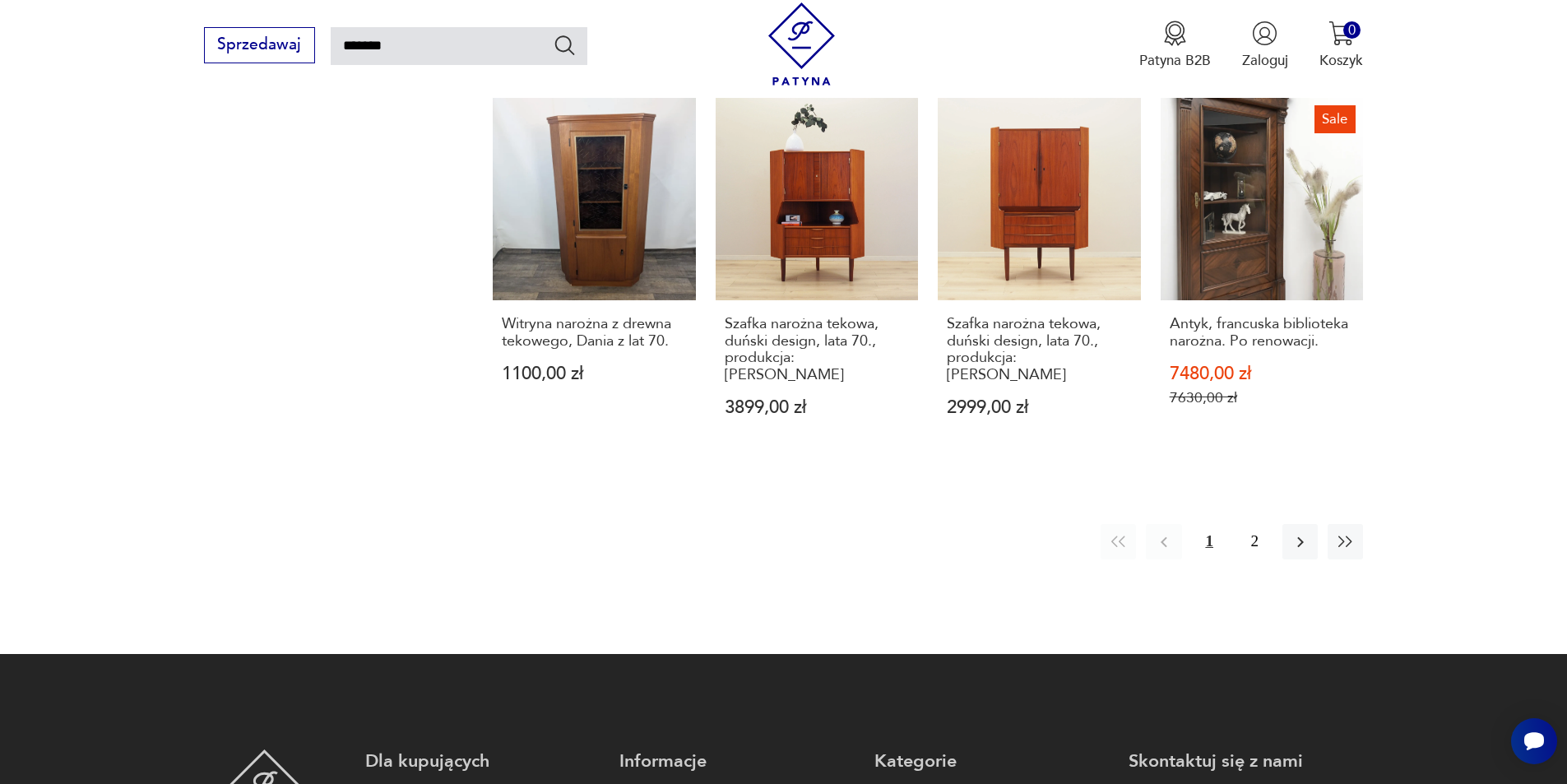
scroll to position [1492, 0]
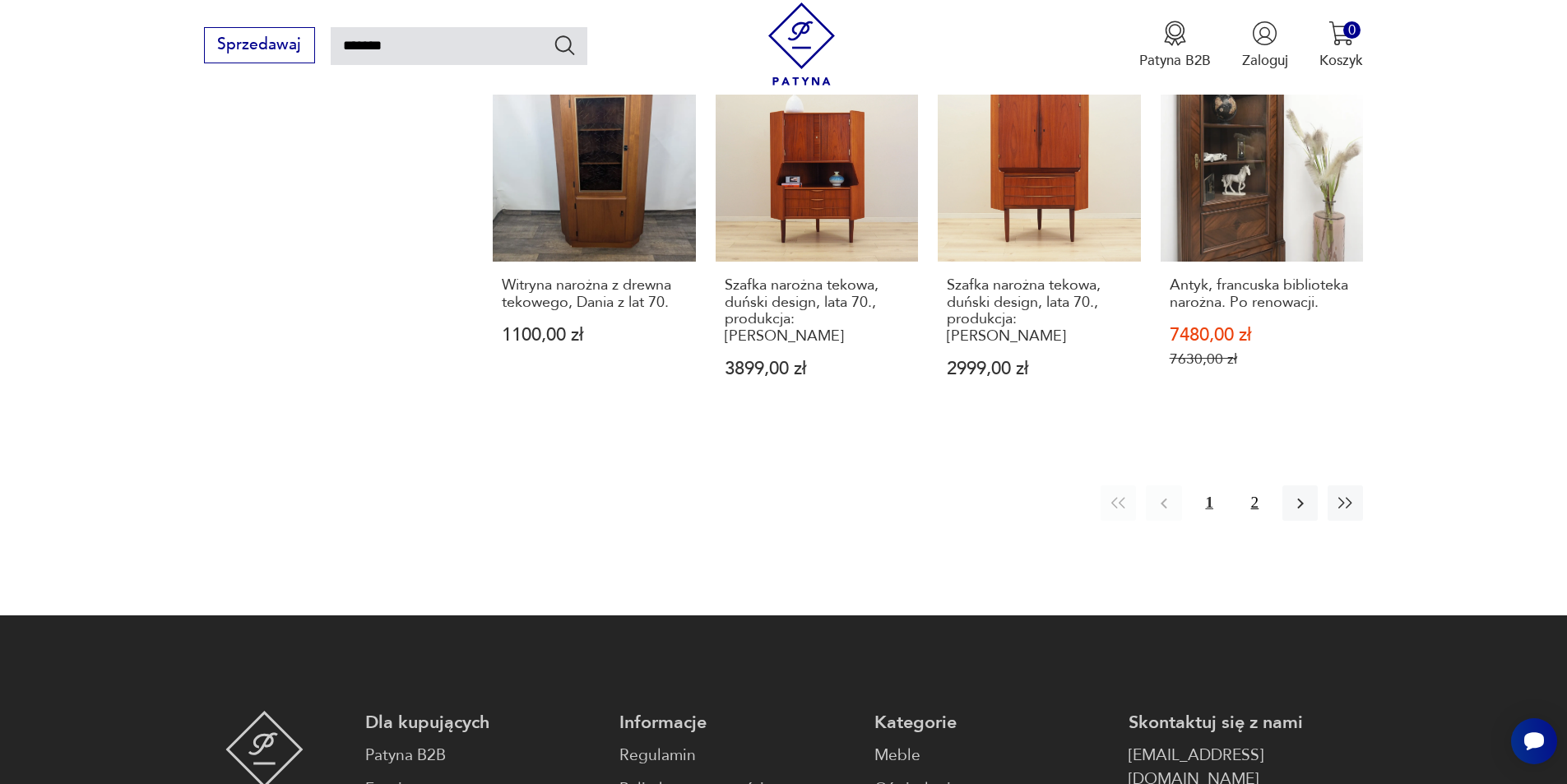
click at [1238, 485] on button "2" at bounding box center [1254, 503] width 35 height 35
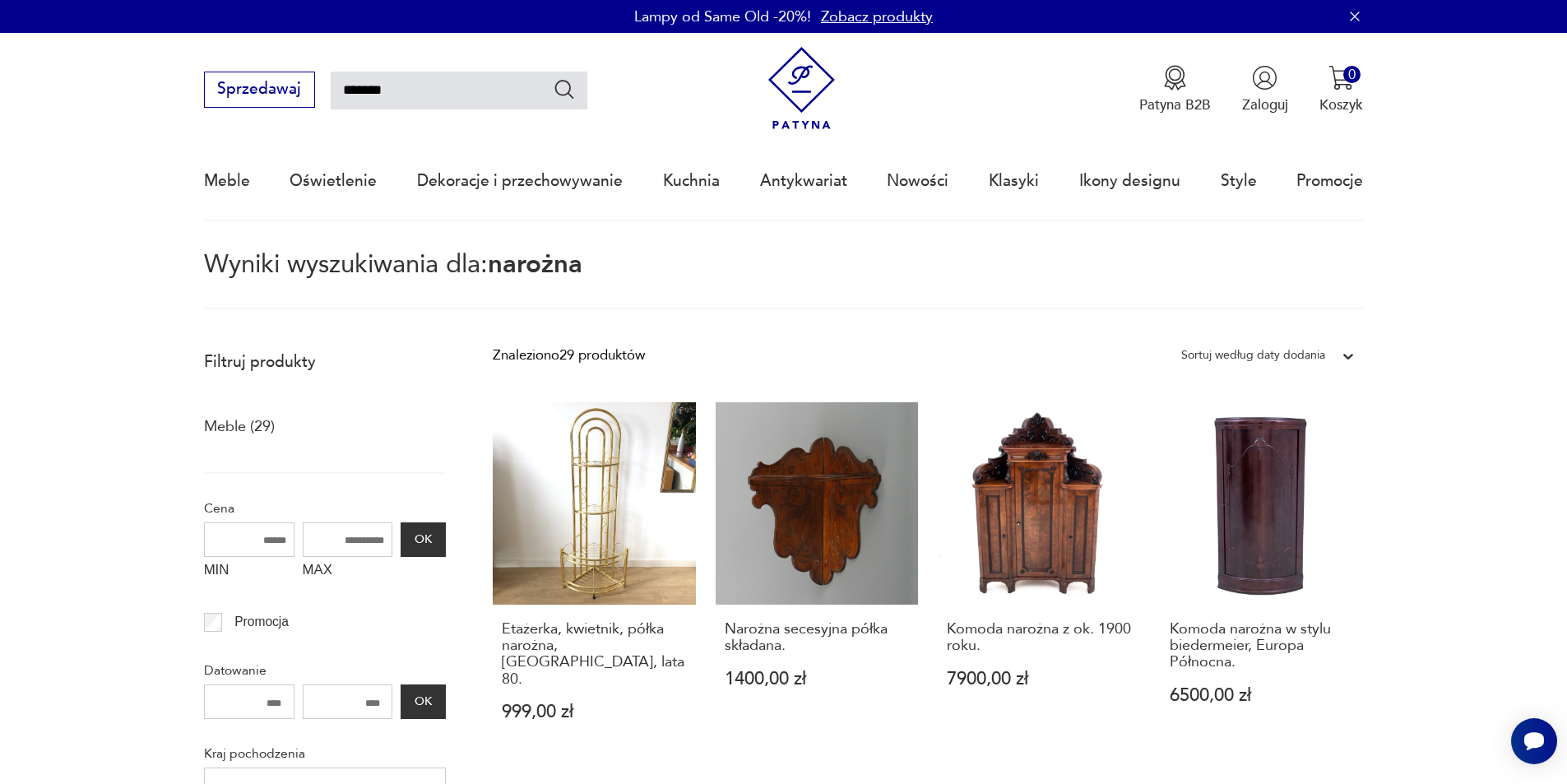
drag, startPoint x: 404, startPoint y: 79, endPoint x: 376, endPoint y: 92, distance: 30.9
click at [376, 92] on input "*******" at bounding box center [459, 90] width 257 height 38
type input "*******"
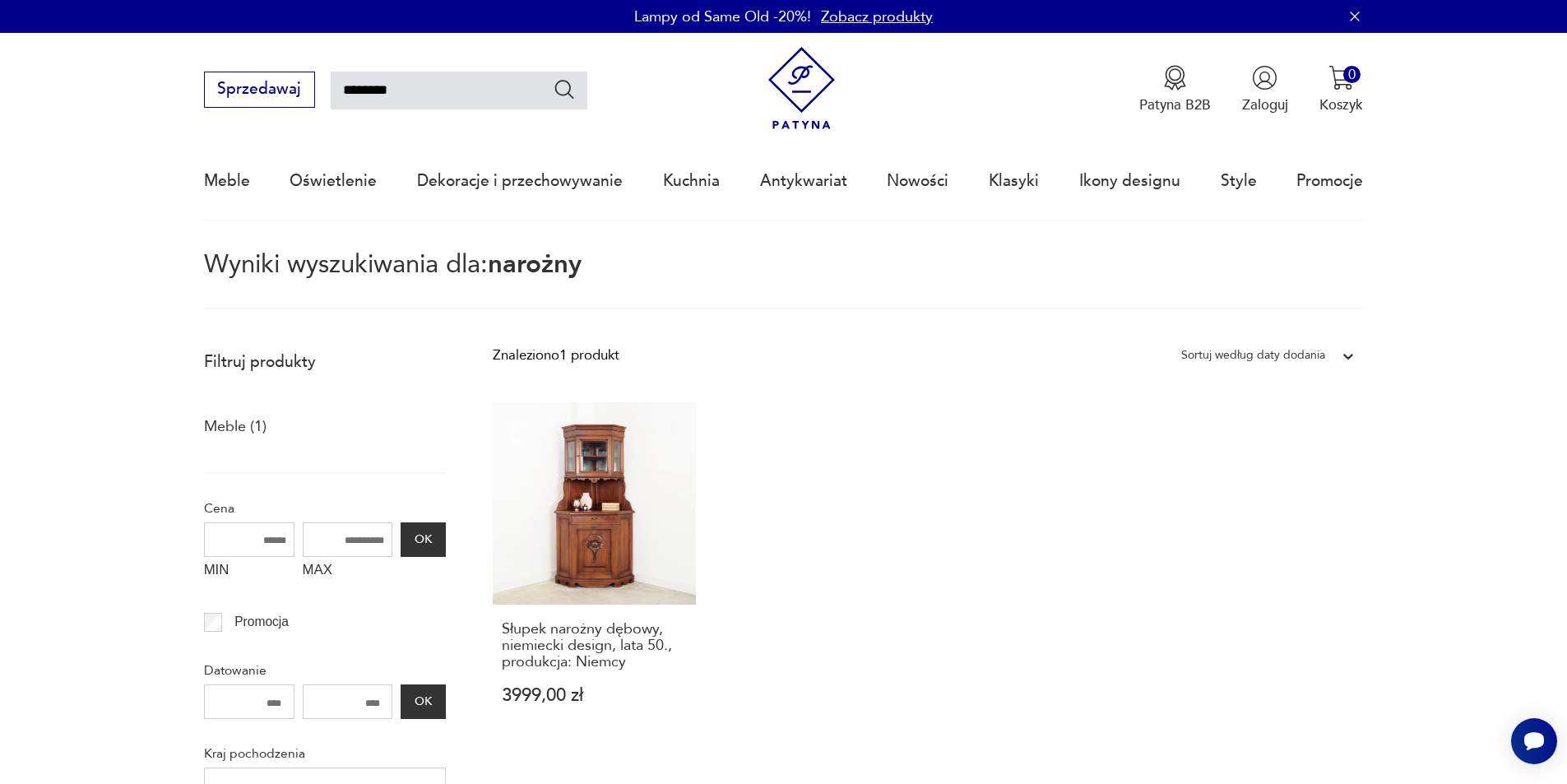
type input "********"
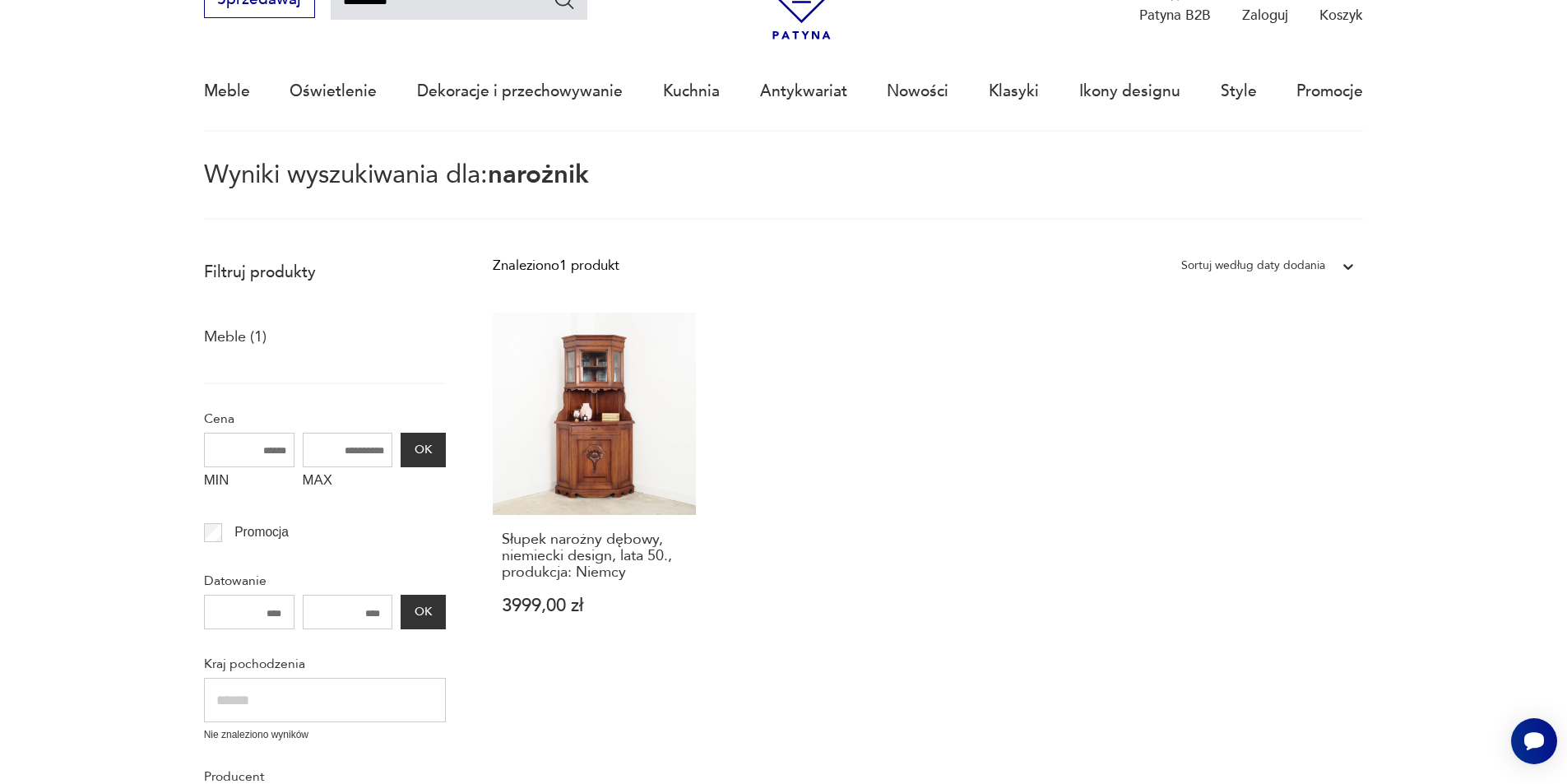
scroll to position [94, 0]
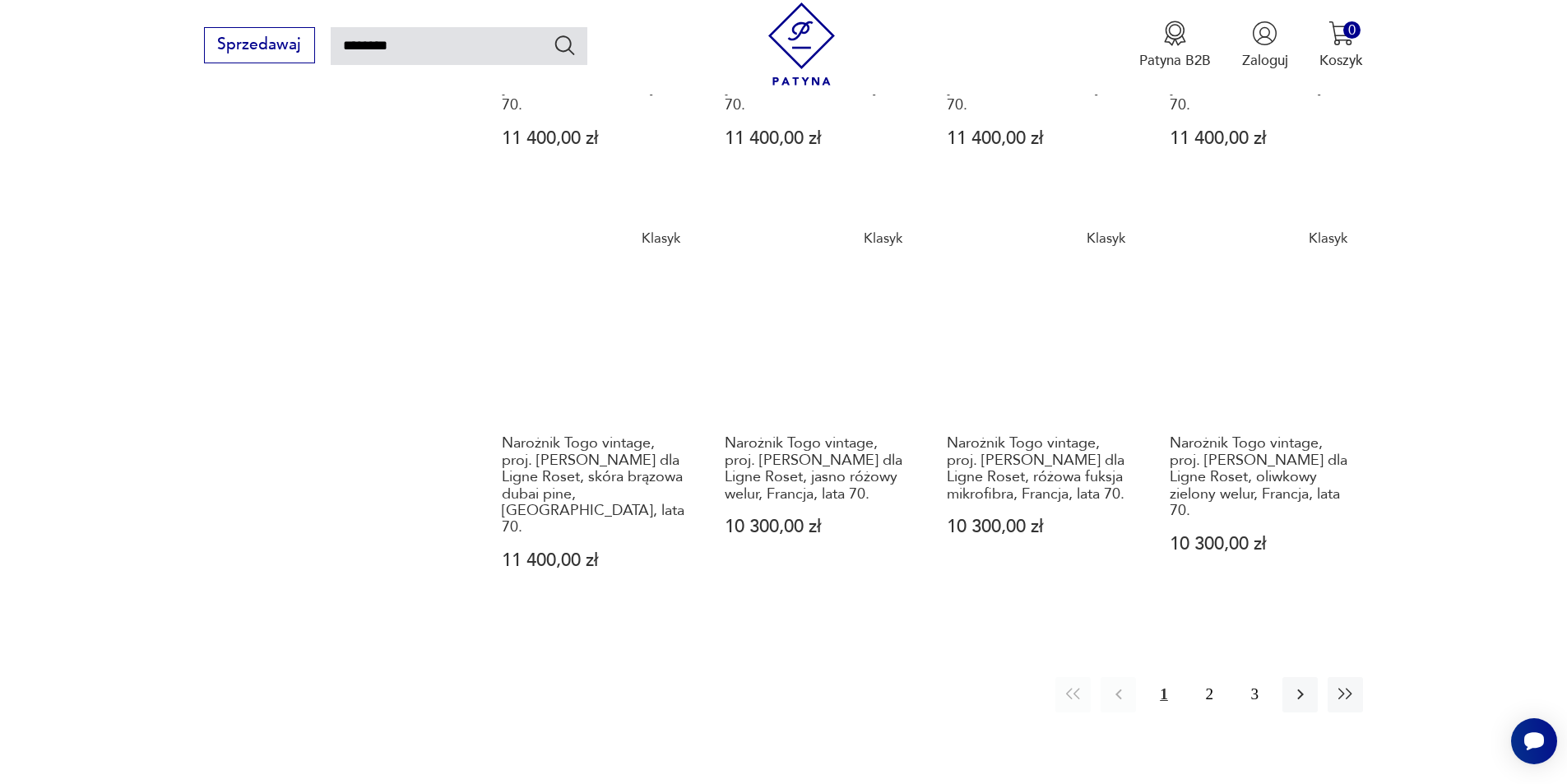
scroll to position [1575, 0]
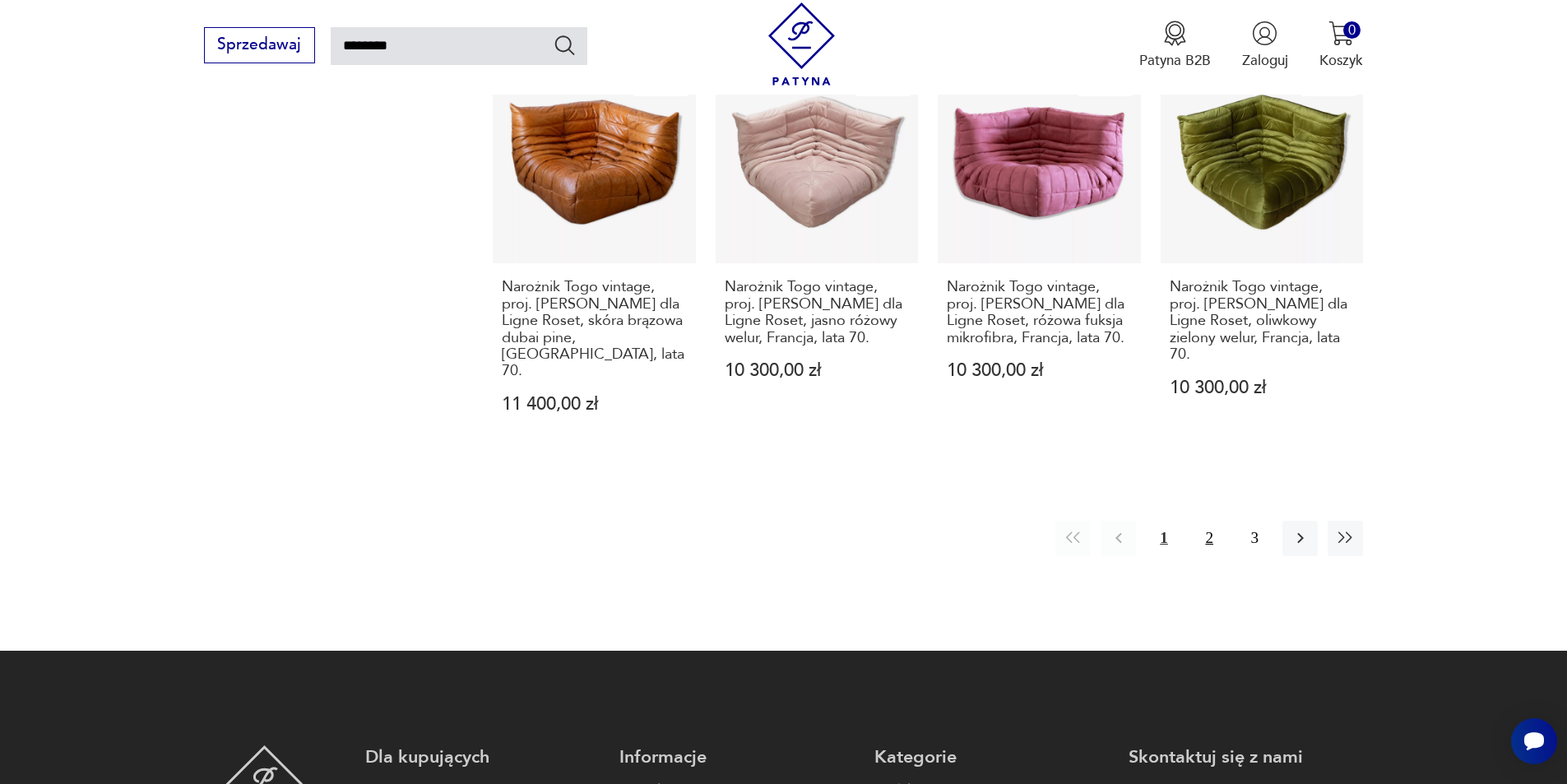
click at [1213, 520] on button "2" at bounding box center [1210, 538] width 35 height 35
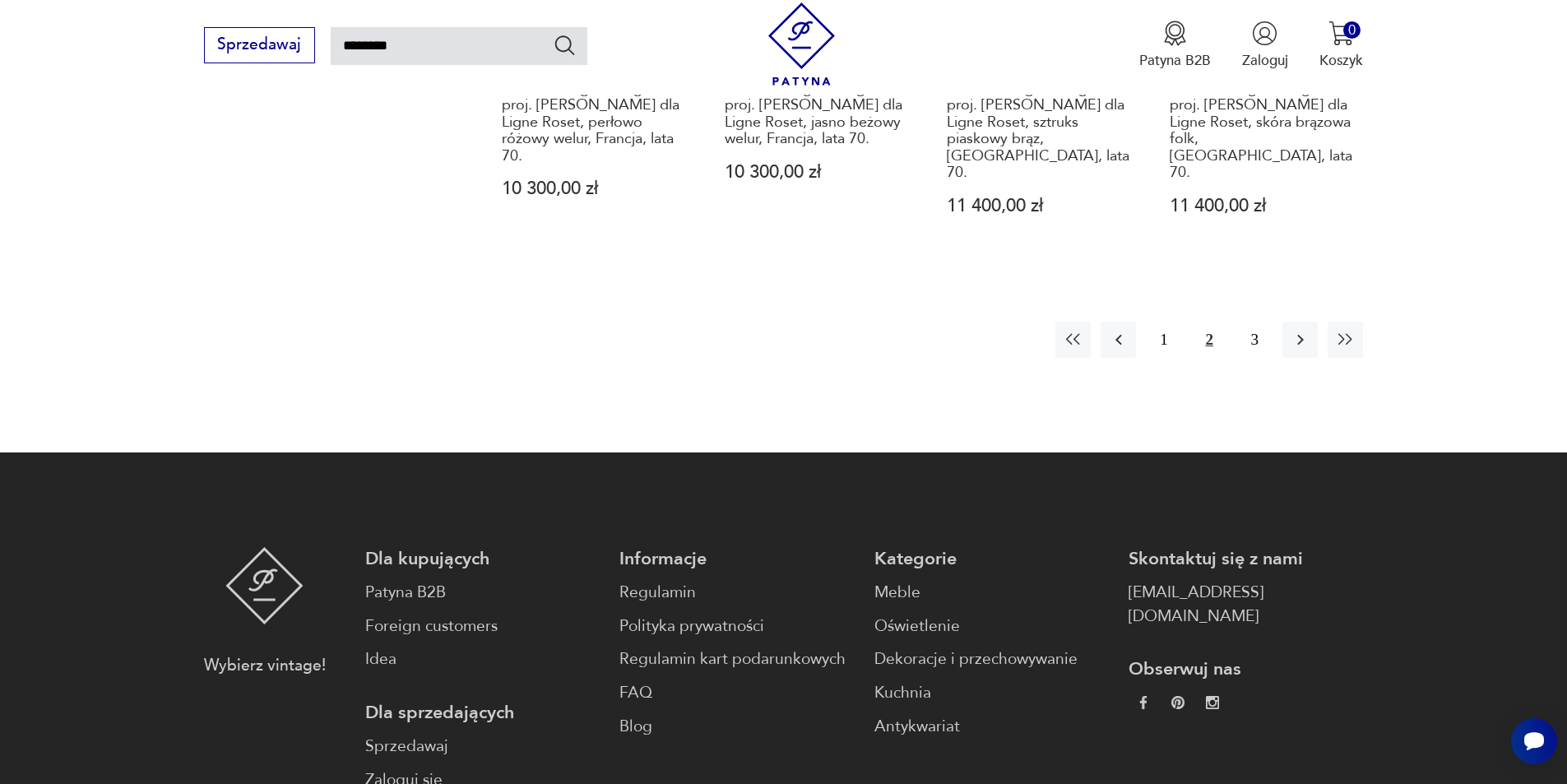
scroll to position [1721, 0]
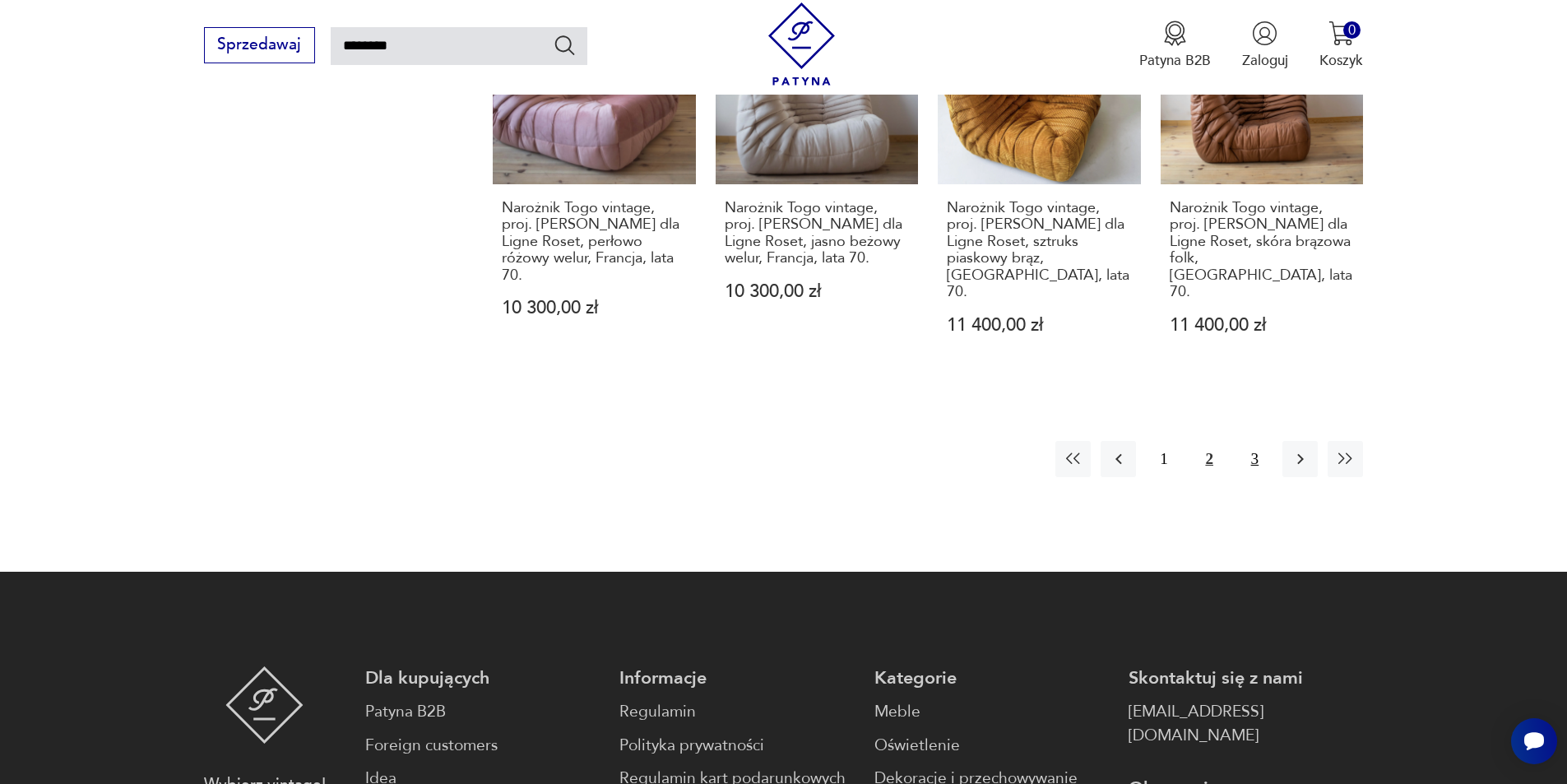
click at [1241, 441] on button "3" at bounding box center [1254, 458] width 35 height 35
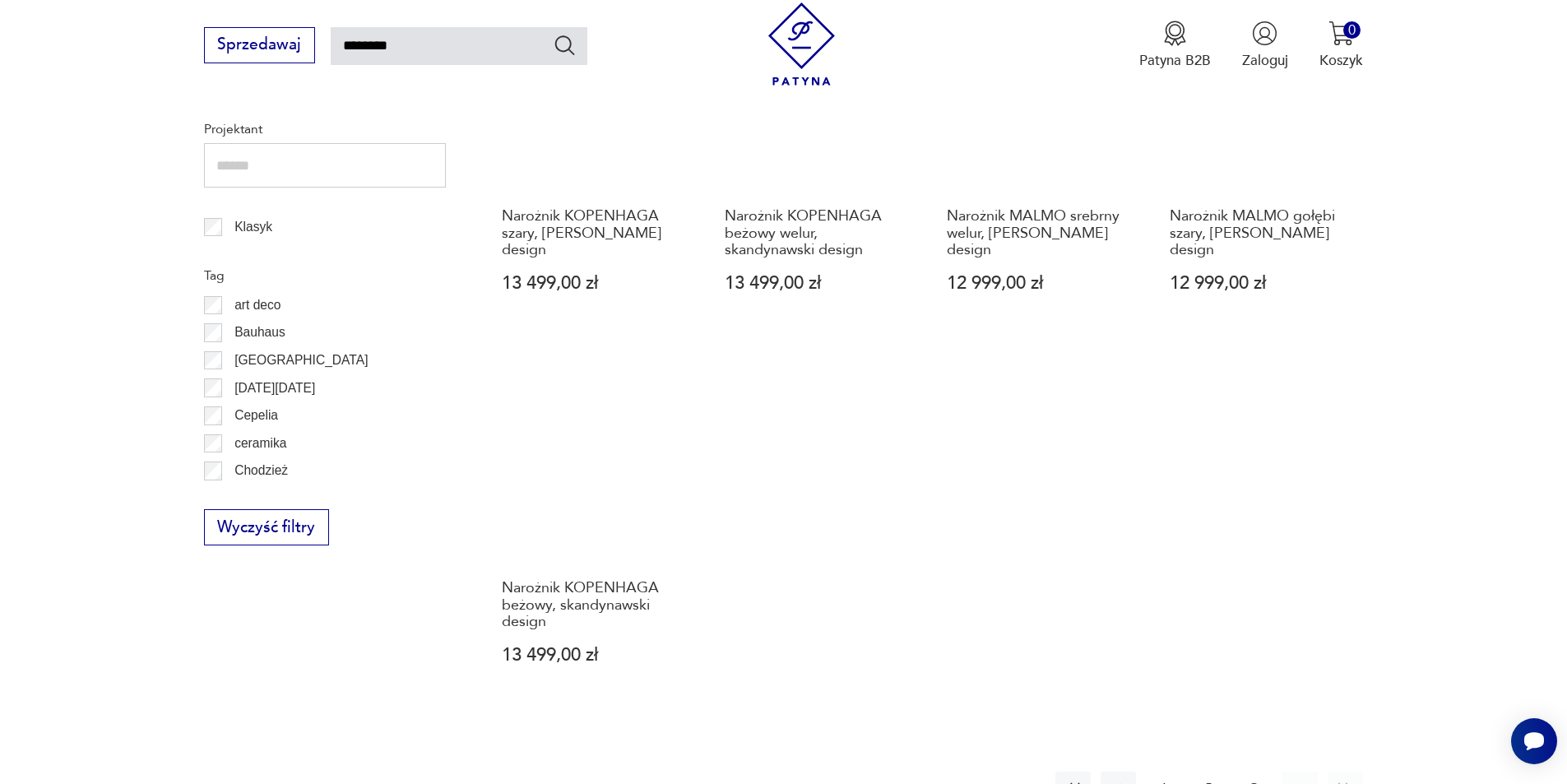
scroll to position [917, 0]
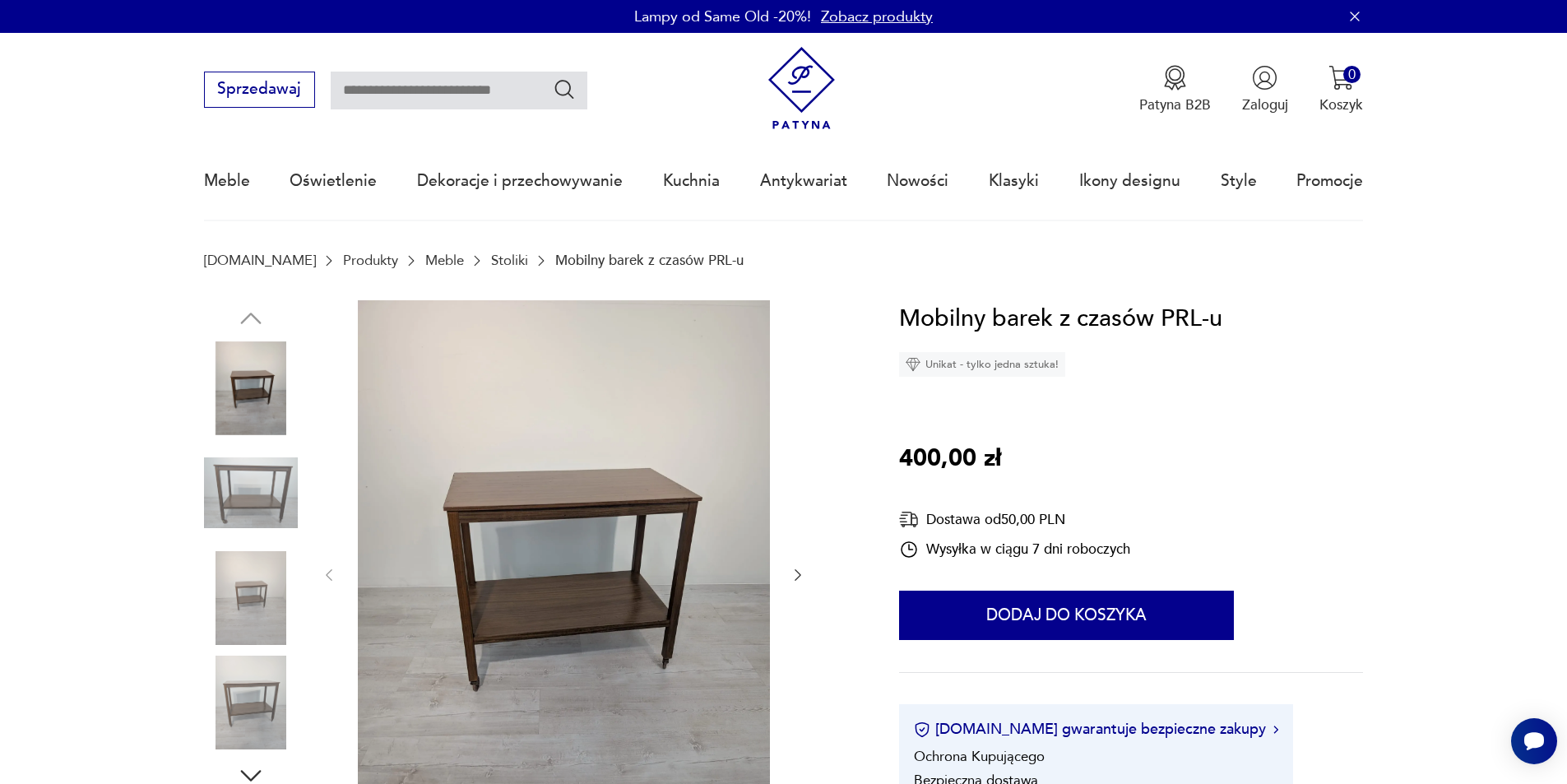
click at [795, 583] on button "button" at bounding box center [797, 574] width 17 height 20
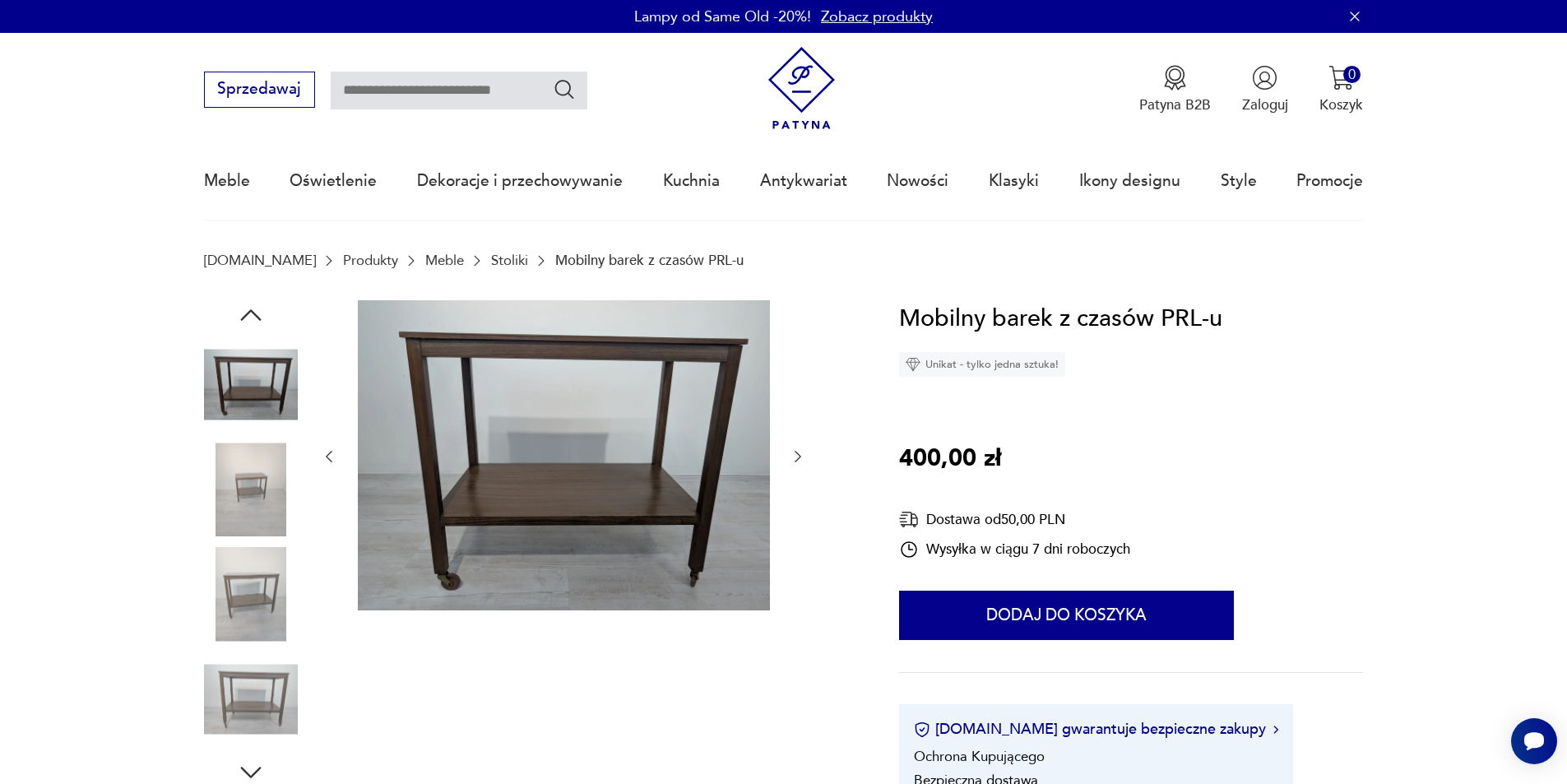
click at [813, 467] on div at bounding box center [528, 544] width 648 height 487
click at [807, 465] on div at bounding box center [528, 544] width 648 height 487
click at [804, 463] on icon "button" at bounding box center [797, 456] width 17 height 17
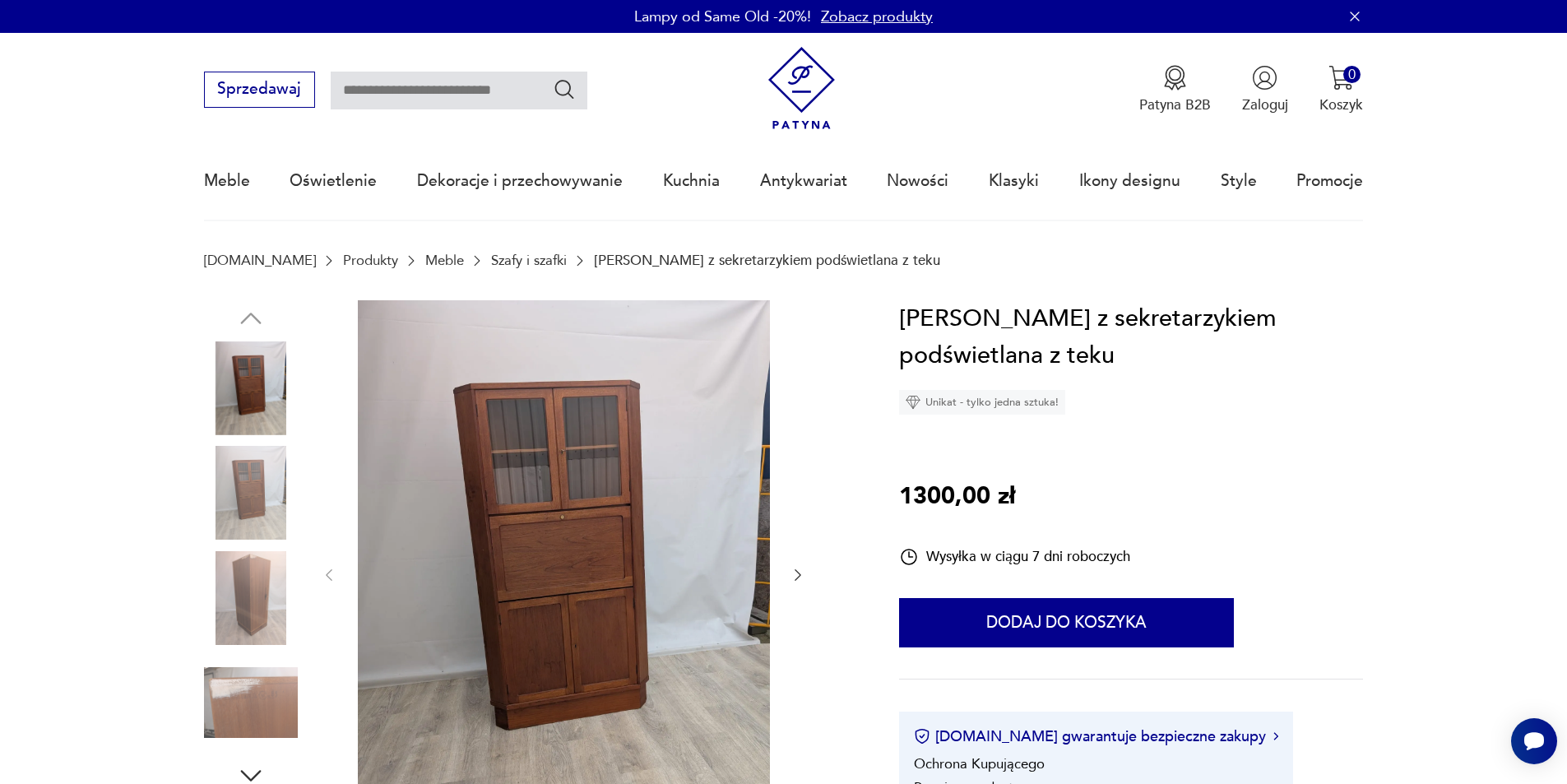
click at [788, 572] on div at bounding box center [563, 575] width 486 height 550
click at [798, 570] on icon "button" at bounding box center [797, 574] width 17 height 17
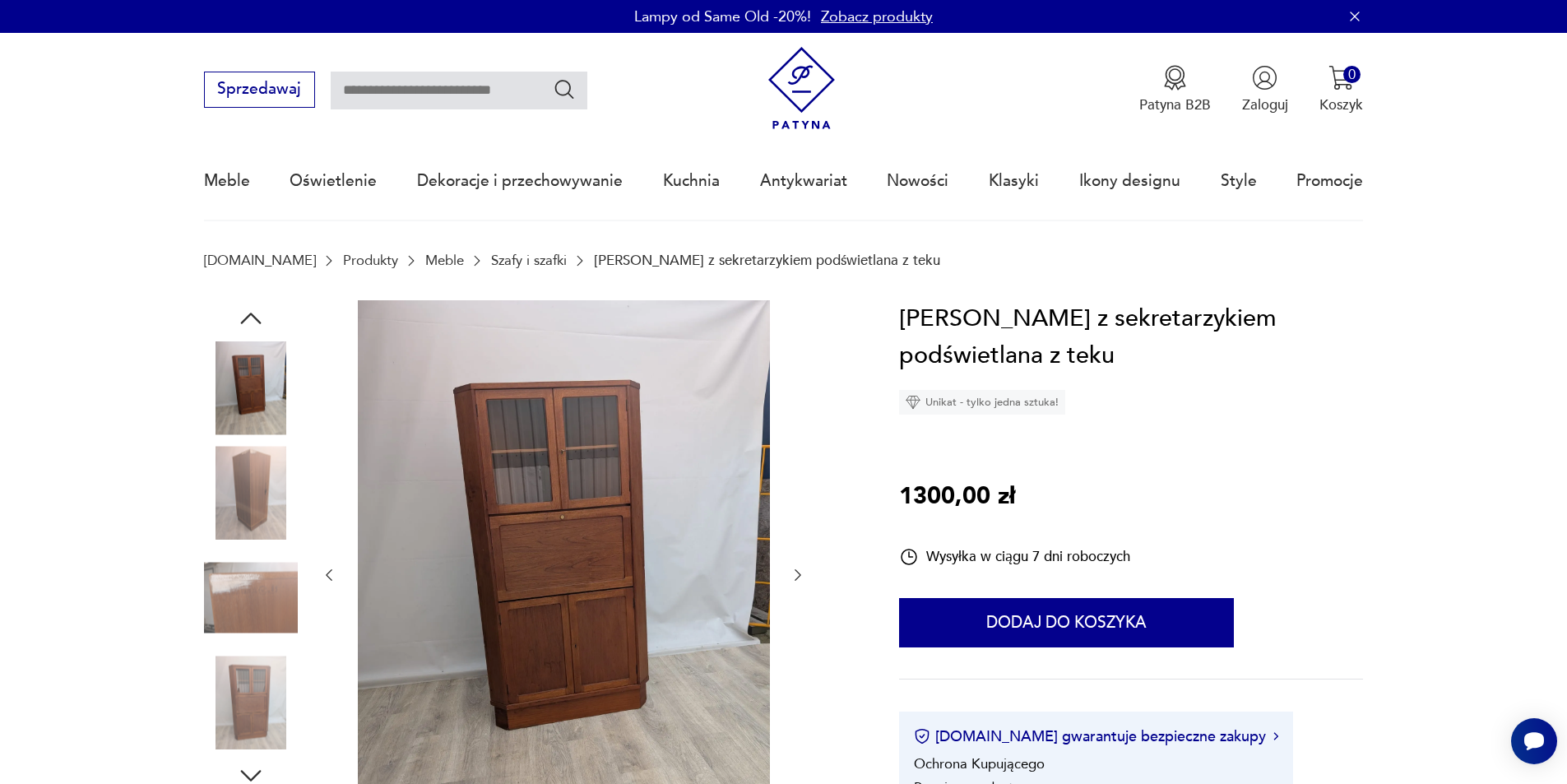
click at [798, 570] on icon "button" at bounding box center [797, 574] width 17 height 17
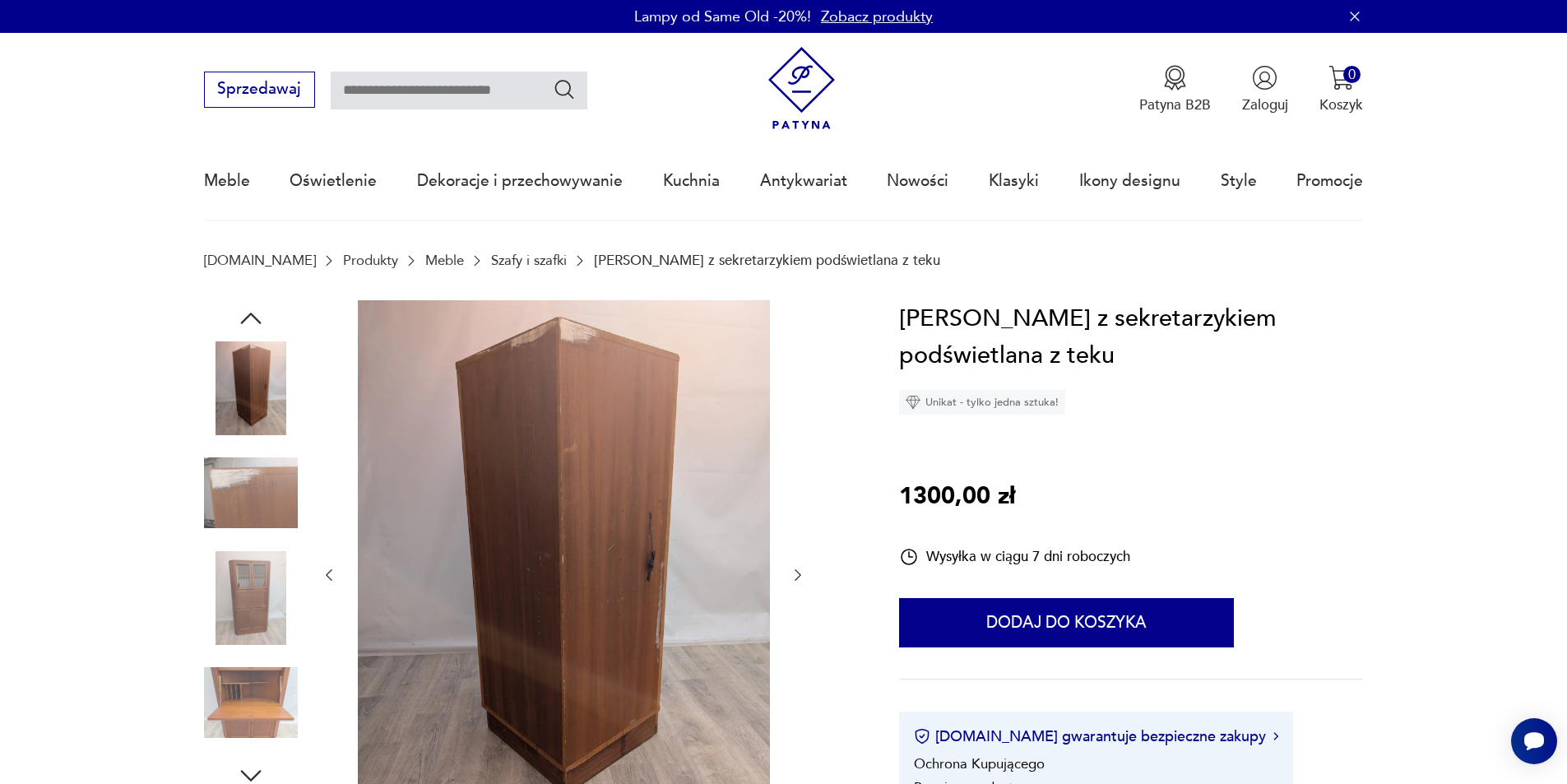
click at [798, 570] on icon "button" at bounding box center [797, 574] width 17 height 17
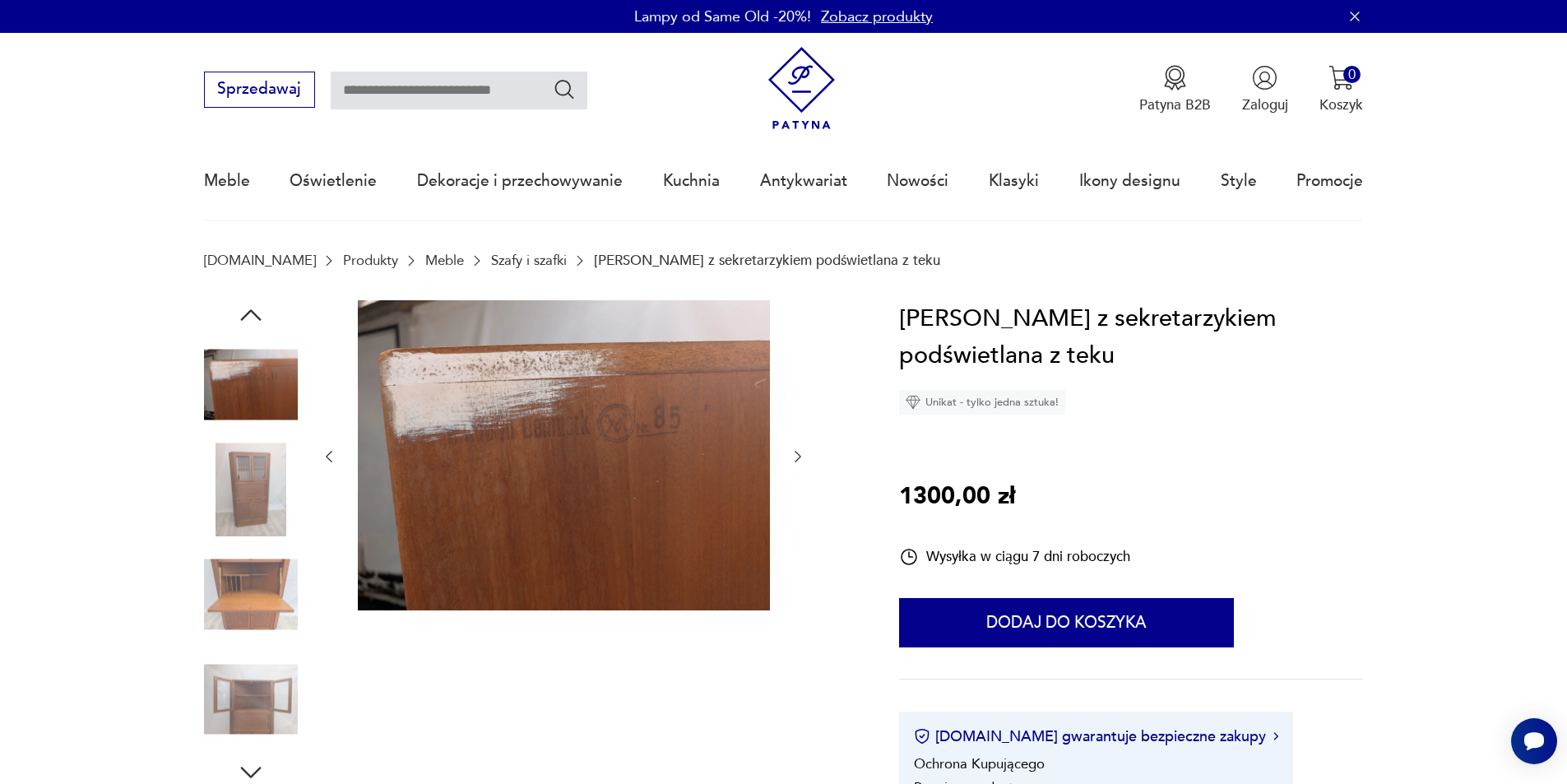
click at [803, 463] on icon "button" at bounding box center [797, 456] width 17 height 17
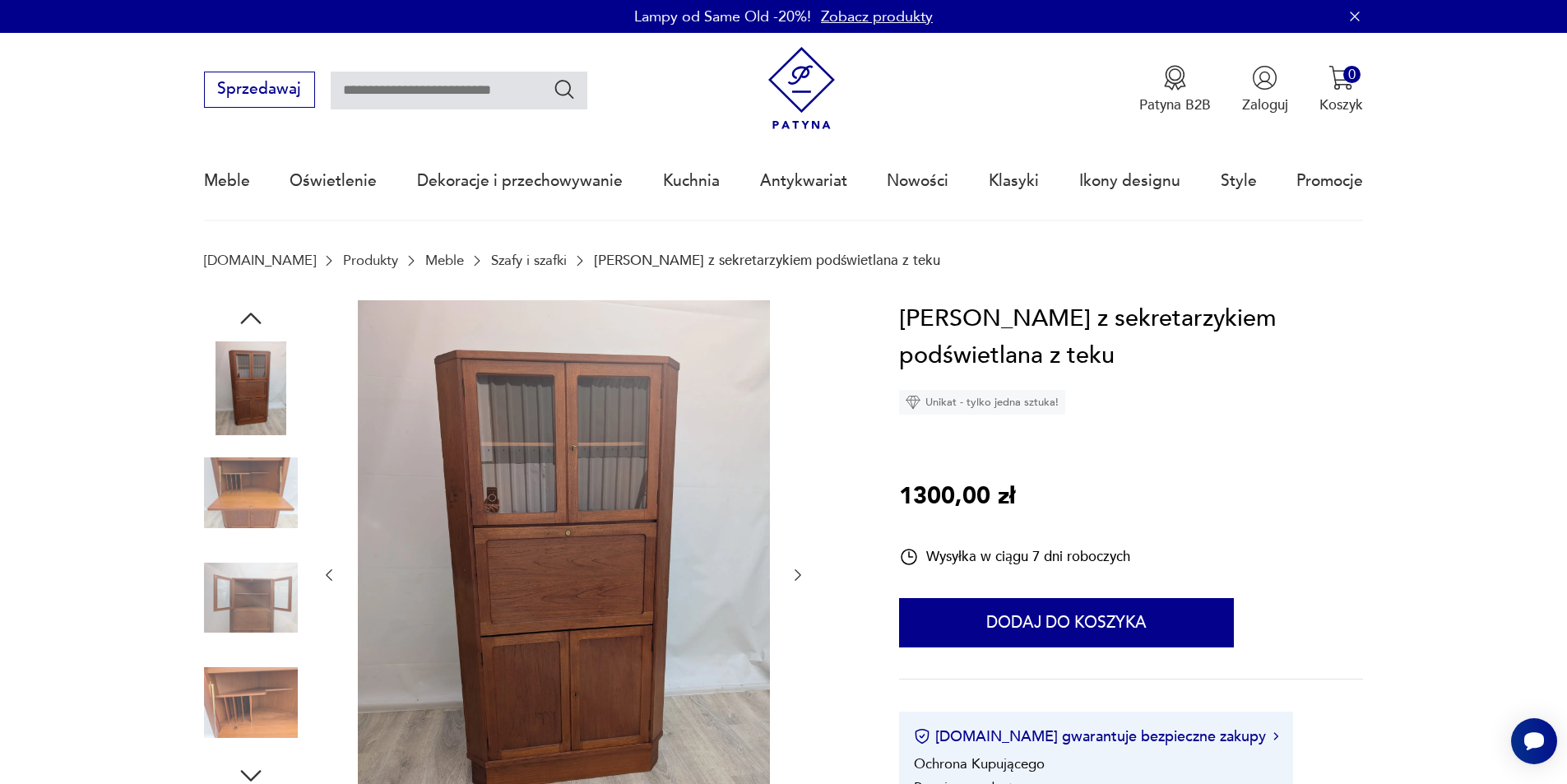
drag, startPoint x: 798, startPoint y: 607, endPoint x: 799, endPoint y: 586, distance: 21.0
click at [798, 606] on div at bounding box center [563, 575] width 486 height 550
click at [798, 567] on icon "button" at bounding box center [797, 574] width 17 height 17
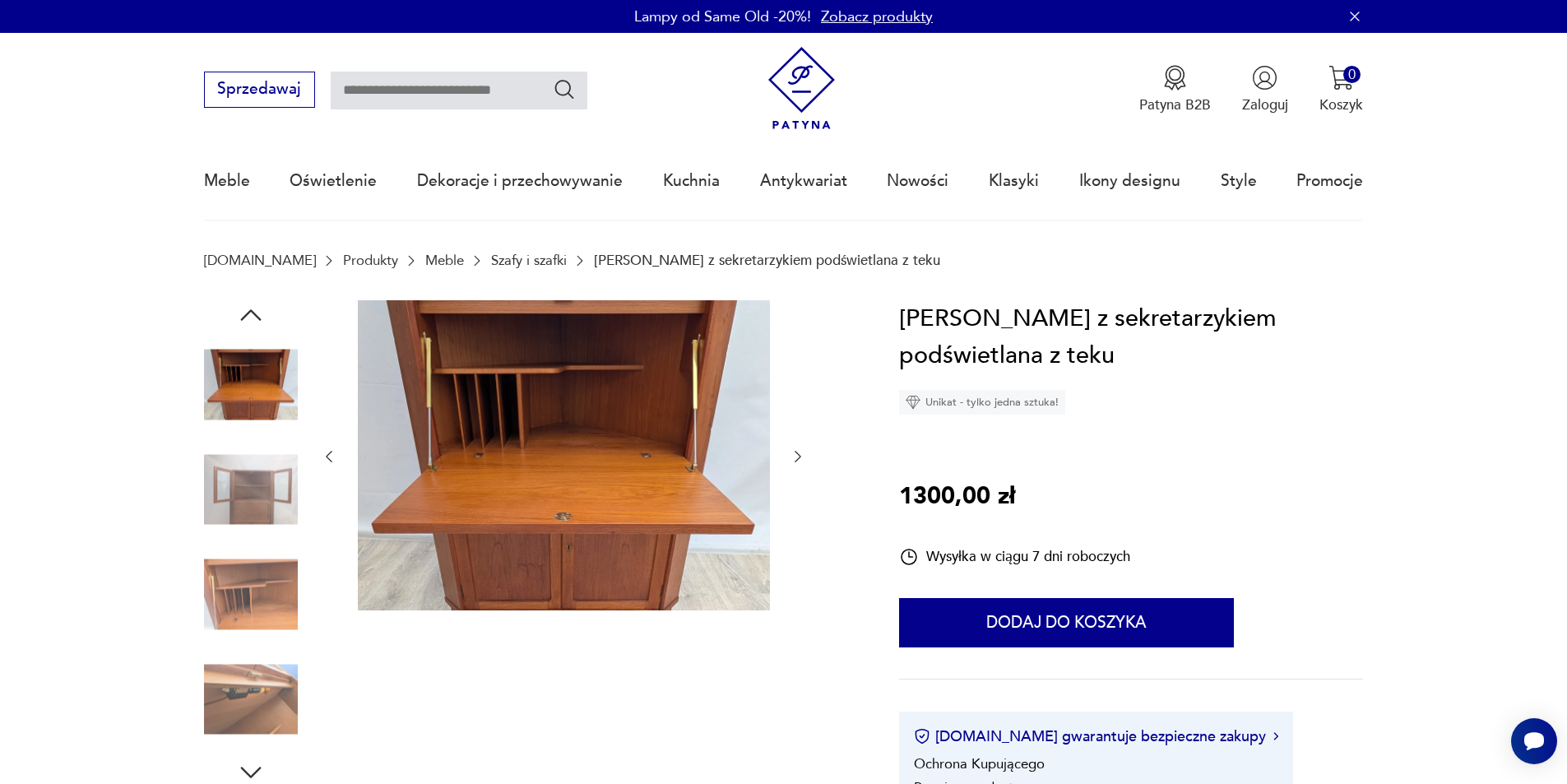
drag, startPoint x: 807, startPoint y: 453, endPoint x: 797, endPoint y: 456, distance: 10.4
click at [807, 455] on div at bounding box center [528, 544] width 648 height 487
click at [797, 456] on icon "button" at bounding box center [797, 456] width 17 height 17
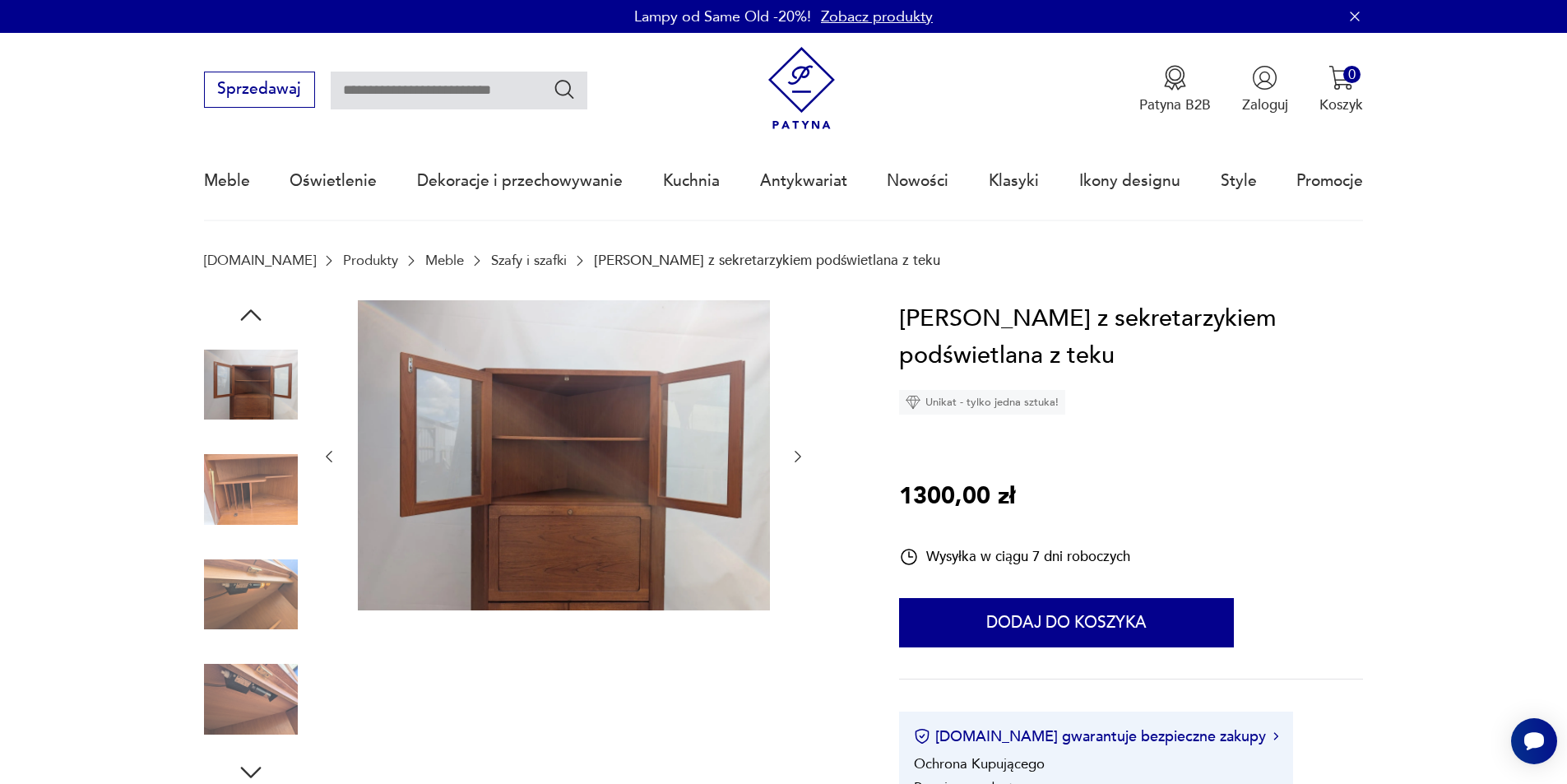
click at [793, 457] on icon "button" at bounding box center [797, 456] width 17 height 17
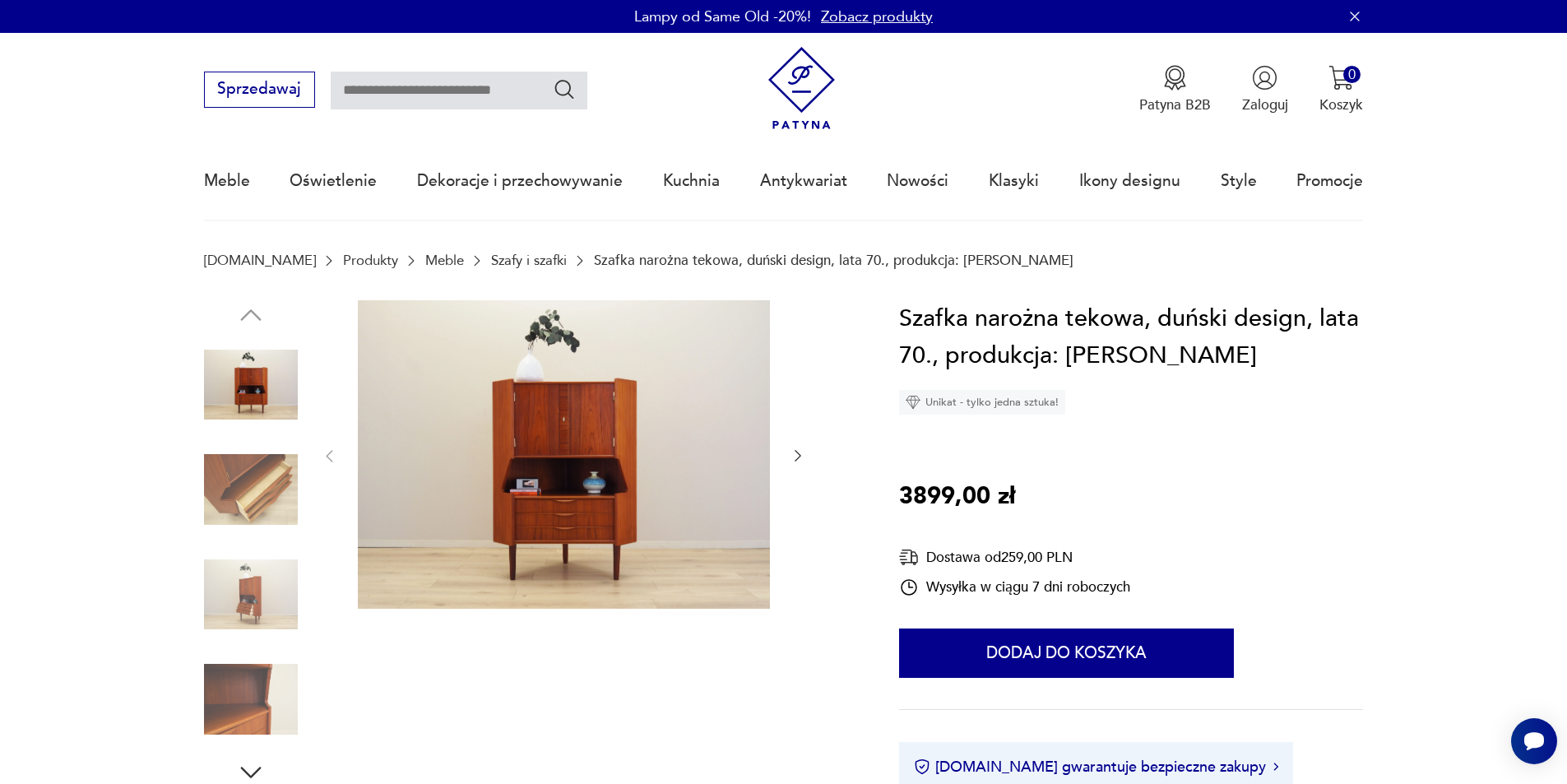
click at [796, 446] on button "button" at bounding box center [797, 456] width 17 height 20
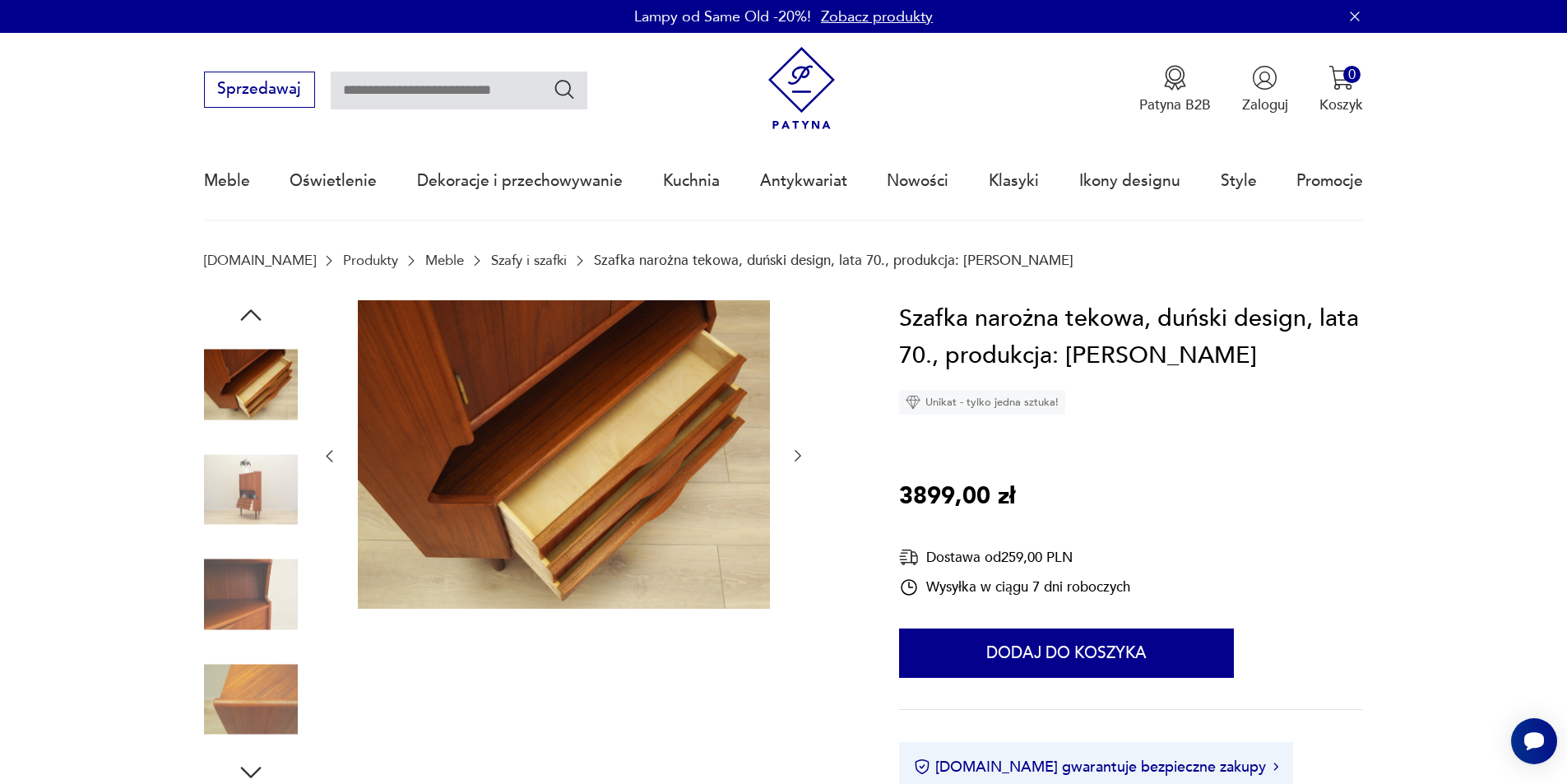
click at [798, 450] on icon "button" at bounding box center [797, 455] width 17 height 17
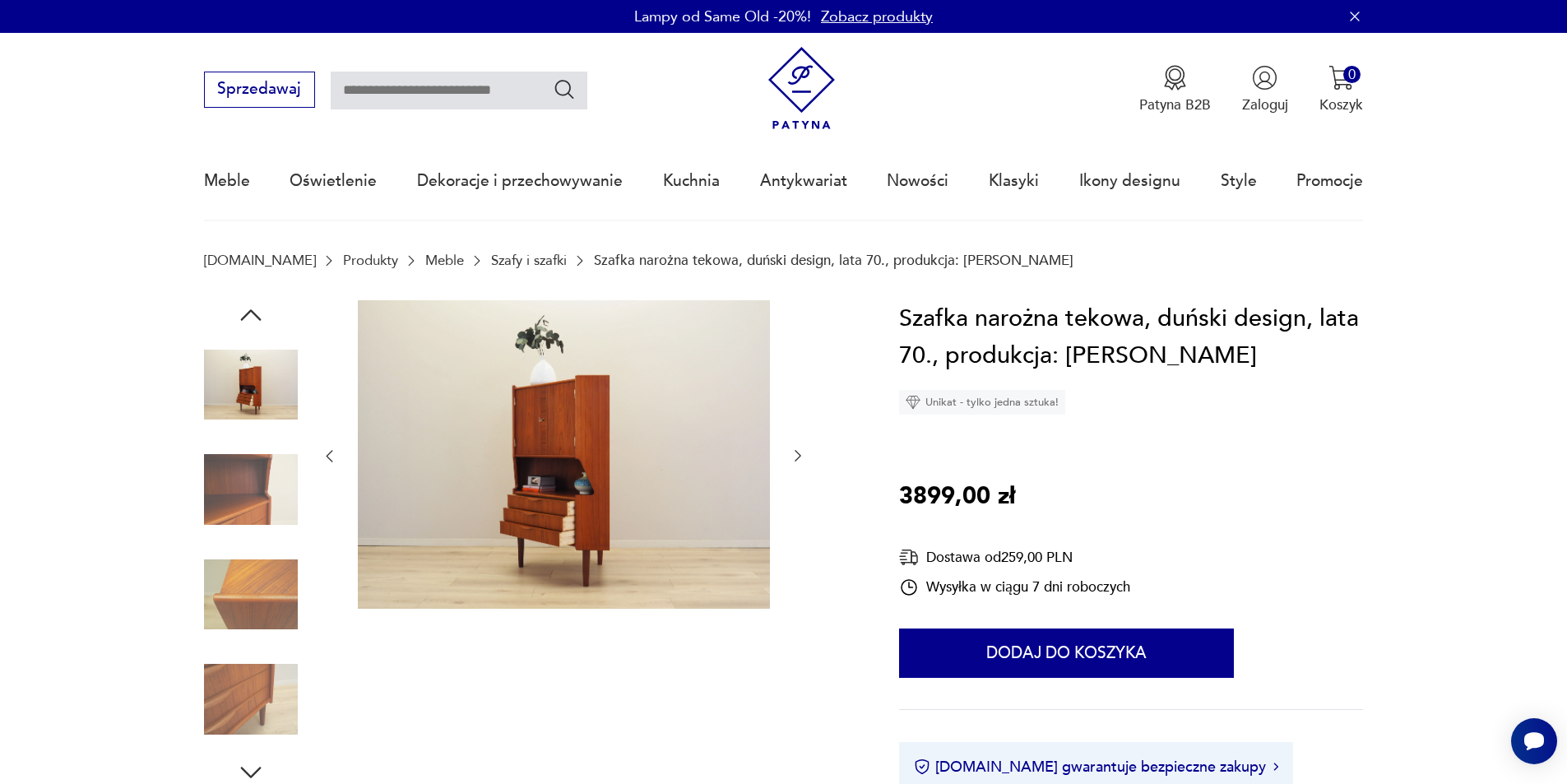
click at [798, 450] on icon "button" at bounding box center [797, 455] width 17 height 17
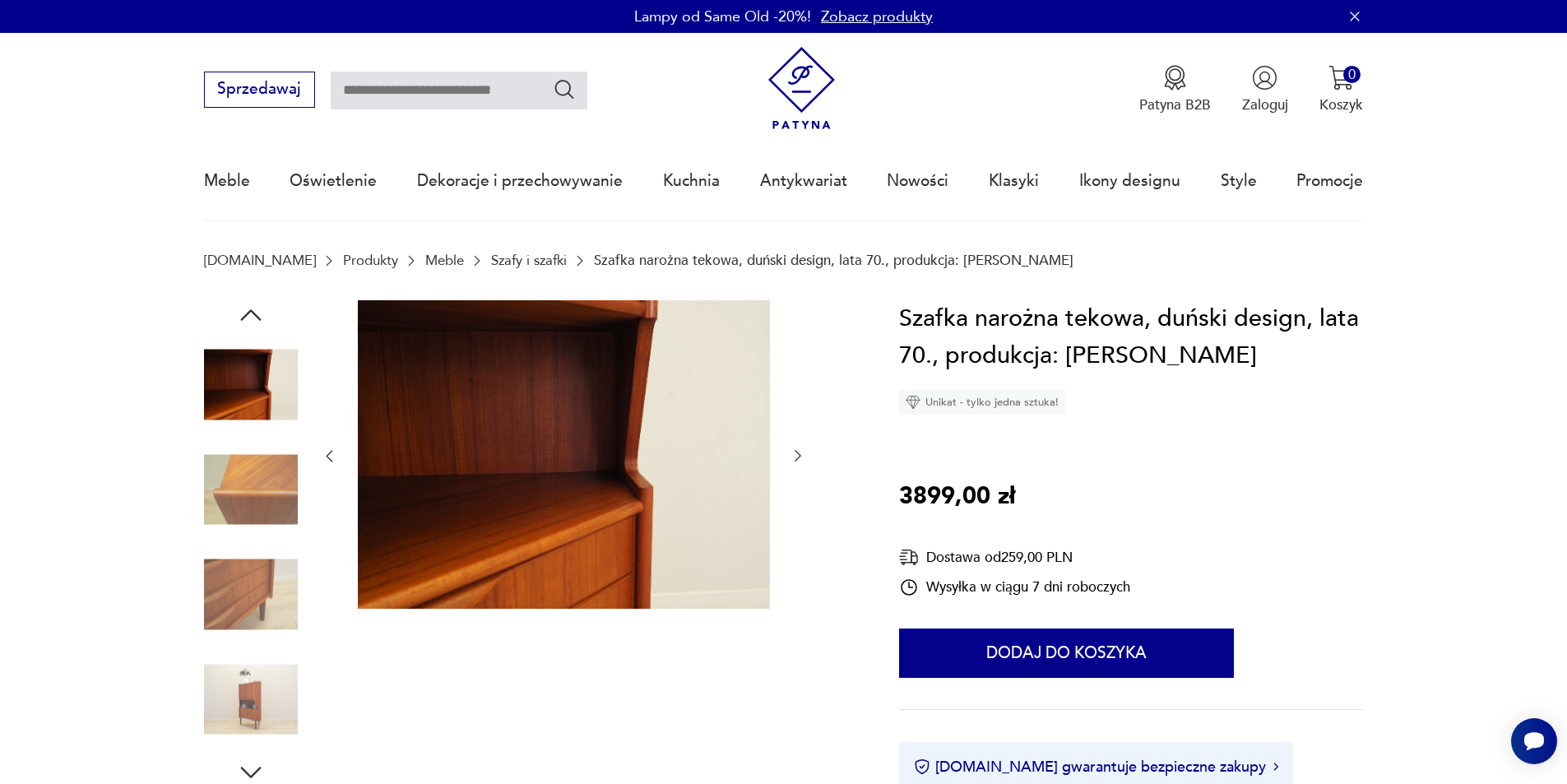
click at [798, 450] on icon "button" at bounding box center [797, 455] width 17 height 17
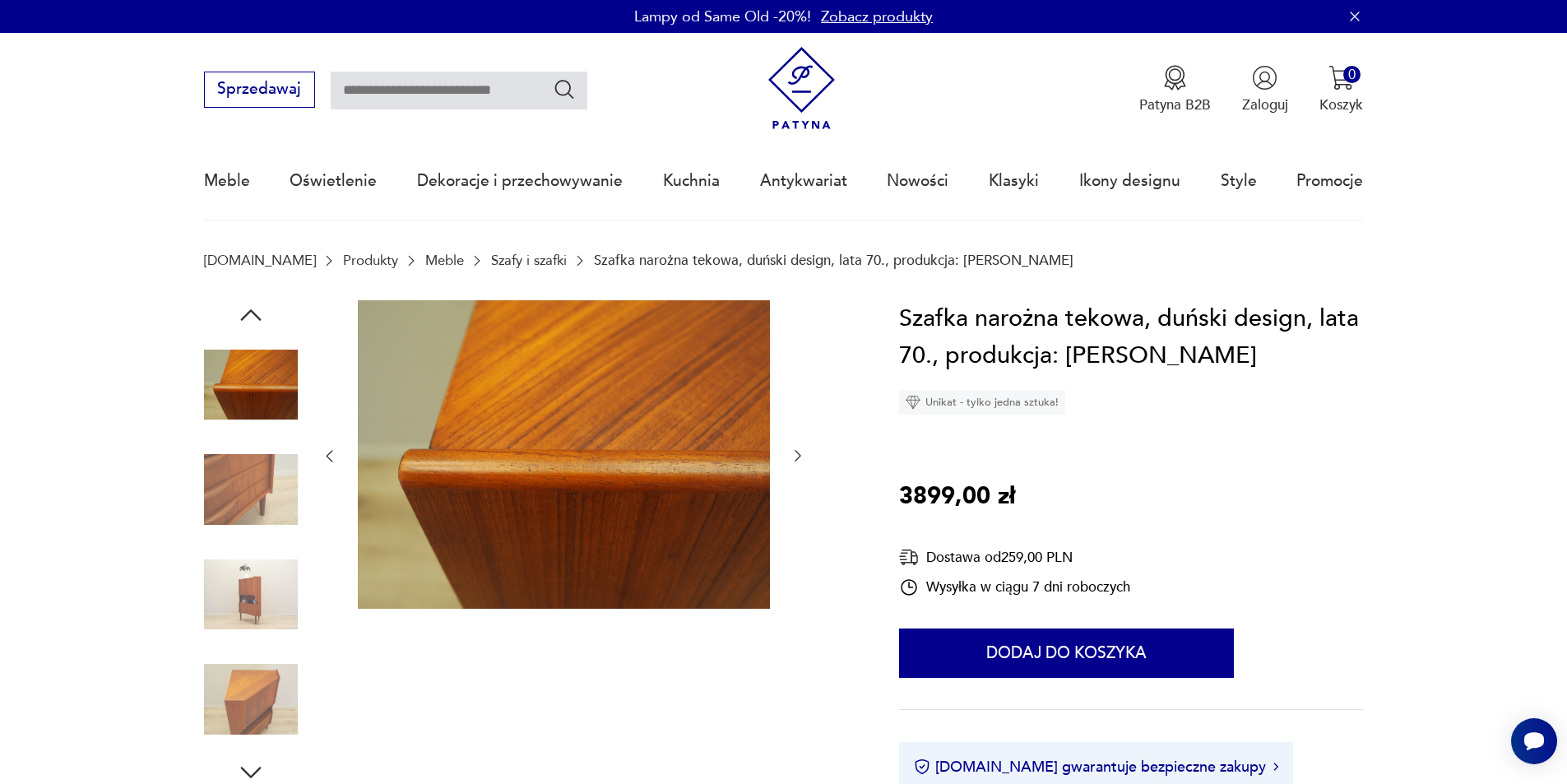
click at [798, 450] on icon "button" at bounding box center [797, 455] width 17 height 17
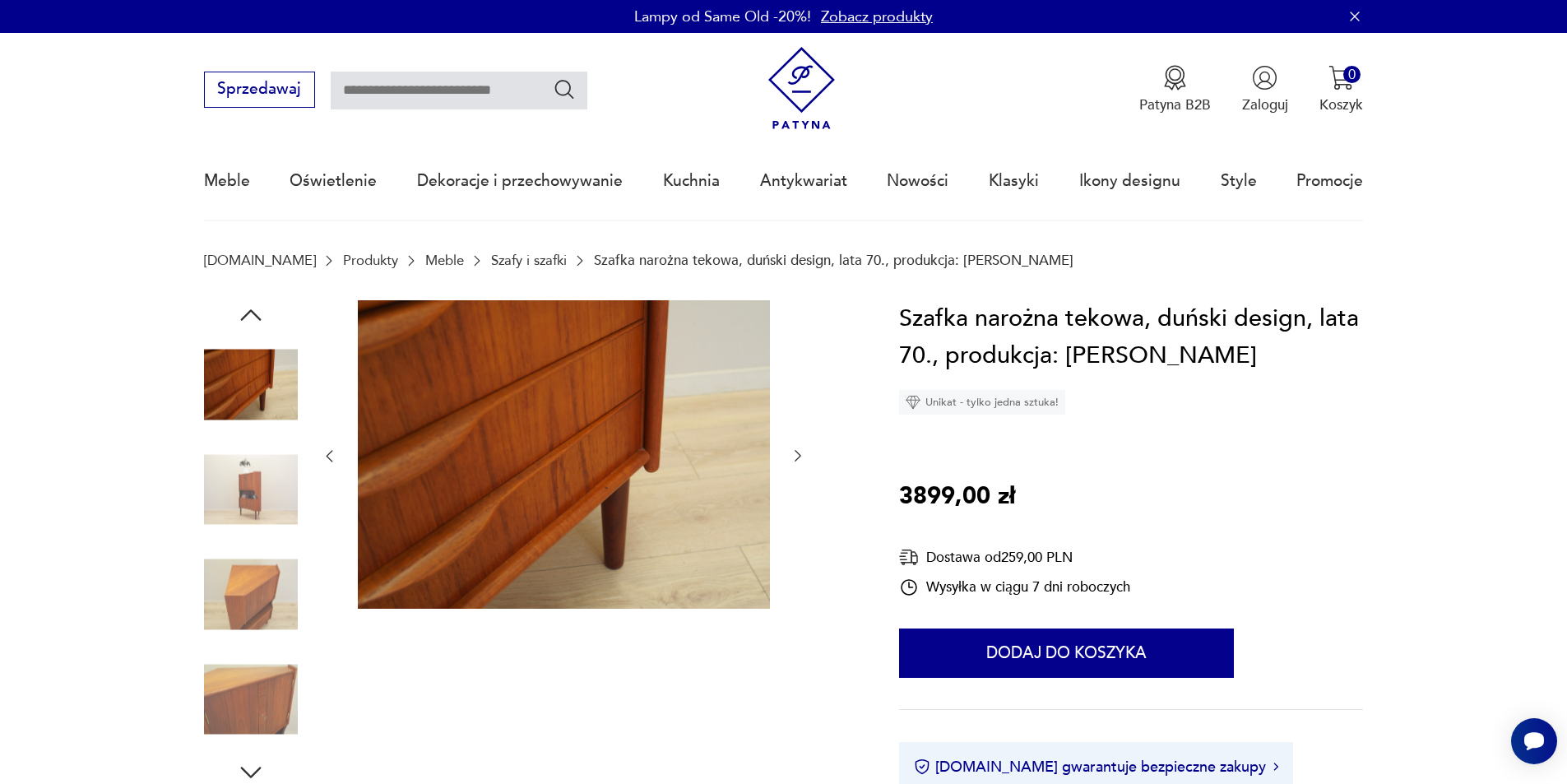
click at [798, 450] on icon "button" at bounding box center [797, 455] width 17 height 17
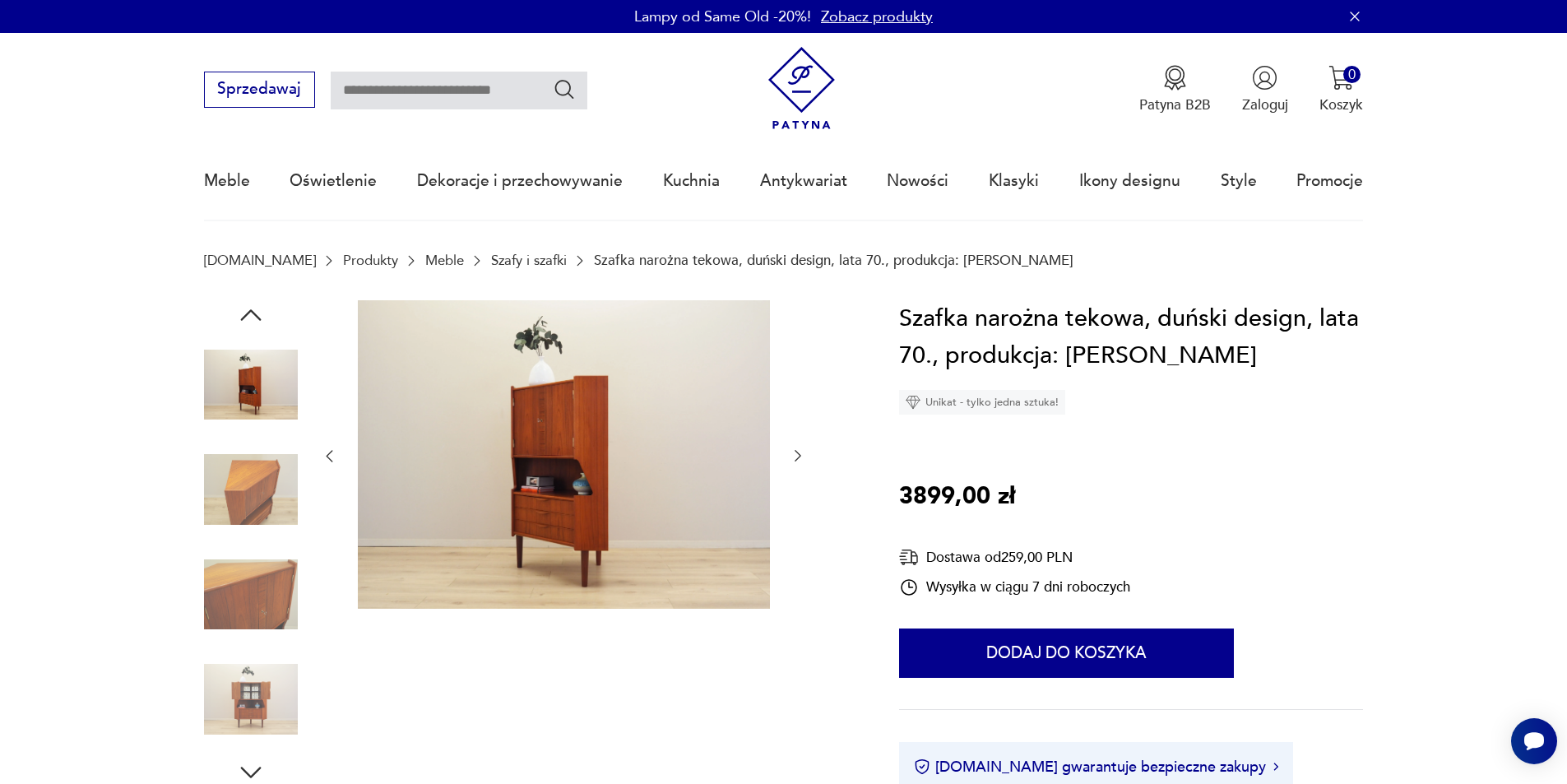
click at [798, 450] on icon "button" at bounding box center [797, 455] width 17 height 17
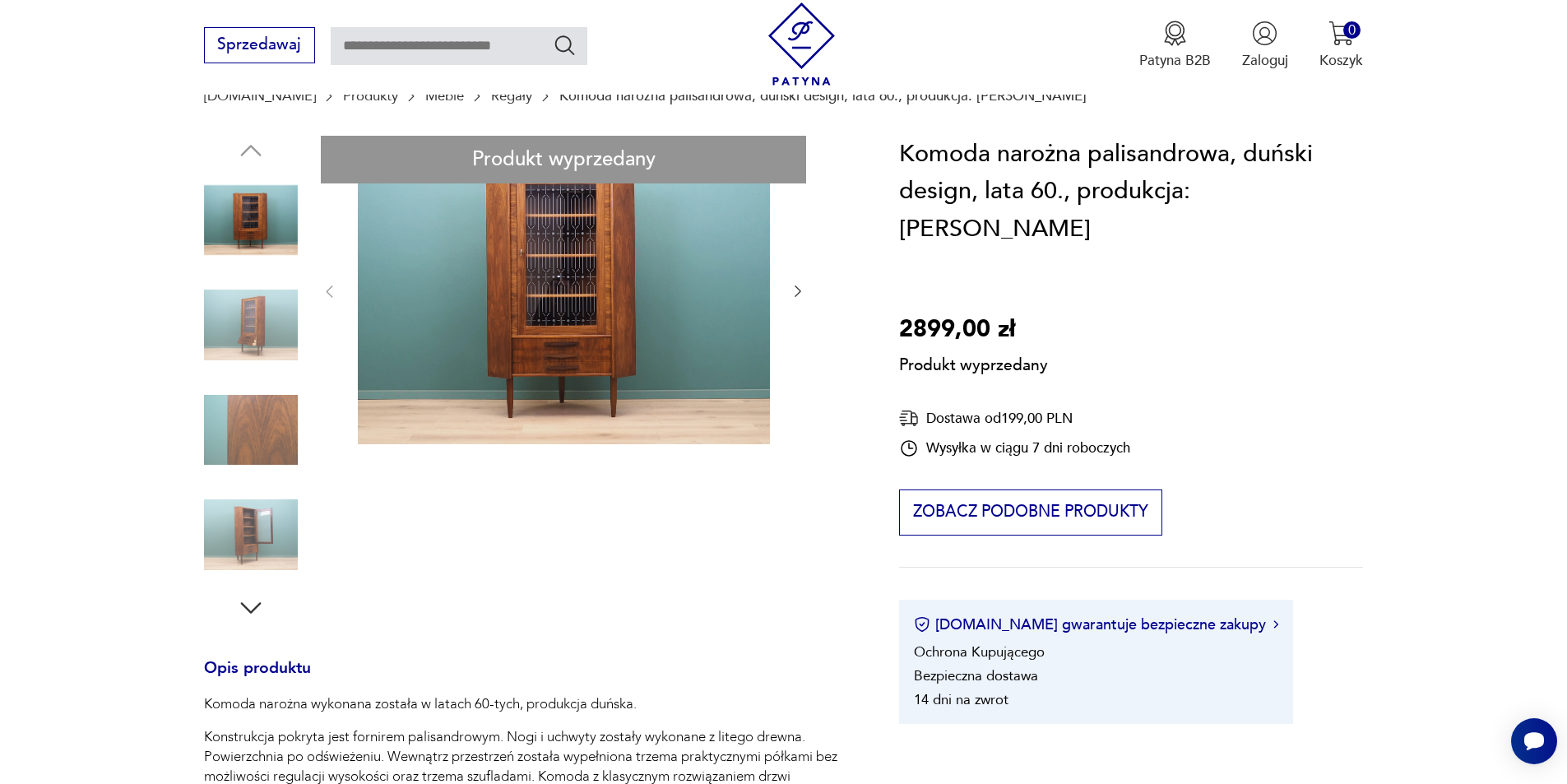
scroll to position [247, 0]
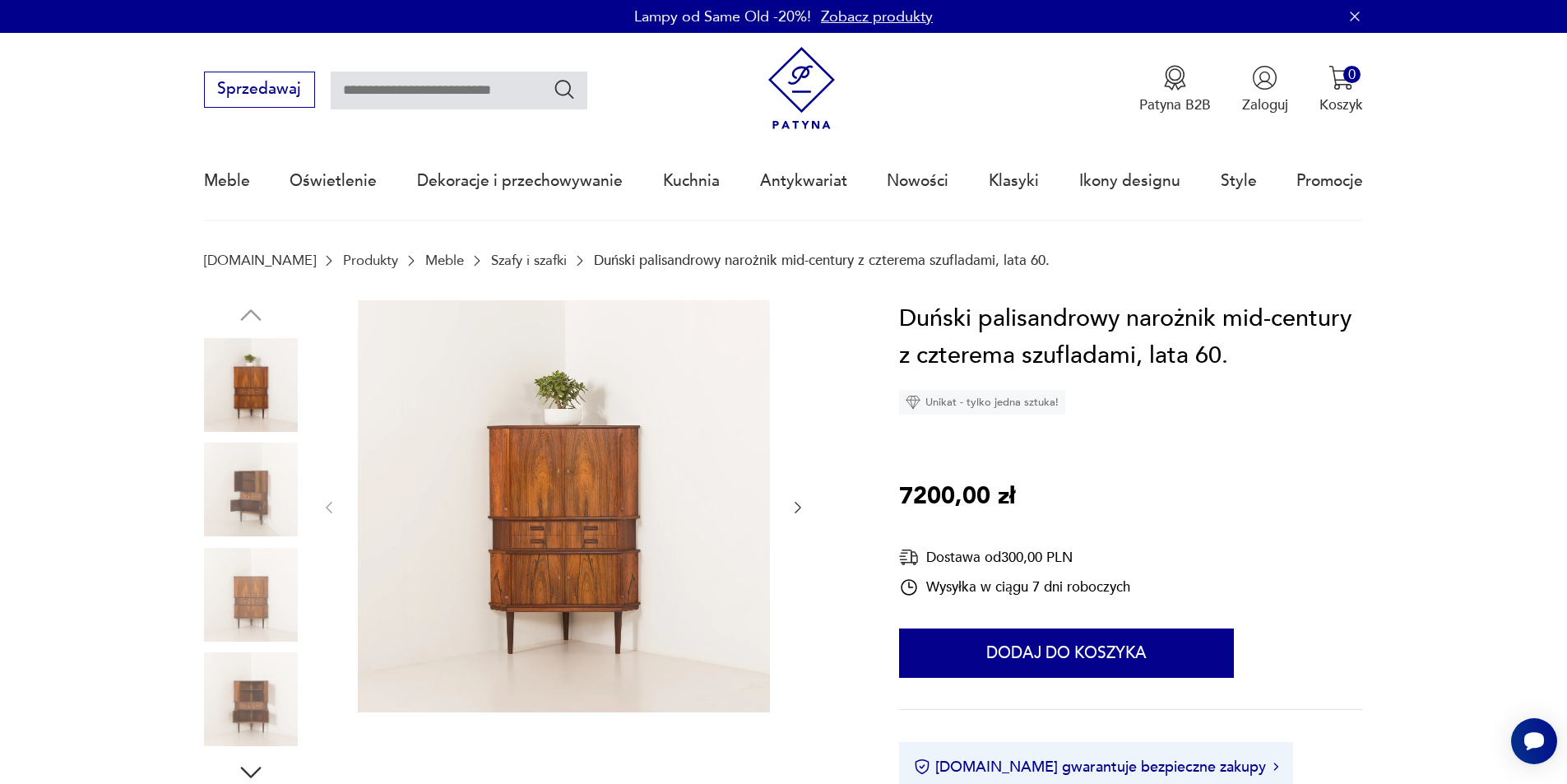
click at [796, 504] on icon "button" at bounding box center [797, 507] width 17 height 17
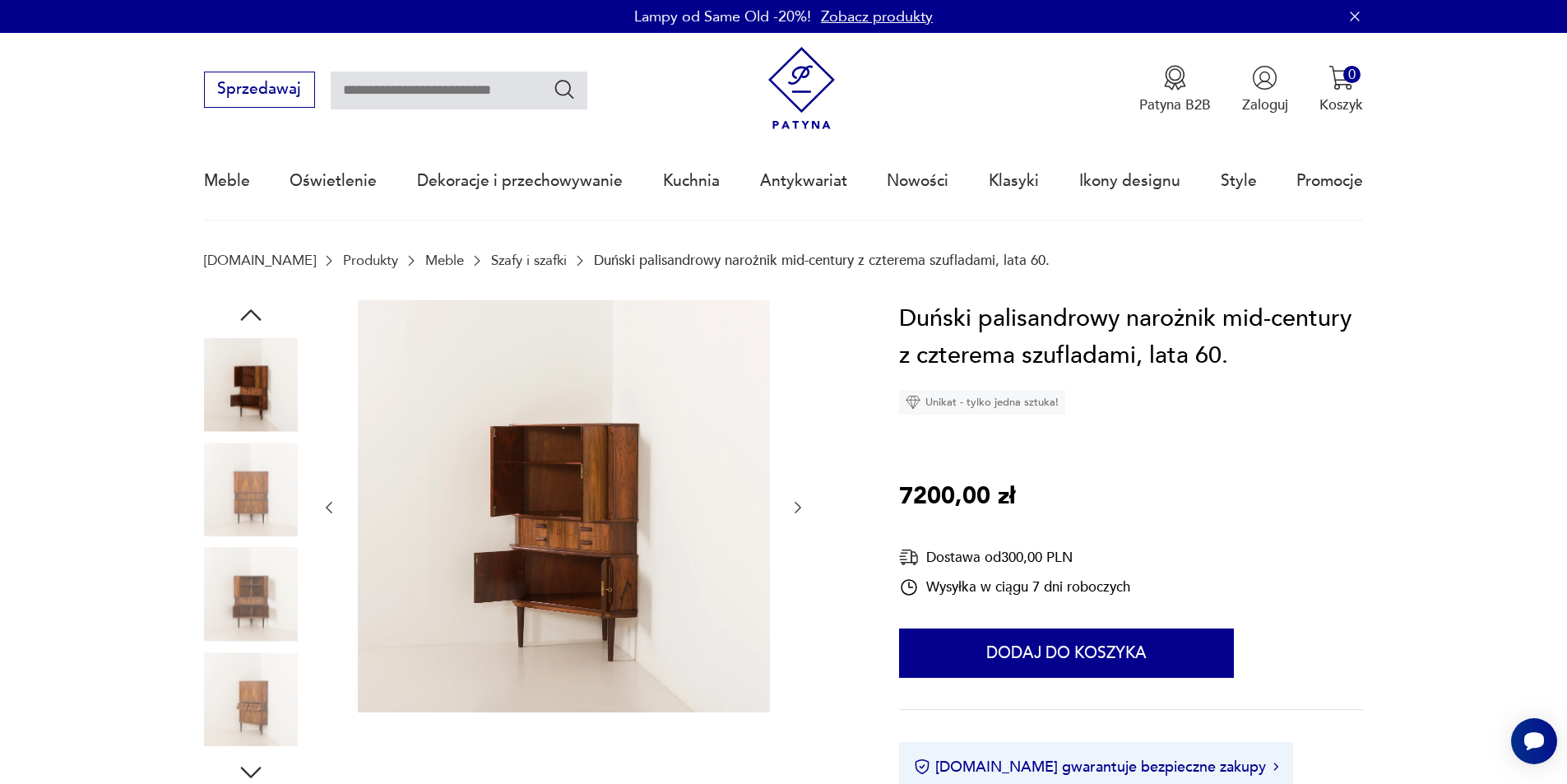
click at [796, 504] on icon "button" at bounding box center [797, 507] width 17 height 17
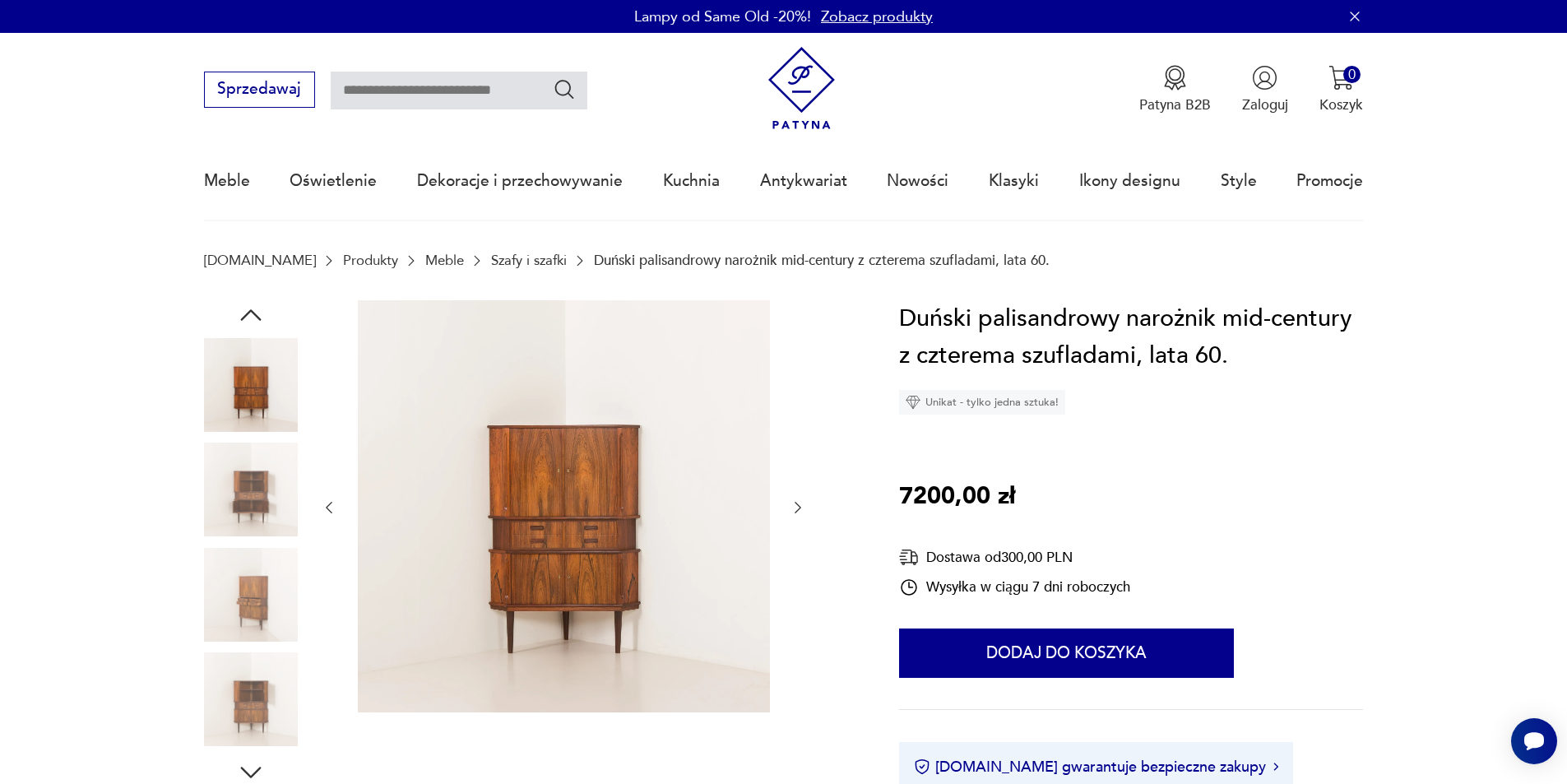
click at [799, 504] on icon "button" at bounding box center [797, 507] width 17 height 17
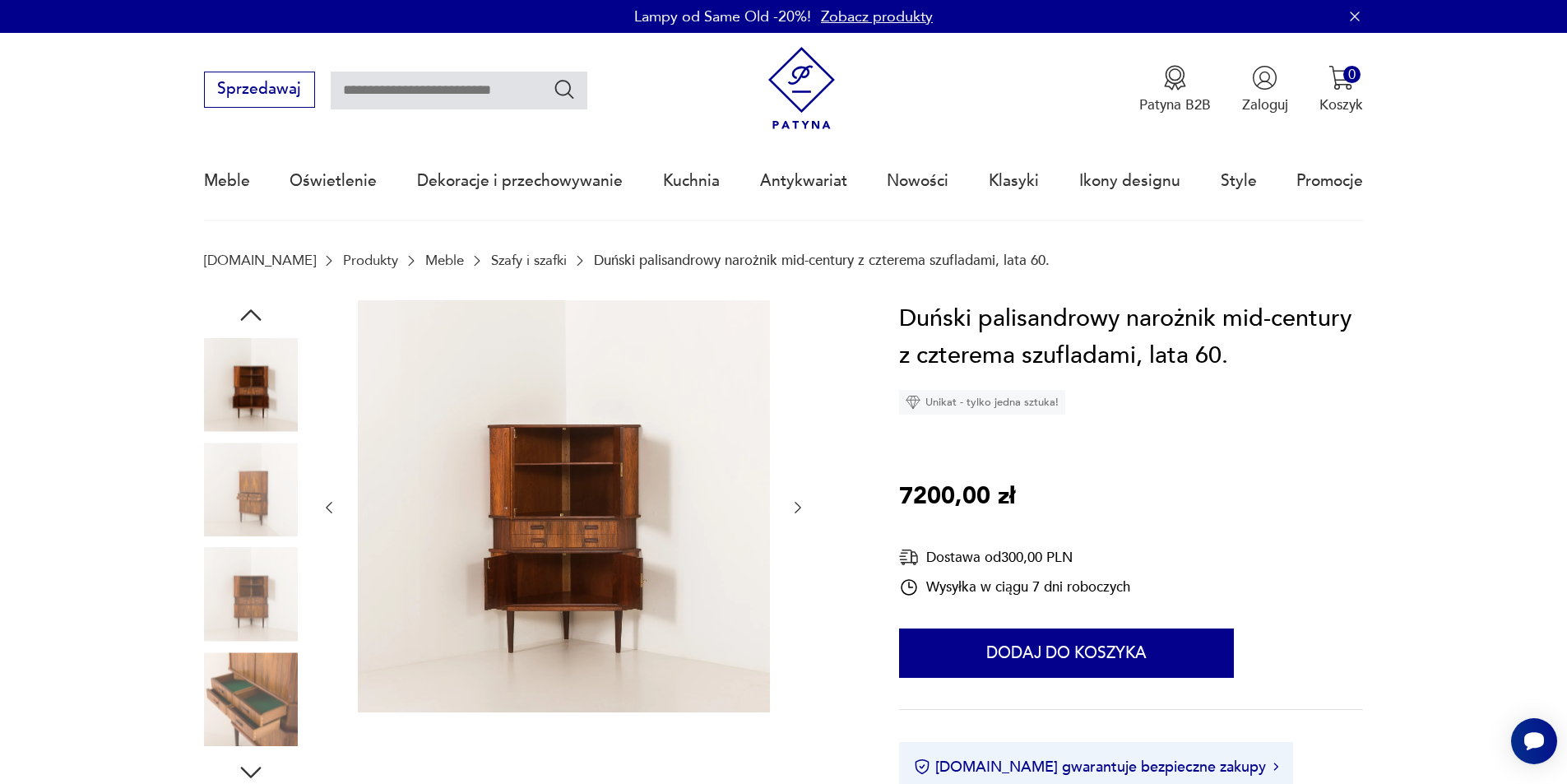
click at [800, 504] on icon "button" at bounding box center [797, 507] width 17 height 17
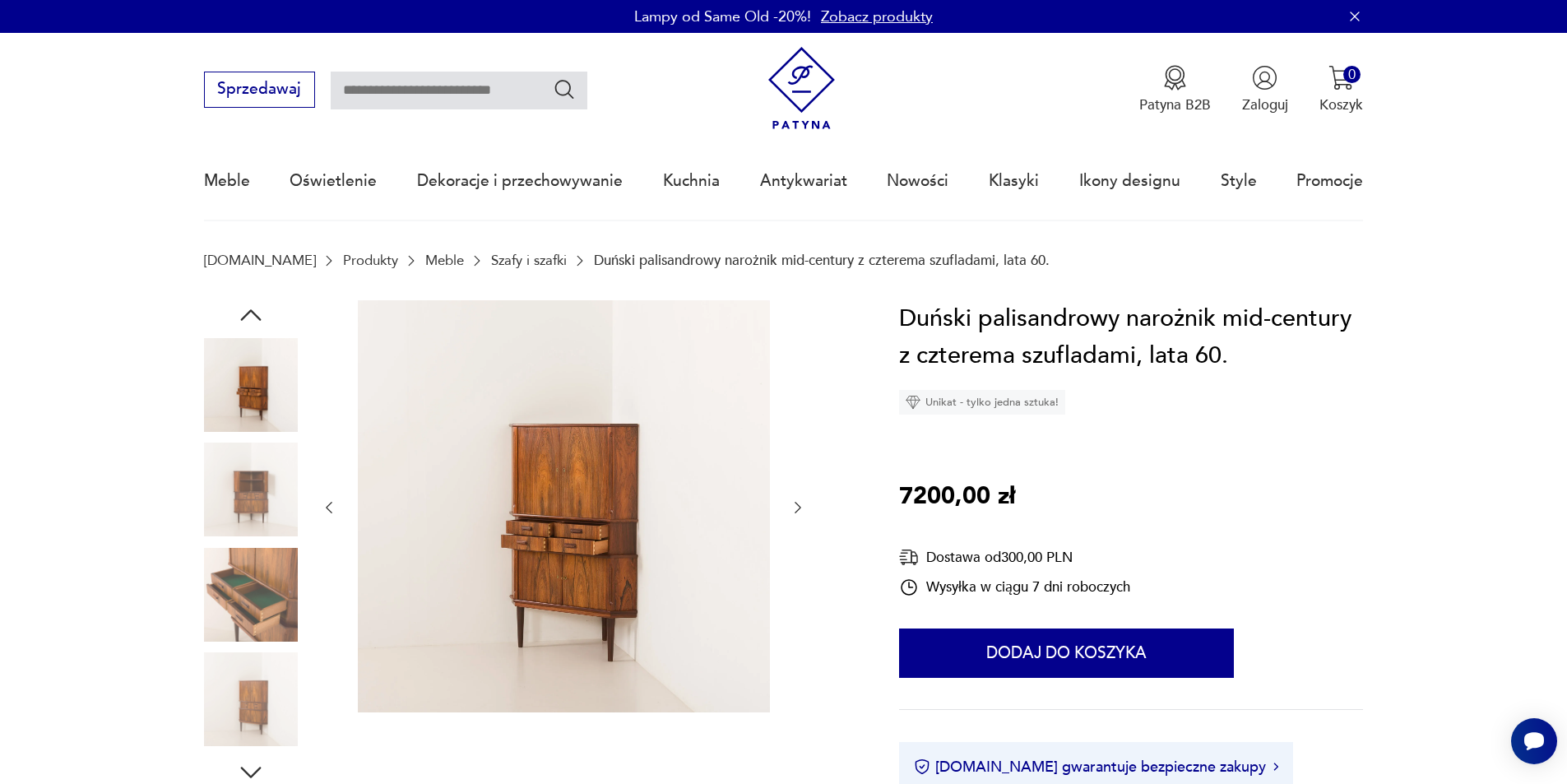
click at [800, 504] on icon "button" at bounding box center [797, 507] width 17 height 17
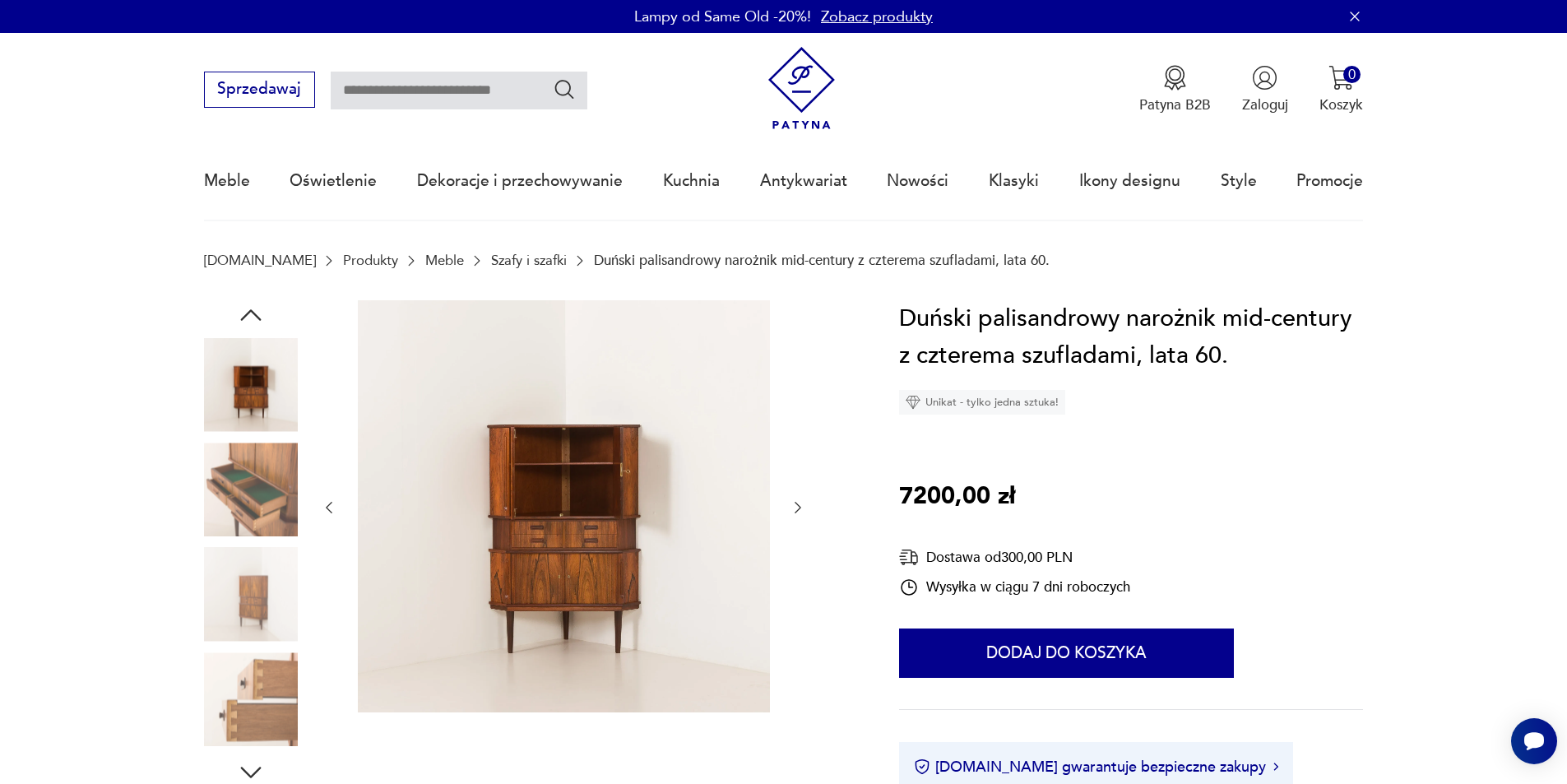
click at [795, 499] on icon "button" at bounding box center [797, 507] width 17 height 17
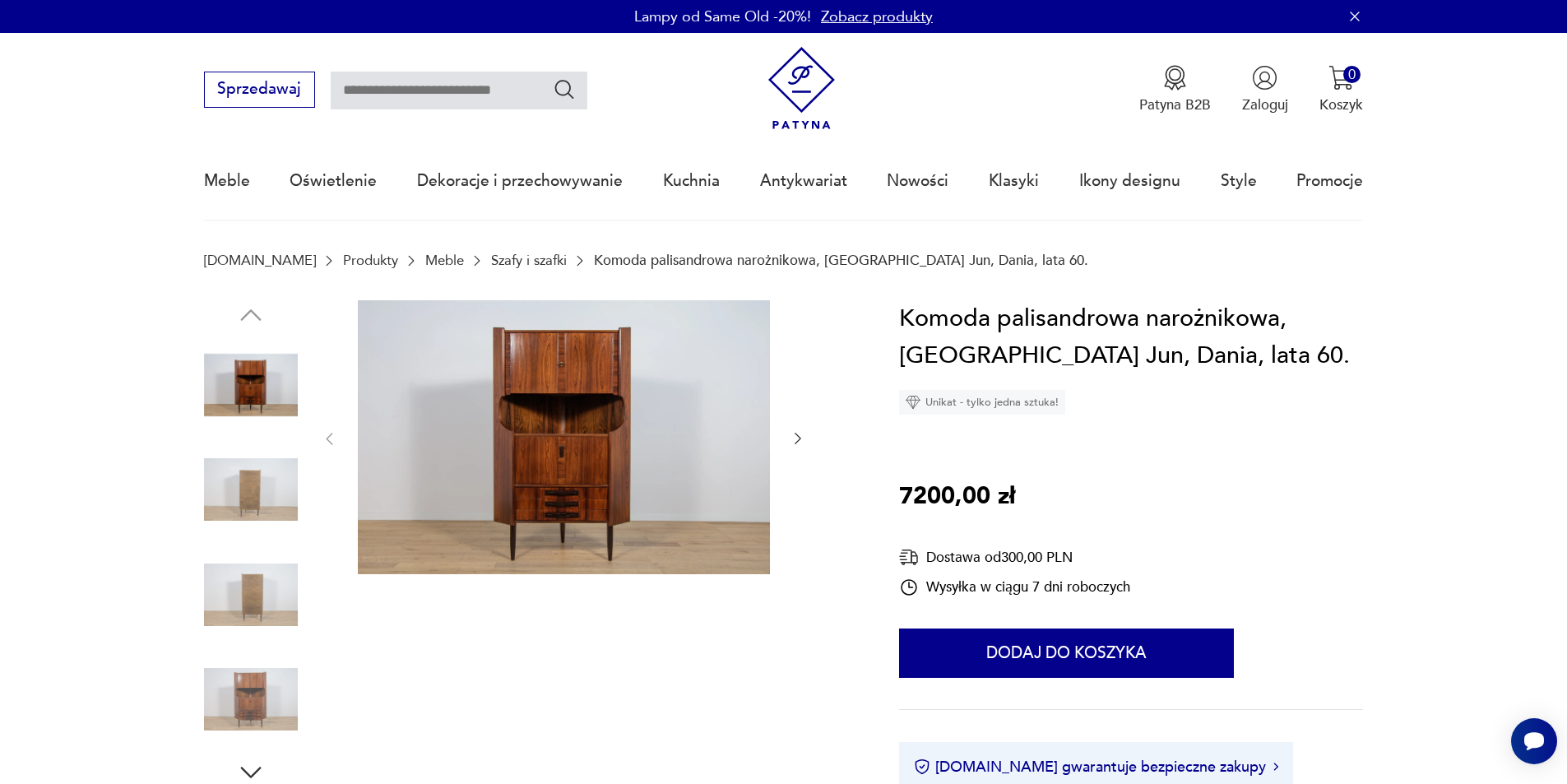
drag, startPoint x: 808, startPoint y: 440, endPoint x: 793, endPoint y: 436, distance: 15.5
click at [798, 440] on div at bounding box center [528, 544] width 648 height 487
click at [794, 436] on icon "button" at bounding box center [797, 438] width 17 height 17
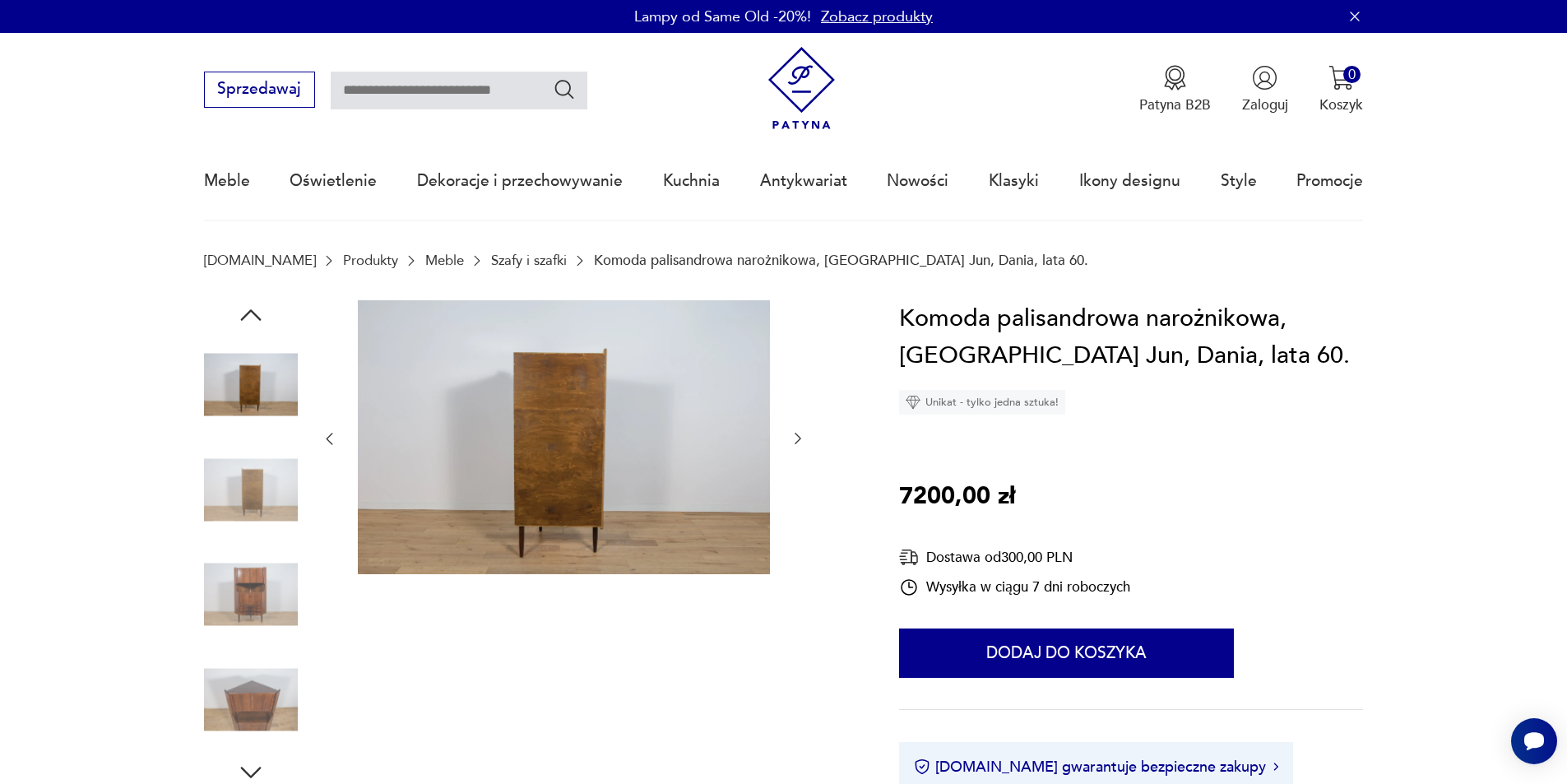
click at [794, 436] on icon "button" at bounding box center [797, 438] width 17 height 17
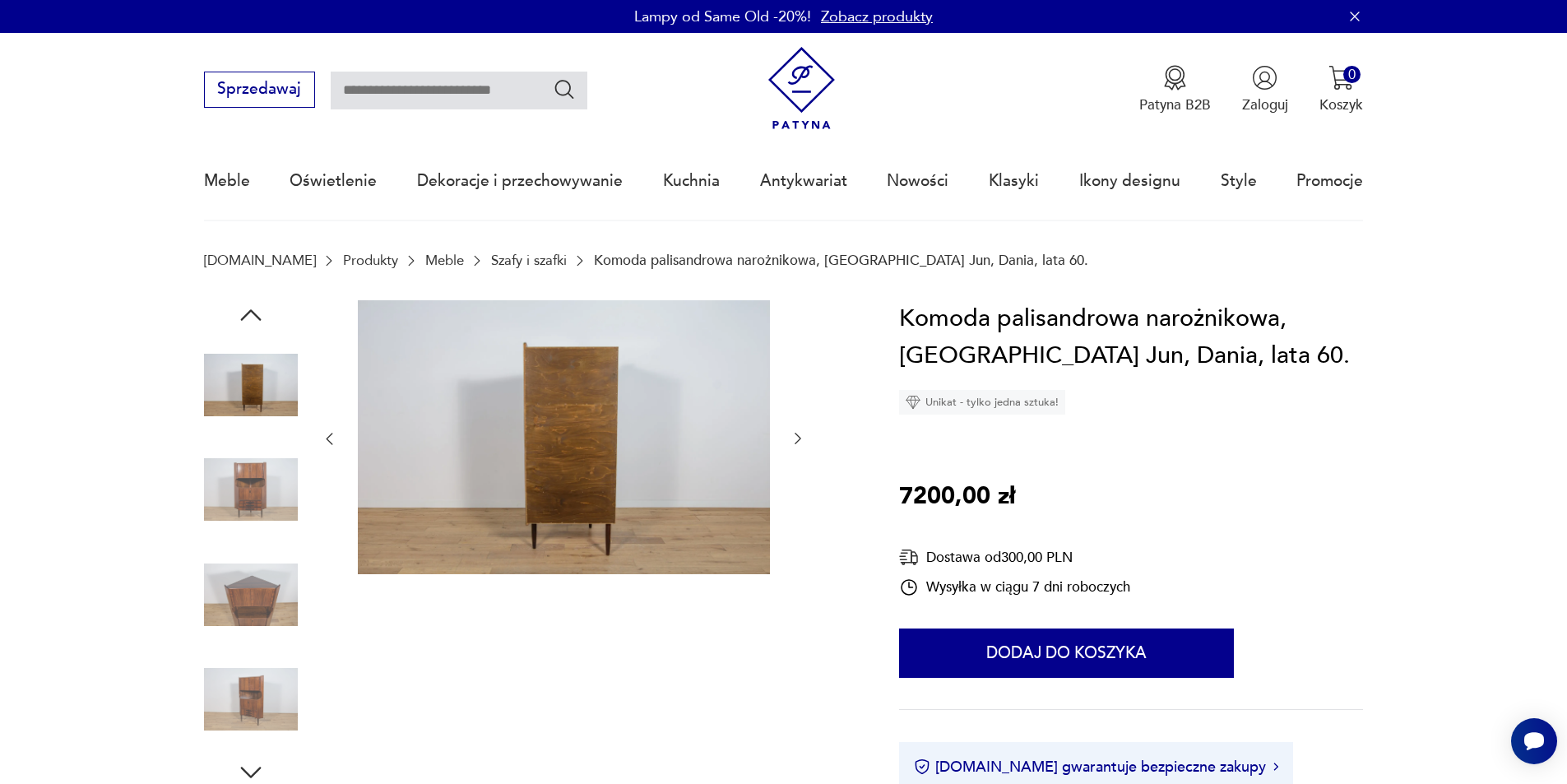
click at [795, 436] on icon "button" at bounding box center [797, 438] width 17 height 17
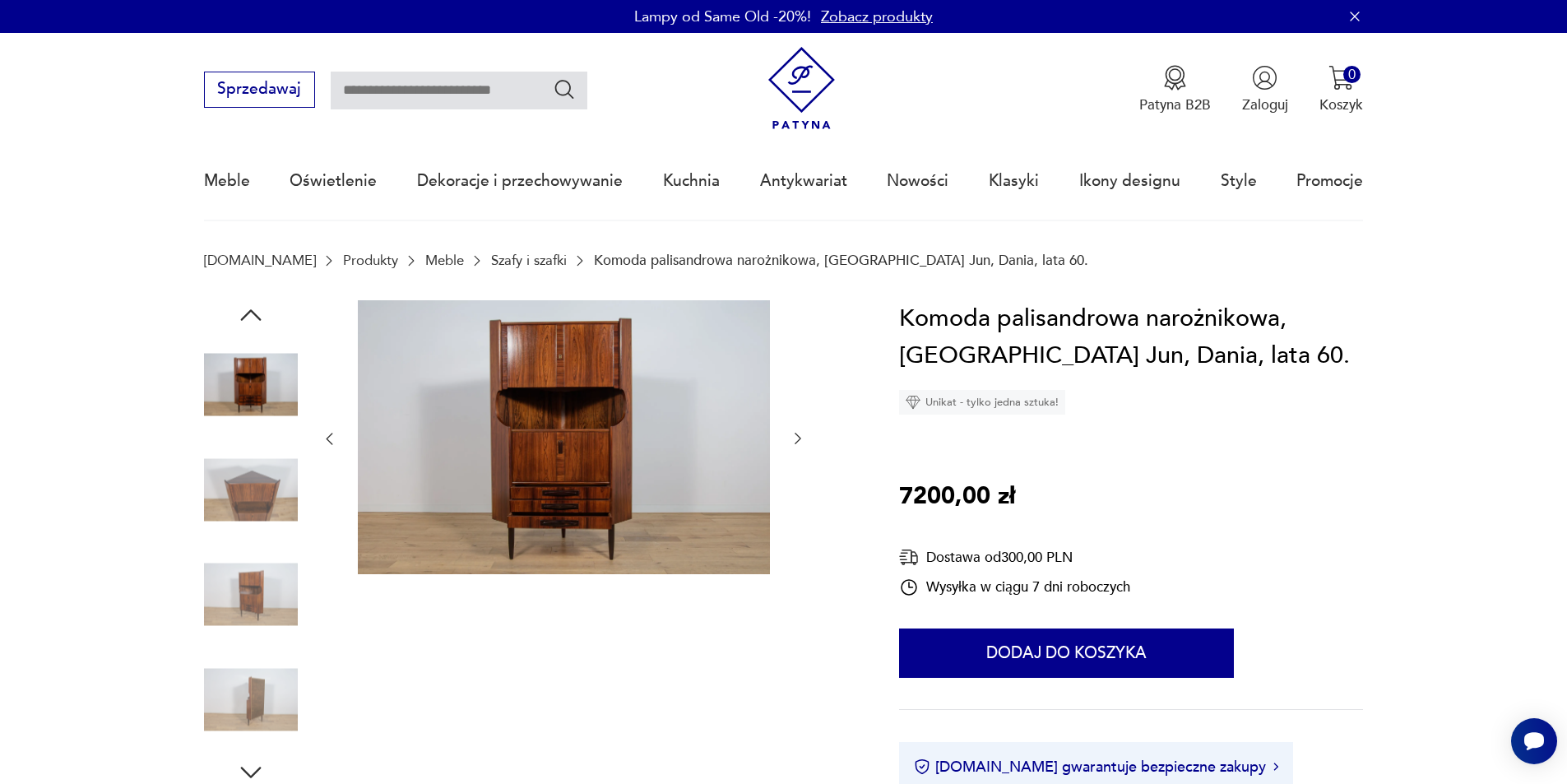
click at [795, 436] on icon "button" at bounding box center [797, 438] width 17 height 17
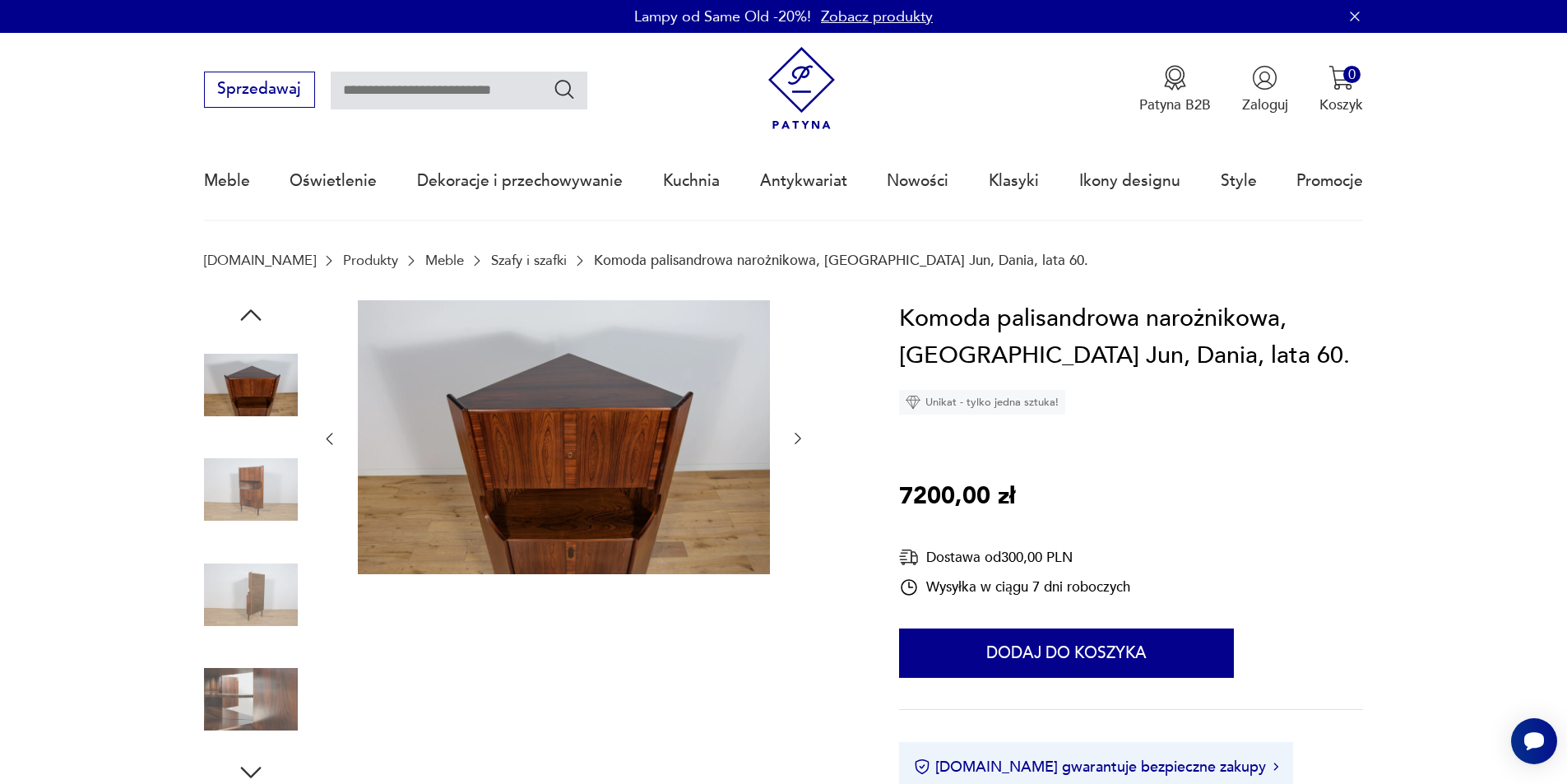
click at [795, 436] on icon "button" at bounding box center [797, 438] width 17 height 17
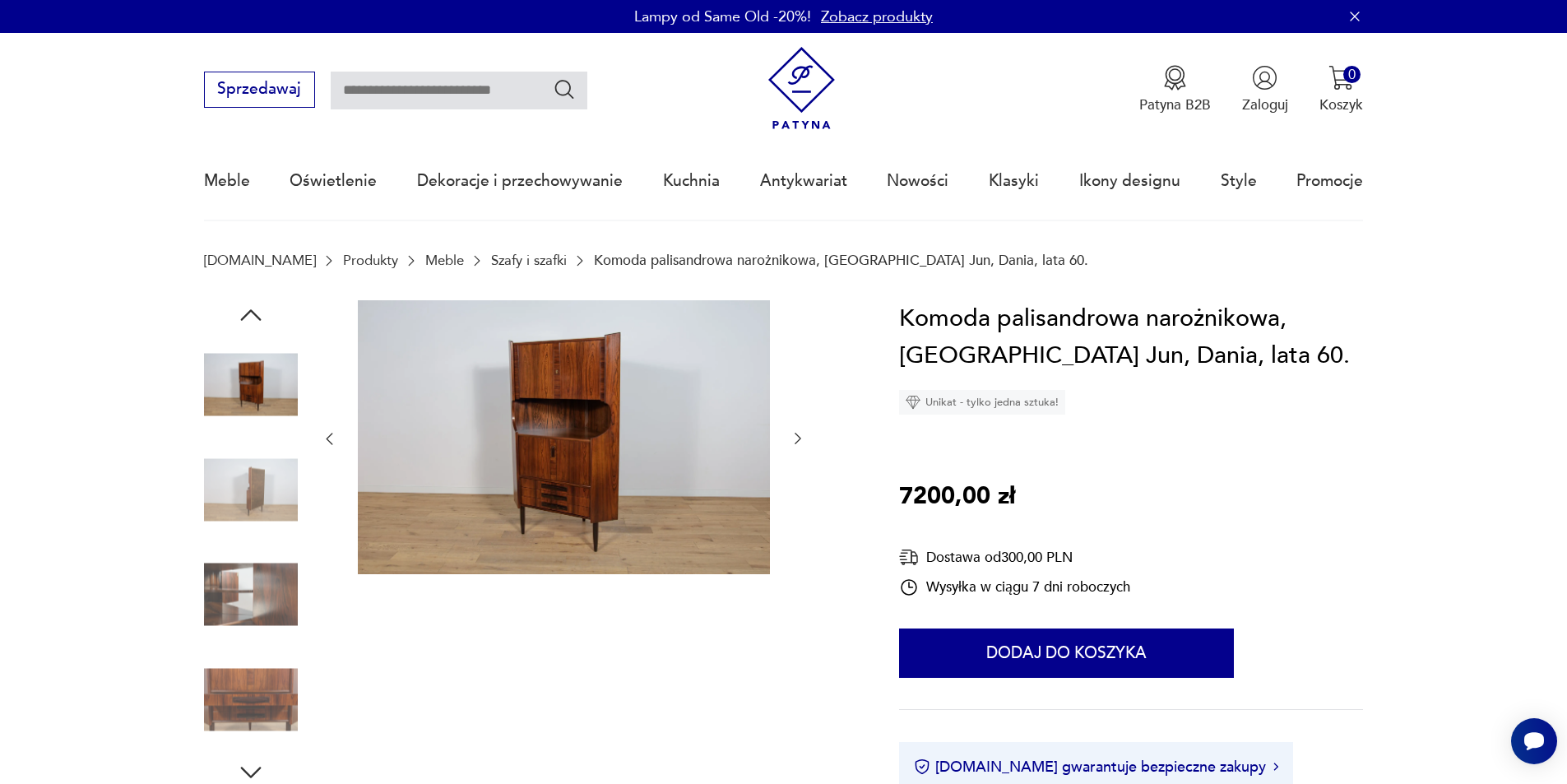
click at [795, 436] on icon "button" at bounding box center [797, 438] width 17 height 17
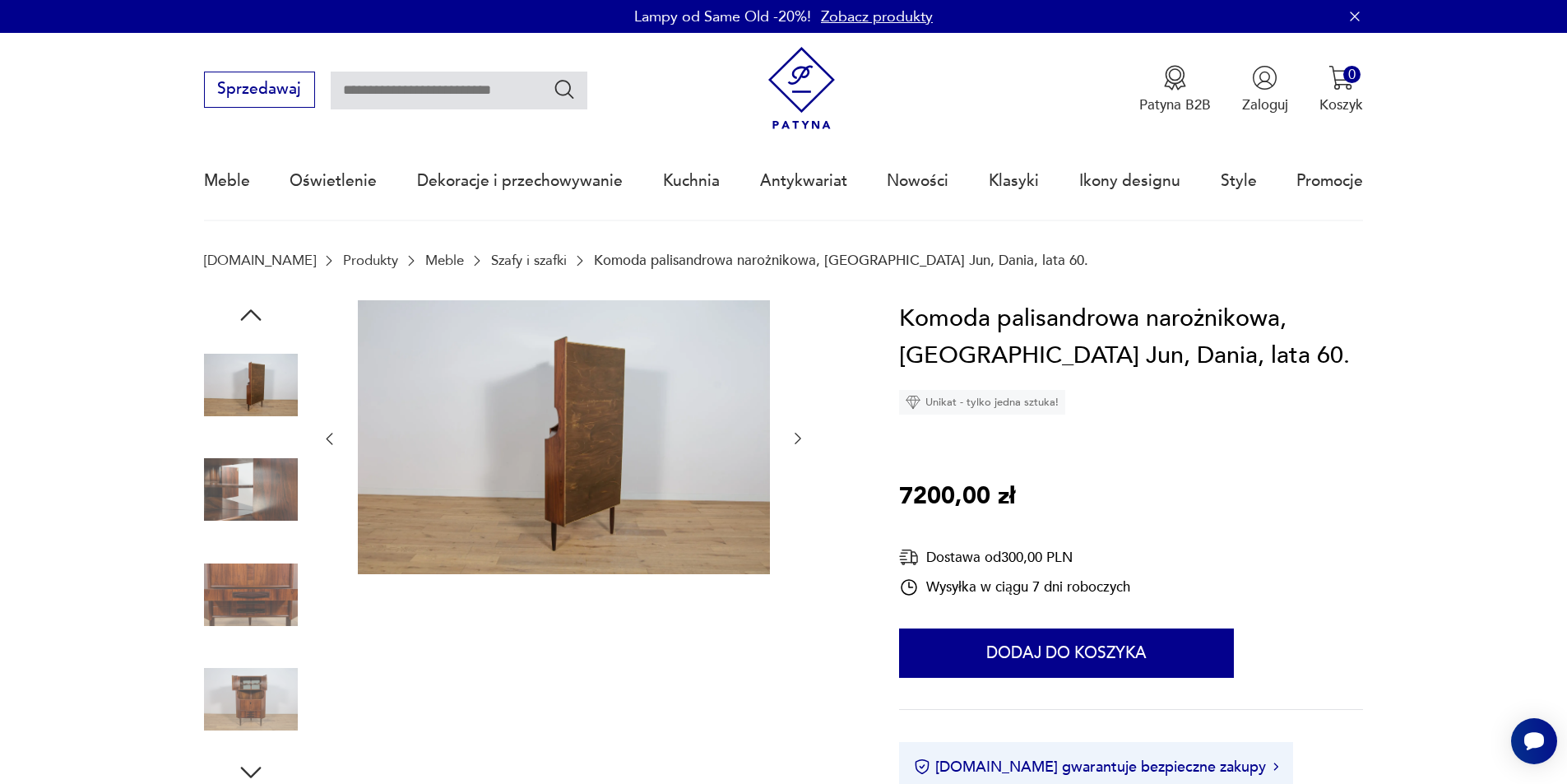
click at [795, 436] on icon "button" at bounding box center [797, 438] width 17 height 17
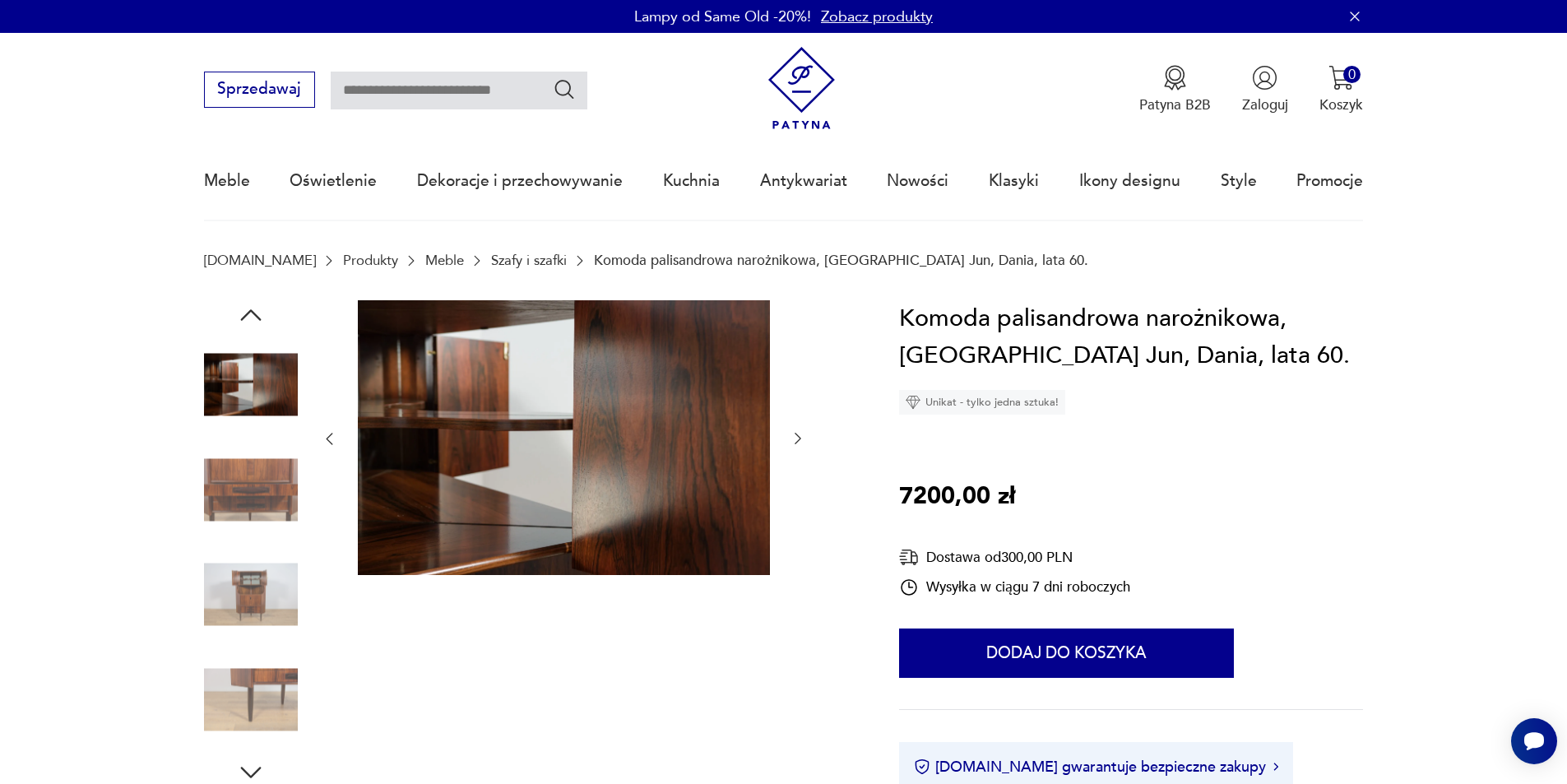
click at [795, 436] on icon "button" at bounding box center [797, 438] width 17 height 17
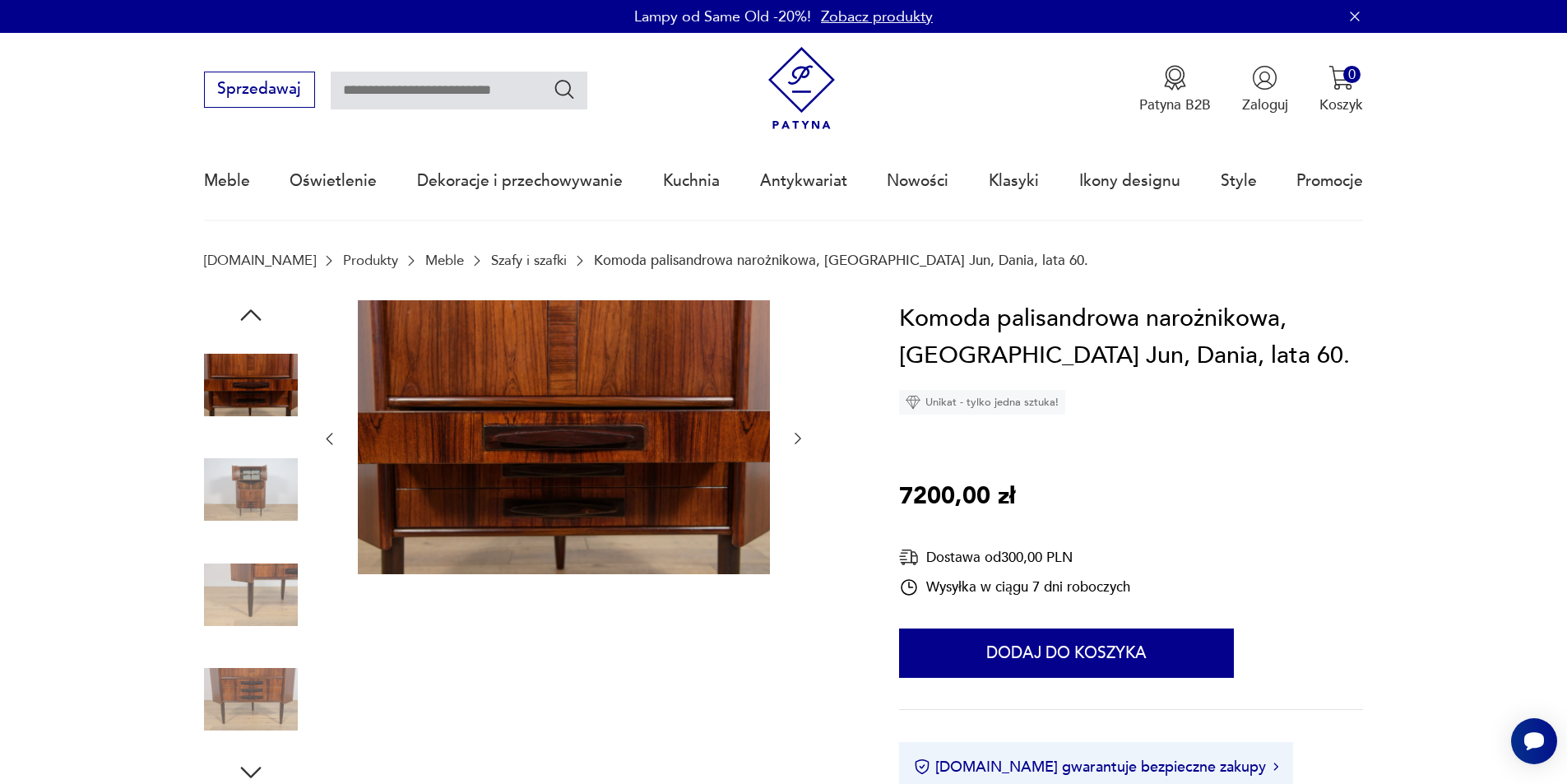
click at [795, 436] on icon "button" at bounding box center [797, 438] width 17 height 17
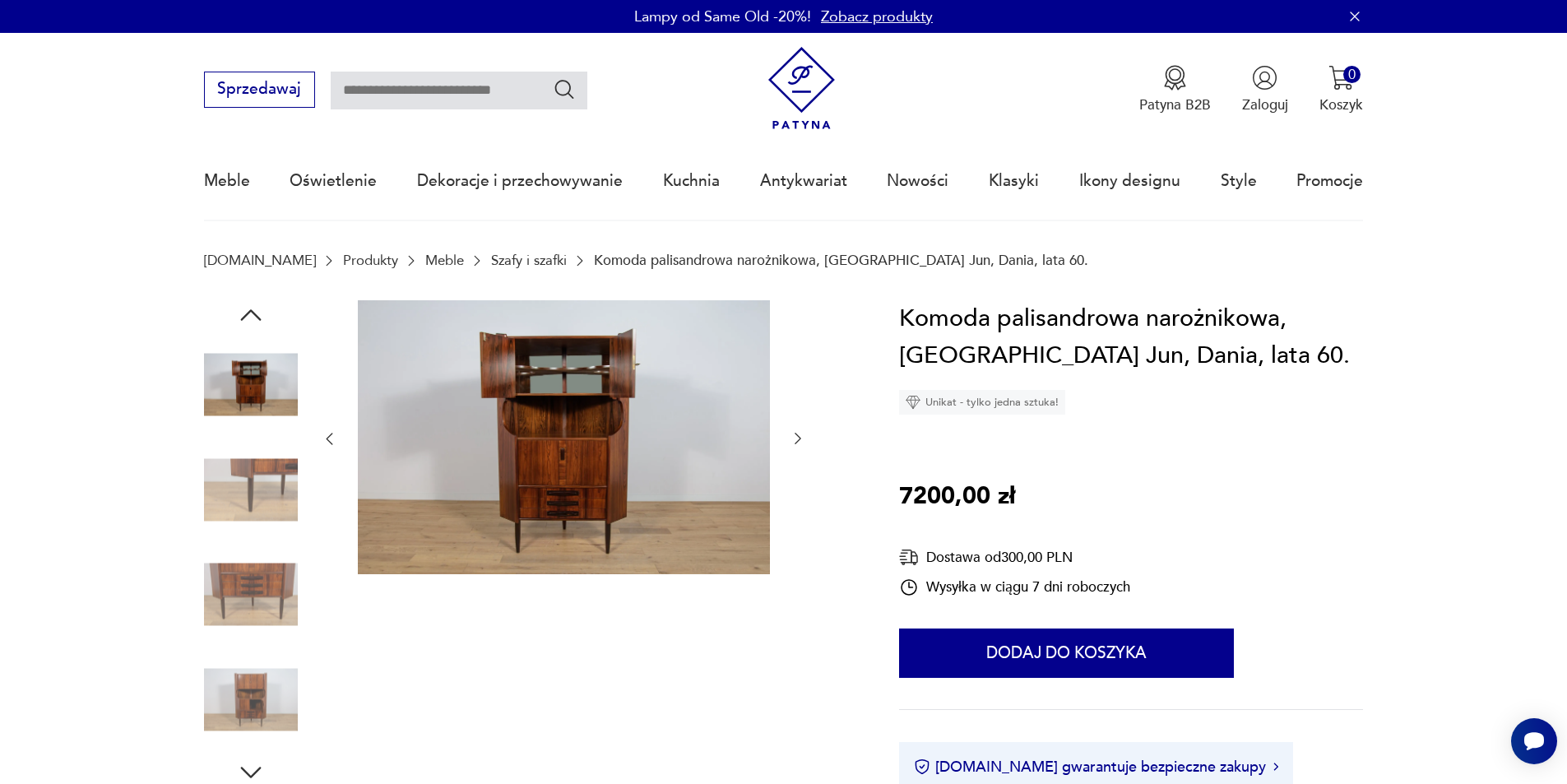
click at [795, 436] on icon "button" at bounding box center [797, 438] width 17 height 17
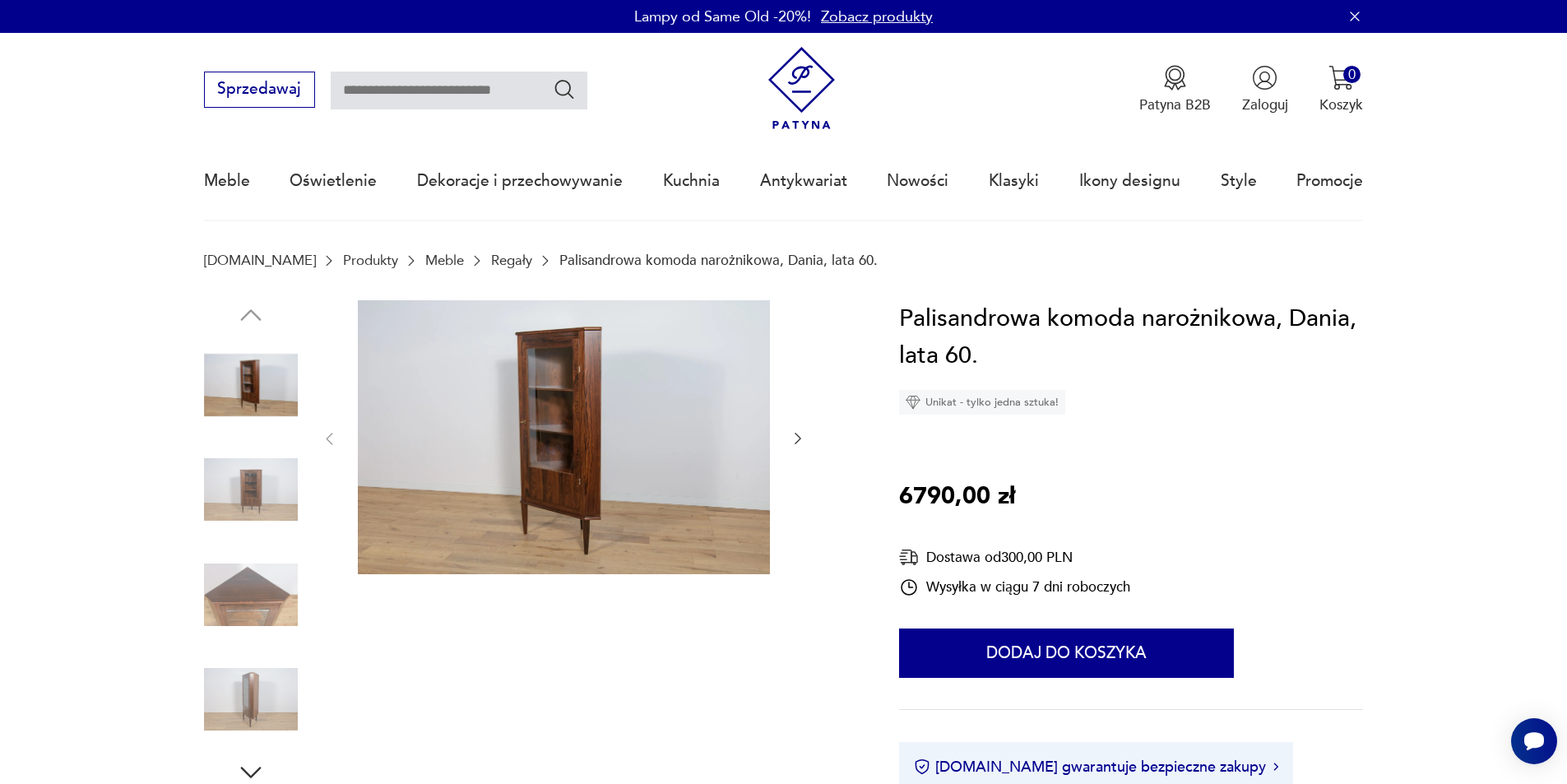
click at [798, 437] on icon "button" at bounding box center [798, 438] width 7 height 11
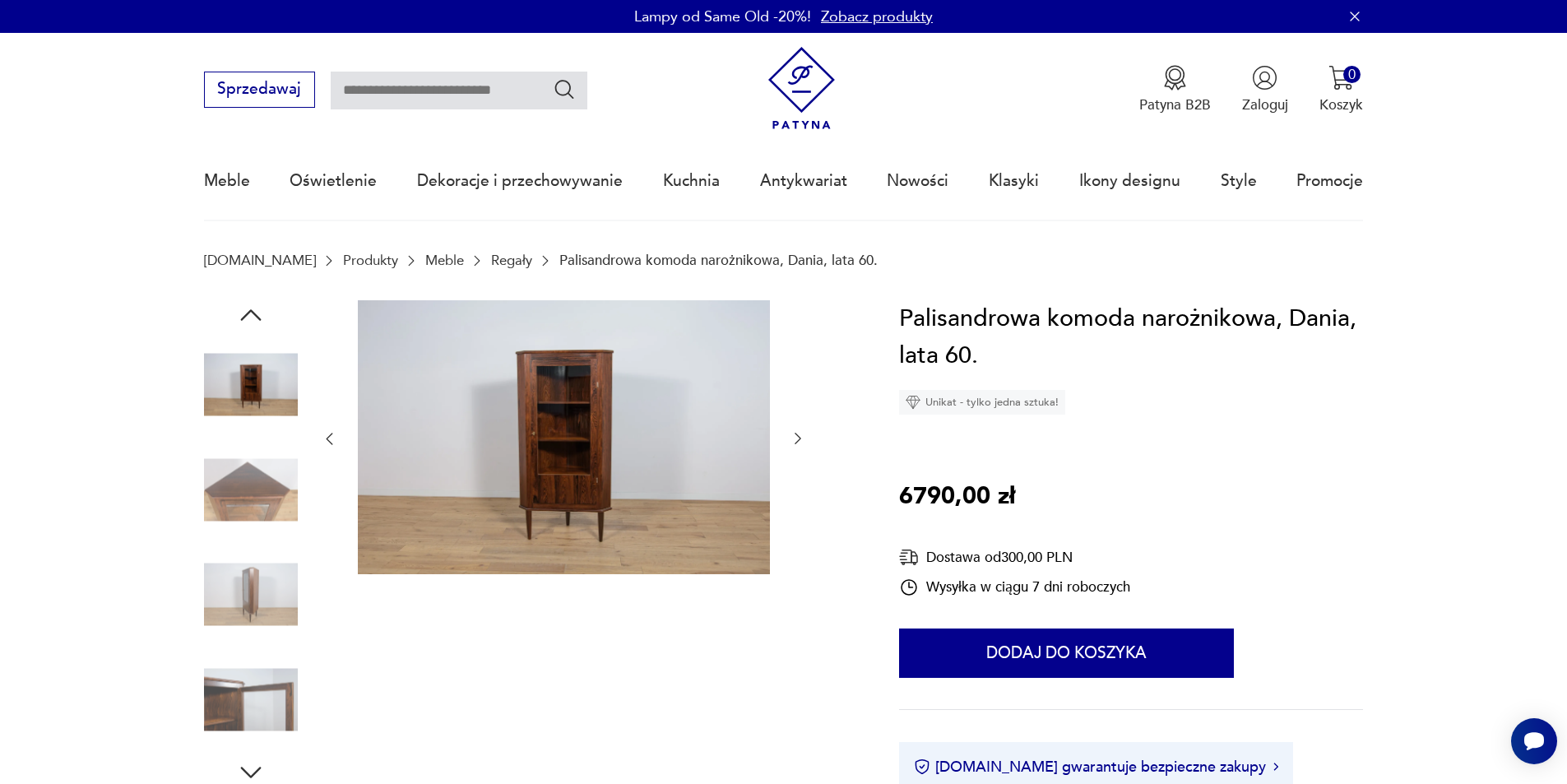
click at [797, 434] on icon "button" at bounding box center [798, 438] width 7 height 11
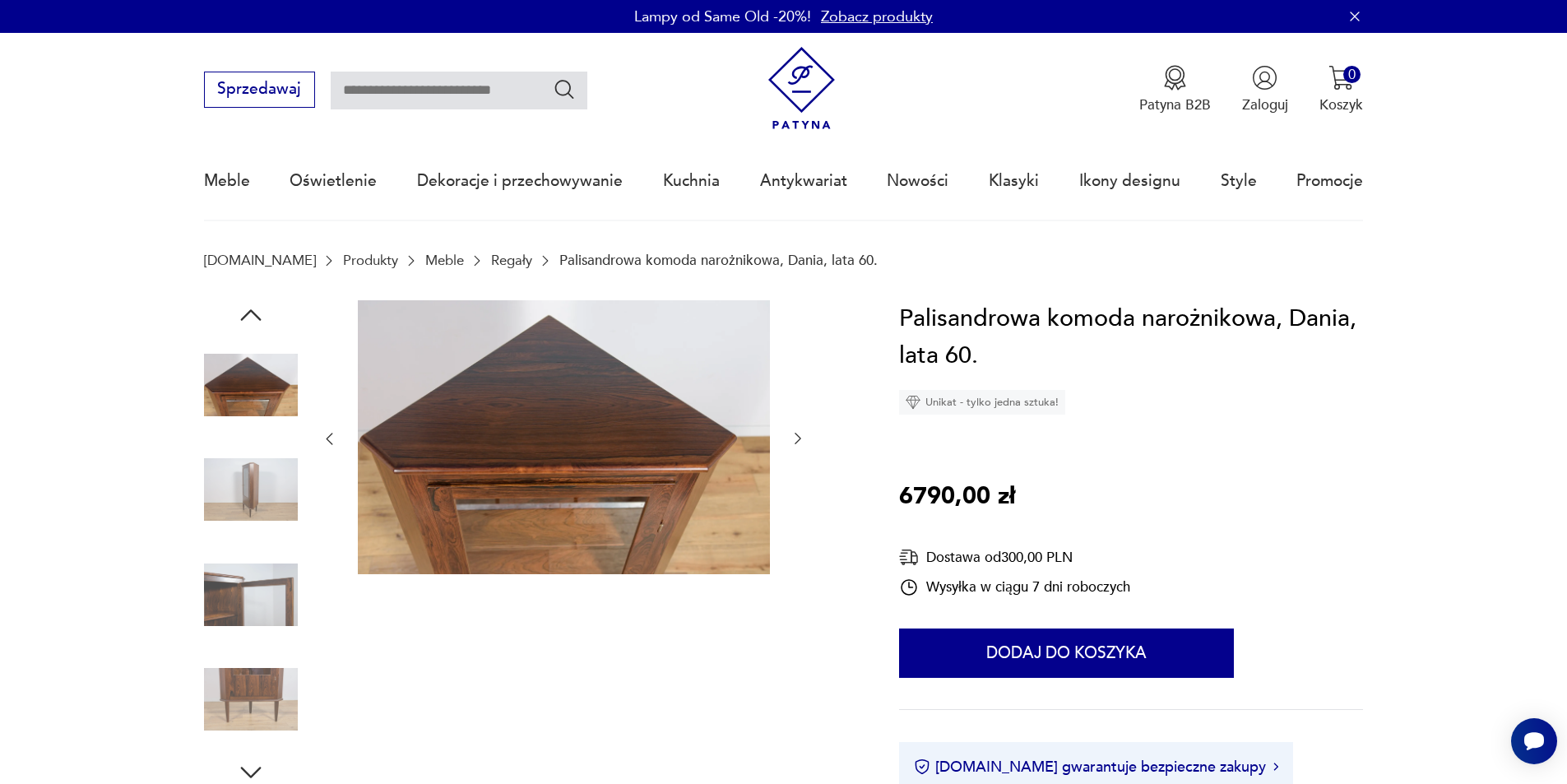
click at [797, 434] on icon "button" at bounding box center [798, 438] width 7 height 11
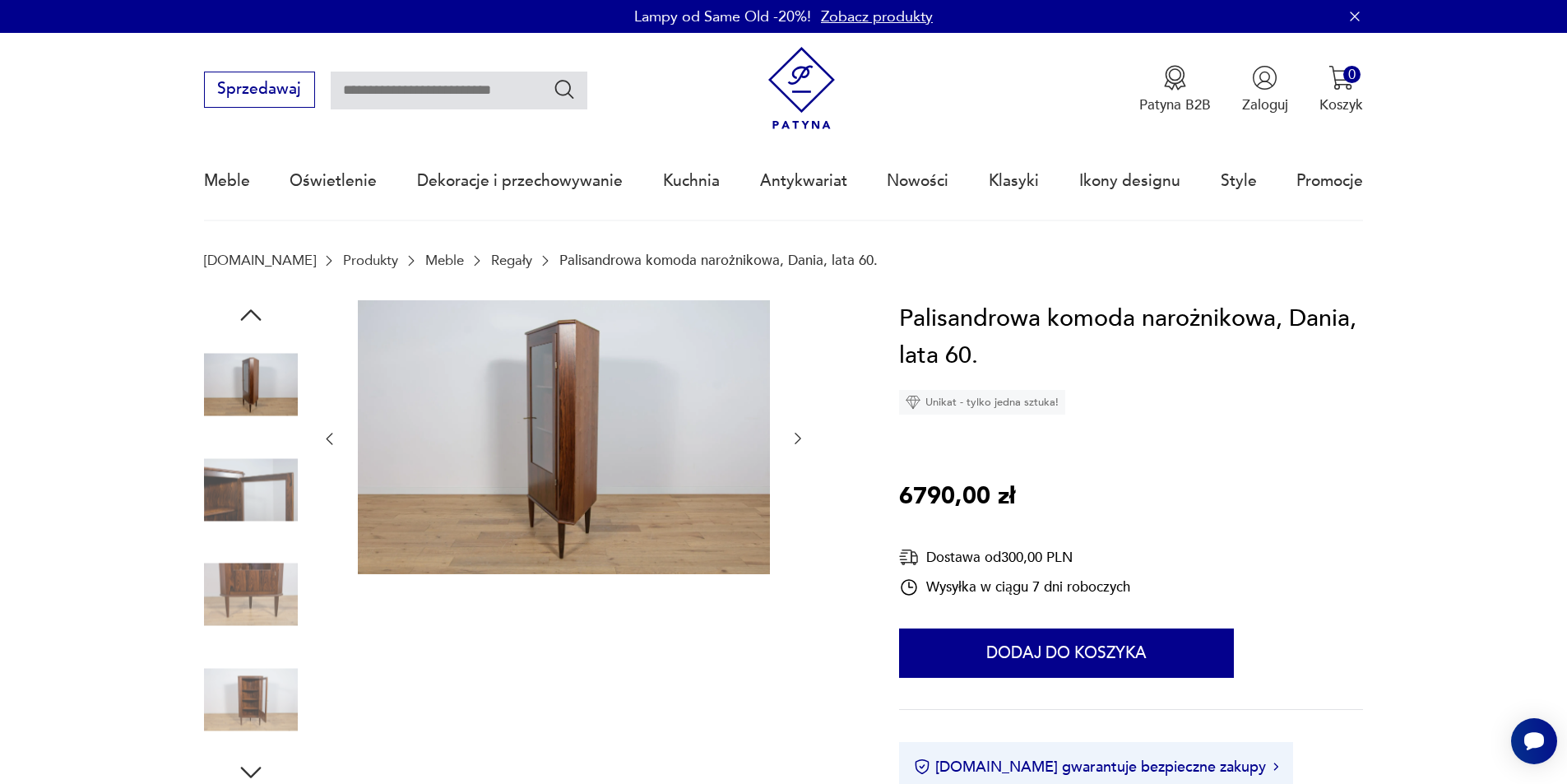
click at [797, 434] on icon "button" at bounding box center [798, 438] width 7 height 11
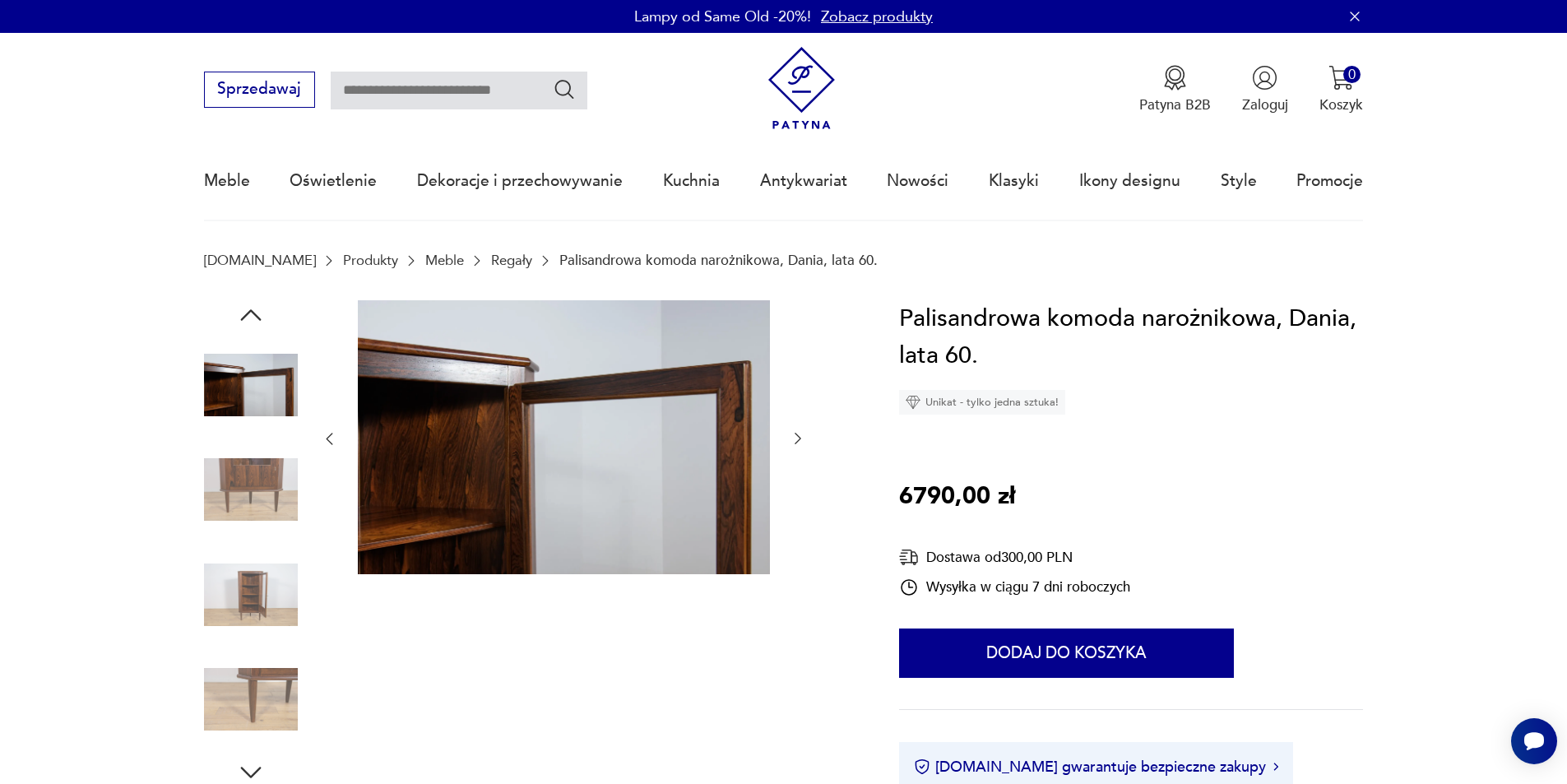
click at [797, 434] on icon "button" at bounding box center [798, 438] width 7 height 11
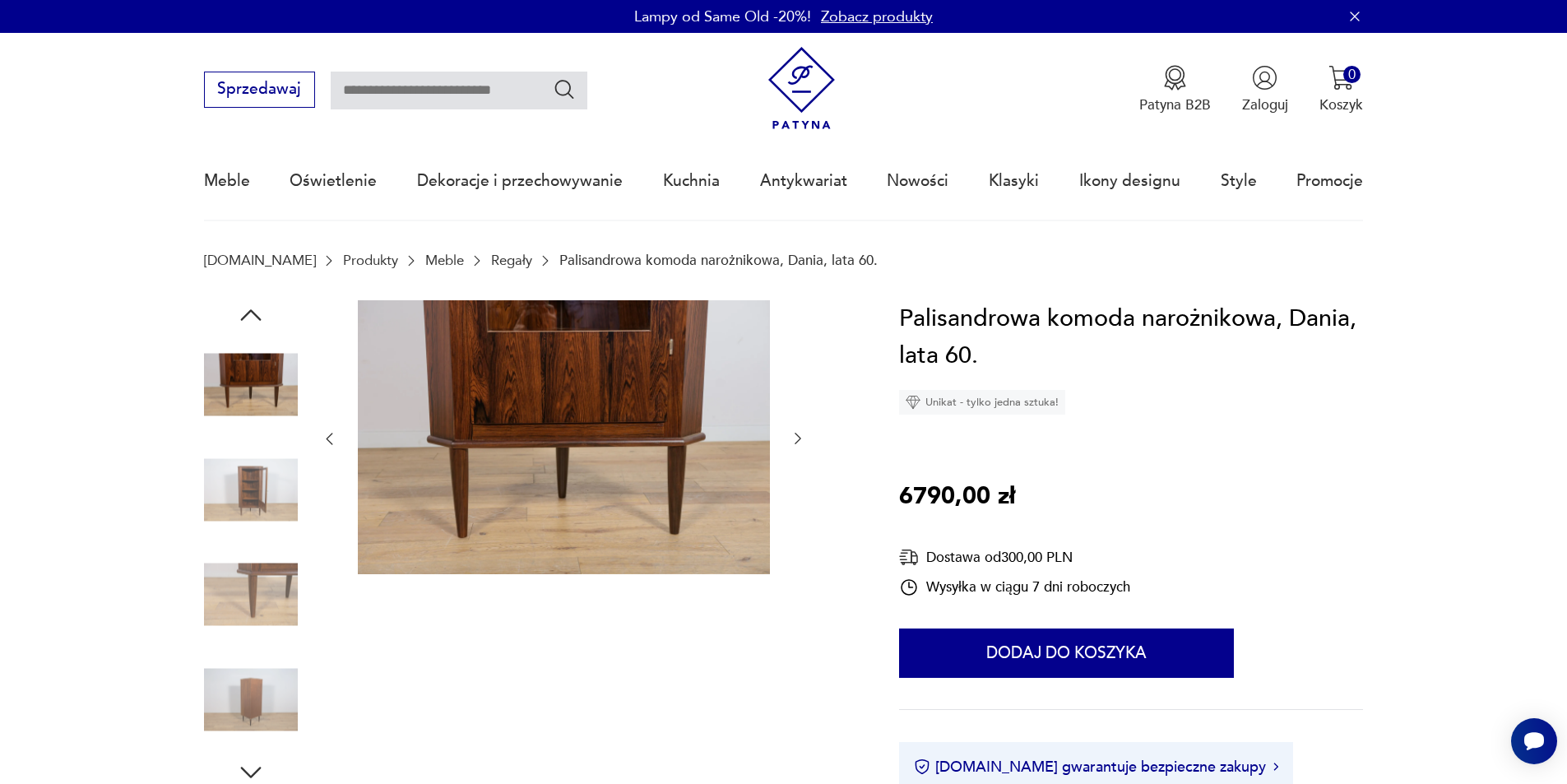
click at [797, 434] on icon "button" at bounding box center [798, 438] width 7 height 11
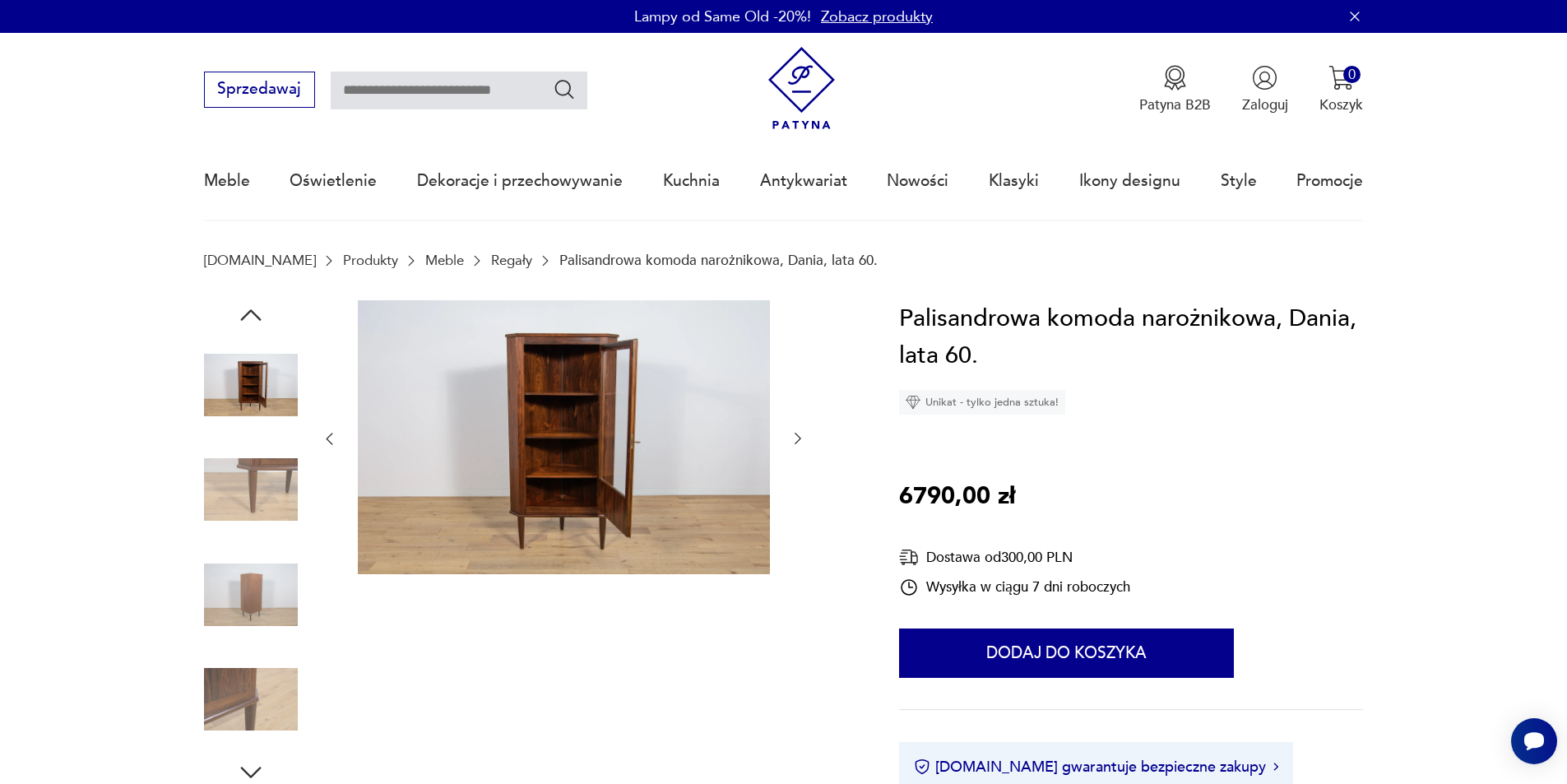
click at [797, 434] on icon "button" at bounding box center [798, 438] width 7 height 11
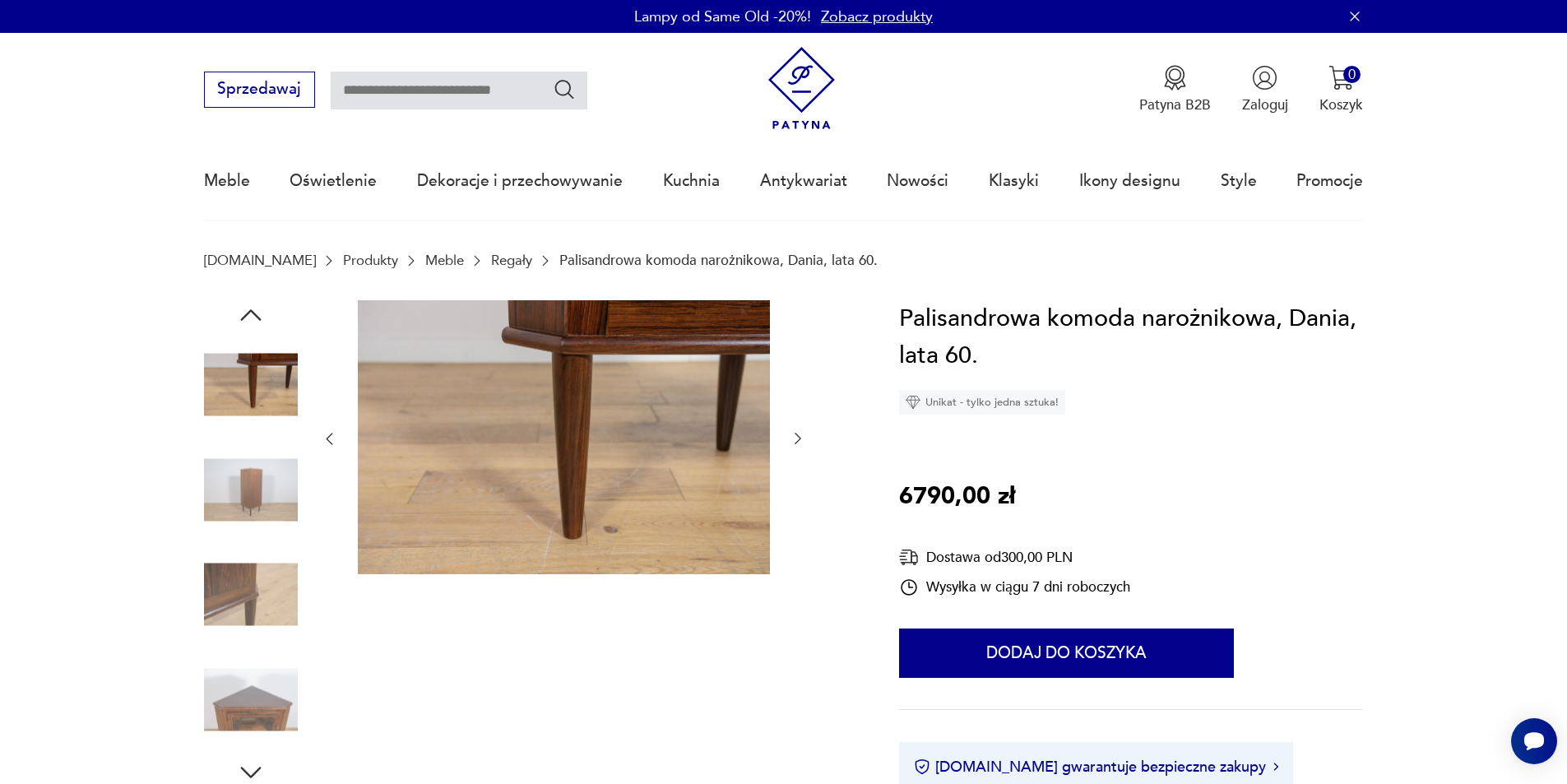
click at [797, 434] on icon "button" at bounding box center [798, 438] width 7 height 11
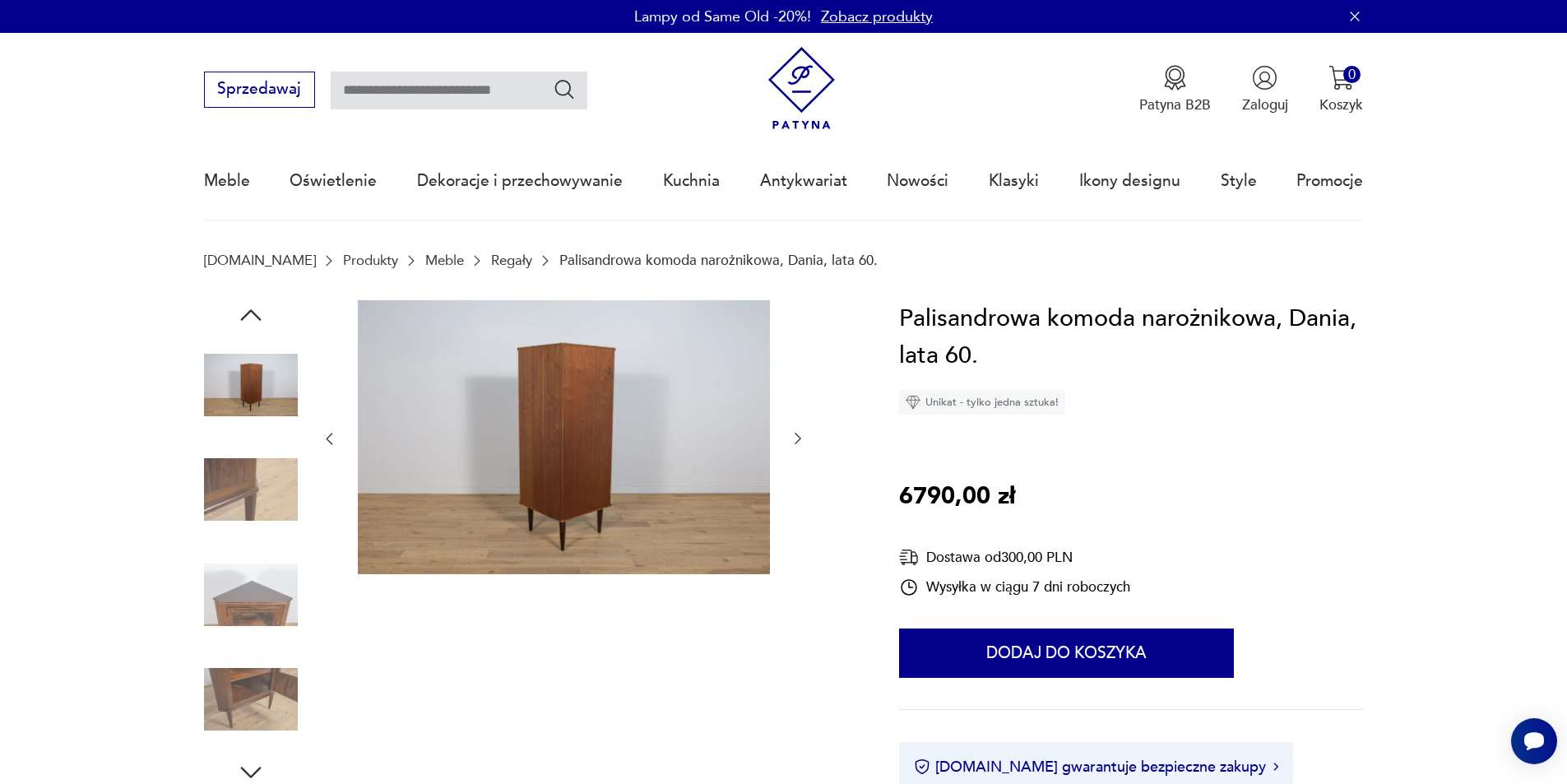
click at [794, 434] on icon "button" at bounding box center [797, 438] width 17 height 17
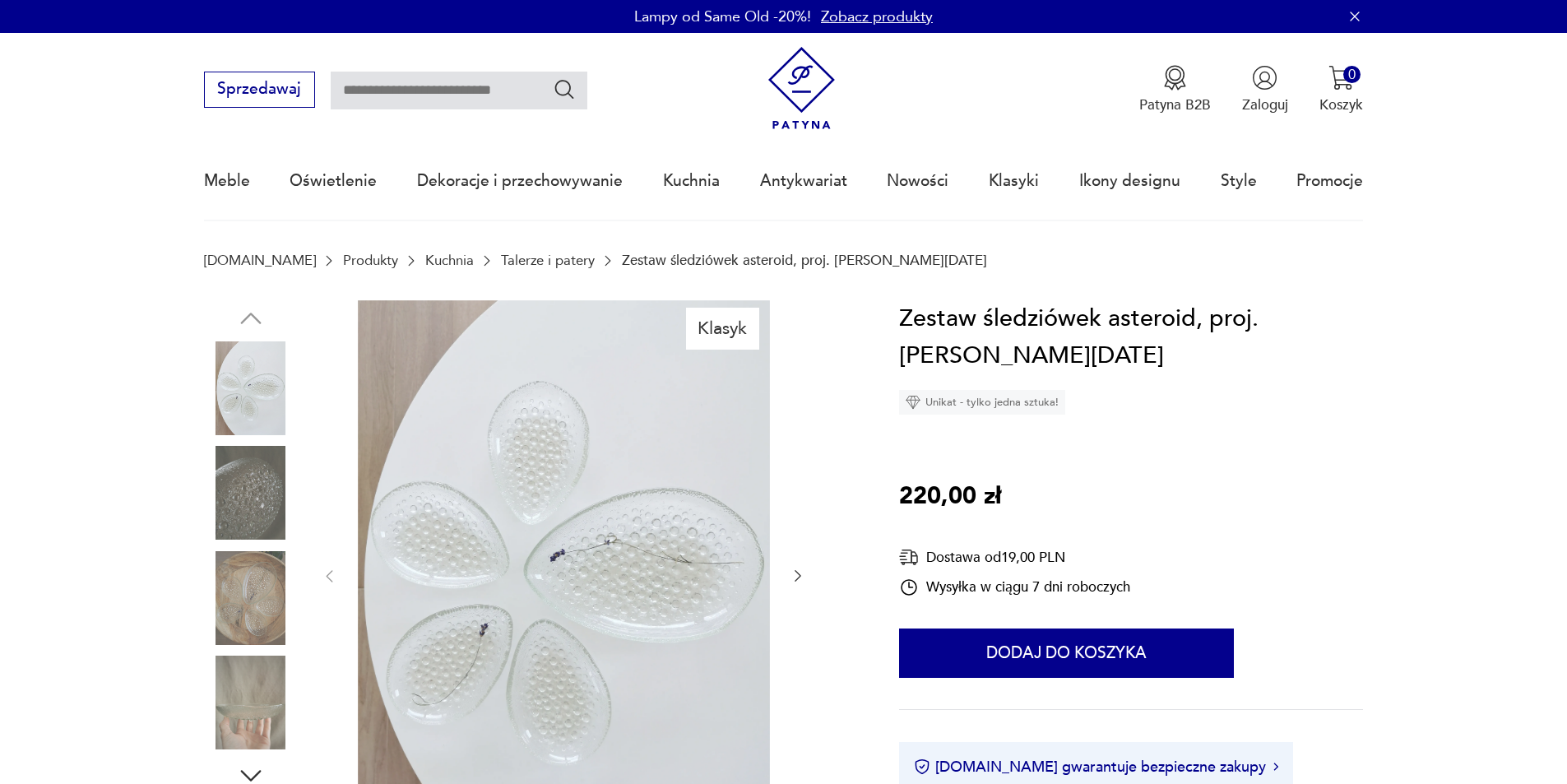
click at [800, 579] on icon "button" at bounding box center [797, 575] width 17 height 17
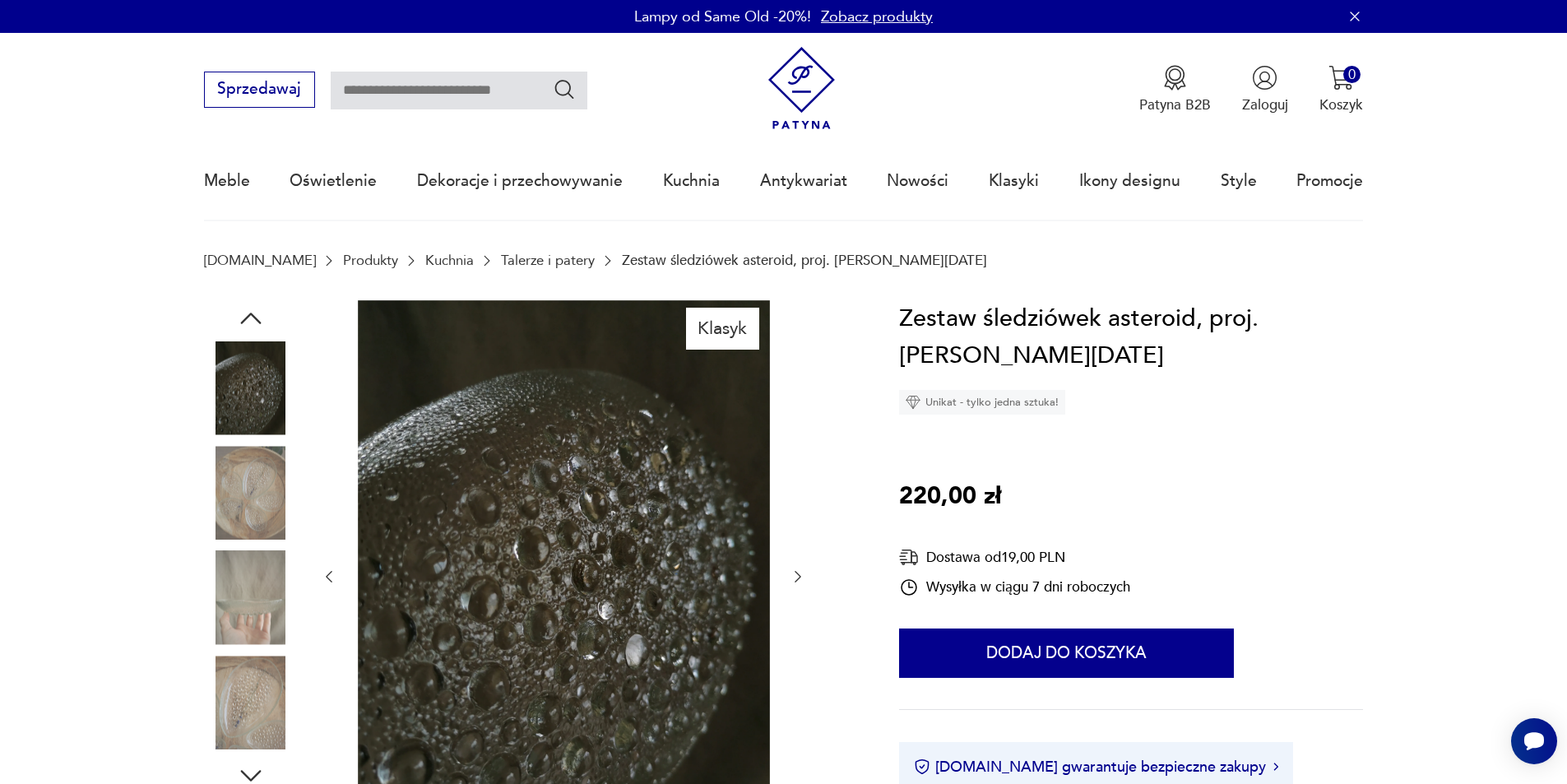
click at [798, 578] on icon "button" at bounding box center [797, 576] width 17 height 17
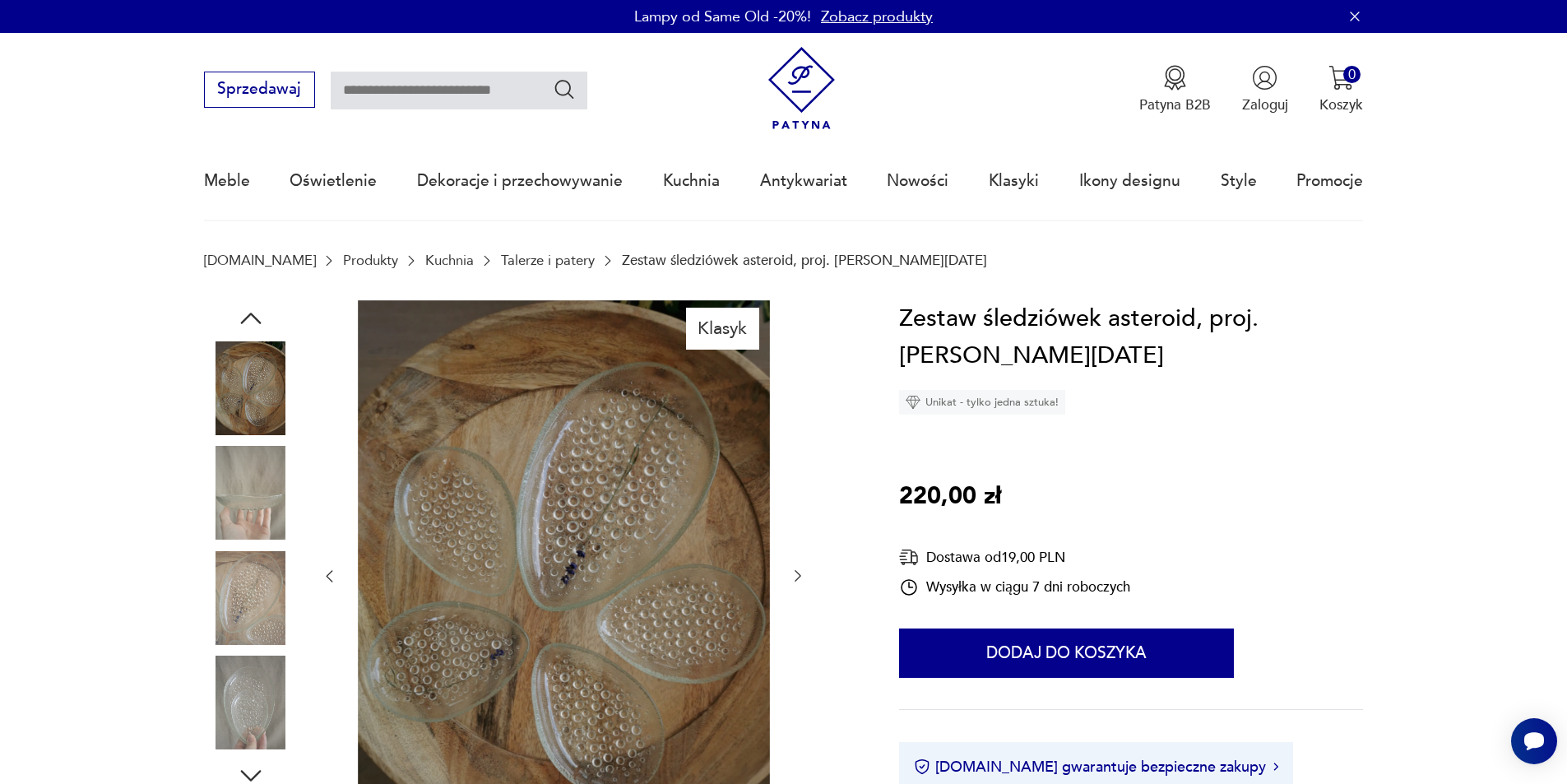
click at [797, 578] on icon "button" at bounding box center [797, 575] width 17 height 17
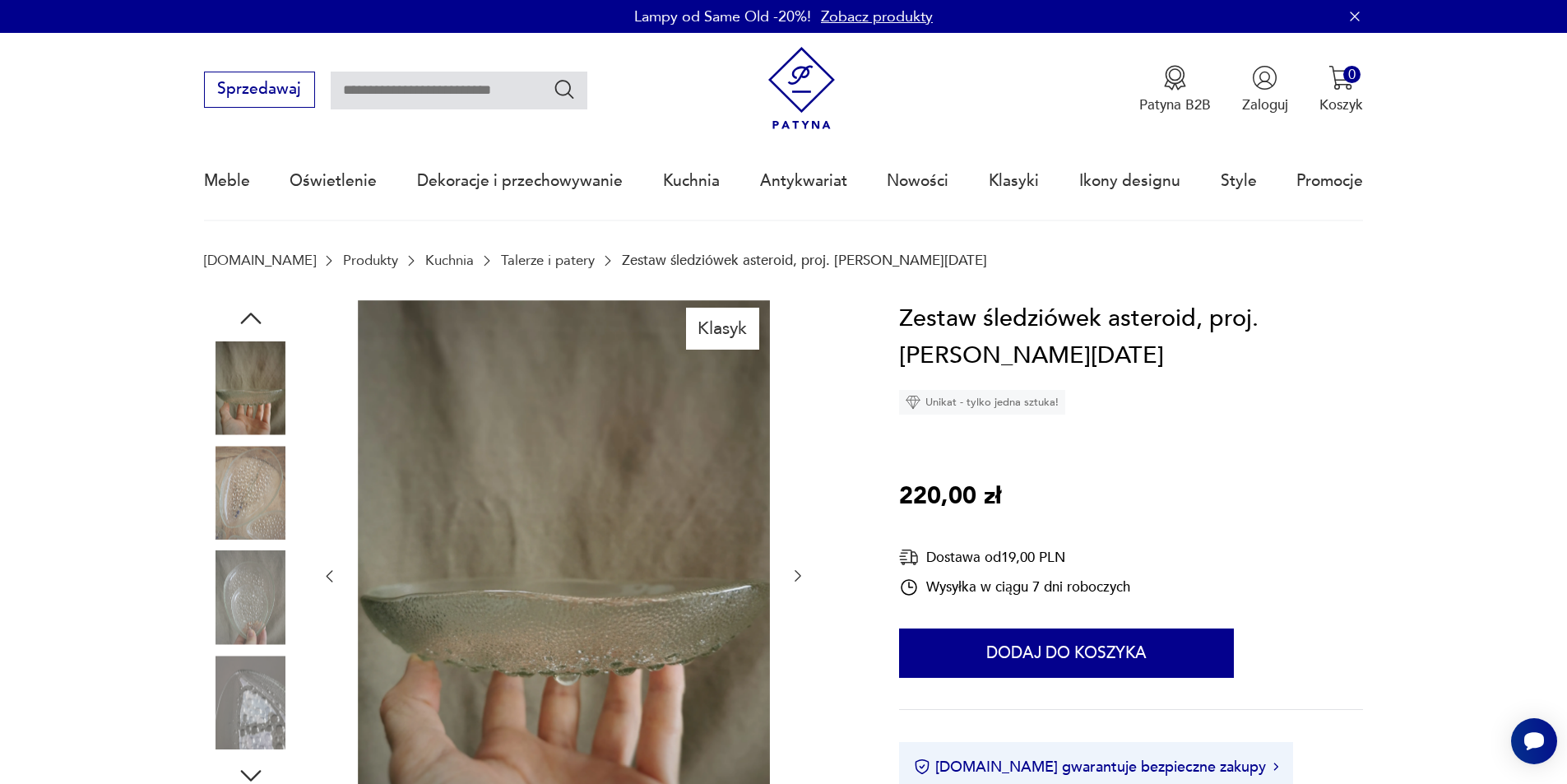
click at [795, 578] on icon "button" at bounding box center [797, 575] width 17 height 17
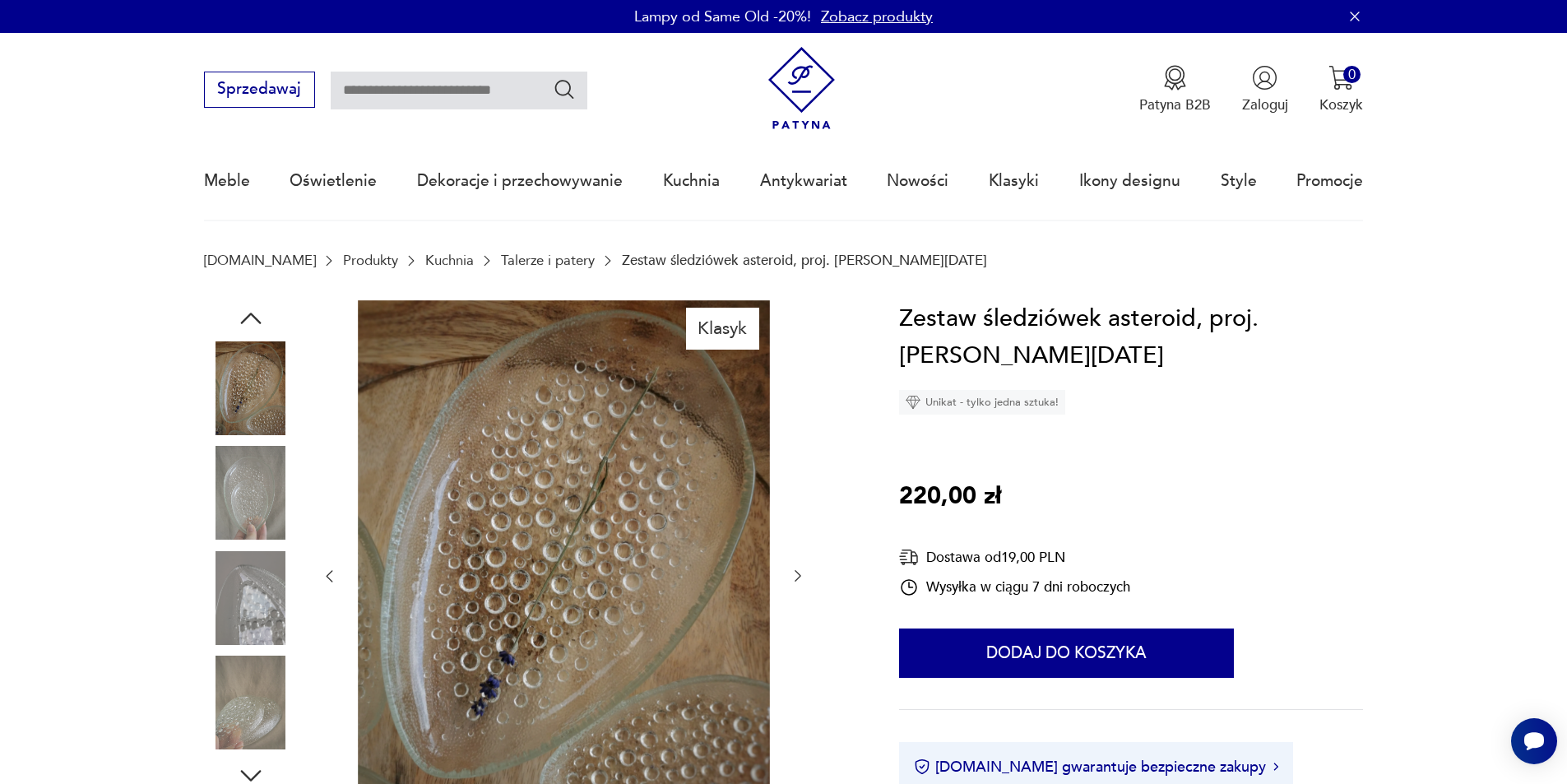
click at [792, 578] on icon "button" at bounding box center [797, 575] width 17 height 17
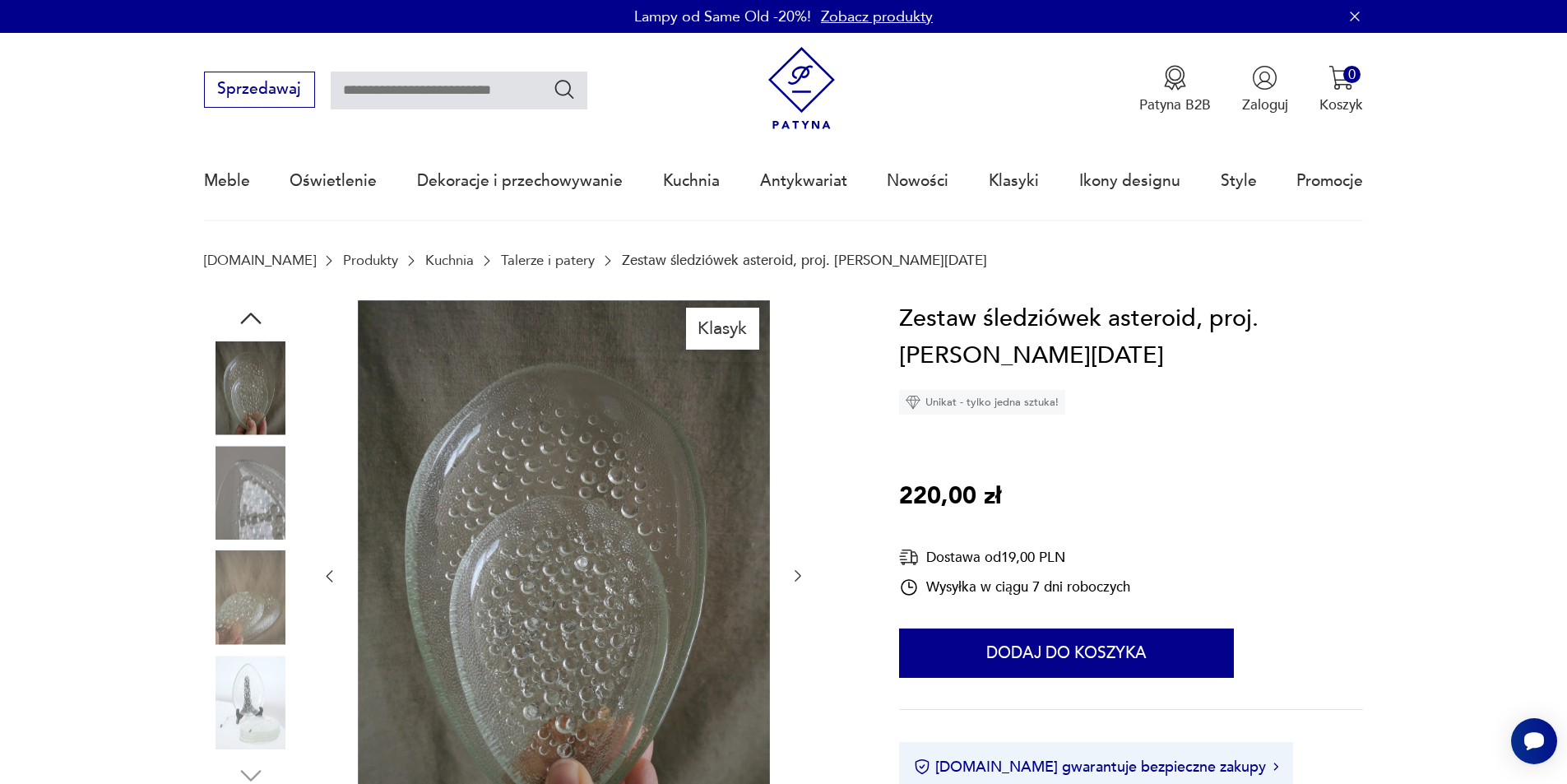
click at [790, 578] on icon "button" at bounding box center [797, 575] width 17 height 17
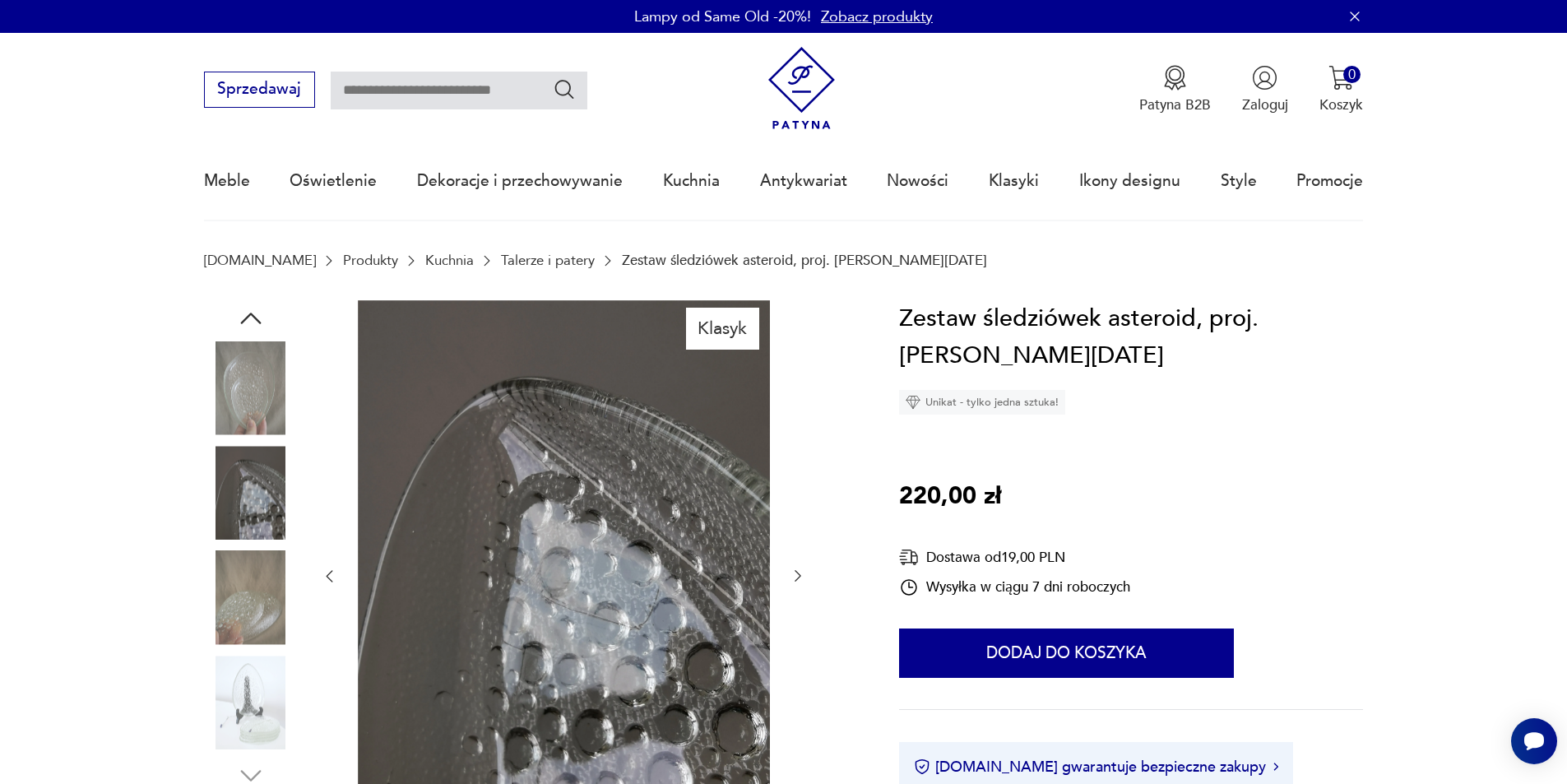
drag, startPoint x: 790, startPoint y: 578, endPoint x: 651, endPoint y: 580, distance: 139.0
click at [651, 580] on div at bounding box center [563, 576] width 486 height 553
click at [634, 607] on img at bounding box center [564, 574] width 412 height 549
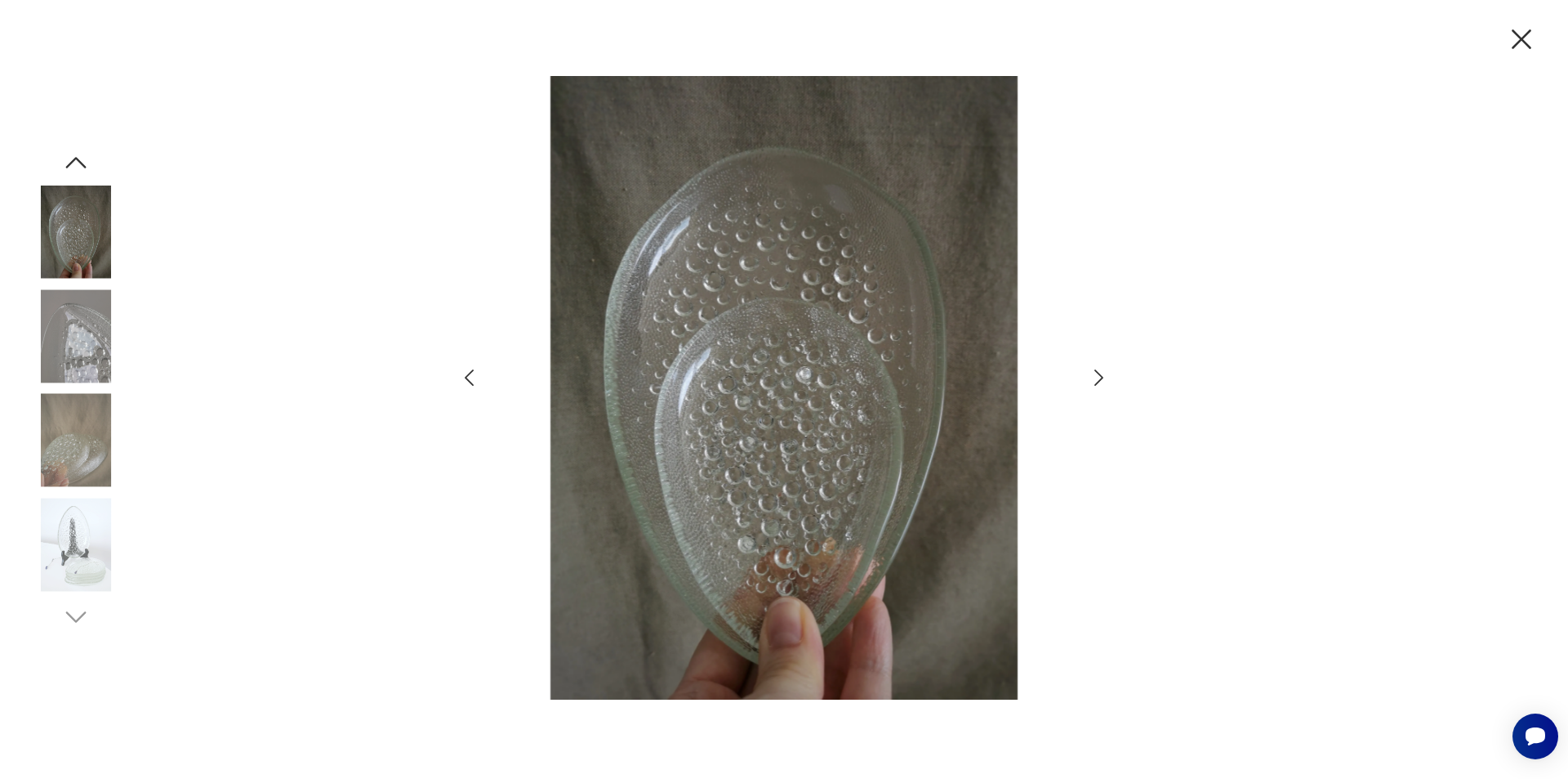
drag, startPoint x: 1152, startPoint y: 359, endPoint x: 1074, endPoint y: 375, distance: 79.6
click at [1153, 365] on div at bounding box center [784, 390] width 1568 height 779
click at [1057, 376] on img at bounding box center [784, 388] width 567 height 623
drag, startPoint x: 1103, startPoint y: 373, endPoint x: 1084, endPoint y: 368, distance: 19.6
click at [1101, 374] on icon "button" at bounding box center [1099, 377] width 23 height 23
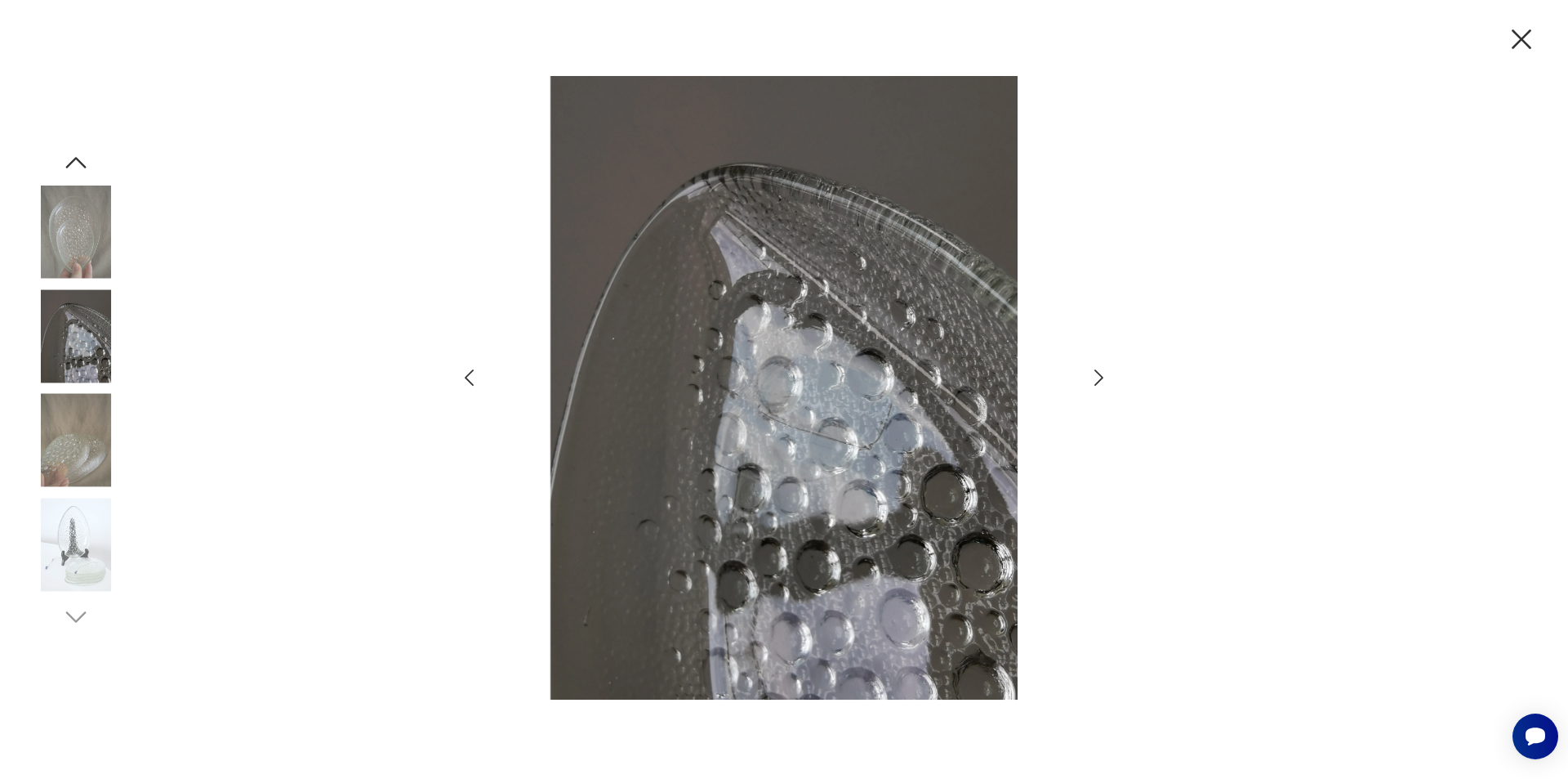
click at [1082, 387] on div at bounding box center [783, 389] width 653 height 625
click at [1087, 383] on div at bounding box center [783, 389] width 653 height 625
click at [1094, 374] on icon "button" at bounding box center [1099, 377] width 23 height 23
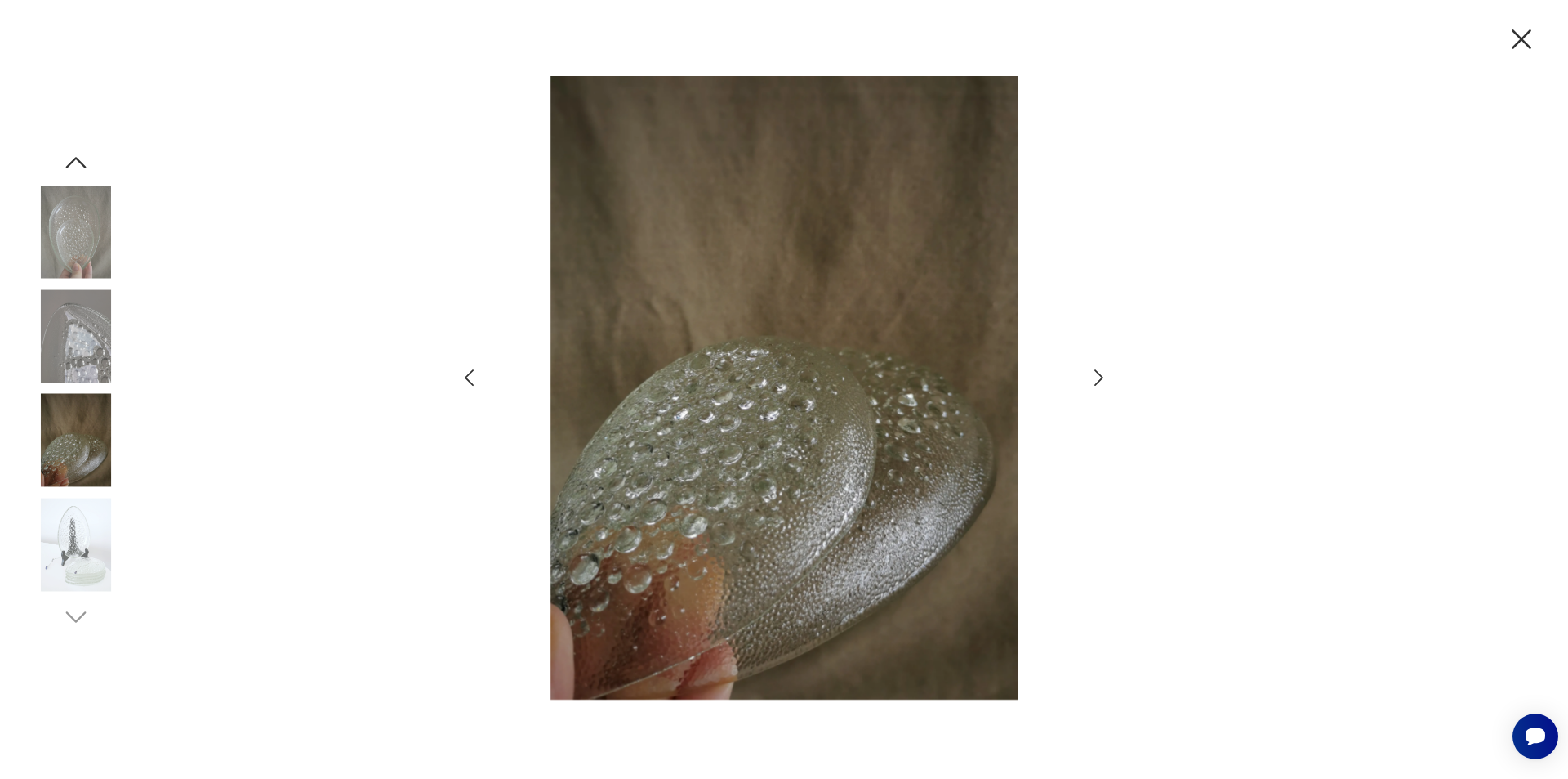
click at [1094, 374] on icon "button" at bounding box center [1099, 377] width 23 height 23
